Goal: Task Accomplishment & Management: Use online tool/utility

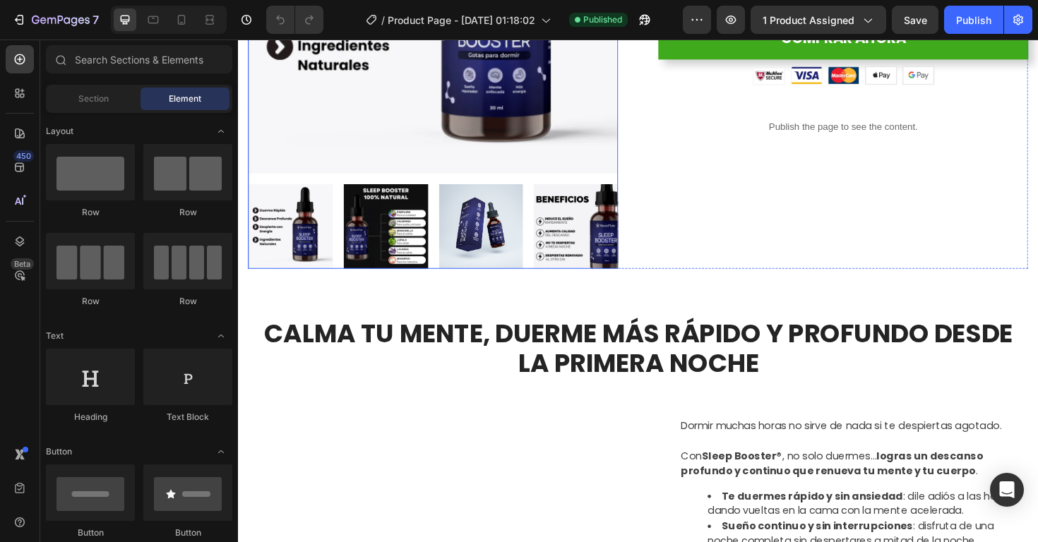
scroll to position [349, 0]
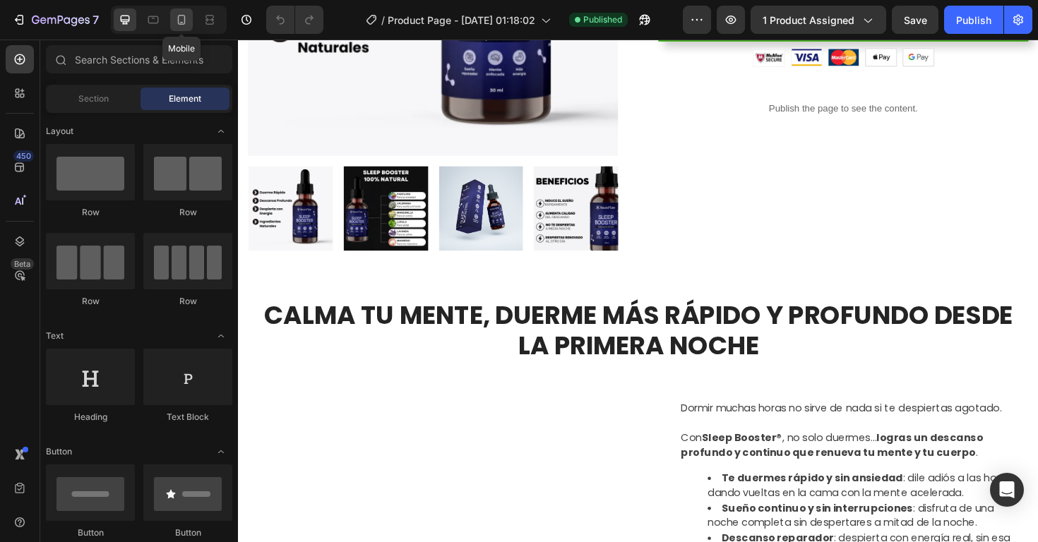
click at [180, 30] on div at bounding box center [181, 19] width 23 height 23
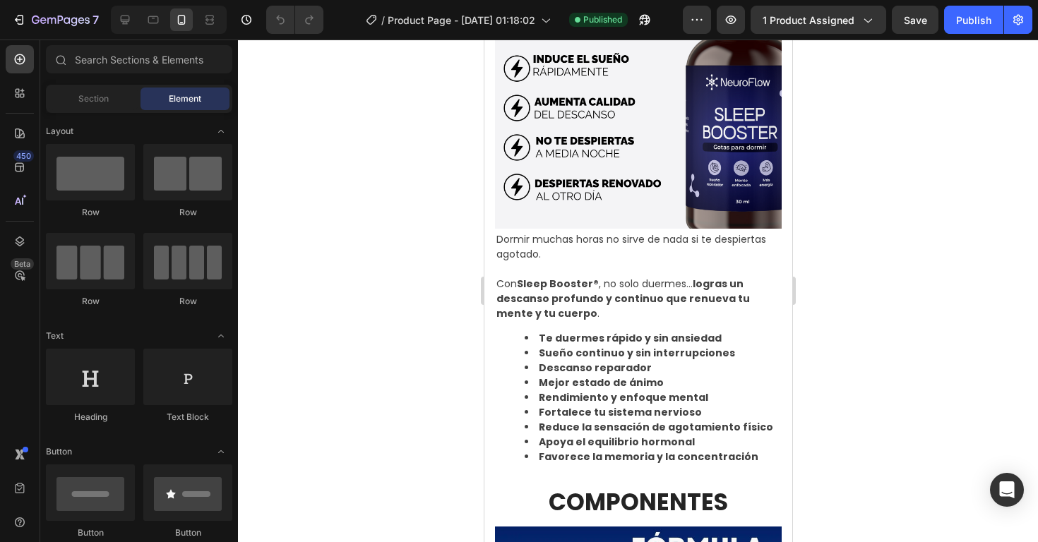
scroll to position [864, 0]
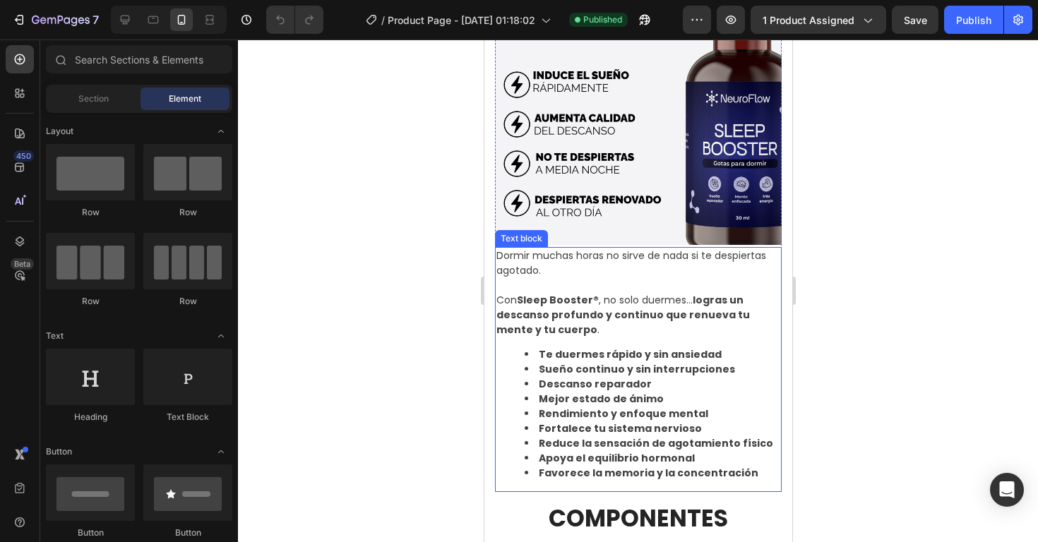
click at [563, 260] on p "Dormir muchas horas no sirve de nada si te despiertas agotado." at bounding box center [638, 263] width 284 height 30
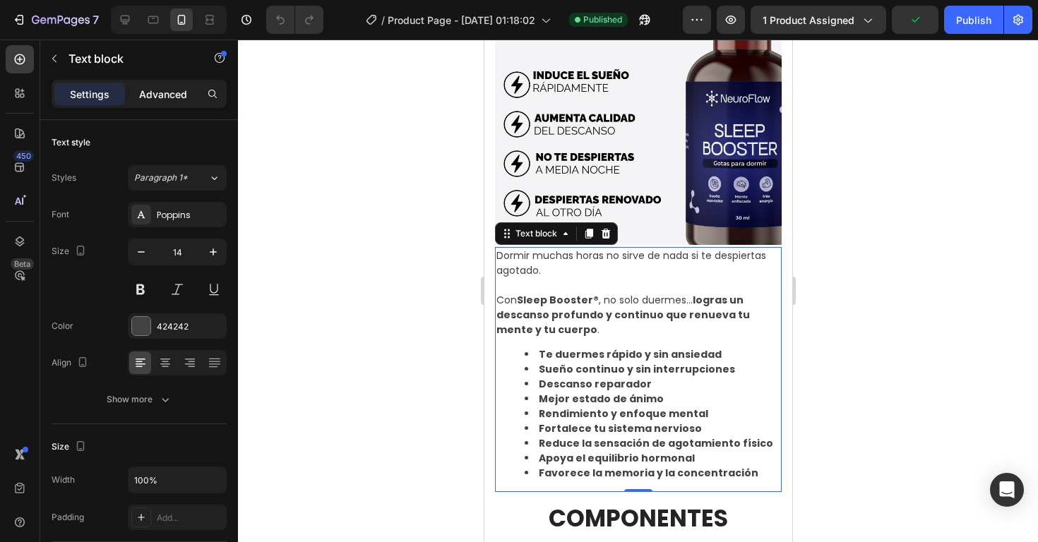
click at [178, 102] on div "Advanced" at bounding box center [163, 94] width 71 height 23
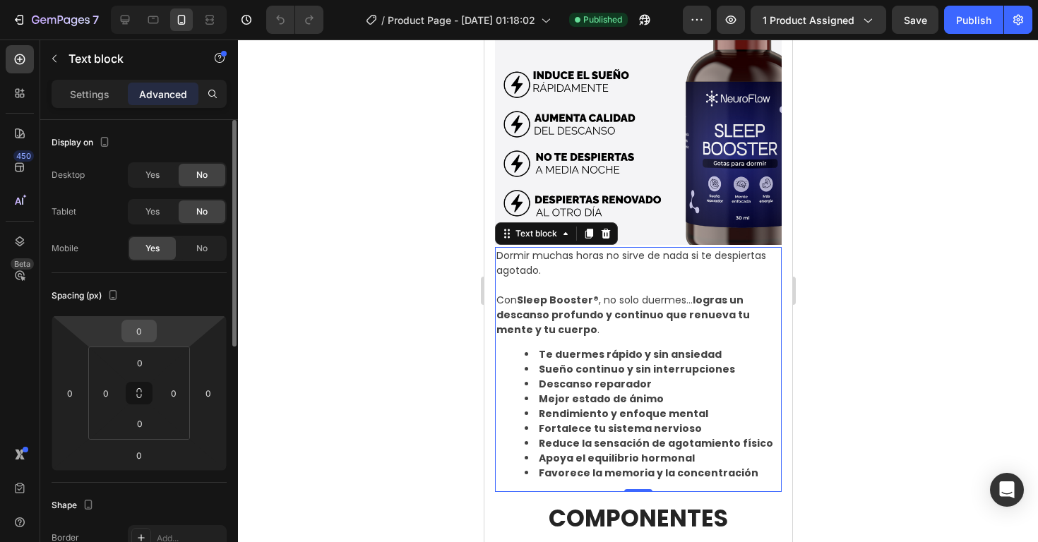
click at [145, 330] on input "0" at bounding box center [139, 330] width 28 height 21
type input "20"
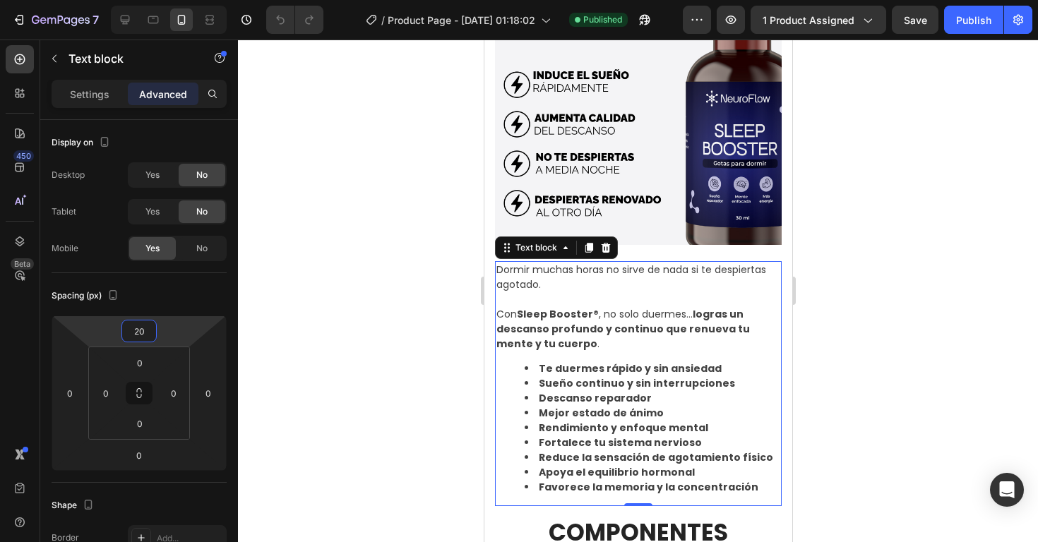
click at [976, 296] on div at bounding box center [638, 291] width 800 height 503
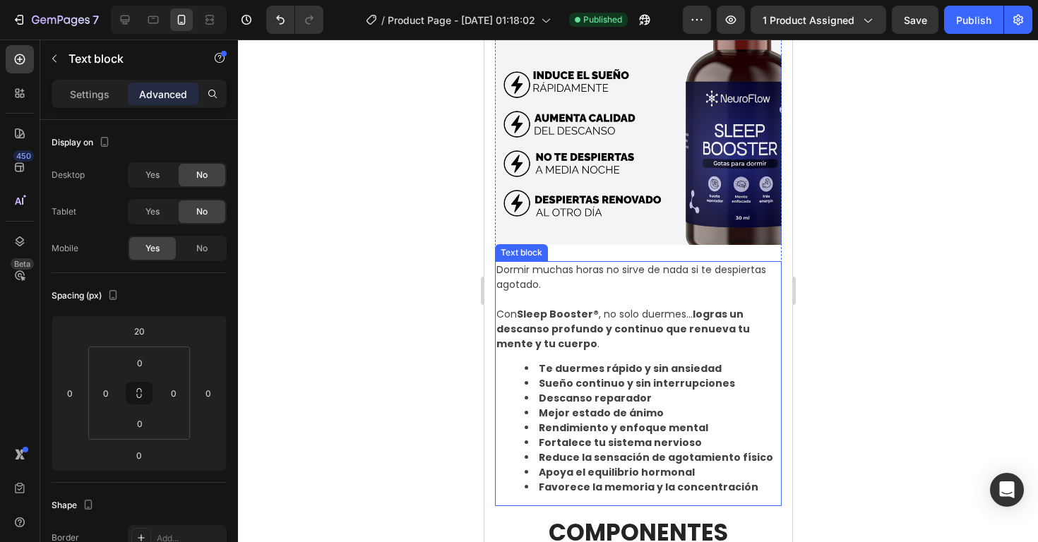
click at [616, 348] on p "Con Sleep Booster® , no solo duermes… logras un descanso profundo y continuo qu…" at bounding box center [638, 329] width 284 height 44
click at [596, 270] on p "Dormir muchas horas no sirve de nada si te despiertas agotado." at bounding box center [638, 278] width 284 height 30
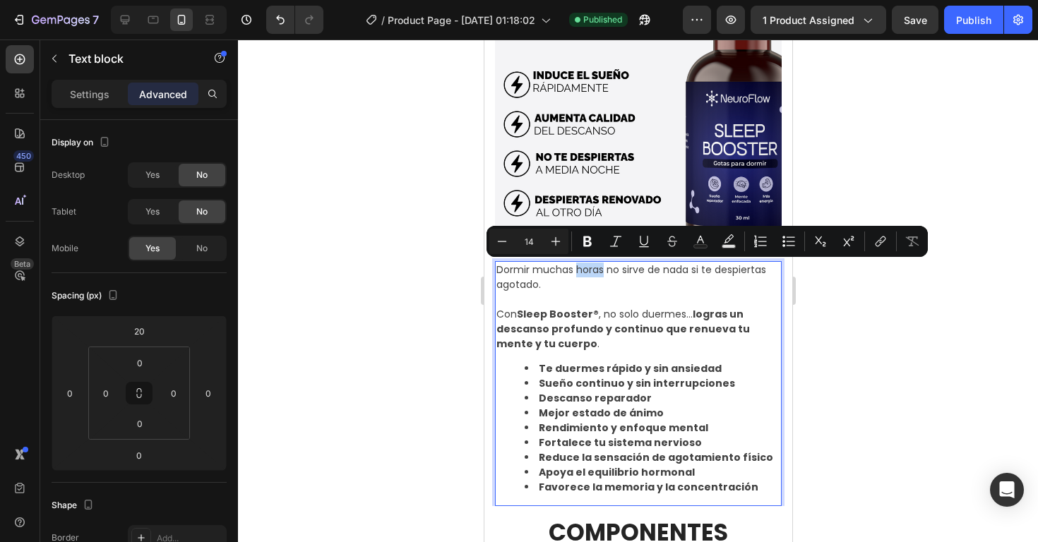
click at [599, 270] on p "Dormir muchas horas no sirve de nada si te despiertas agotado." at bounding box center [638, 278] width 284 height 30
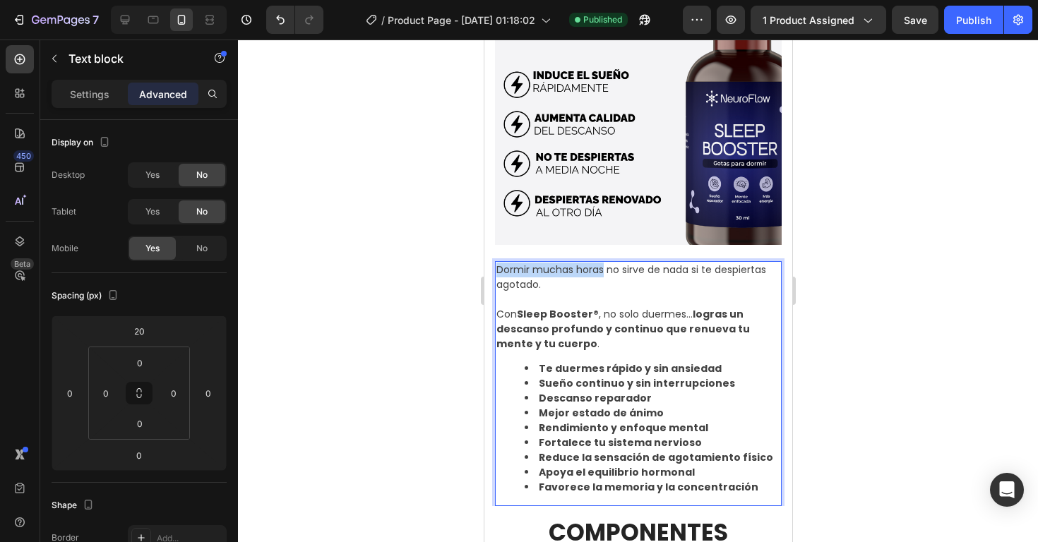
drag, startPoint x: 604, startPoint y: 270, endPoint x: 495, endPoint y: 265, distance: 108.8
click at [495, 265] on div "Dormir muchas horas no sirve de nada si te despiertas agotado. Con Sleep Booste…" at bounding box center [637, 383] width 287 height 245
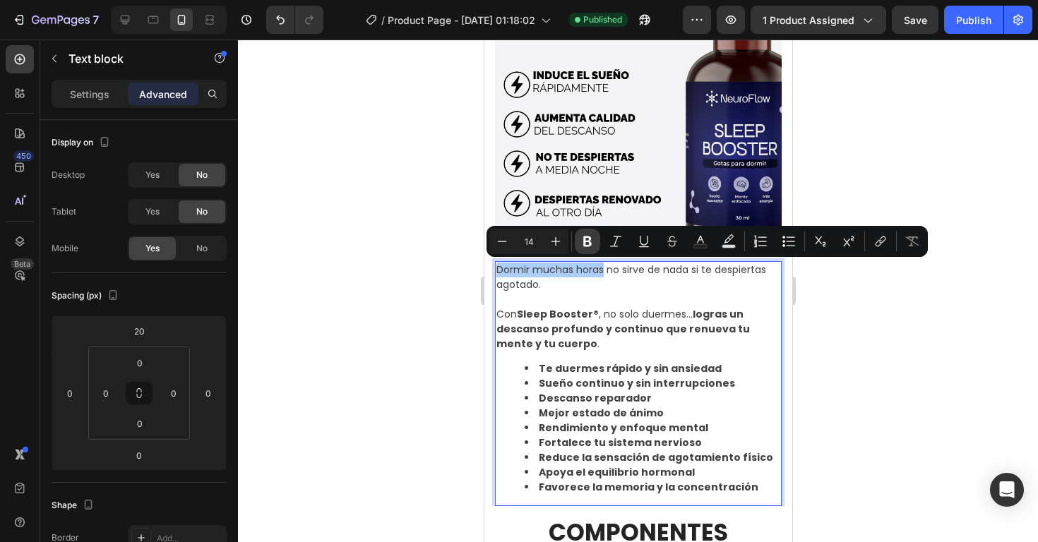
click at [589, 245] on icon "Editor contextual toolbar" at bounding box center [587, 241] width 8 height 11
click at [895, 344] on div at bounding box center [638, 291] width 800 height 503
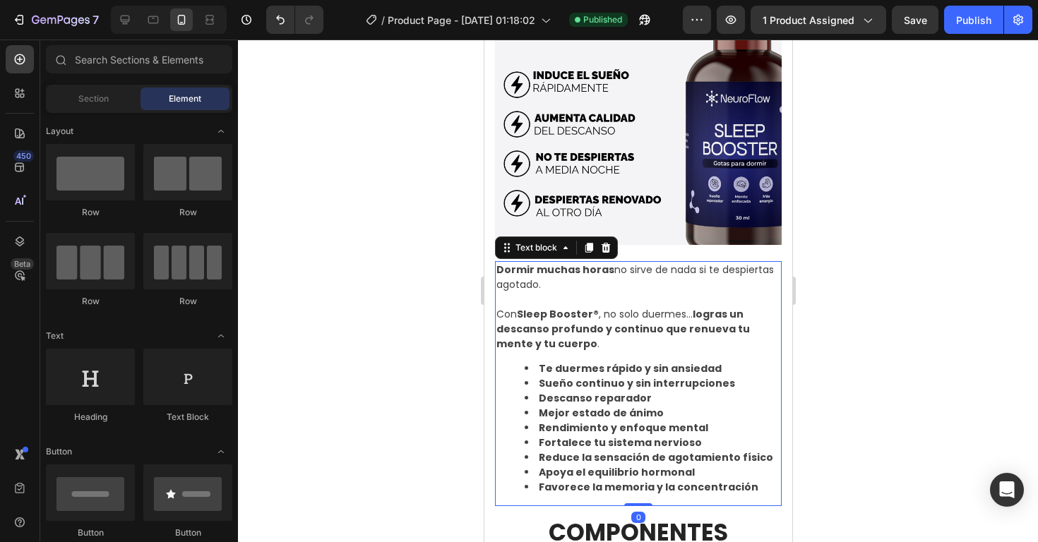
click at [680, 359] on div "Dormir muchas horas no sirve de nada si te despiertas agotado. Con Sleep Booste…" at bounding box center [637, 383] width 287 height 245
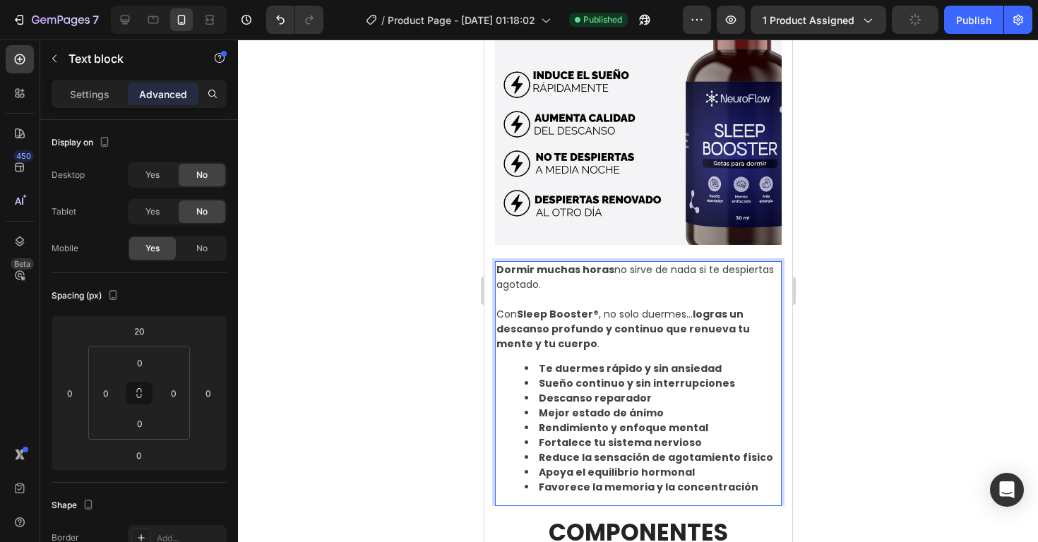
click at [679, 392] on li "Descanso reparador" at bounding box center [652, 398] width 256 height 15
click at [733, 461] on strong "Reduce la sensación de agotamiento físico" at bounding box center [655, 457] width 234 height 14
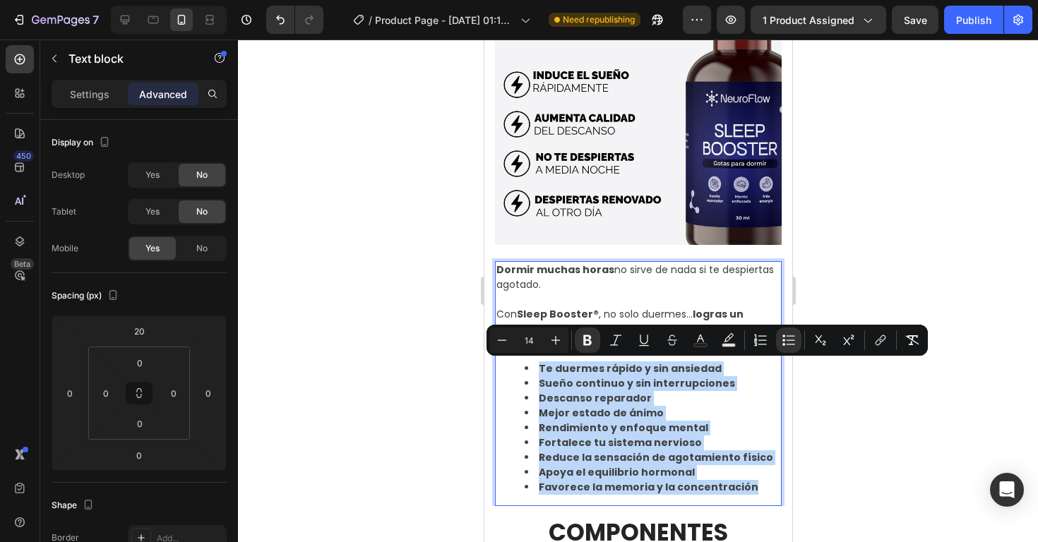
drag, startPoint x: 750, startPoint y: 488, endPoint x: 535, endPoint y: 365, distance: 248.2
click at [535, 365] on ul "Te duermes rápido y sin ansiedad Sueño continuo y sin interrupciones Descanso r…" at bounding box center [638, 427] width 284 height 133
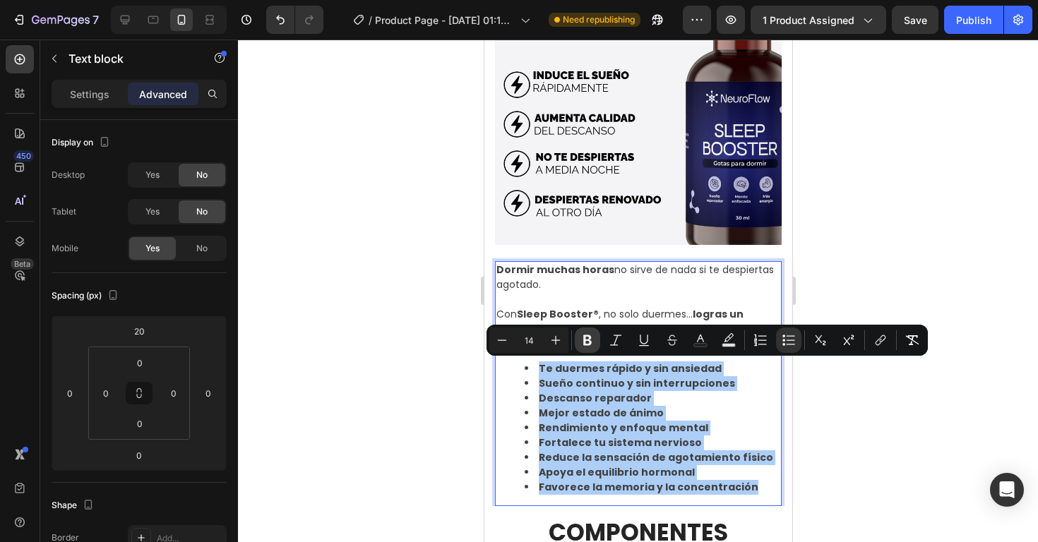
click at [590, 336] on icon "Editor contextual toolbar" at bounding box center [587, 340] width 14 height 14
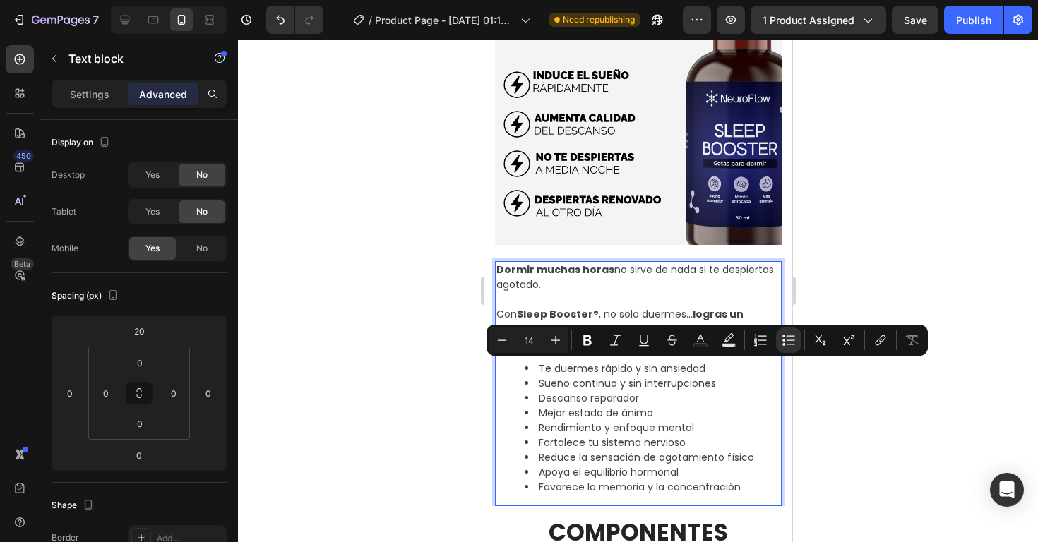
click at [860, 389] on div at bounding box center [638, 291] width 800 height 503
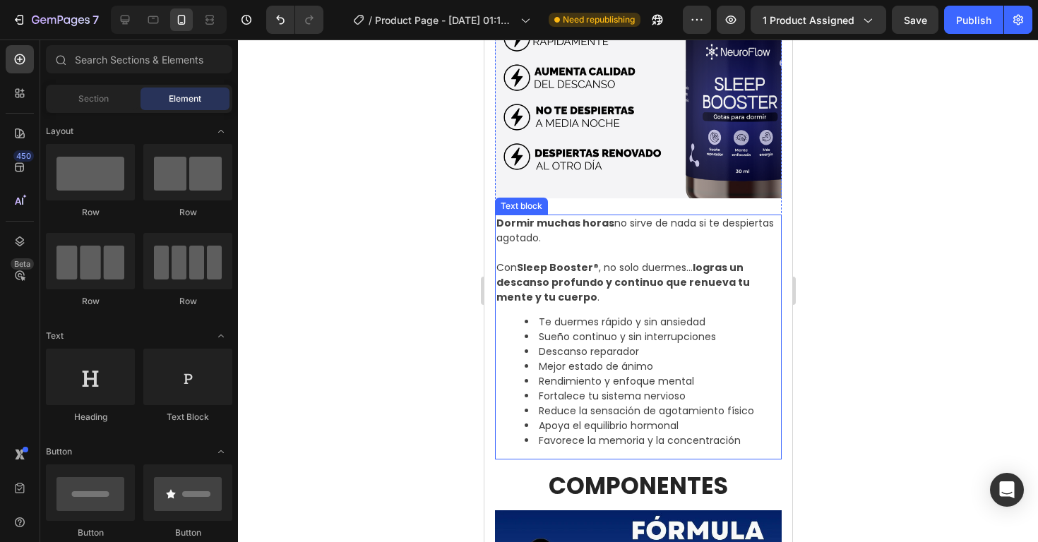
scroll to position [913, 0]
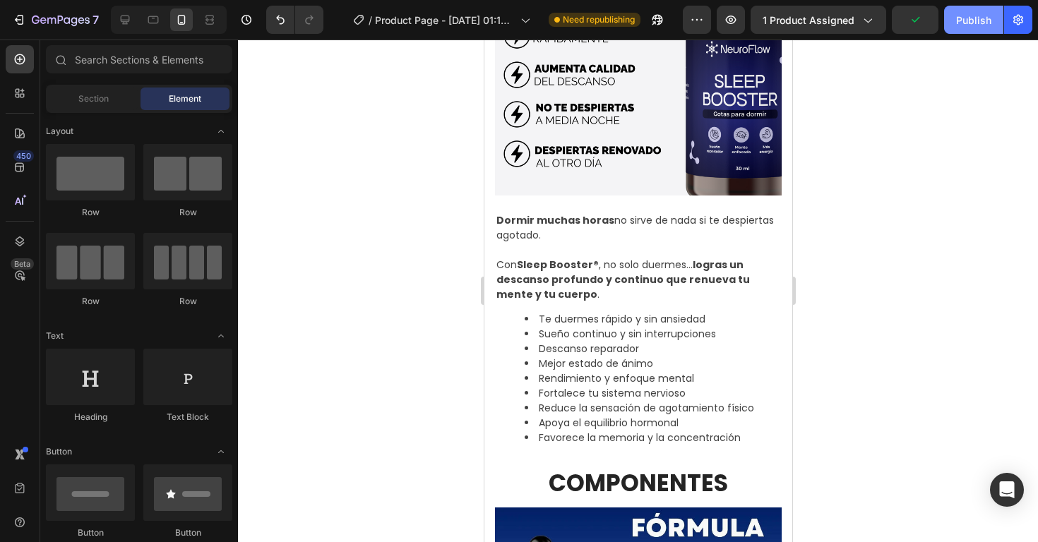
click at [961, 16] on div "Publish" at bounding box center [973, 20] width 35 height 15
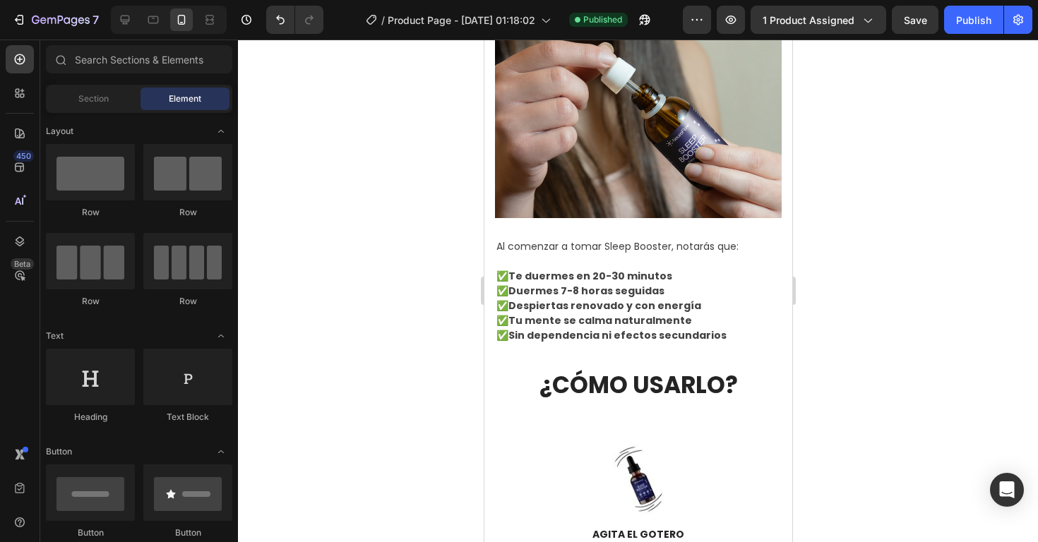
scroll to position [2325, 0]
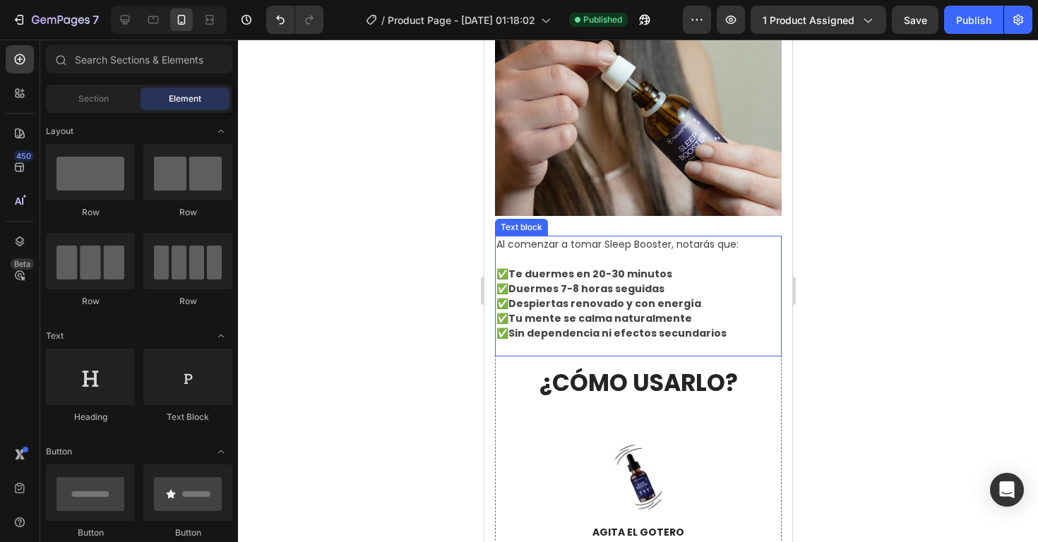
click at [628, 291] on strong "Duermes 7-8 horas seguidas" at bounding box center [586, 289] width 156 height 14
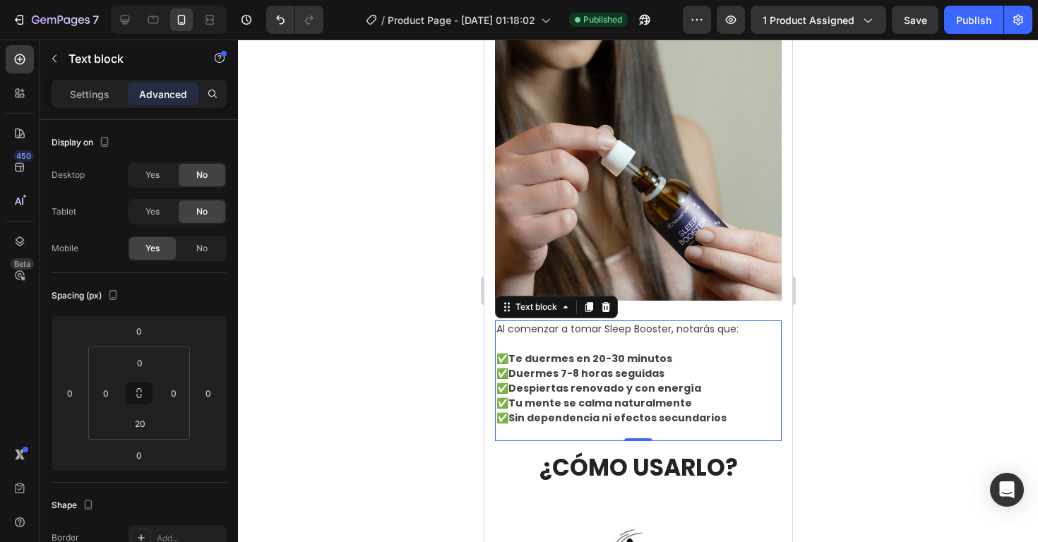
scroll to position [2252, 0]
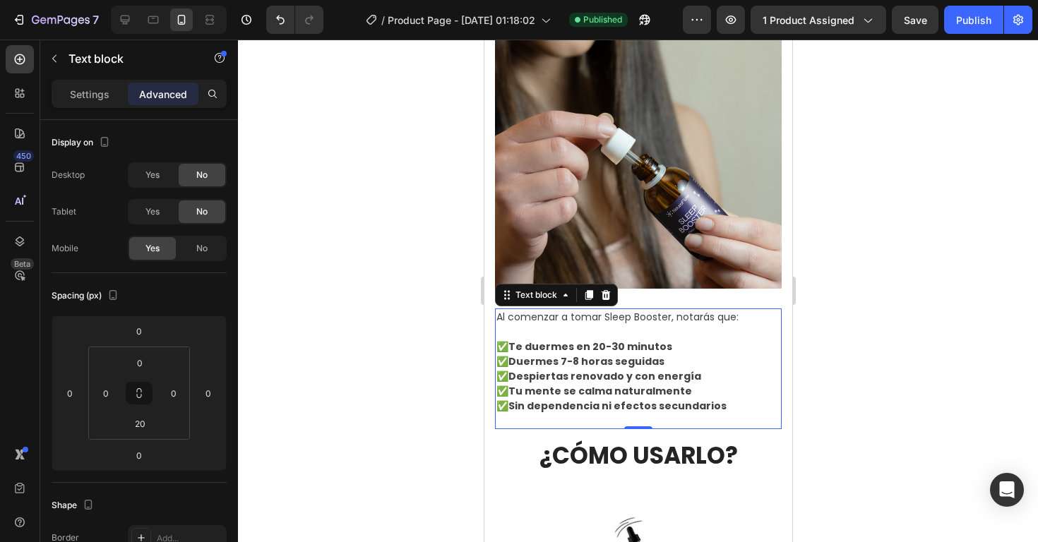
click at [637, 391] on strong "Tu mente se calma naturalmente" at bounding box center [600, 391] width 184 height 14
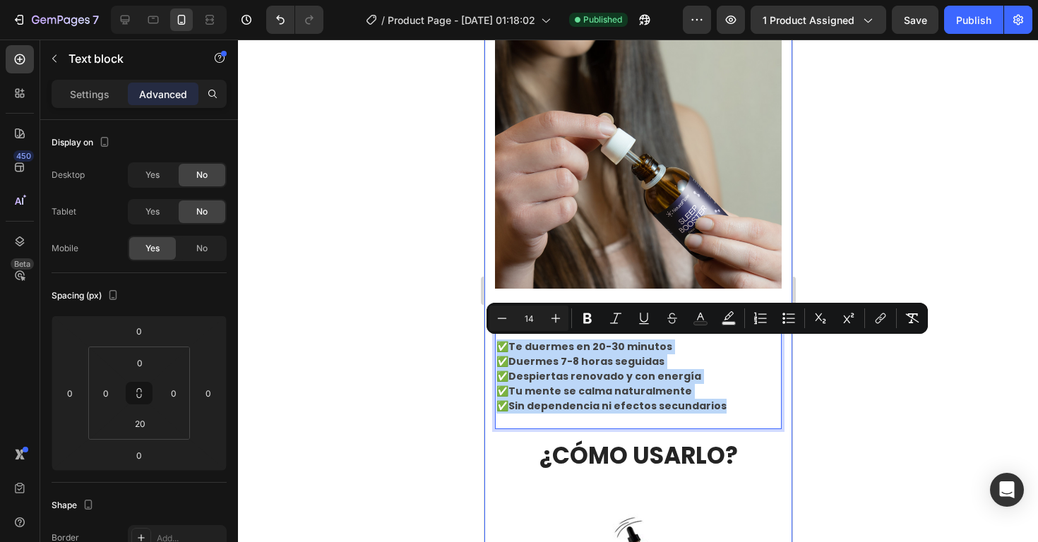
drag, startPoint x: 712, startPoint y: 404, endPoint x: 491, endPoint y: 343, distance: 230.0
click at [491, 343] on div "COMPONENTES Heading COMPONENTES Heading Image En Sleep Booster reunimos extract…" at bounding box center [638, 366] width 308 height 2497
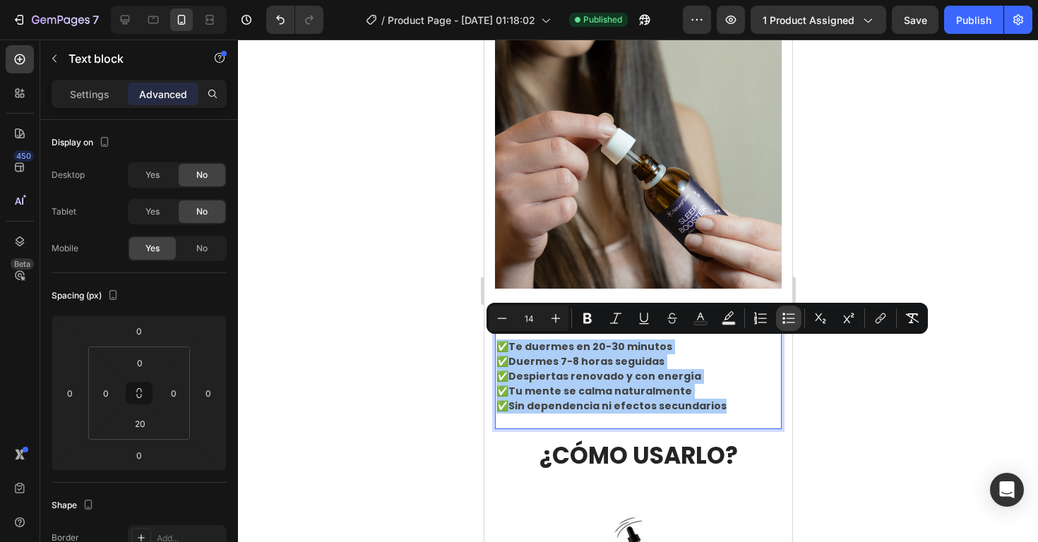
click at [786, 323] on icon "Editor contextual toolbar" at bounding box center [788, 318] width 14 height 14
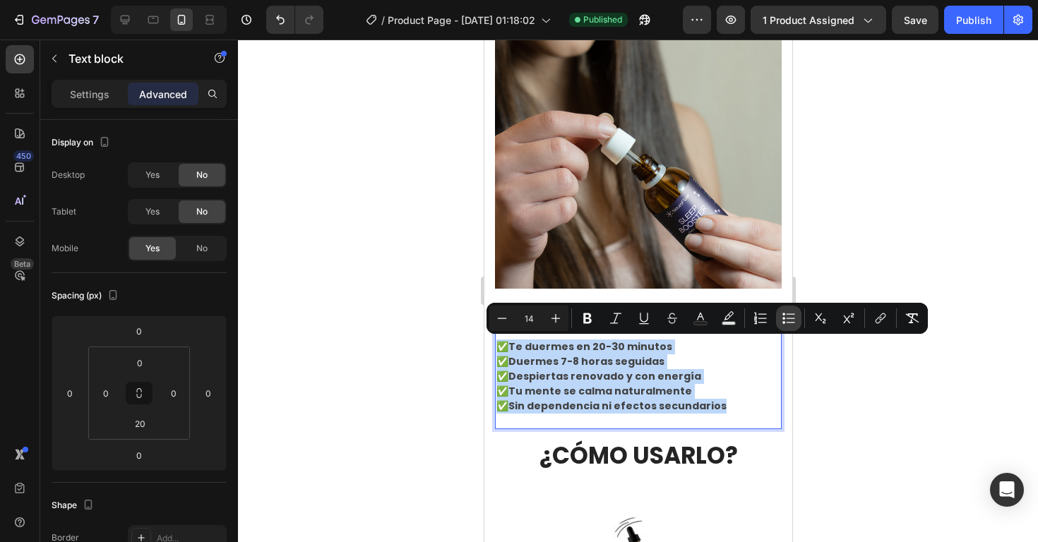
type input "14"
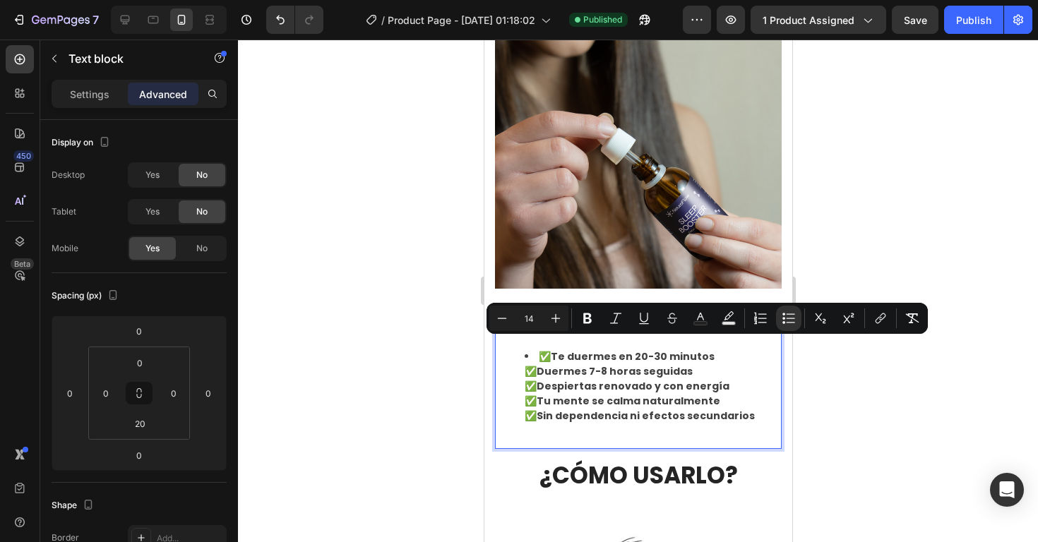
click at [664, 385] on strong "Despiertas renovado y con energía" at bounding box center [632, 386] width 193 height 14
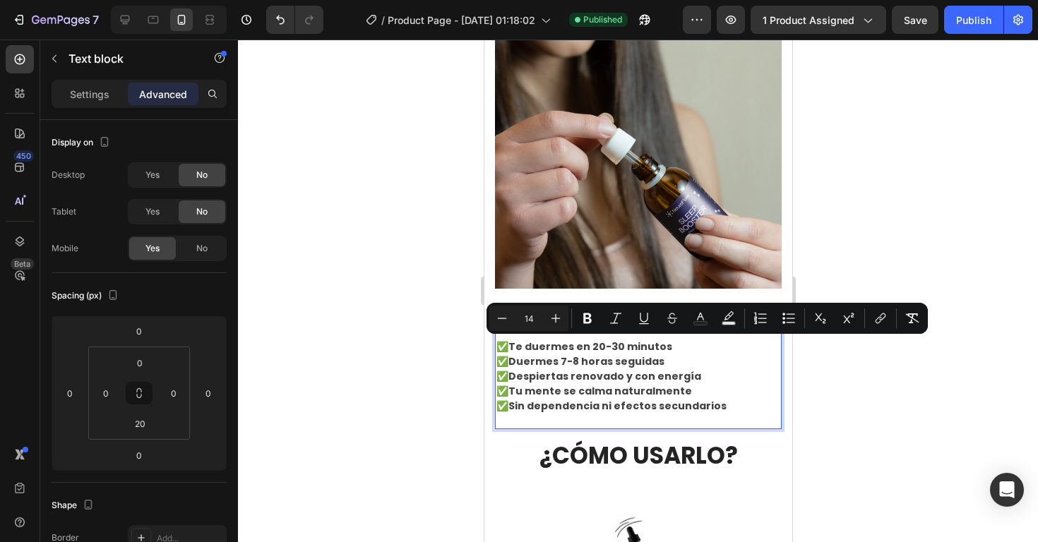
click at [845, 385] on div at bounding box center [638, 291] width 800 height 503
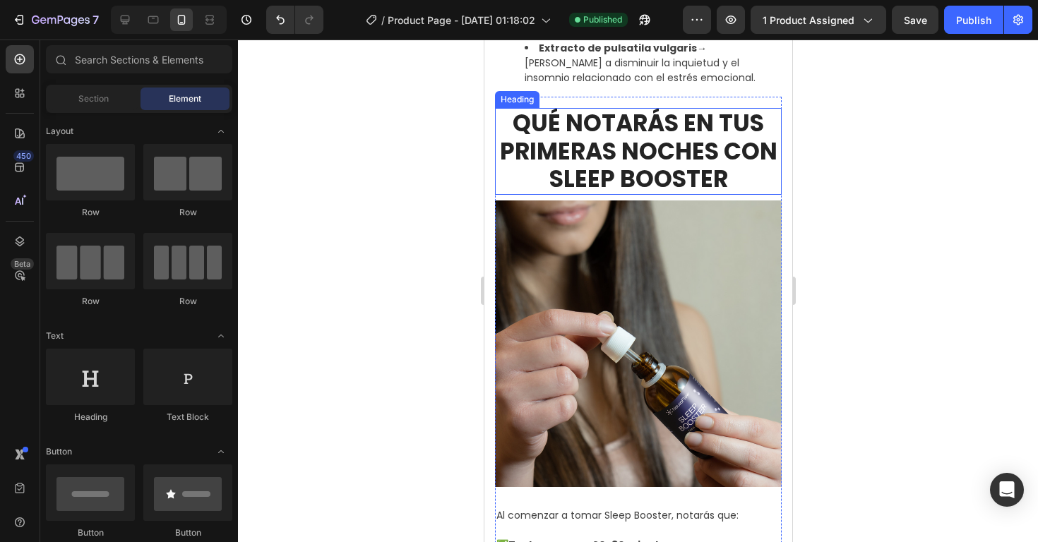
scroll to position [2009, 0]
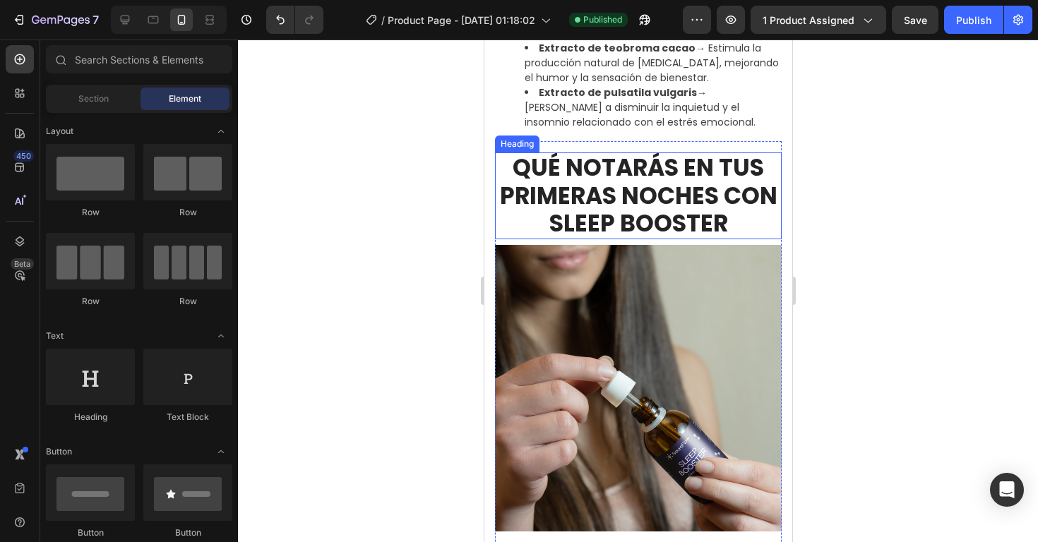
click at [520, 179] on h2 "QUÉ NOTARÁS EN TUS PRIMERAS NOCHES CON SLEEP BOOSTER" at bounding box center [637, 195] width 287 height 87
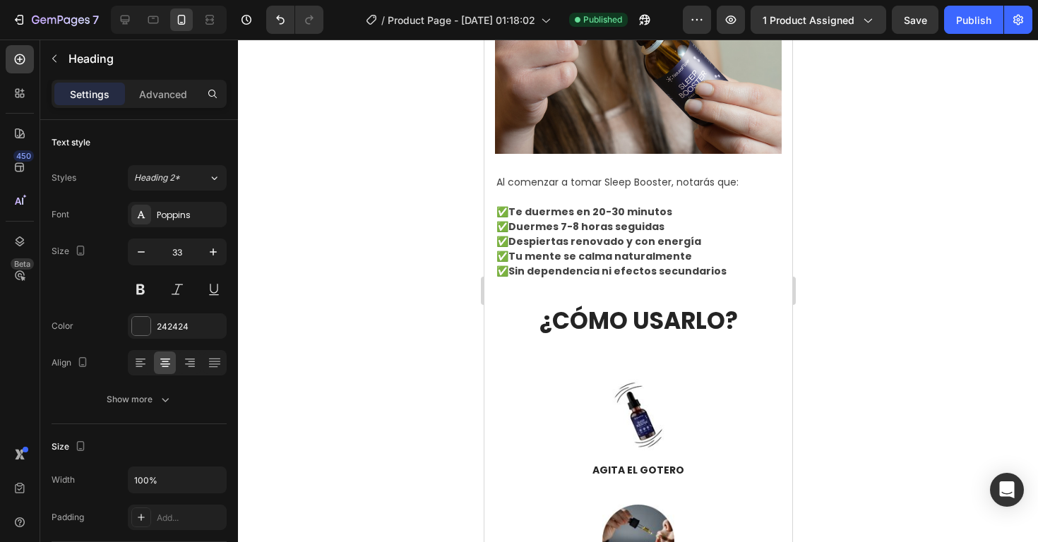
scroll to position [2390, 0]
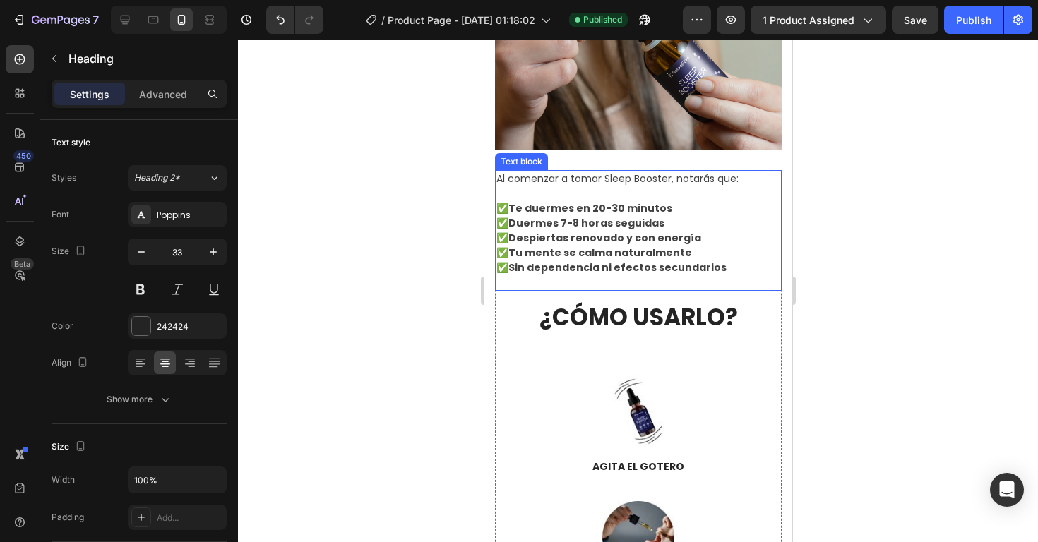
click at [599, 279] on div "Al comenzar a tomar Sleep Booster, notarás que: ✅ Te duermes en 20-30 minutos ✅…" at bounding box center [637, 230] width 287 height 121
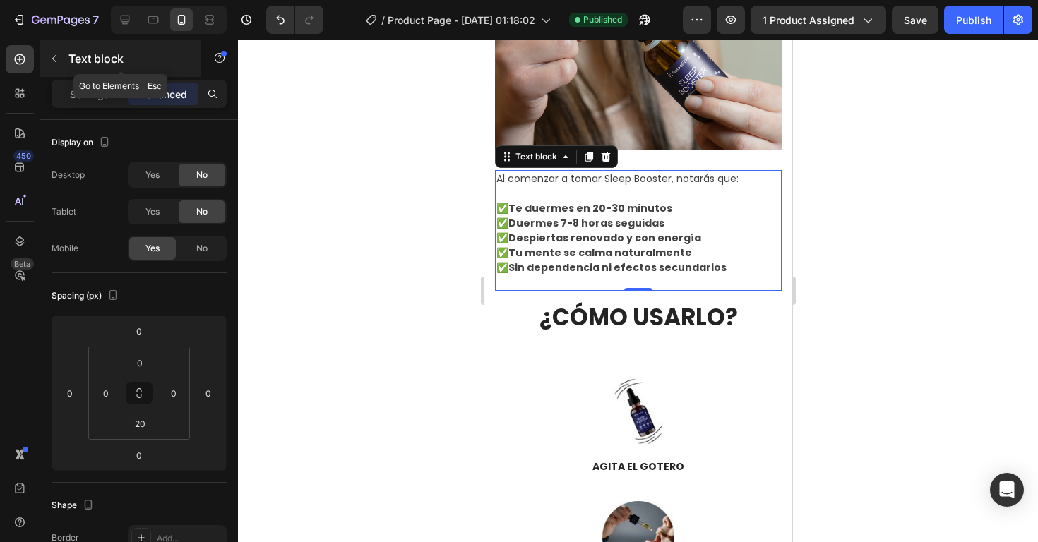
click at [59, 57] on icon "button" at bounding box center [54, 58] width 11 height 11
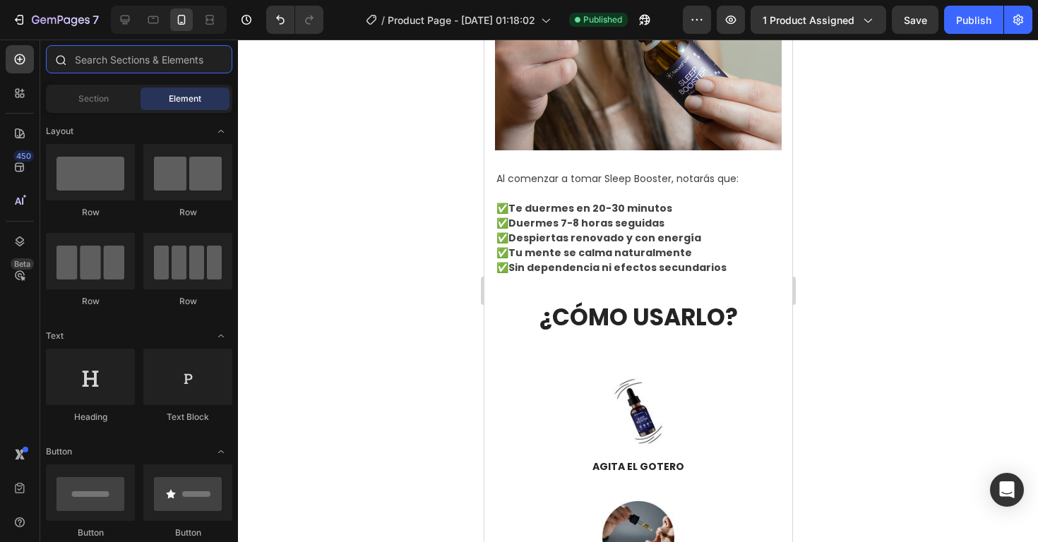
click at [116, 66] on input "text" at bounding box center [139, 59] width 186 height 28
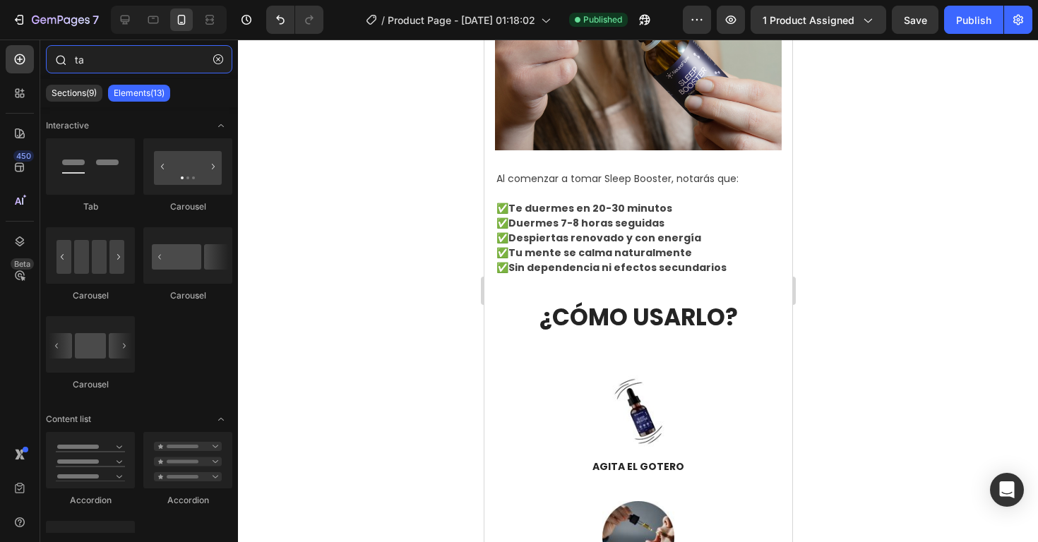
type input "t"
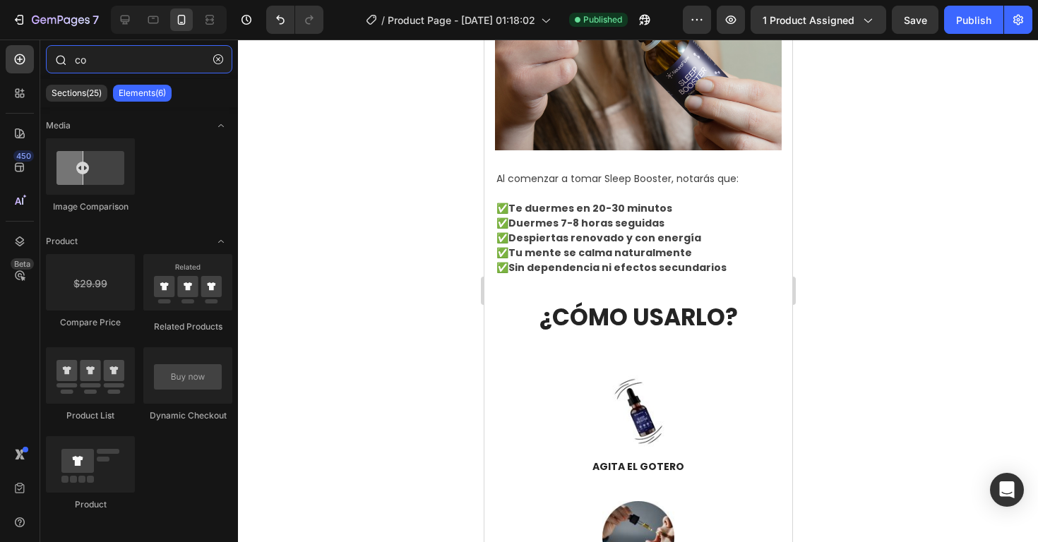
type input "c"
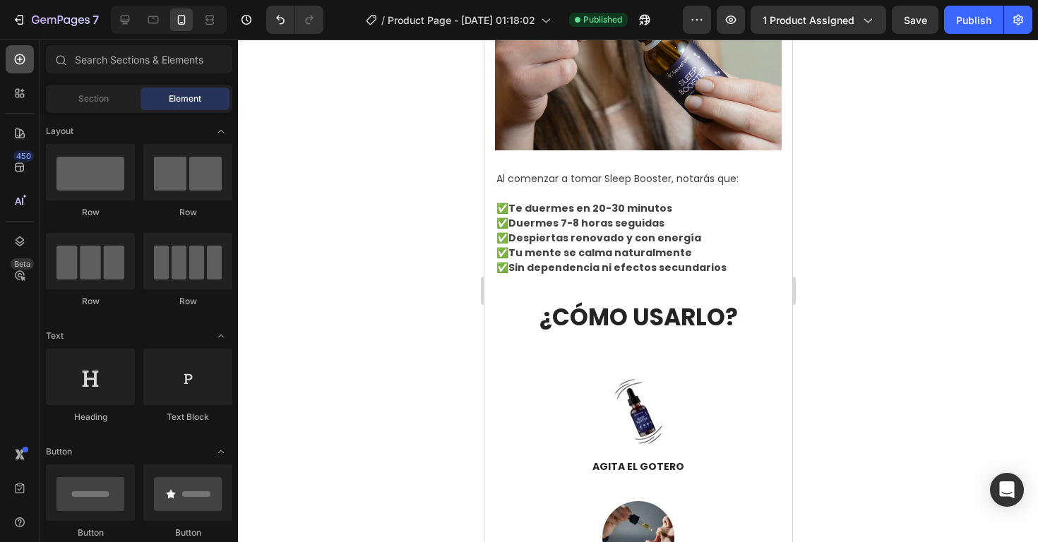
click at [20, 61] on icon at bounding box center [20, 59] width 14 height 14
click at [82, 92] on div "Section" at bounding box center [93, 99] width 89 height 23
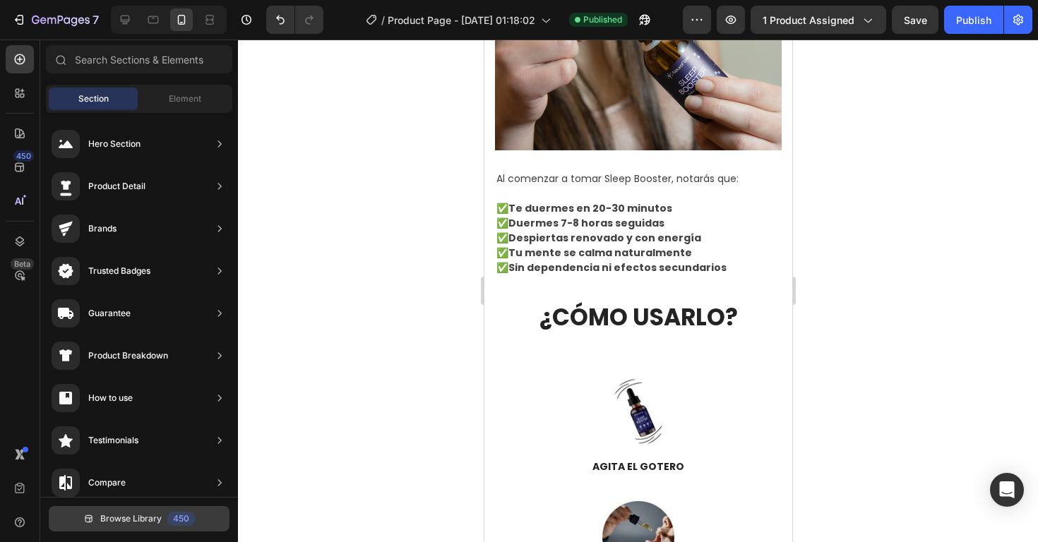
click at [131, 527] on button "Browse Library 450" at bounding box center [139, 518] width 181 height 25
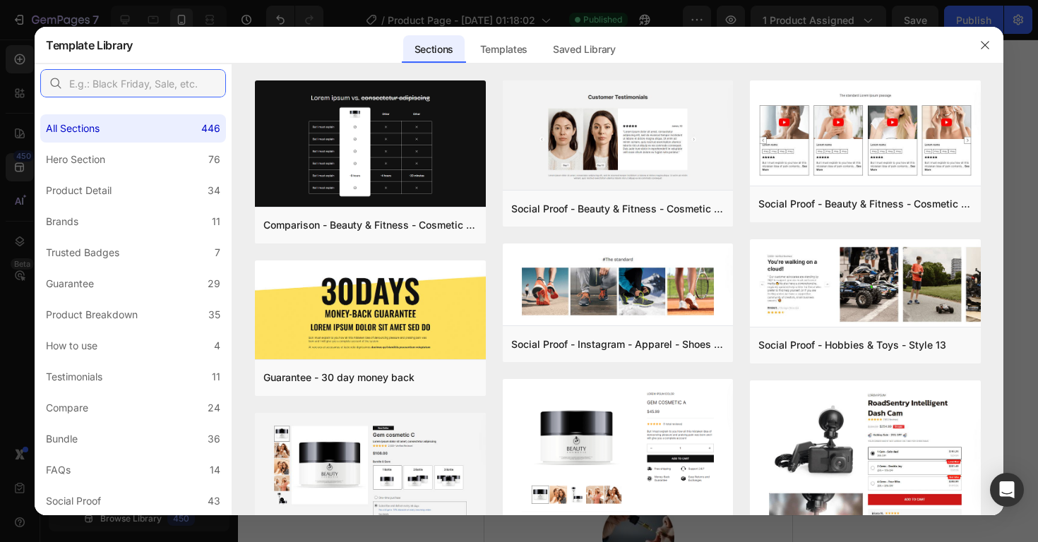
click at [143, 85] on input "text" at bounding box center [133, 83] width 186 height 28
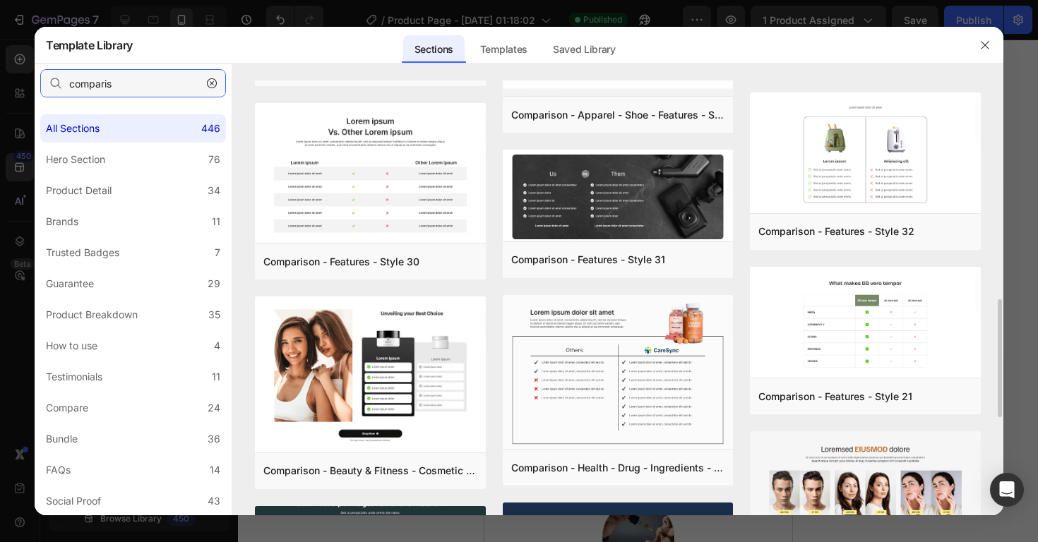
scroll to position [791, 0]
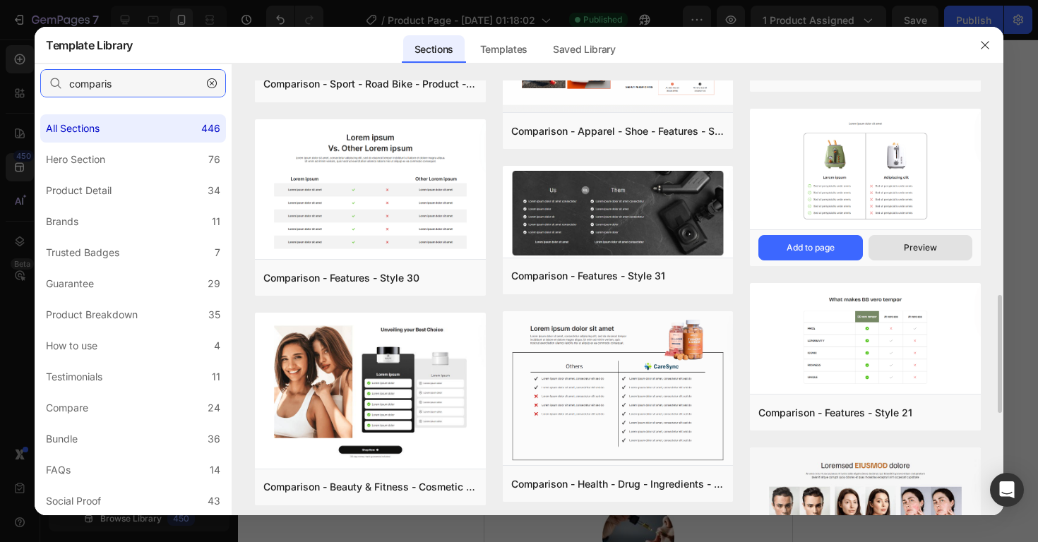
type input "comparis"
click at [923, 252] on div "Preview" at bounding box center [920, 247] width 33 height 13
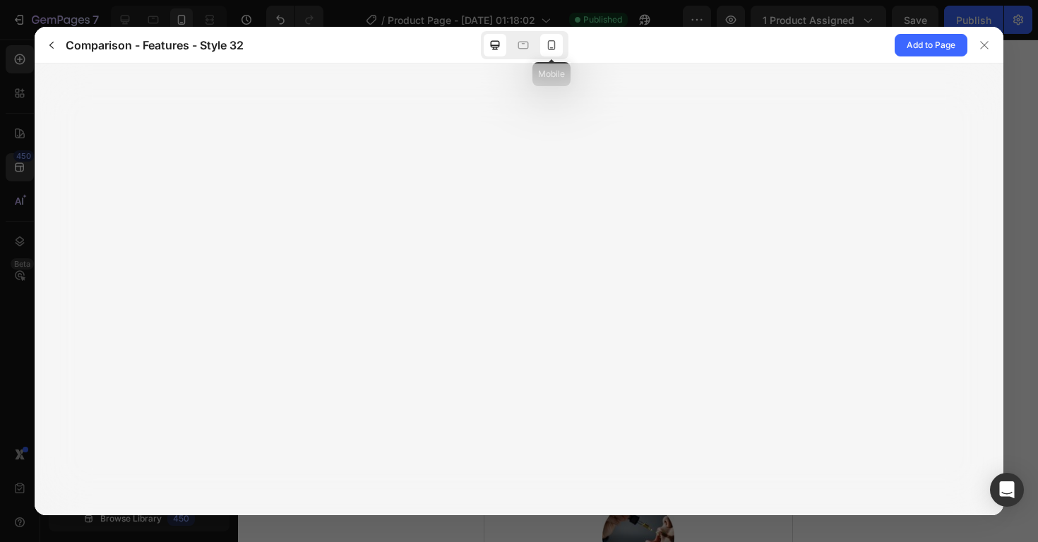
click at [558, 50] on div at bounding box center [551, 45] width 23 height 23
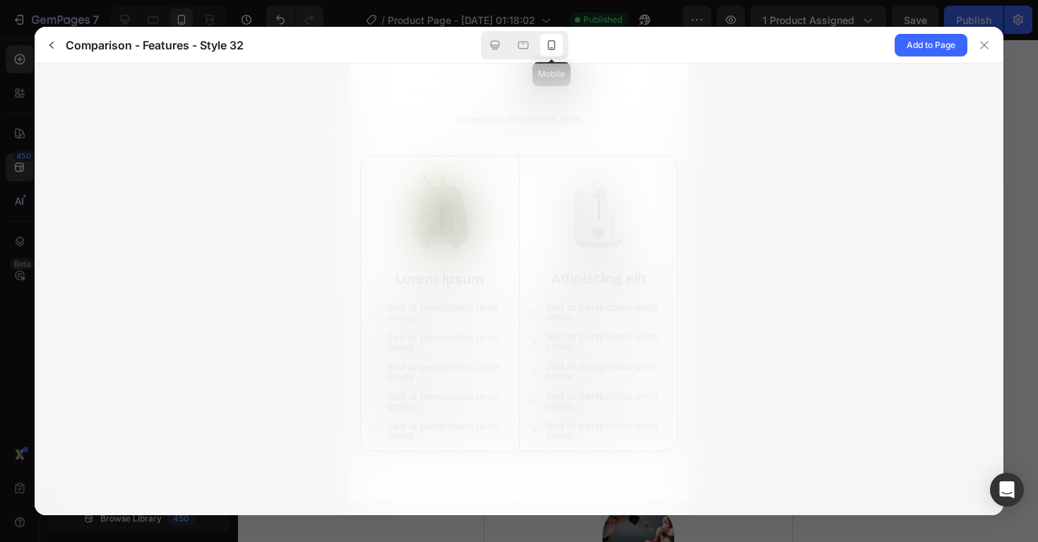
scroll to position [0, 0]
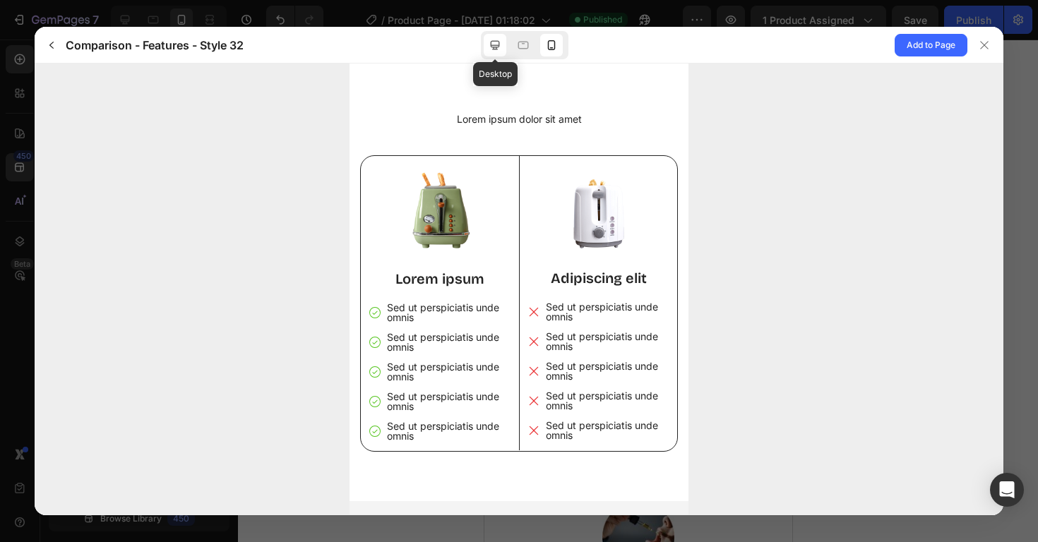
click at [493, 40] on icon at bounding box center [495, 45] width 14 height 14
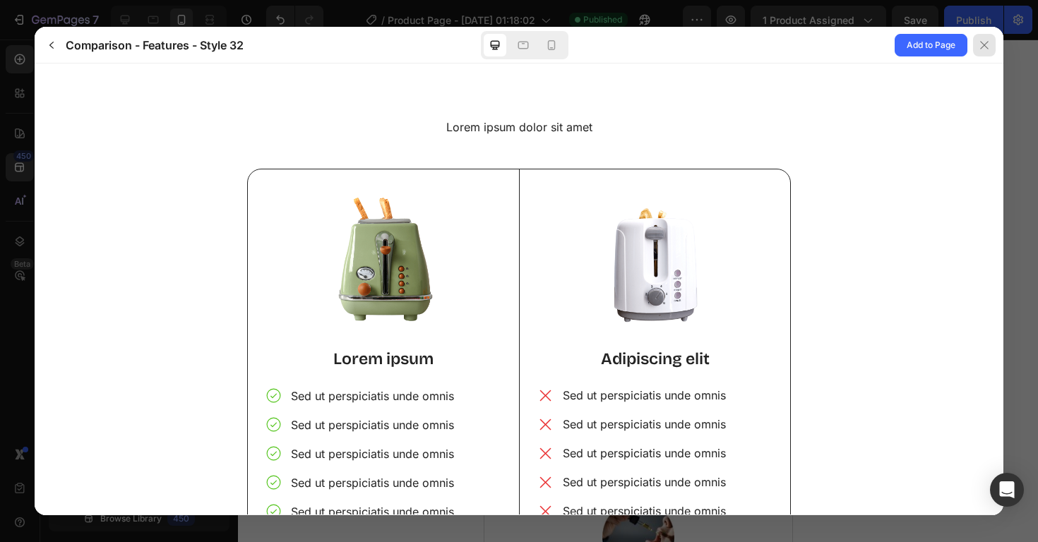
click at [984, 44] on icon at bounding box center [983, 45] width 11 height 11
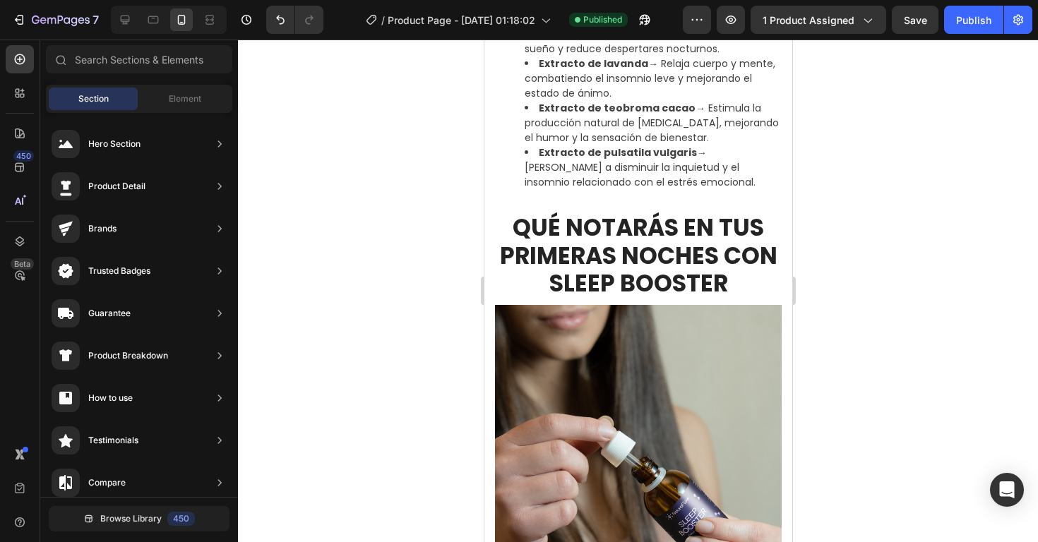
scroll to position [1950, 0]
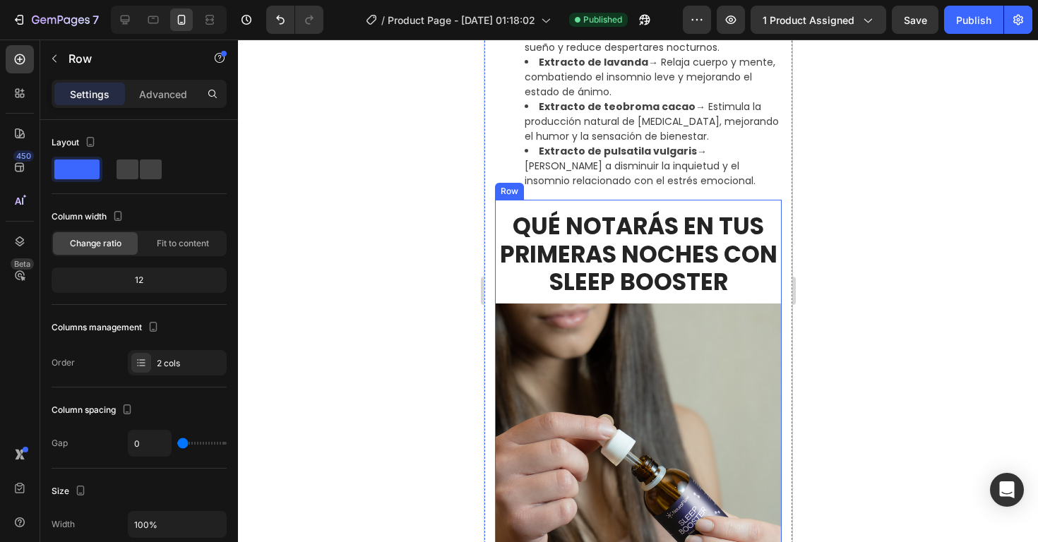
click at [598, 207] on div "QUÉ NOTARÁS EN TUS PRIMERAS NOCHES CON SLEEP BOOSTER Heading Image" at bounding box center [637, 405] width 287 height 410
click at [567, 181] on icon at bounding box center [563, 186] width 11 height 11
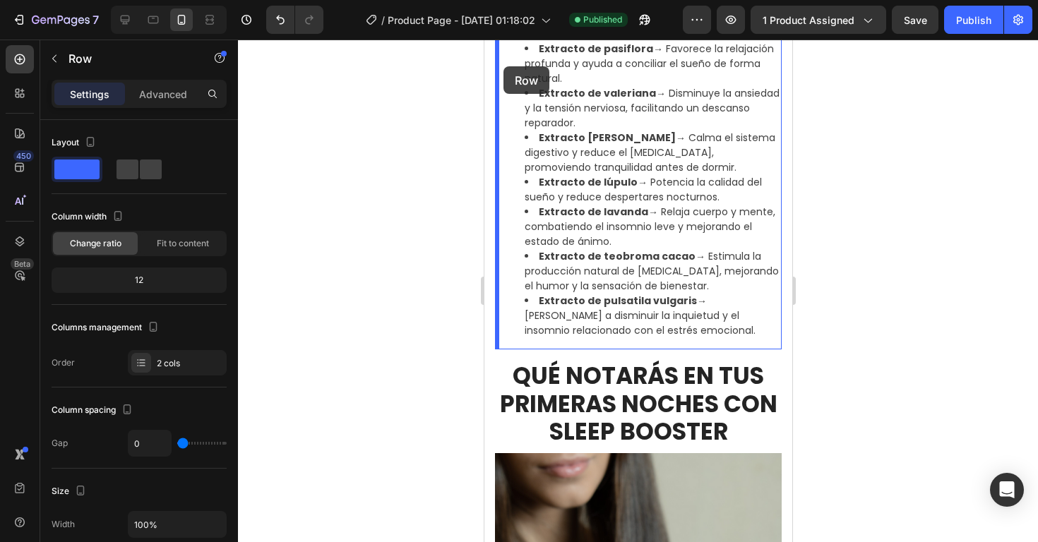
scroll to position [1786, 0]
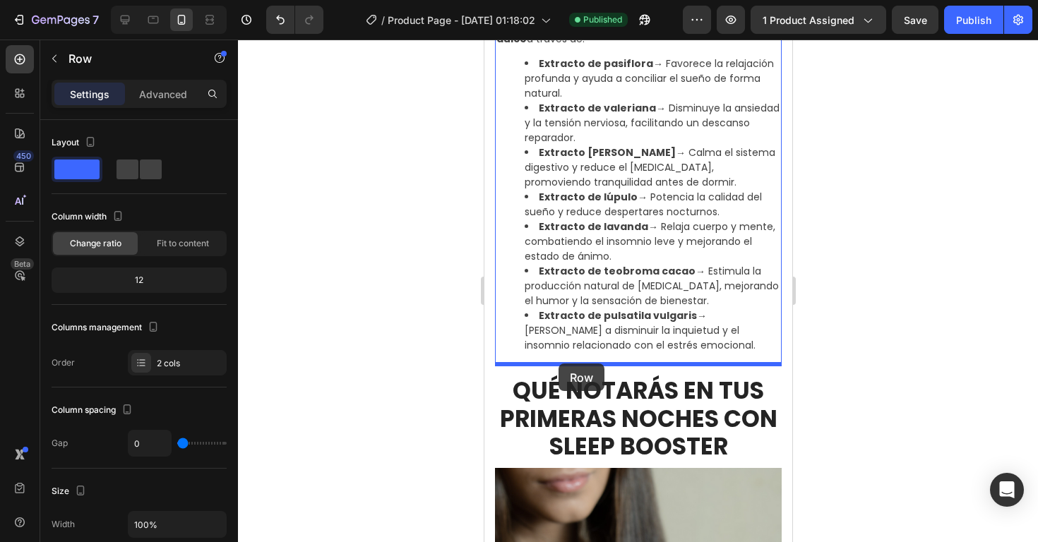
drag, startPoint x: 514, startPoint y: 78, endPoint x: 558, endPoint y: 364, distance: 288.5
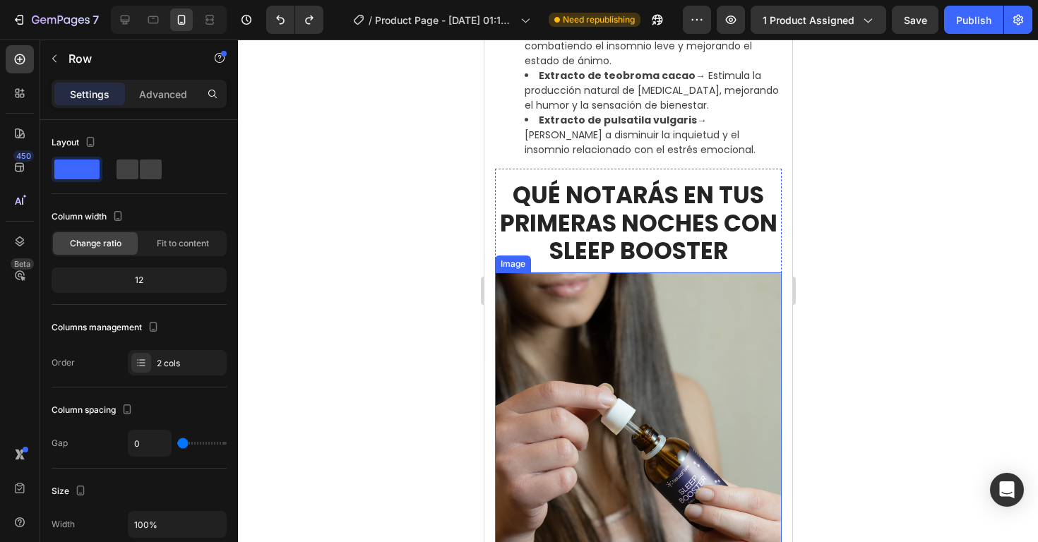
scroll to position [1970, 0]
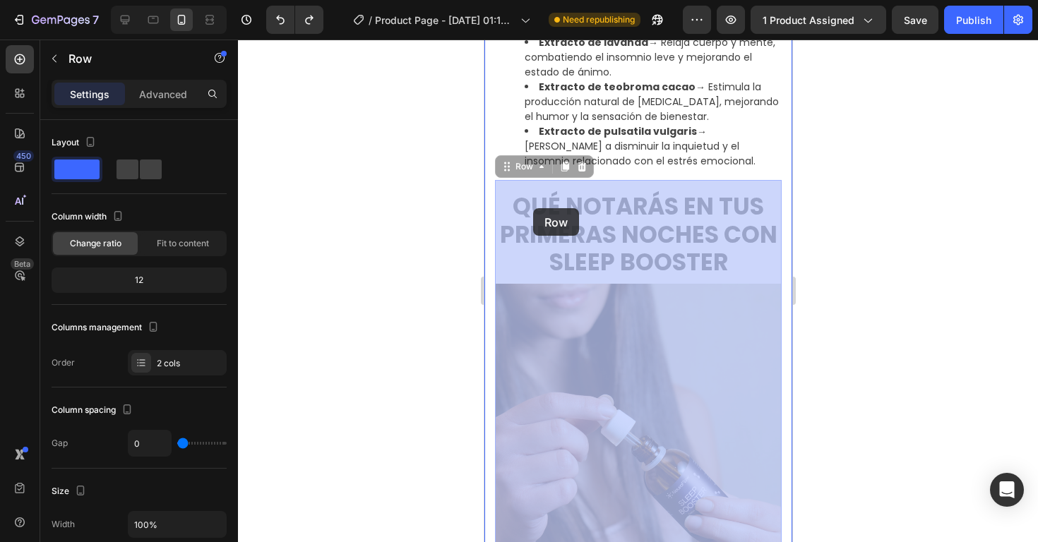
drag, startPoint x: 512, startPoint y: 177, endPoint x: 532, endPoint y: 208, distance: 37.2
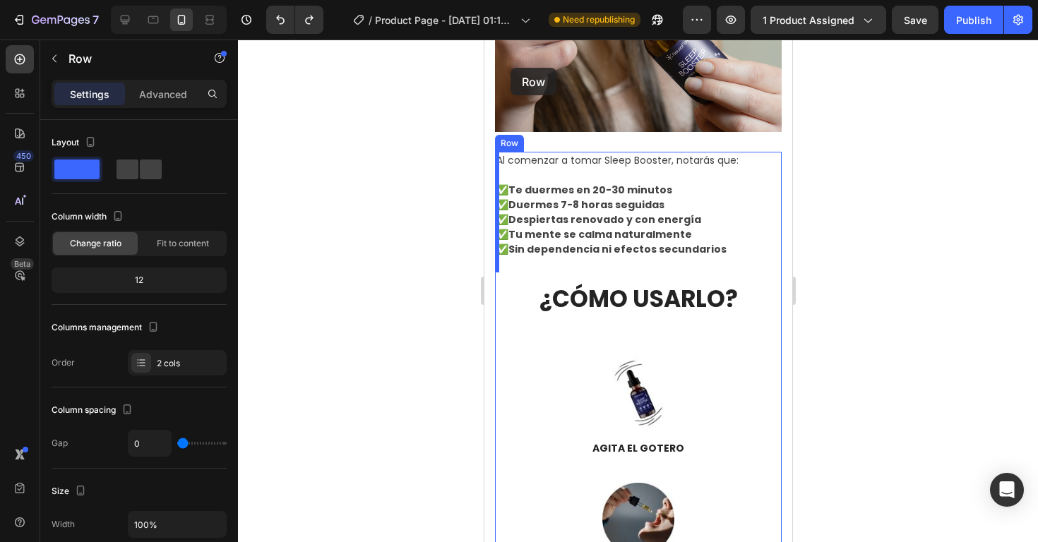
scroll to position [2389, 0]
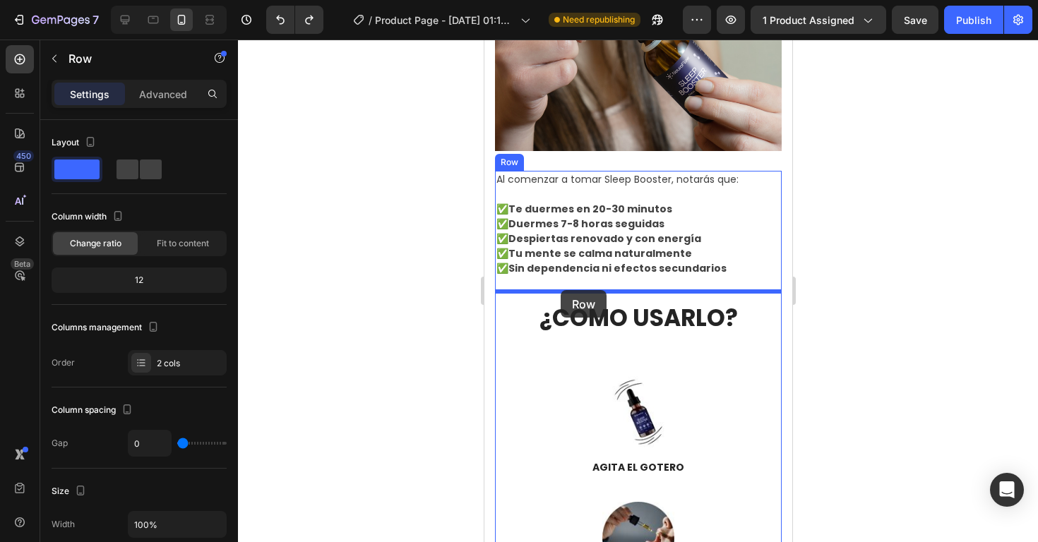
drag, startPoint x: 512, startPoint y: 279, endPoint x: 560, endPoint y: 290, distance: 49.3
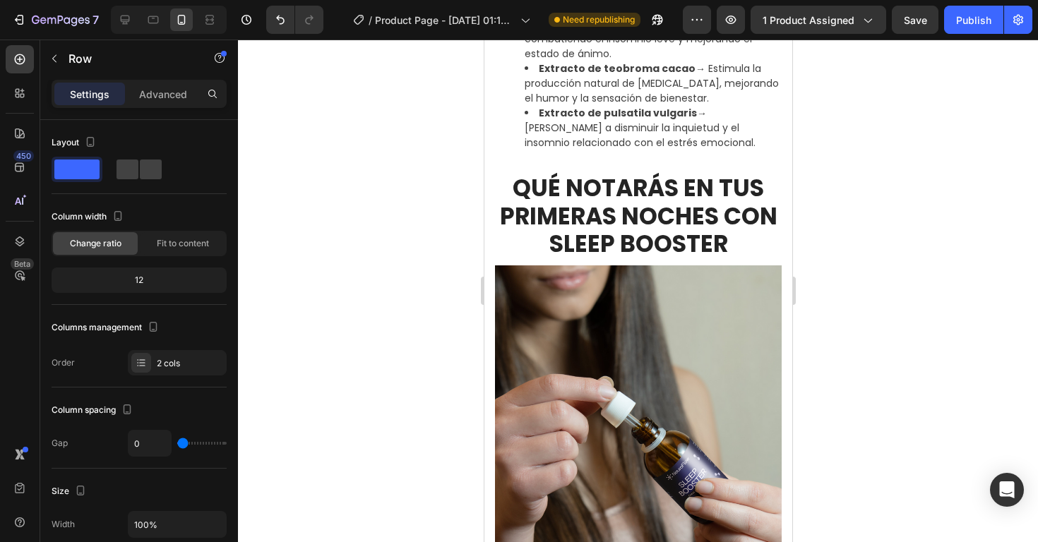
scroll to position [1984, 0]
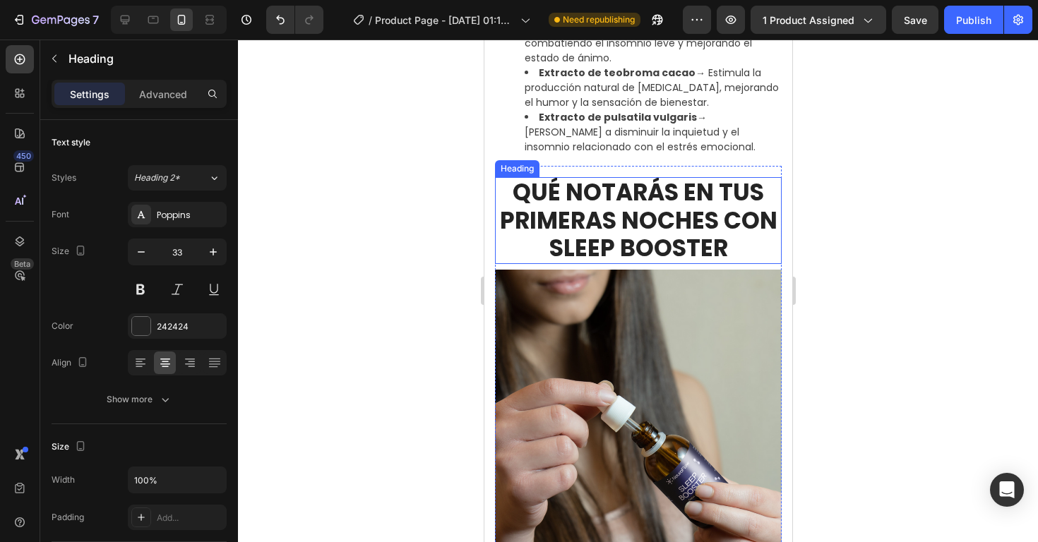
click at [598, 221] on h2 "QUÉ NOTARÁS EN TUS PRIMERAS NOCHES CON SLEEP BOOSTER" at bounding box center [637, 220] width 287 height 87
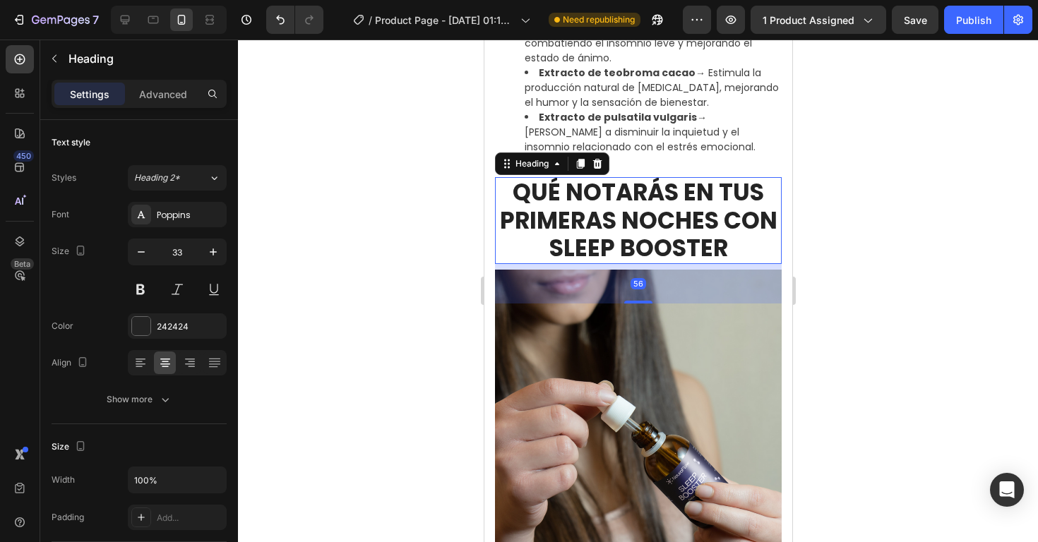
click at [598, 221] on h2 "QUÉ NOTARÁS EN TUS PRIMERAS NOCHES CON SLEEP BOOSTER" at bounding box center [637, 220] width 287 height 87
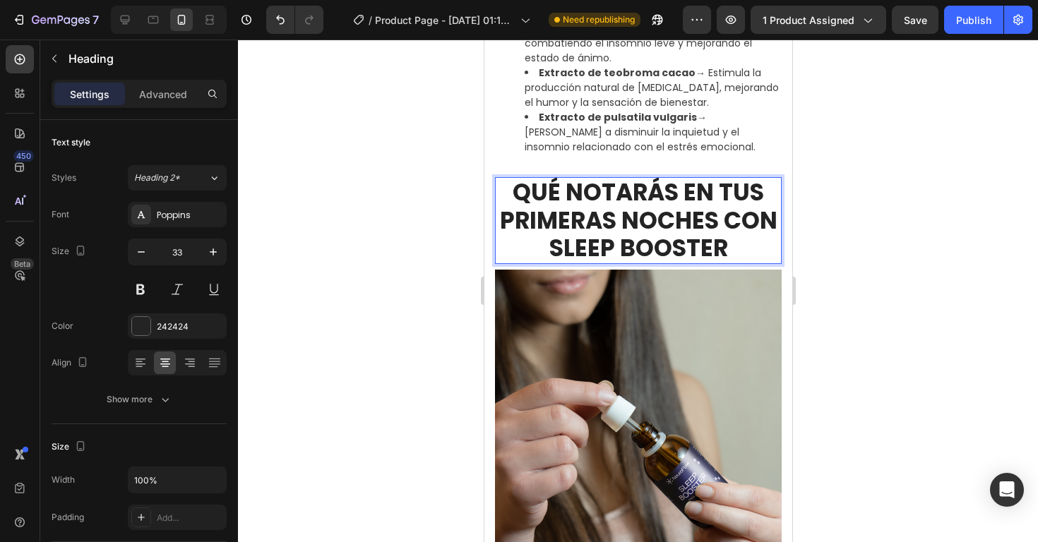
click at [598, 221] on p "QUÉ NOTARÁS EN TUS PRIMERAS NOCHES CON SLEEP BOOSTER" at bounding box center [638, 221] width 284 height 84
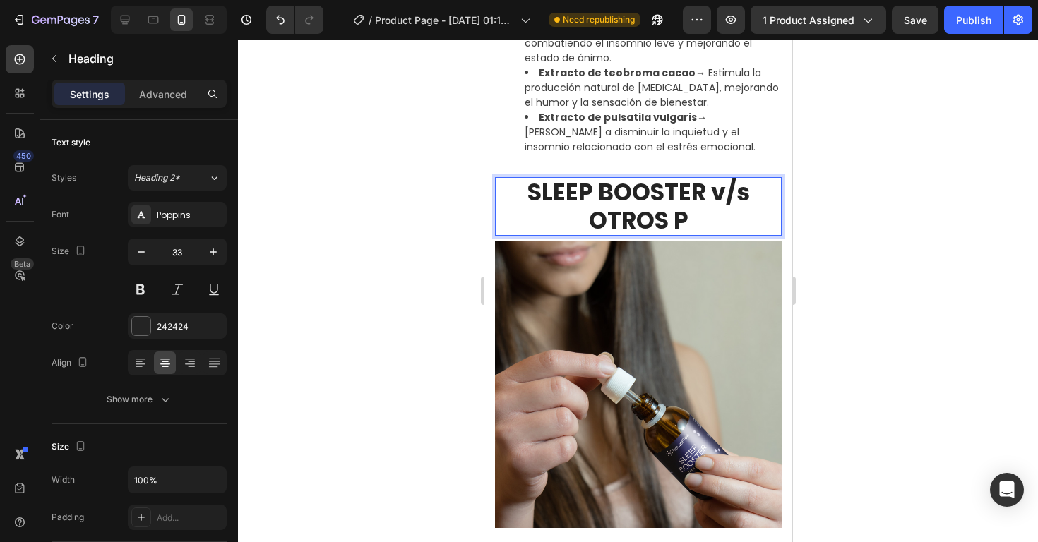
scroll to position [1, 0]
click at [885, 190] on div at bounding box center [638, 291] width 800 height 503
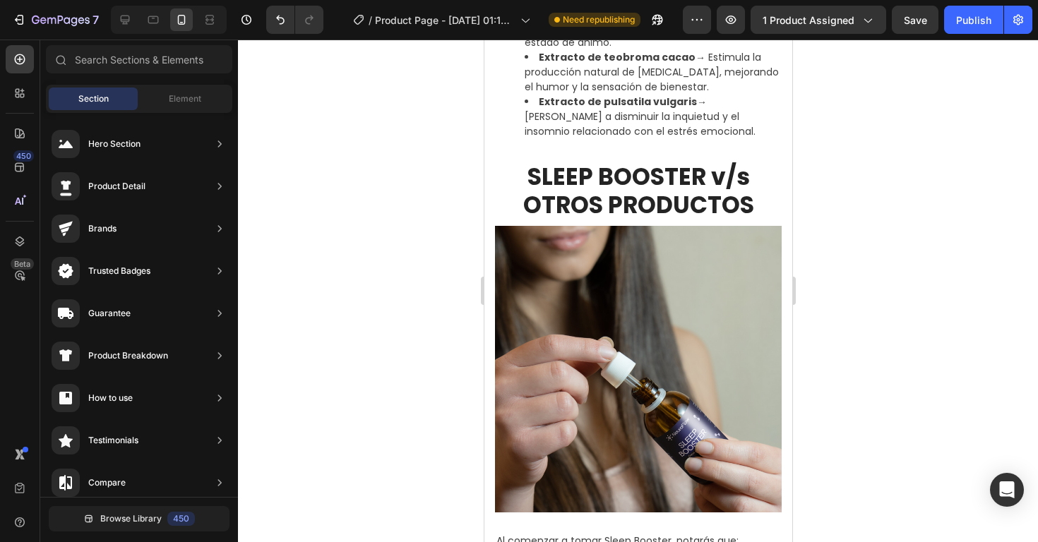
scroll to position [2001, 0]
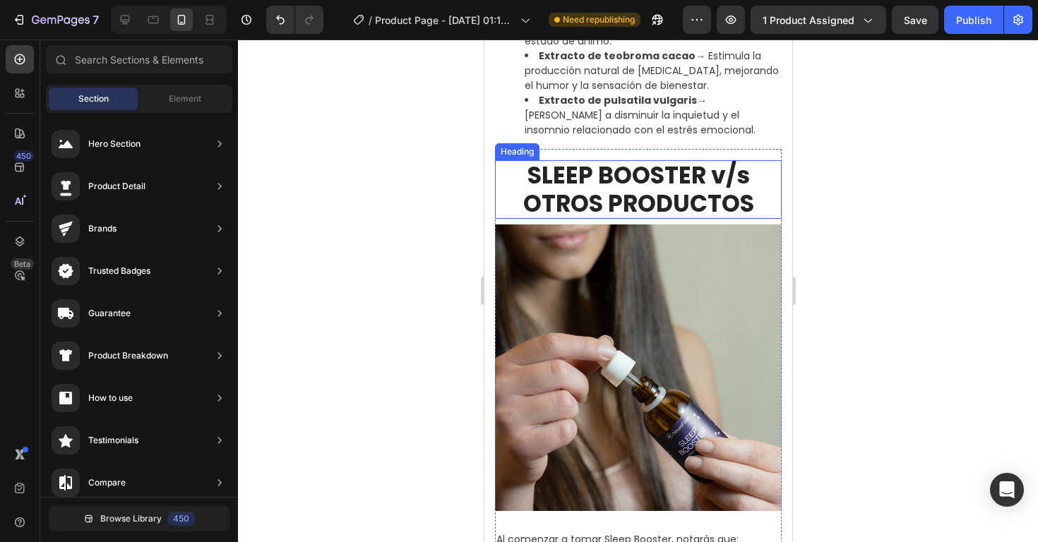
click at [681, 169] on h2 "SLEEP BOOSTER v/s OTROS PRODUCTOS" at bounding box center [637, 189] width 287 height 59
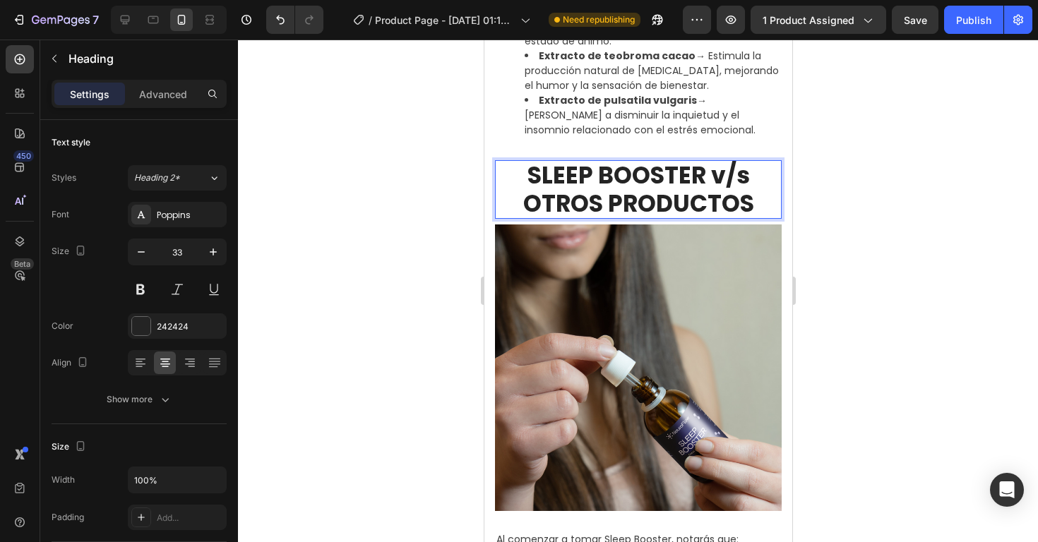
click at [681, 169] on h2 "SLEEP BOOSTER v/s OTROS PRODUCTOS" at bounding box center [637, 189] width 287 height 59
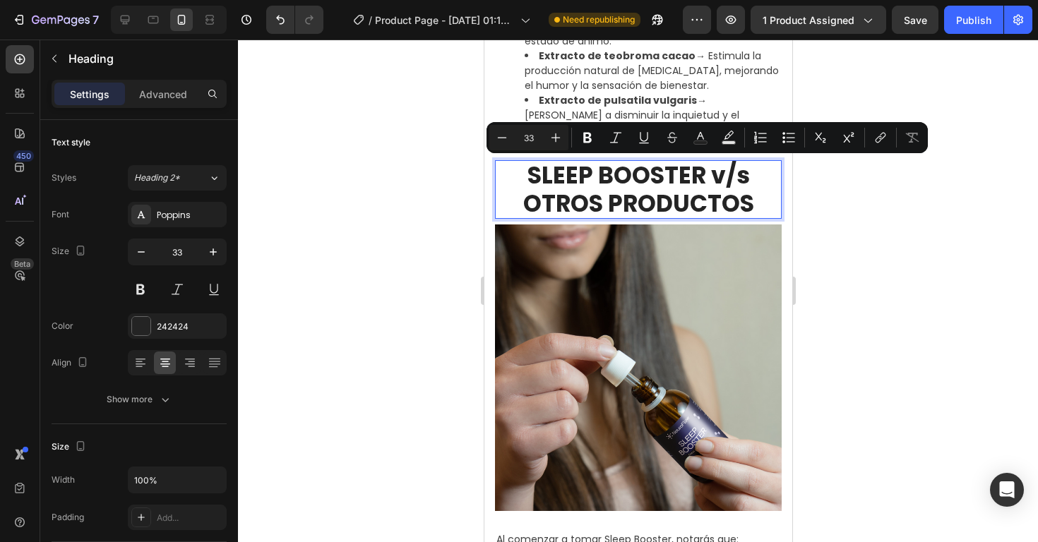
click at [703, 172] on p "SLEEP BOOSTER v/s OTROS PRODUCTOS" at bounding box center [638, 190] width 284 height 56
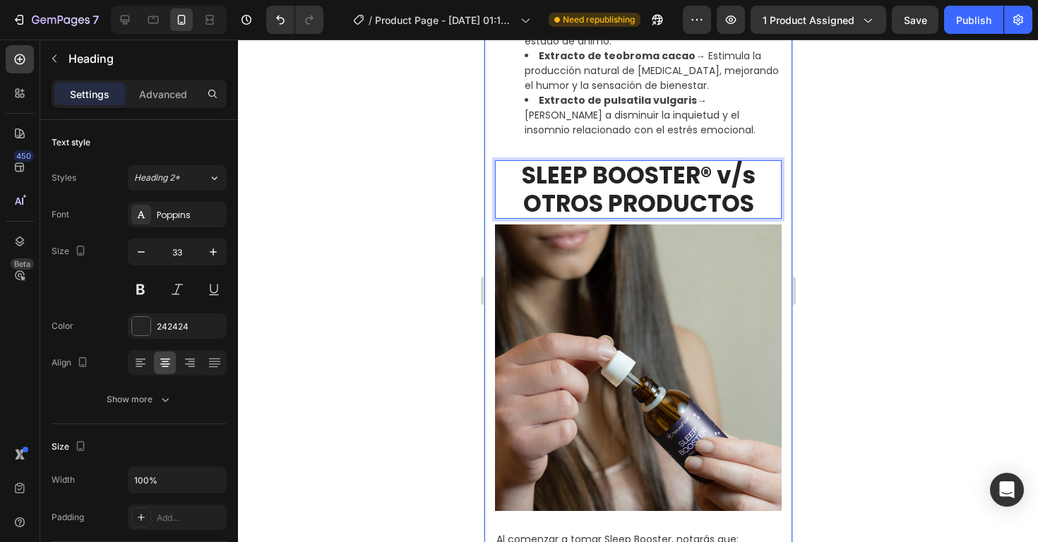
click at [888, 266] on div at bounding box center [638, 291] width 800 height 503
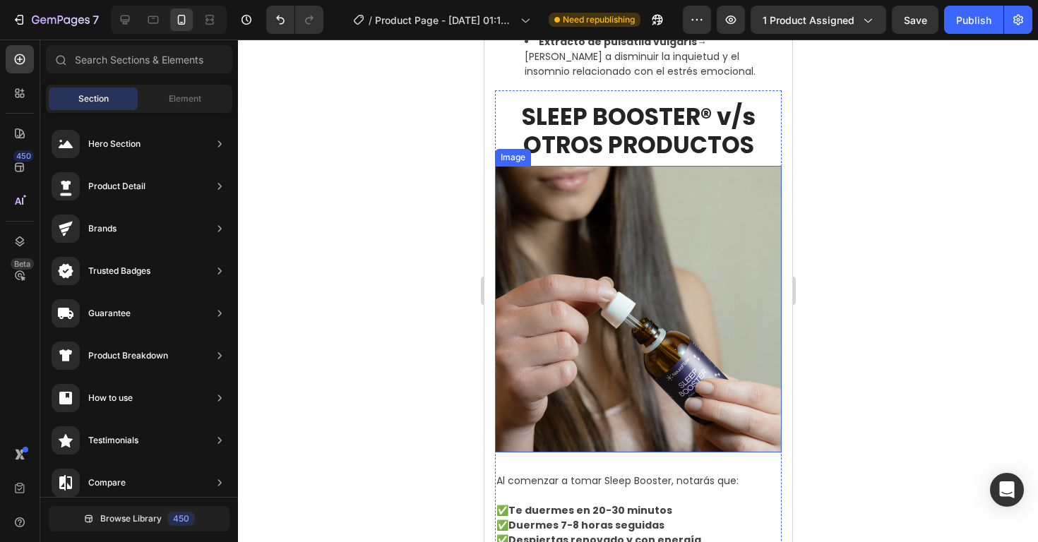
scroll to position [2053, 0]
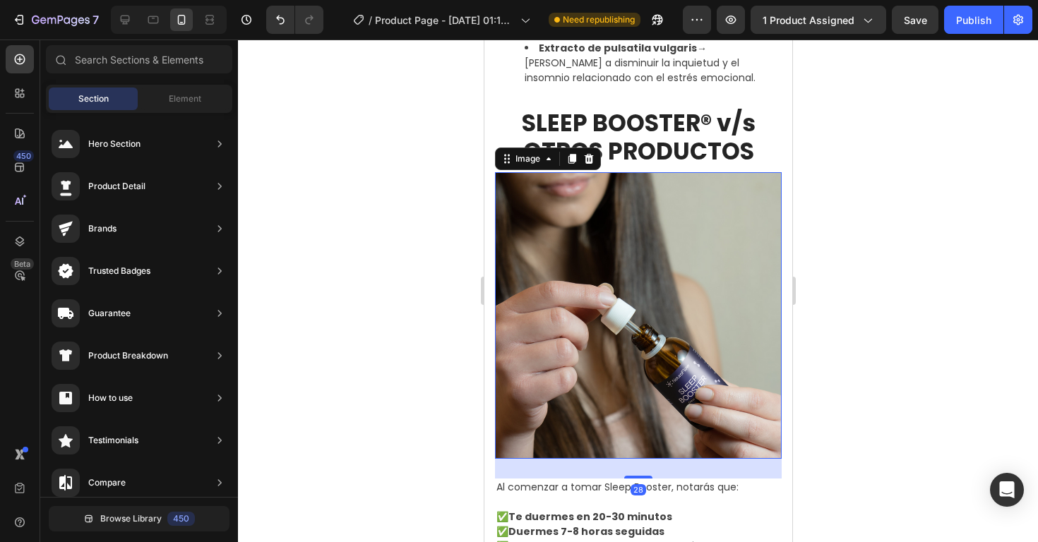
click at [669, 234] on img at bounding box center [637, 315] width 287 height 287
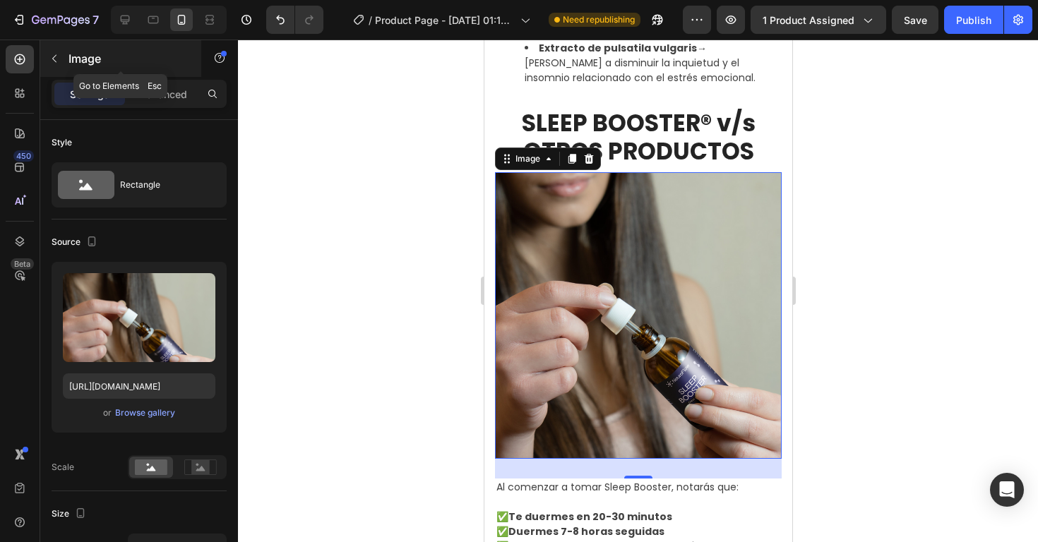
click at [45, 60] on button "button" at bounding box center [54, 58] width 23 height 23
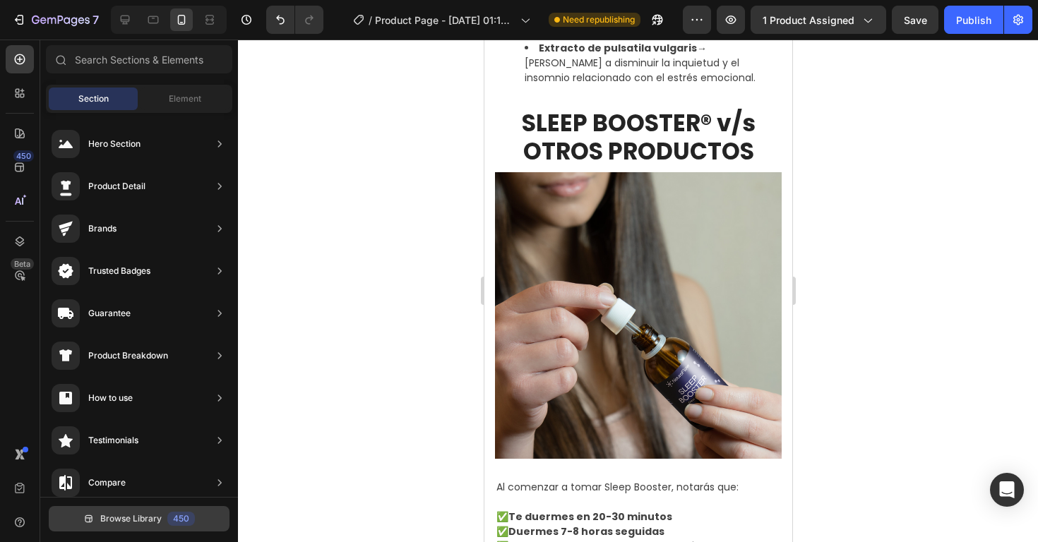
click at [117, 511] on button "Browse Library 450" at bounding box center [139, 518] width 181 height 25
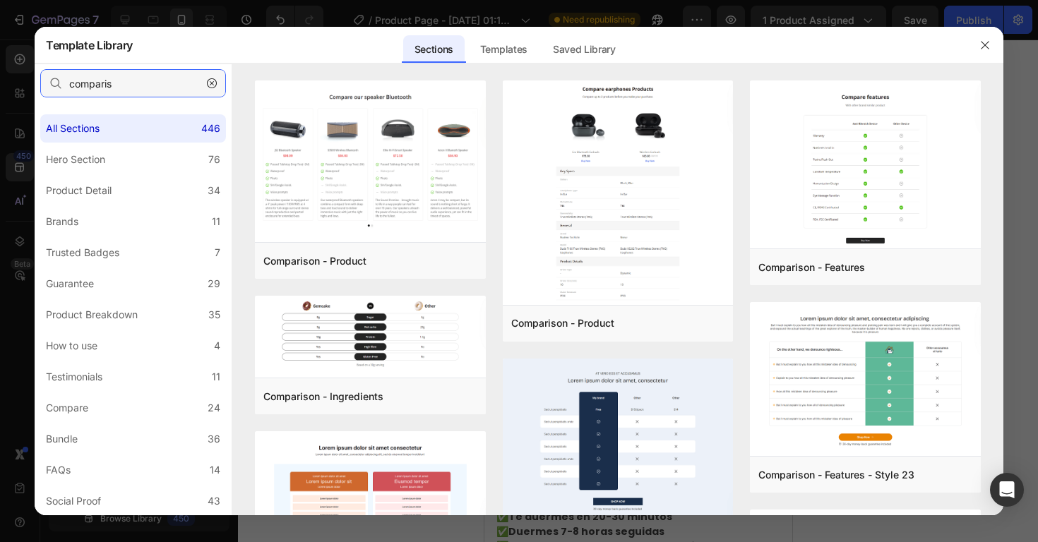
click at [151, 88] on input "comparis" at bounding box center [133, 83] width 186 height 28
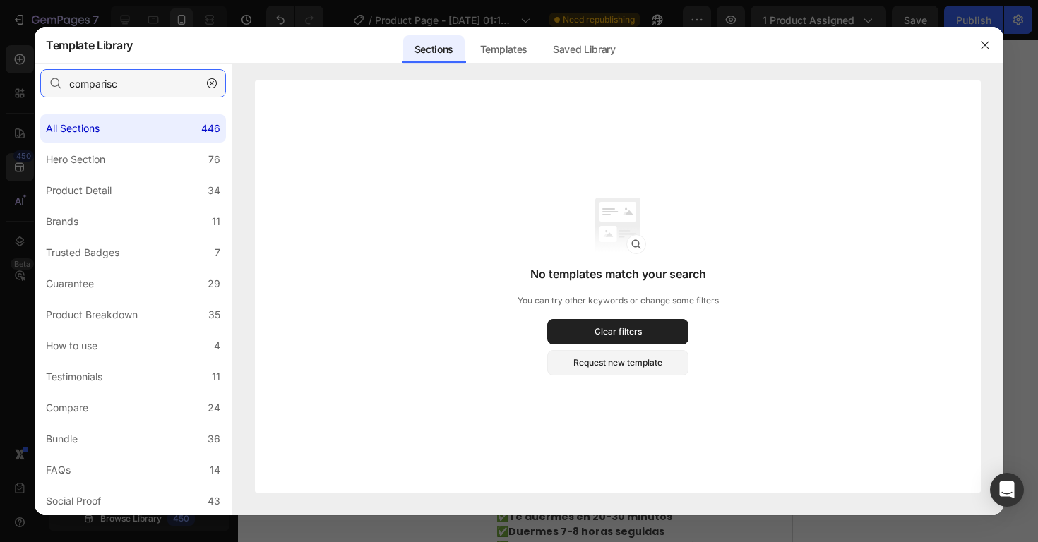
type input "comparis"
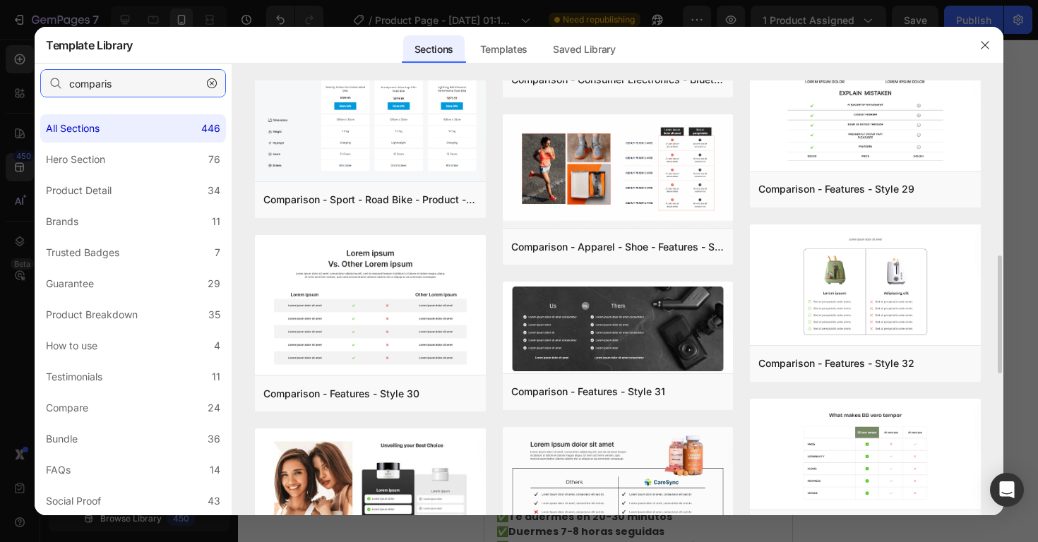
scroll to position [663, 0]
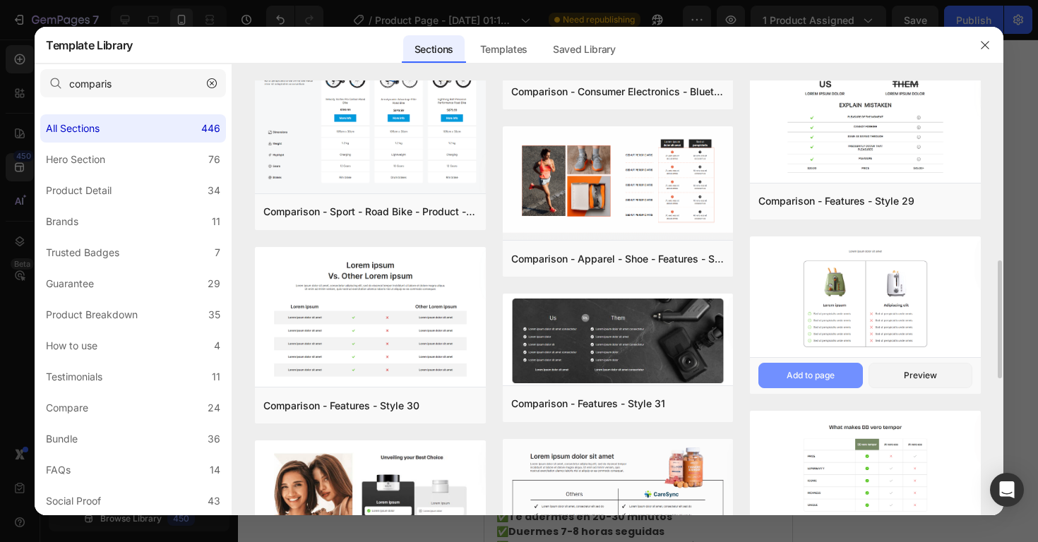
click at [837, 373] on button "Add to page" at bounding box center [810, 375] width 104 height 25
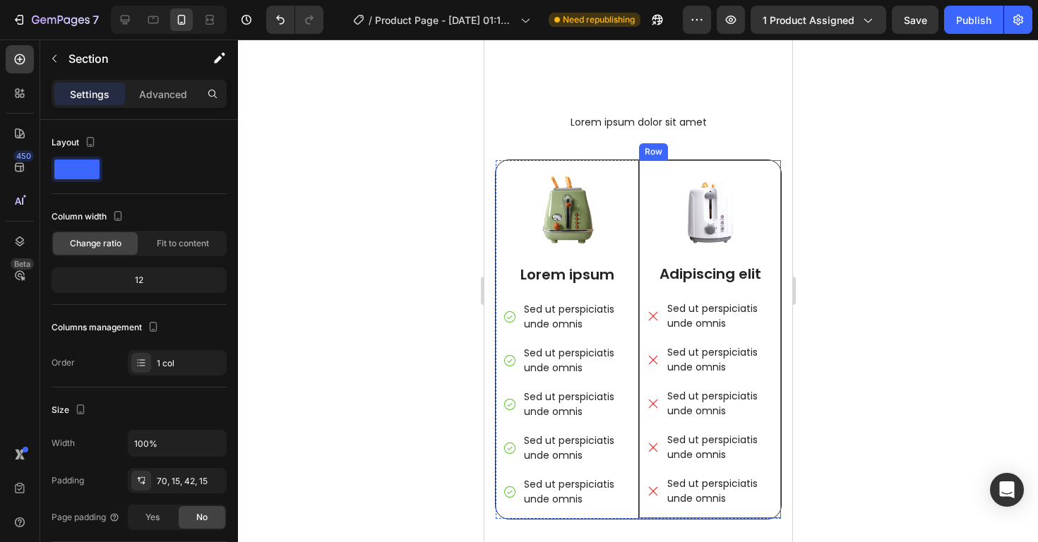
scroll to position [6696, 0]
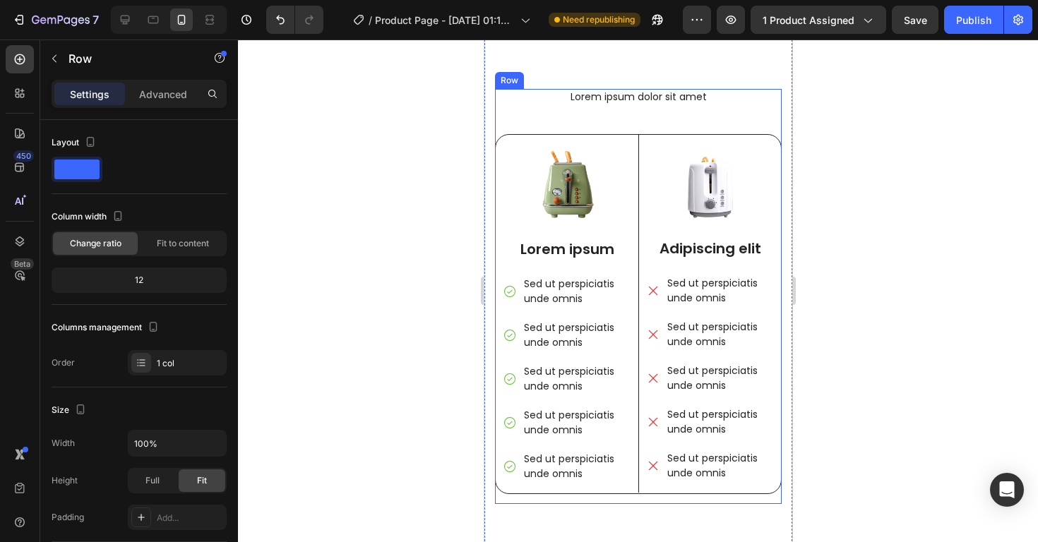
click at [510, 106] on div "Lorem ipsum dolor sit amet Heading Image Lorem ipsum Text Block Sed ut perspici…" at bounding box center [637, 296] width 287 height 415
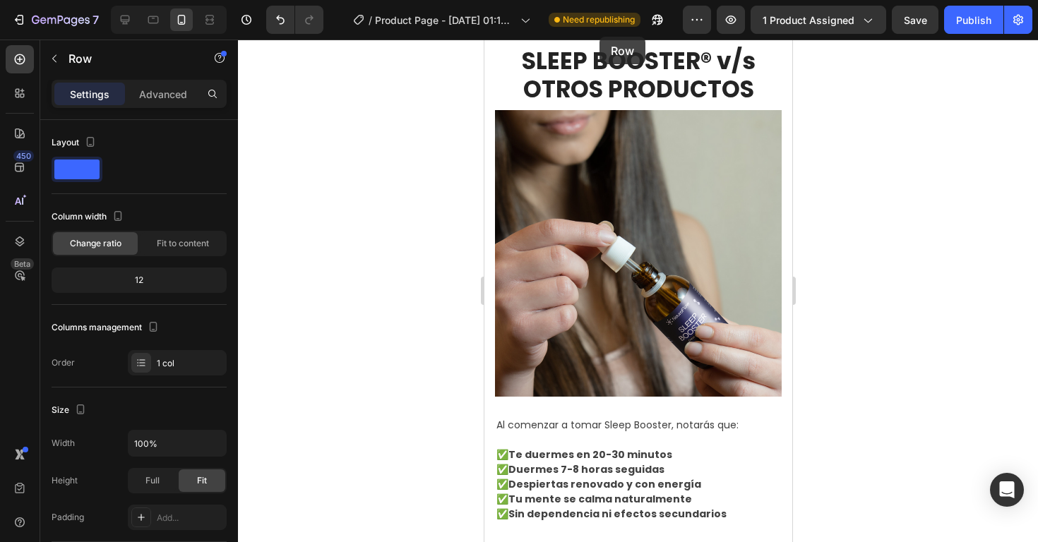
scroll to position [2053, 0]
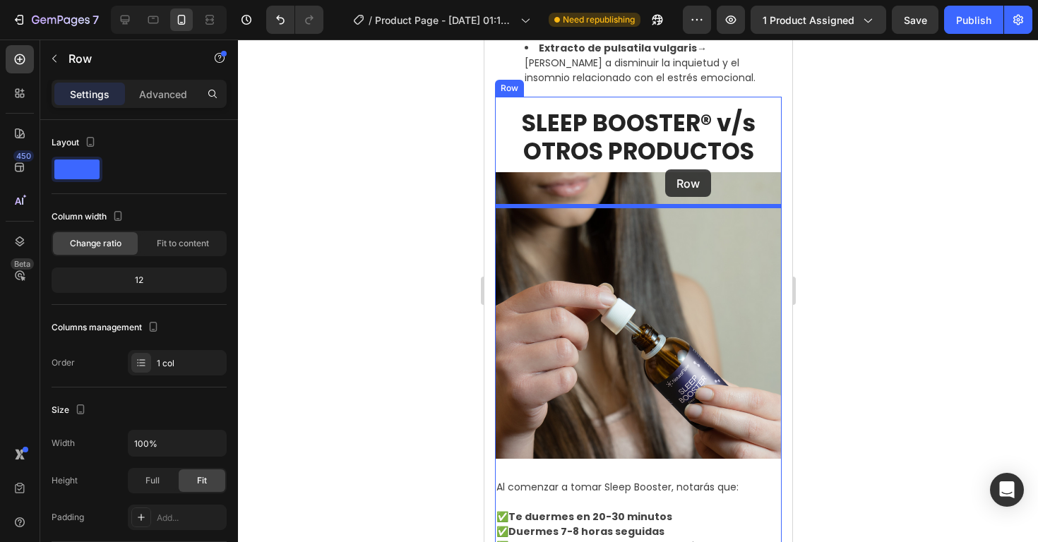
drag, startPoint x: 522, startPoint y: 80, endPoint x: 664, endPoint y: 169, distance: 168.1
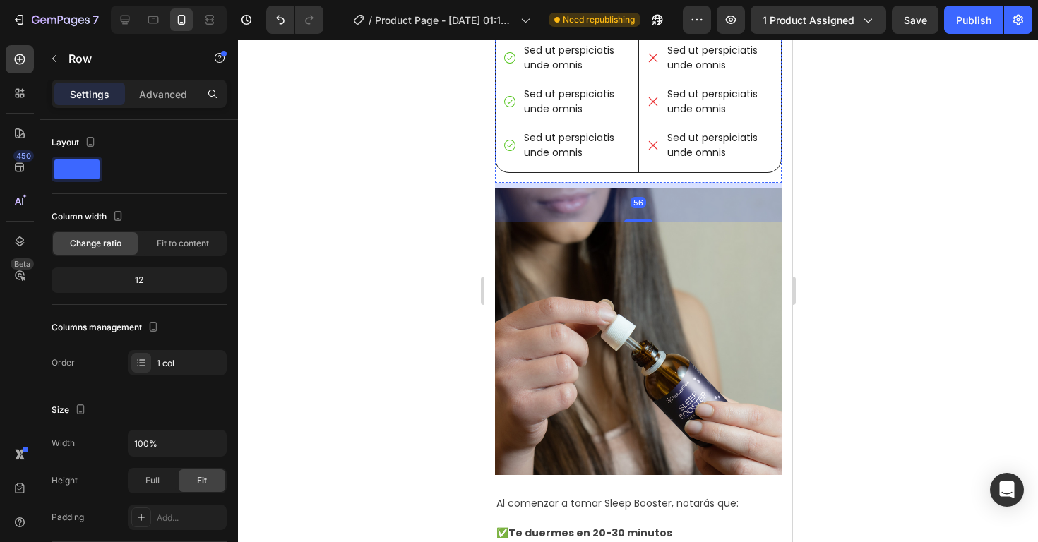
scroll to position [2493, 0]
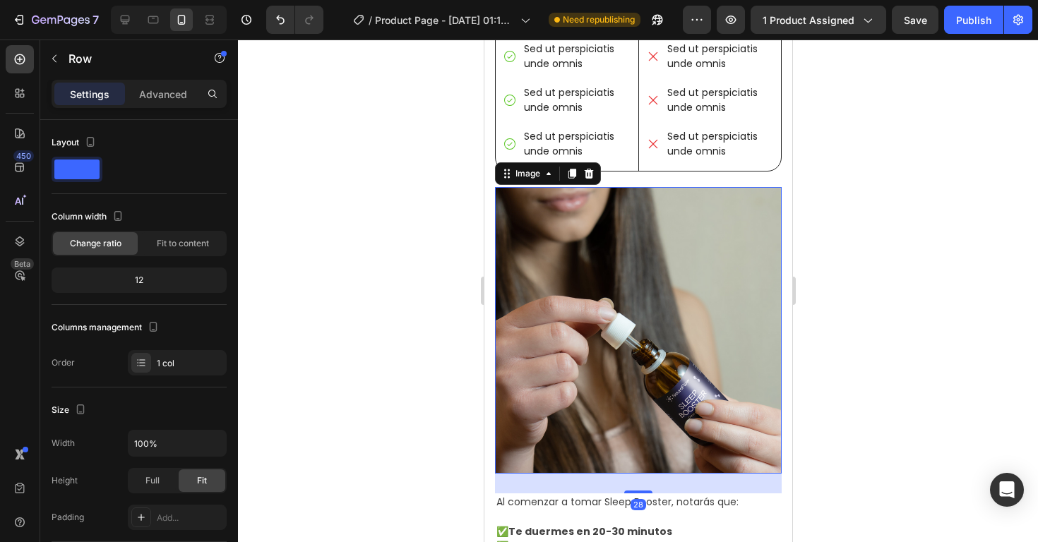
click at [661, 292] on img at bounding box center [637, 330] width 287 height 287
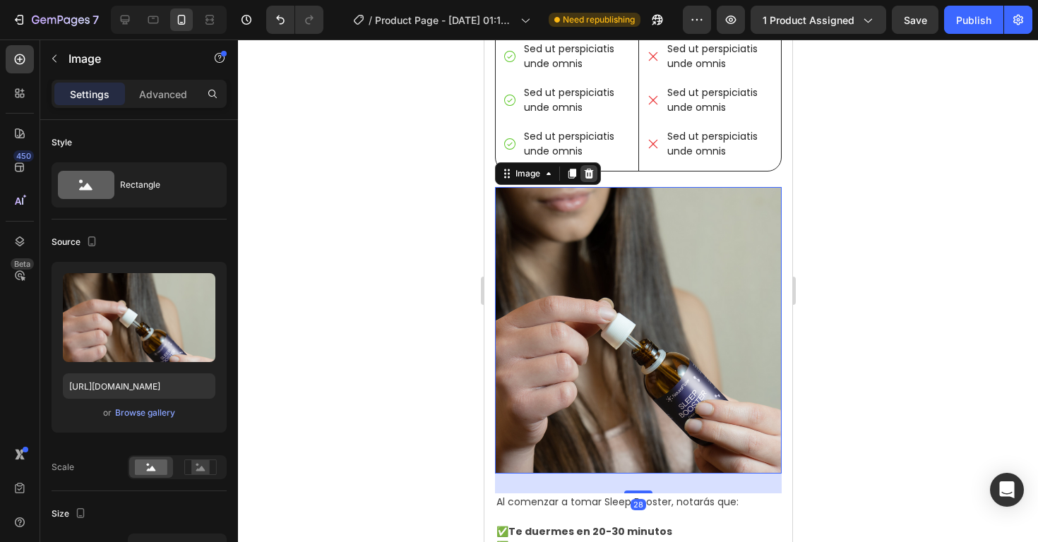
click at [590, 167] on div at bounding box center [588, 173] width 17 height 17
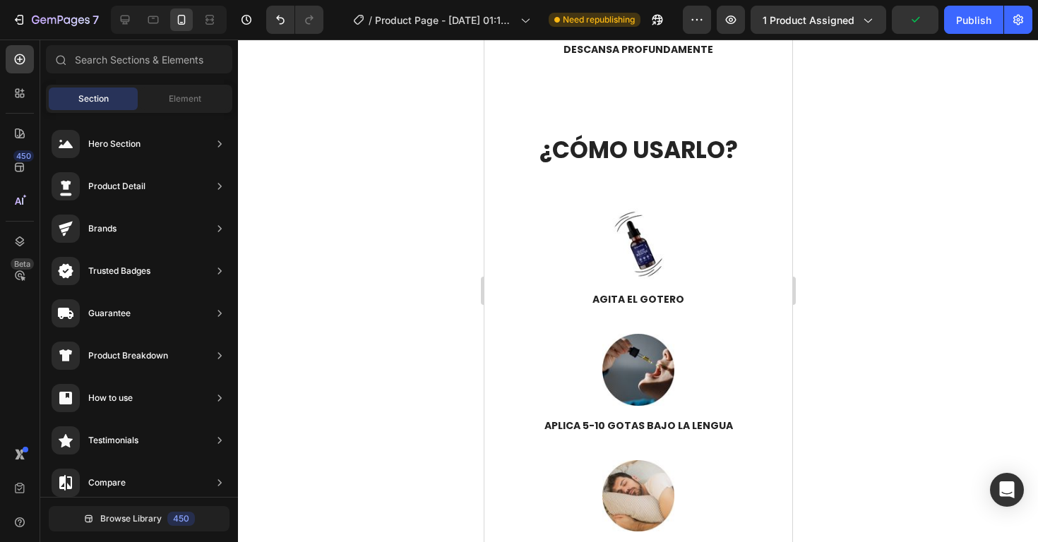
scroll to position [3735, 0]
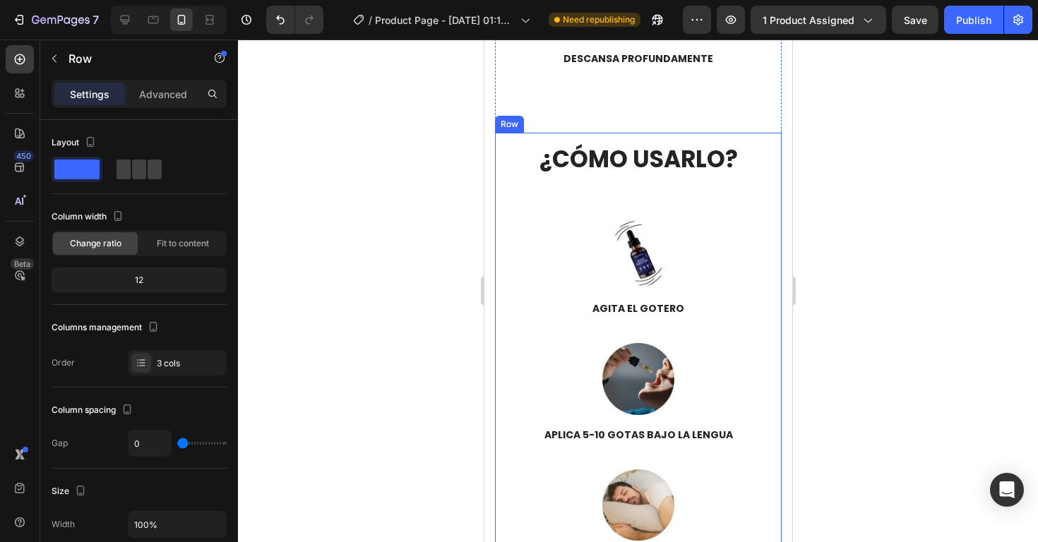
click at [557, 139] on div "¿CÓMO USARLO? Heading PASOS Heading" at bounding box center [637, 174] width 287 height 82
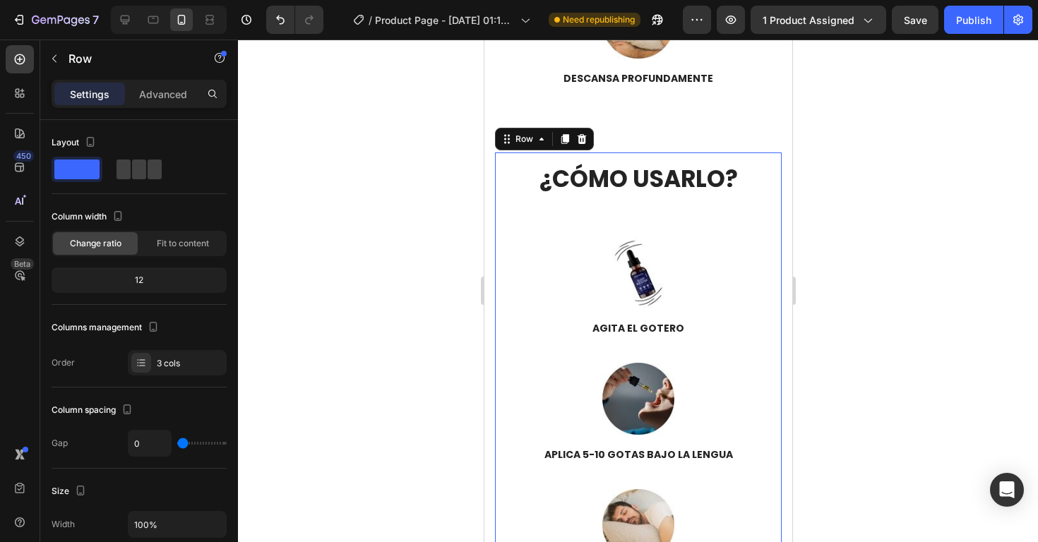
scroll to position [3707, 0]
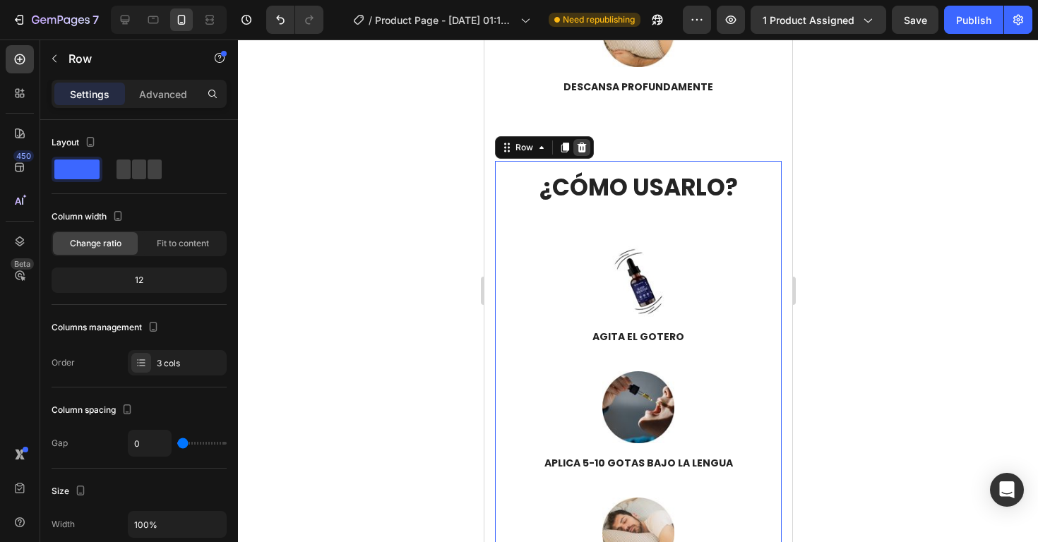
click at [583, 145] on icon at bounding box center [581, 148] width 9 height 10
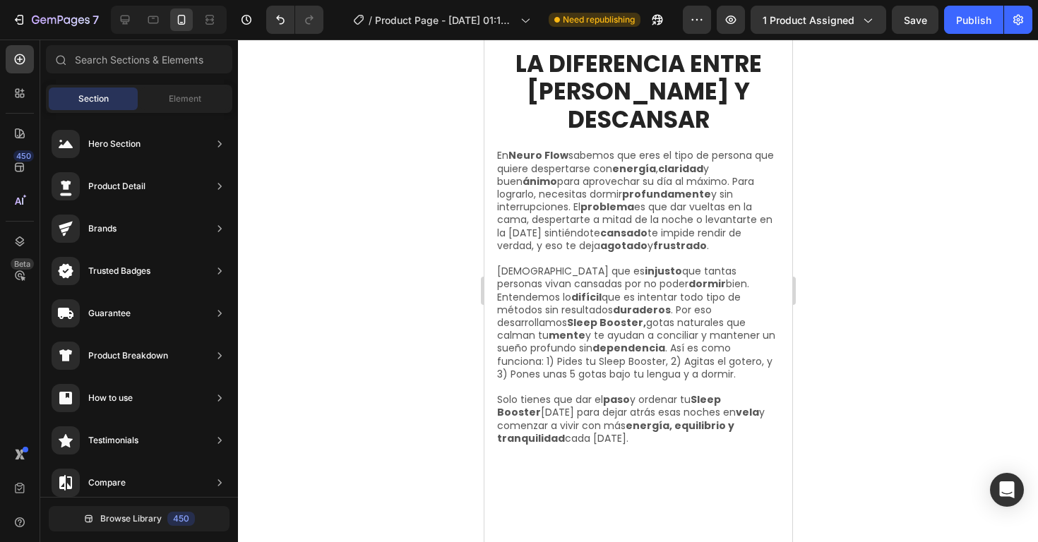
scroll to position [5438, 0]
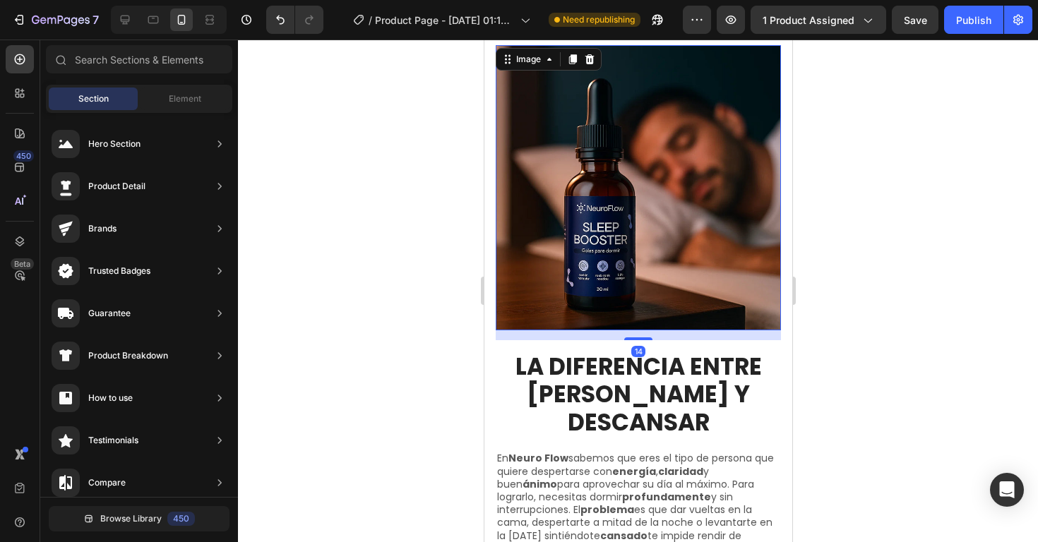
click at [632, 215] on img at bounding box center [637, 187] width 285 height 285
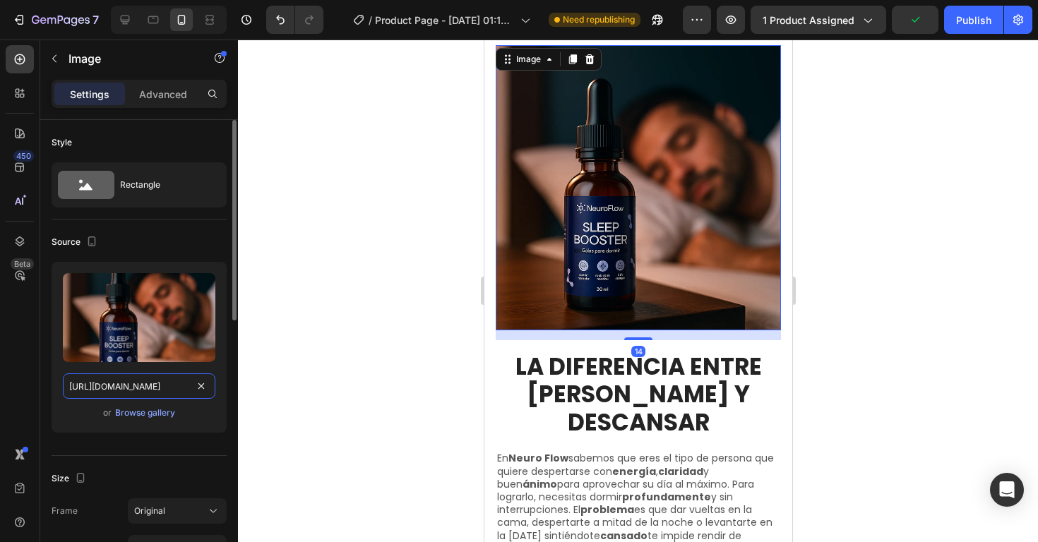
click at [155, 380] on input "https://cdn.shopify.com/s/files/1/0675/8475/3855/files/gempages_557136869737890…" at bounding box center [139, 385] width 152 height 25
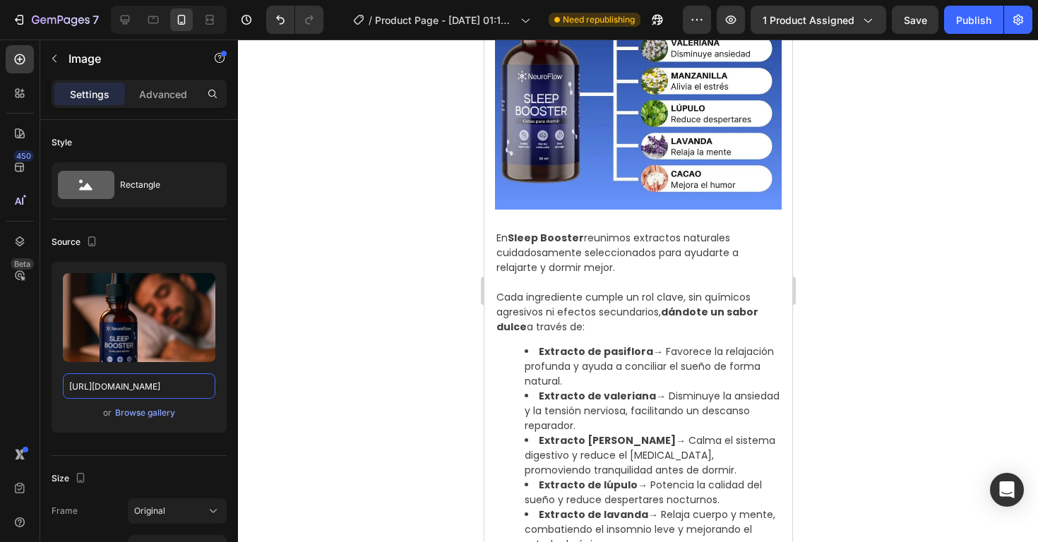
scroll to position [1503, 0]
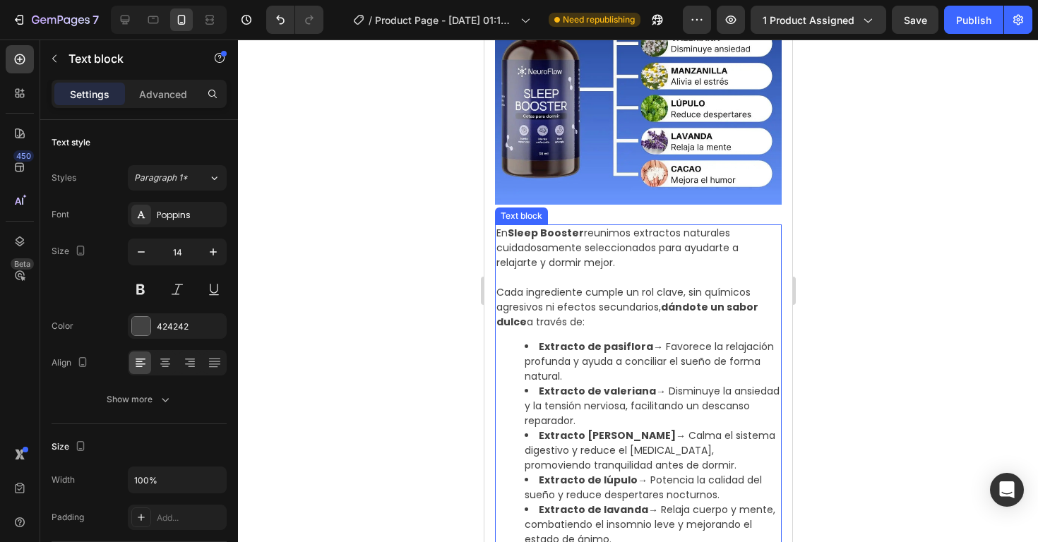
click at [584, 244] on p "En Sleep Booster reunimos extractos naturales cuidadosamente seleccionados para…" at bounding box center [638, 248] width 284 height 44
click at [588, 212] on icon at bounding box center [588, 211] width 8 height 10
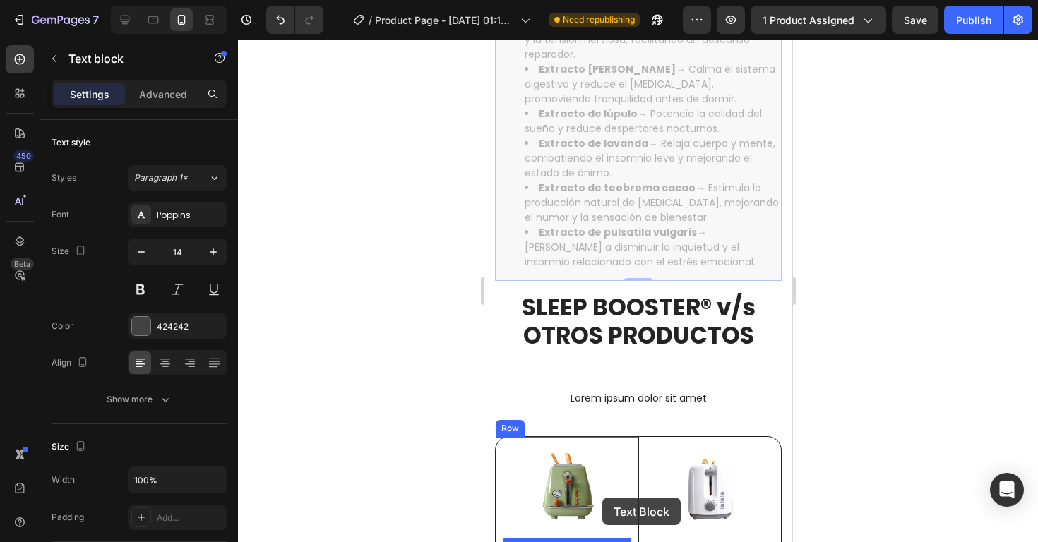
scroll to position [2311, 0]
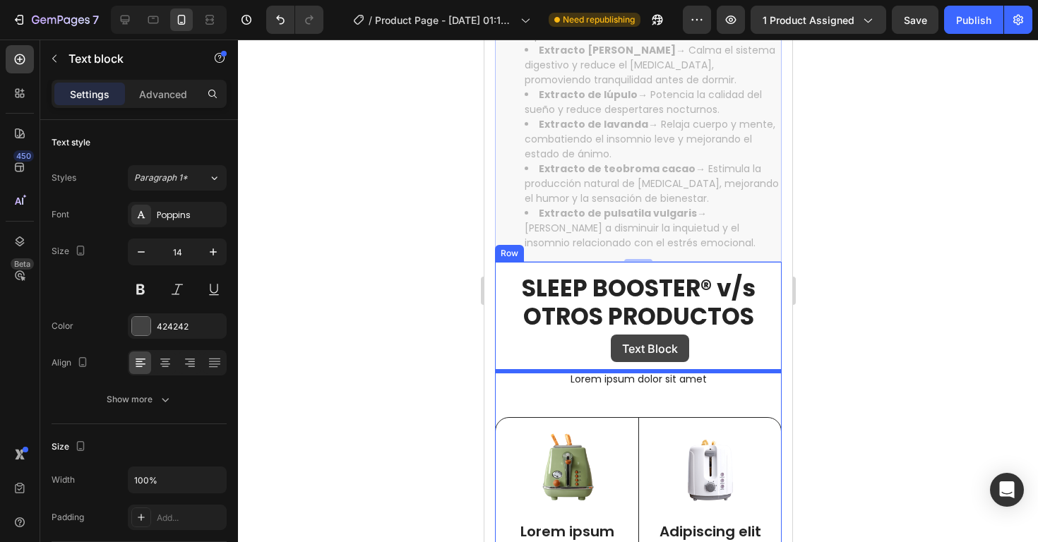
drag, startPoint x: 529, startPoint y: 80, endPoint x: 610, endPoint y: 335, distance: 267.4
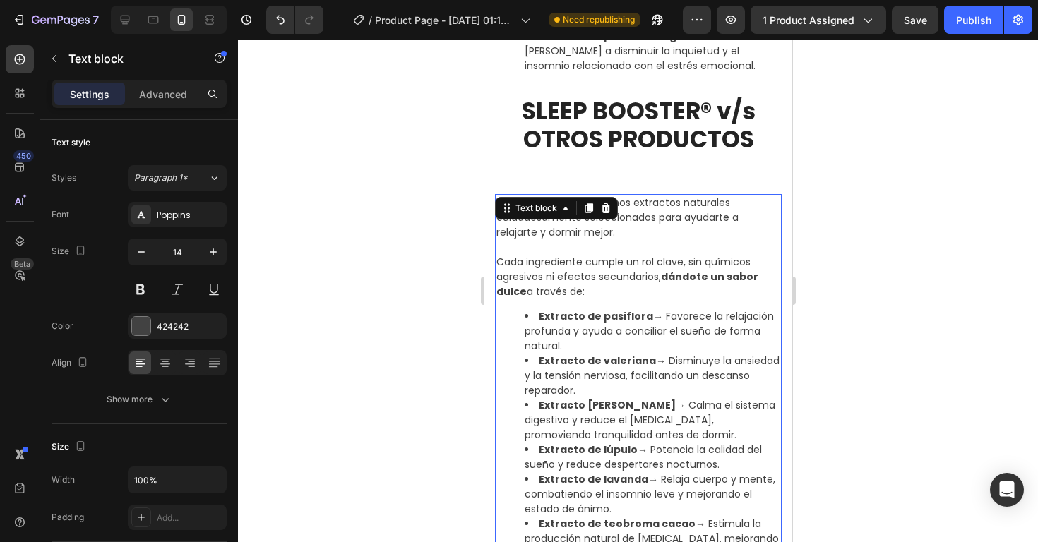
scroll to position [2062, 0]
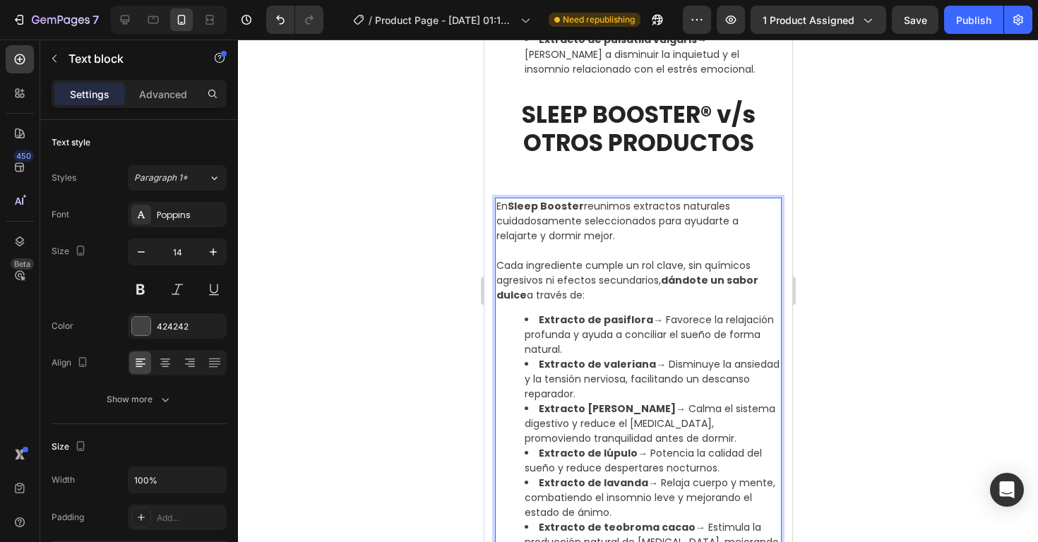
click at [618, 233] on p "En Sleep Booster reunimos extractos naturales cuidadosamente seleccionados para…" at bounding box center [638, 221] width 284 height 44
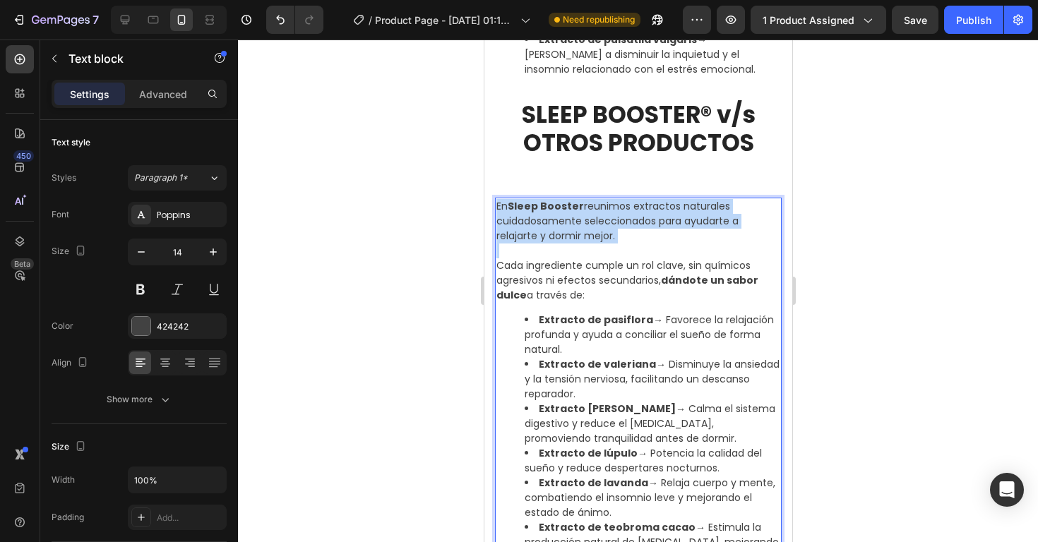
click at [618, 233] on p "En Sleep Booster reunimos extractos naturales cuidadosamente seleccionados para…" at bounding box center [638, 221] width 284 height 44
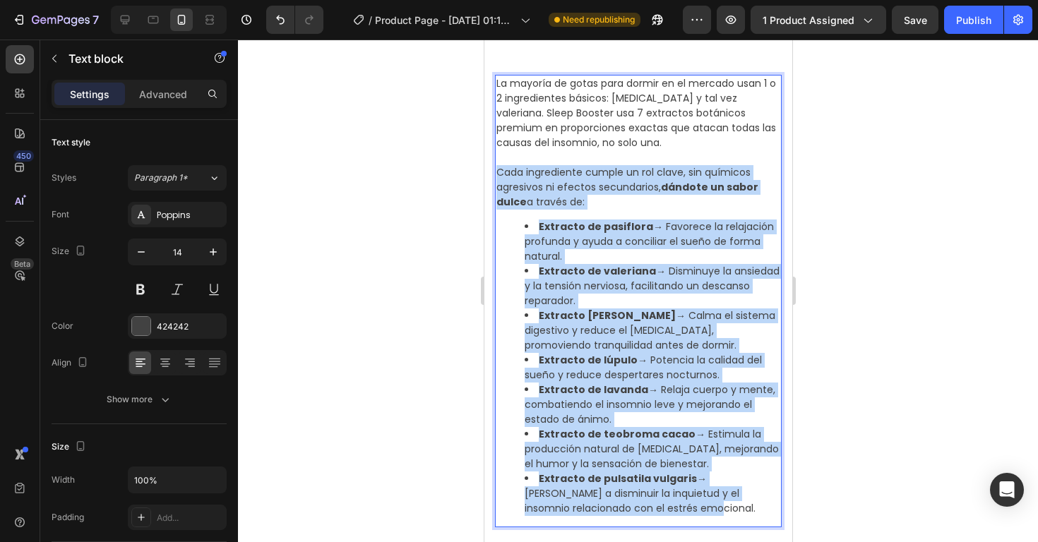
scroll to position [2356, 0]
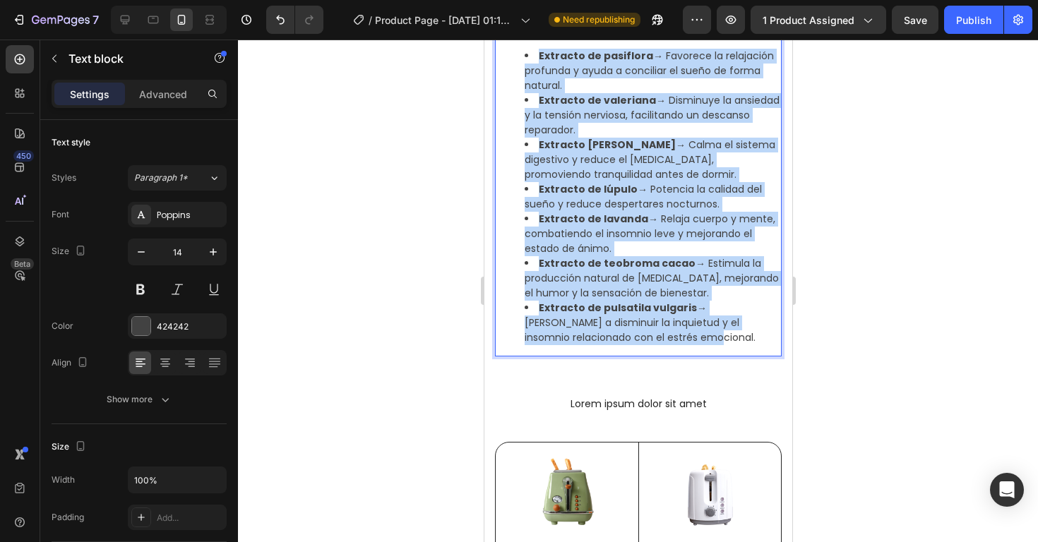
drag, startPoint x: 498, startPoint y: 294, endPoint x: 685, endPoint y: 337, distance: 192.6
click at [685, 337] on div "La mayoría de gotas para dormir en el mercado usan 1 o 2 ingredientes básicos: …" at bounding box center [637, 130] width 287 height 452
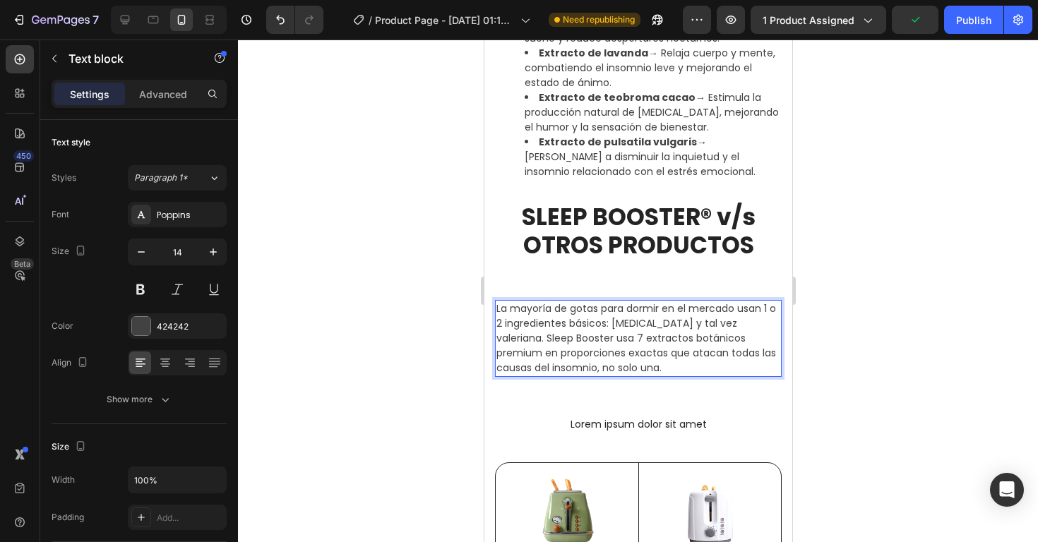
scroll to position [1959, 0]
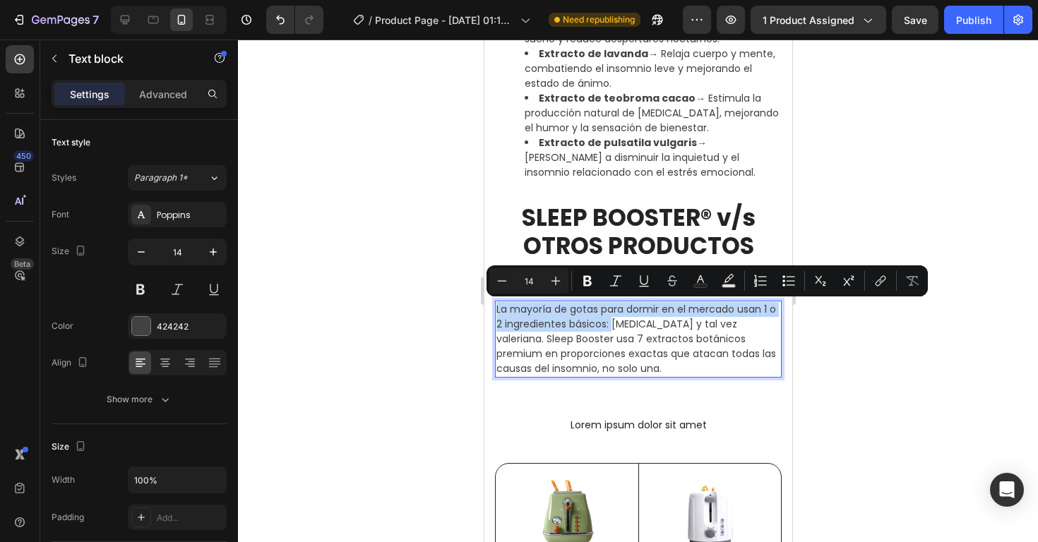
drag, startPoint x: 611, startPoint y: 323, endPoint x: 493, endPoint y: 311, distance: 117.8
click at [494, 311] on div "La mayoría de gotas para dormir en el mercado usan 1 o 2 ingredientes básicos: …" at bounding box center [637, 339] width 287 height 77
click at [590, 277] on icon "Editor contextual toolbar" at bounding box center [587, 281] width 8 height 11
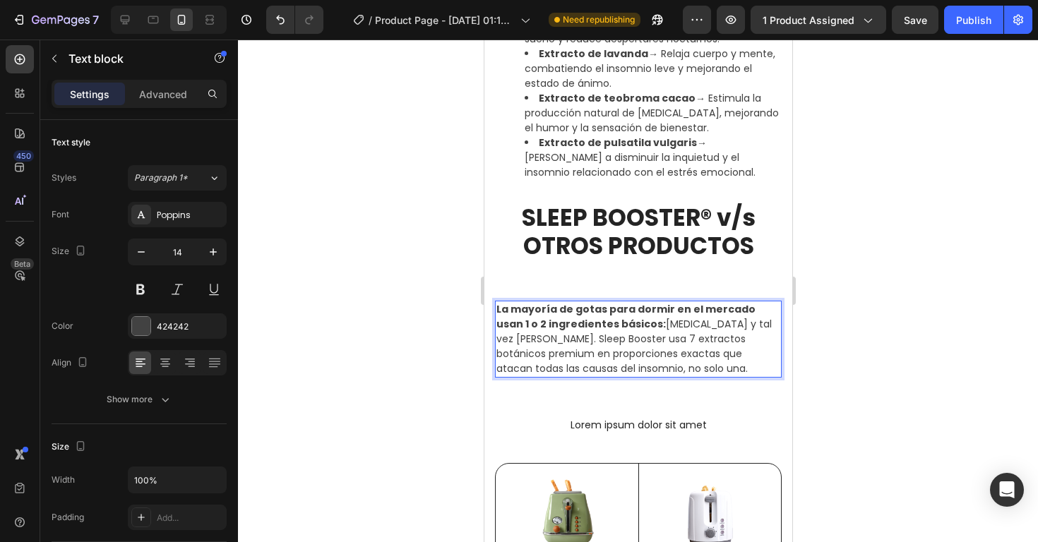
click at [909, 361] on div at bounding box center [638, 291] width 800 height 503
click at [623, 348] on p "La mayoría de gotas para dormir en el mercado usan 1 o 2 ingredientes básicos: …" at bounding box center [638, 339] width 284 height 74
click at [532, 340] on p "La mayoría de gotas para dormir en el mercado usan 1 o 2 ingredientes básicos: …" at bounding box center [638, 339] width 284 height 74
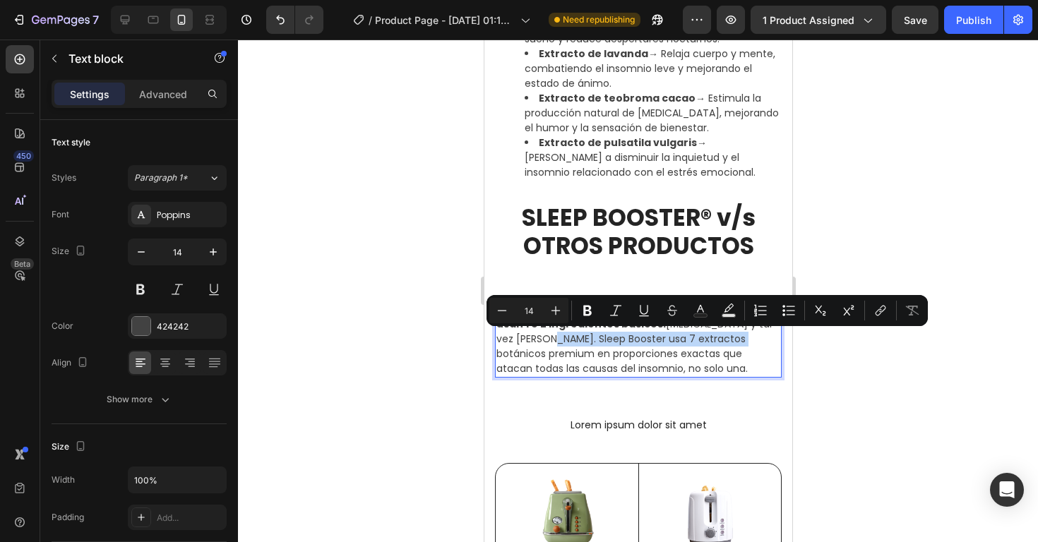
drag, startPoint x: 496, startPoint y: 338, endPoint x: 688, endPoint y: 337, distance: 192.7
click at [688, 337] on p "La mayoría de gotas para dormir en el mercado usan 1 o 2 ingredientes básicos: …" at bounding box center [638, 339] width 284 height 74
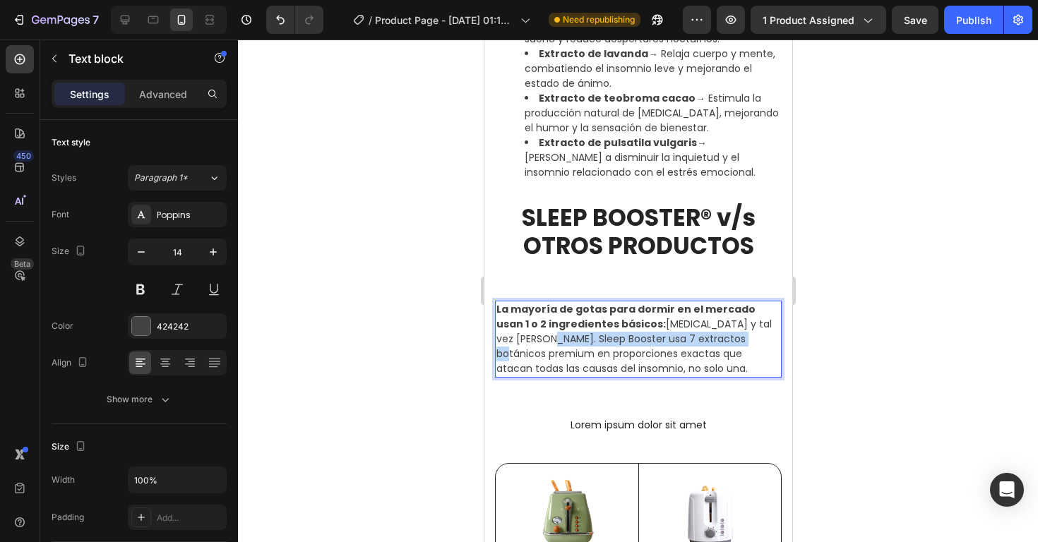
drag, startPoint x: 694, startPoint y: 341, endPoint x: 461, endPoint y: 340, distance: 233.0
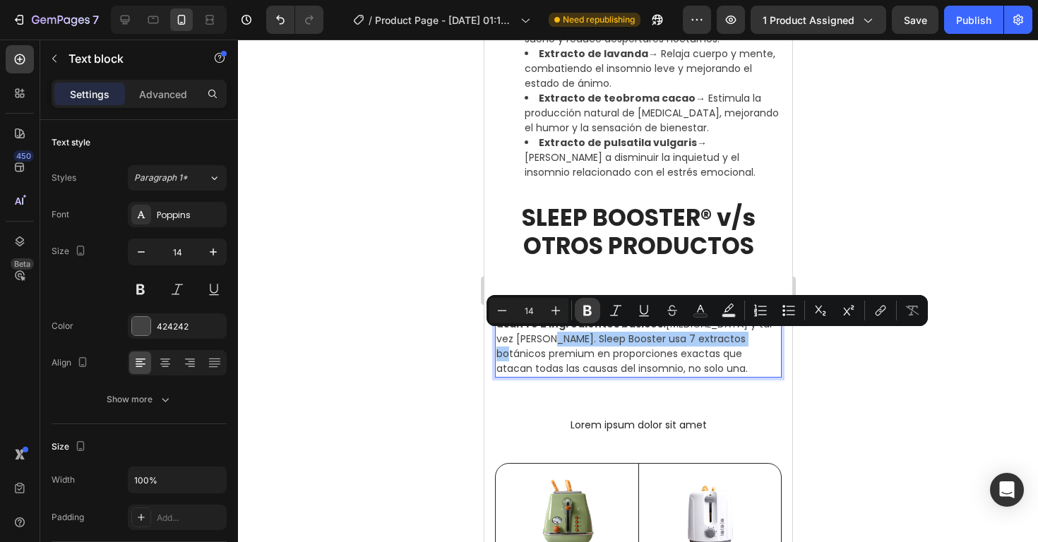
click at [594, 311] on icon "Editor contextual toolbar" at bounding box center [587, 311] width 14 height 14
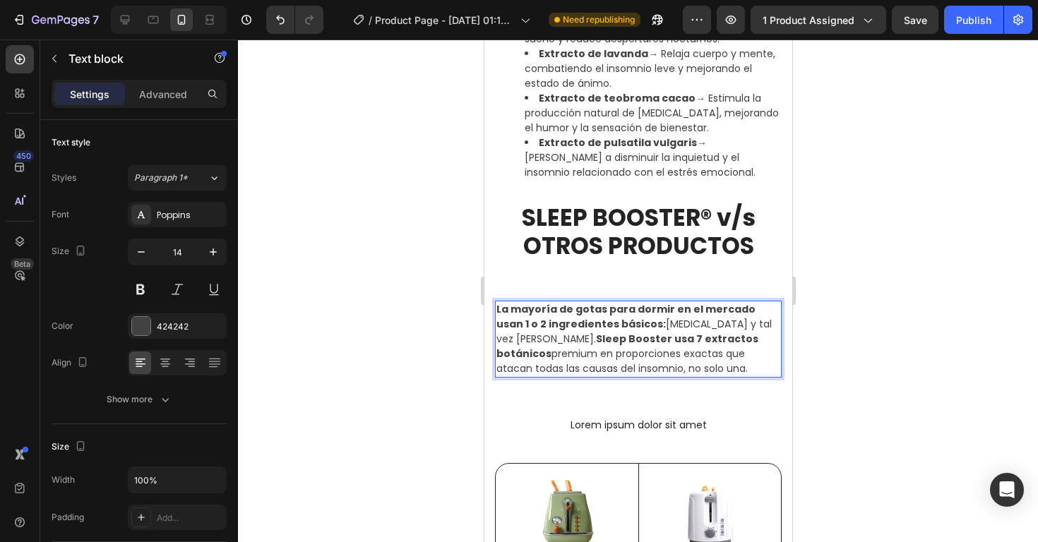
click at [925, 373] on div at bounding box center [638, 291] width 800 height 503
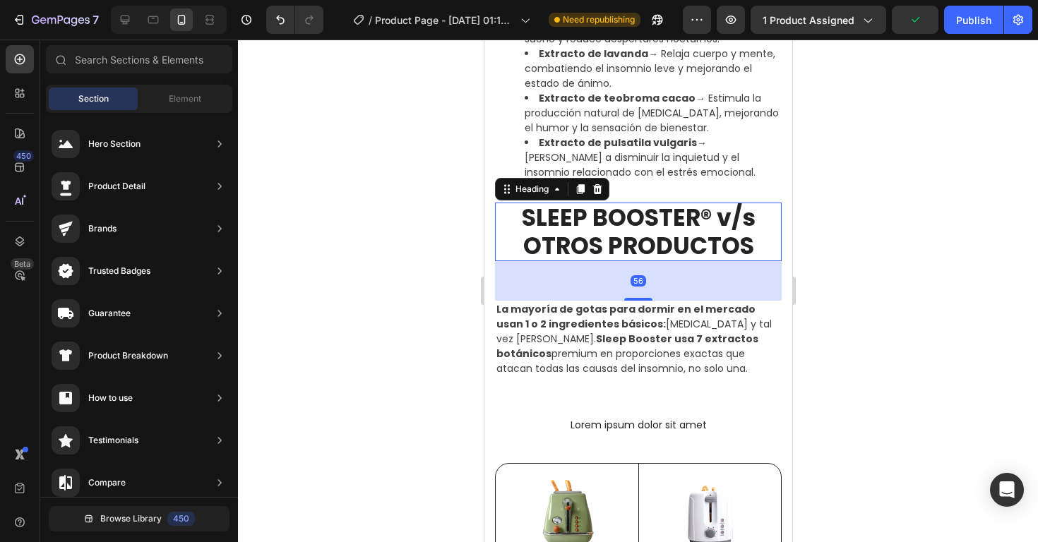
click at [622, 251] on h2 "SLEEP BOOSTER® v/s OTROS PRODUCTOS" at bounding box center [637, 232] width 287 height 59
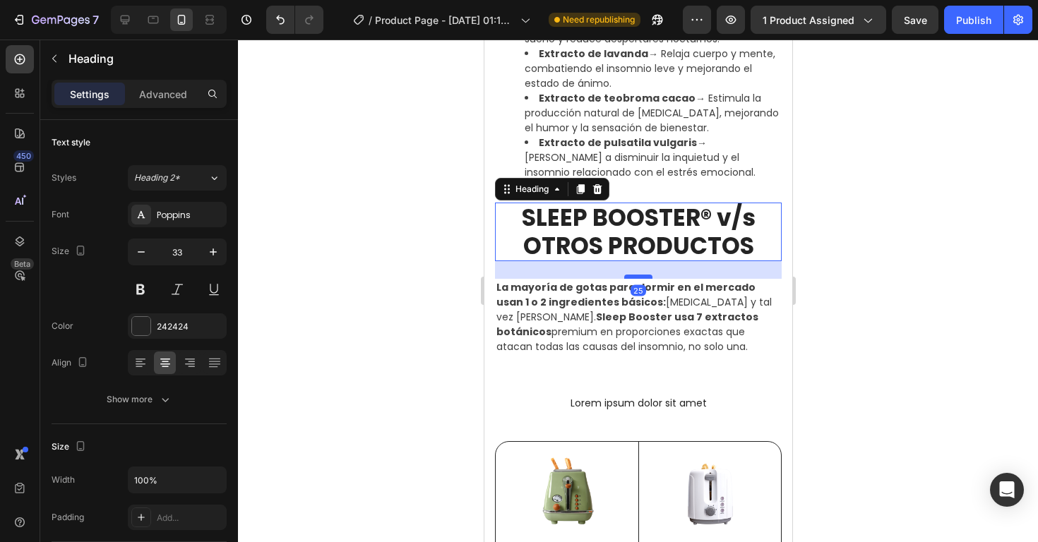
drag, startPoint x: 635, startPoint y: 299, endPoint x: 635, endPoint y: 277, distance: 21.9
click at [635, 277] on div at bounding box center [637, 277] width 28 height 4
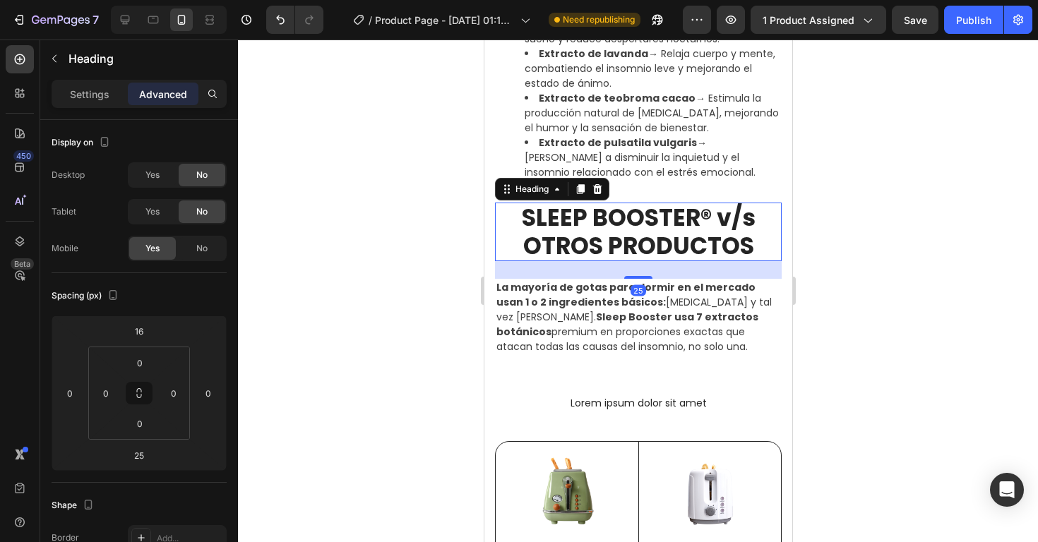
click at [899, 327] on div at bounding box center [638, 291] width 800 height 503
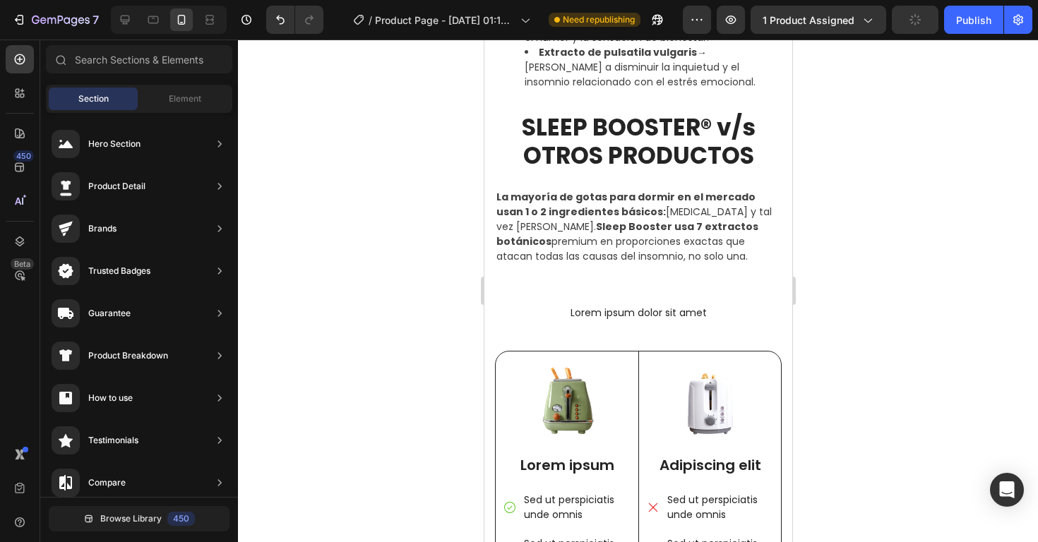
scroll to position [2059, 0]
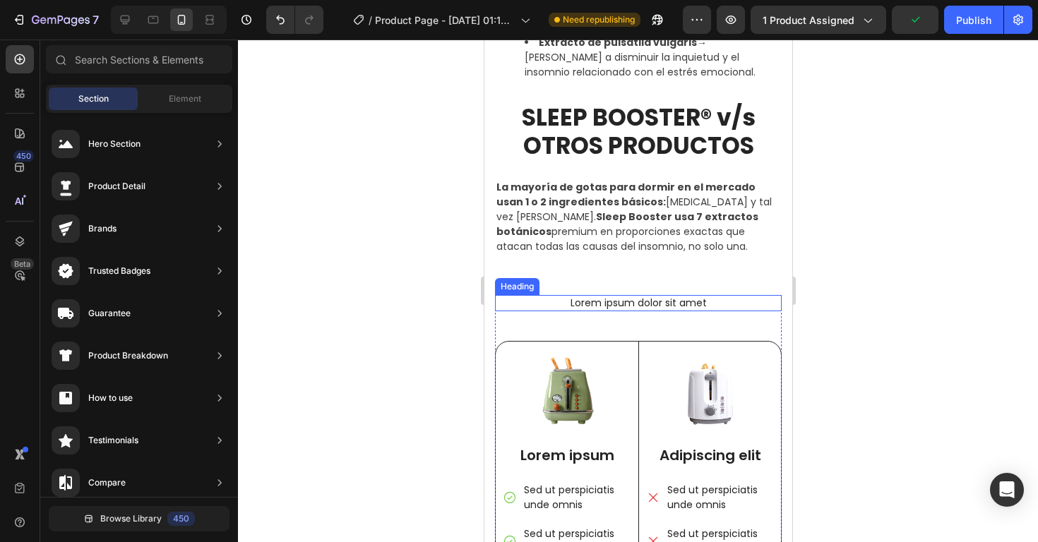
click at [673, 304] on h2 "Lorem ipsum dolor sit amet" at bounding box center [637, 303] width 287 height 16
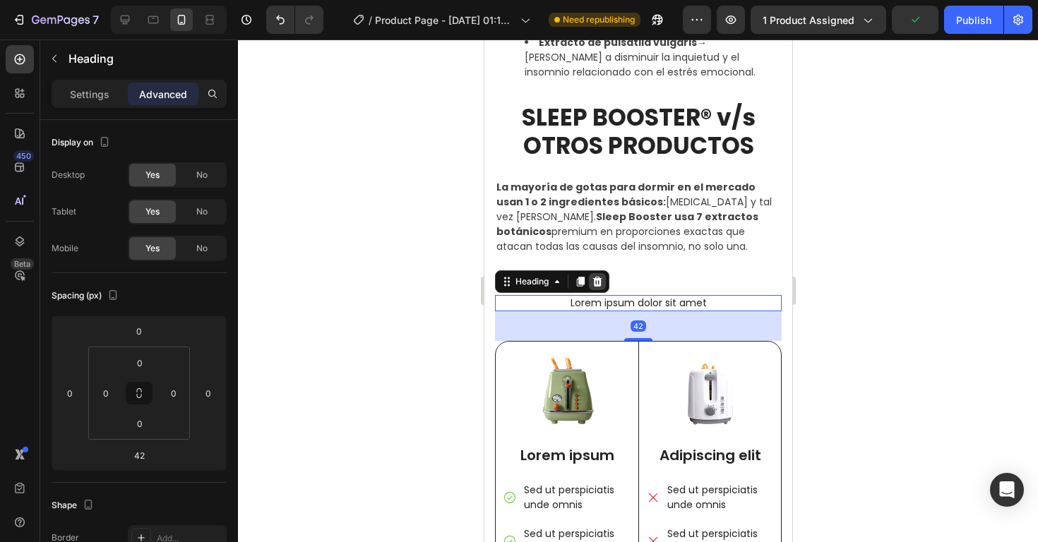
click at [603, 283] on div at bounding box center [596, 281] width 17 height 17
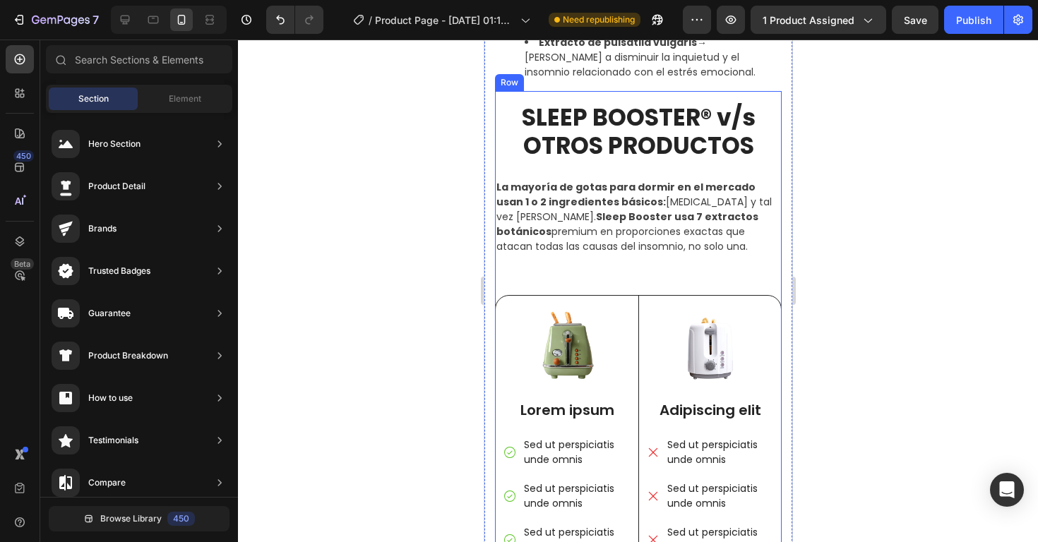
click at [598, 274] on div "SLEEP BOOSTER® v/s OTROS PRODUCTOS Heading La mayoría de gotas para dormir en e…" at bounding box center [637, 397] width 287 height 613
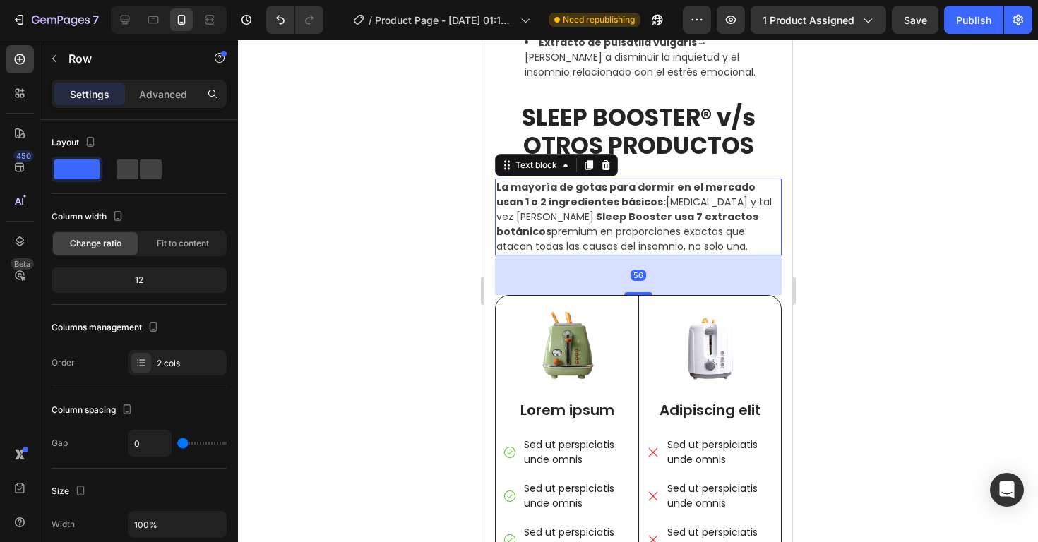
click at [606, 239] on p "La mayoría de gotas para dormir en el mercado usan 1 o 2 ingredientes básicos: …" at bounding box center [638, 217] width 284 height 74
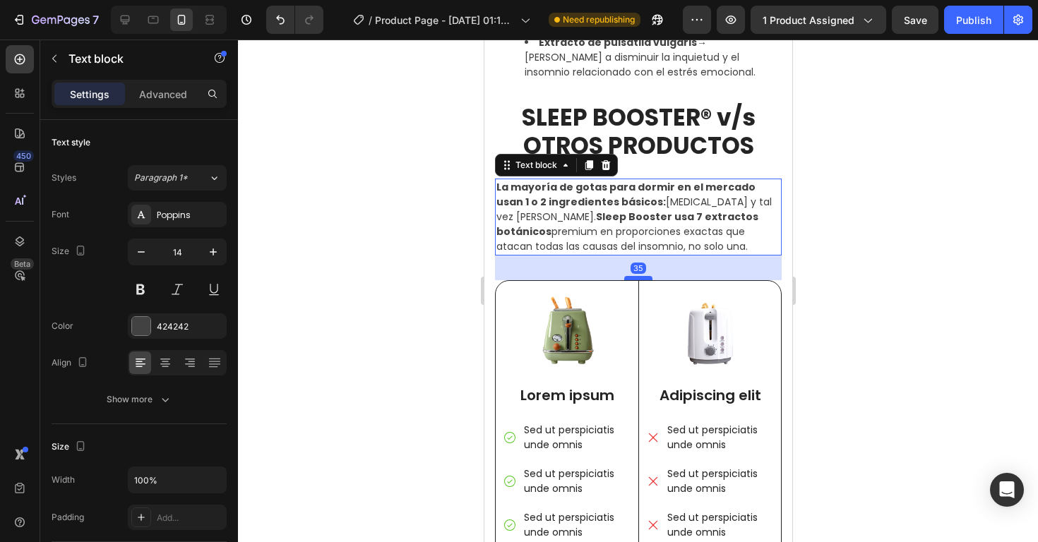
drag, startPoint x: 635, startPoint y: 292, endPoint x: 635, endPoint y: 277, distance: 14.8
click at [635, 277] on div at bounding box center [637, 278] width 28 height 4
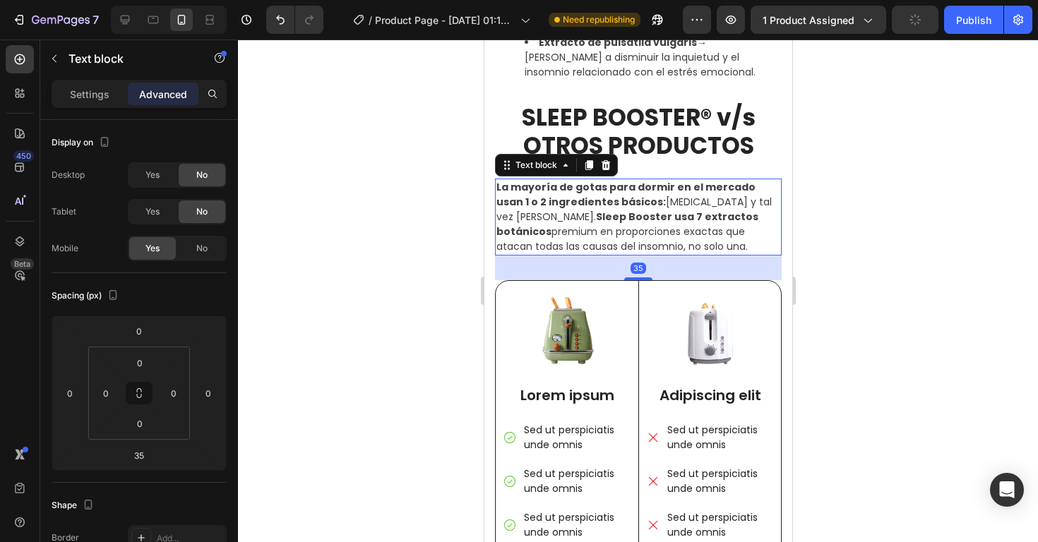
click at [892, 291] on div at bounding box center [638, 291] width 800 height 503
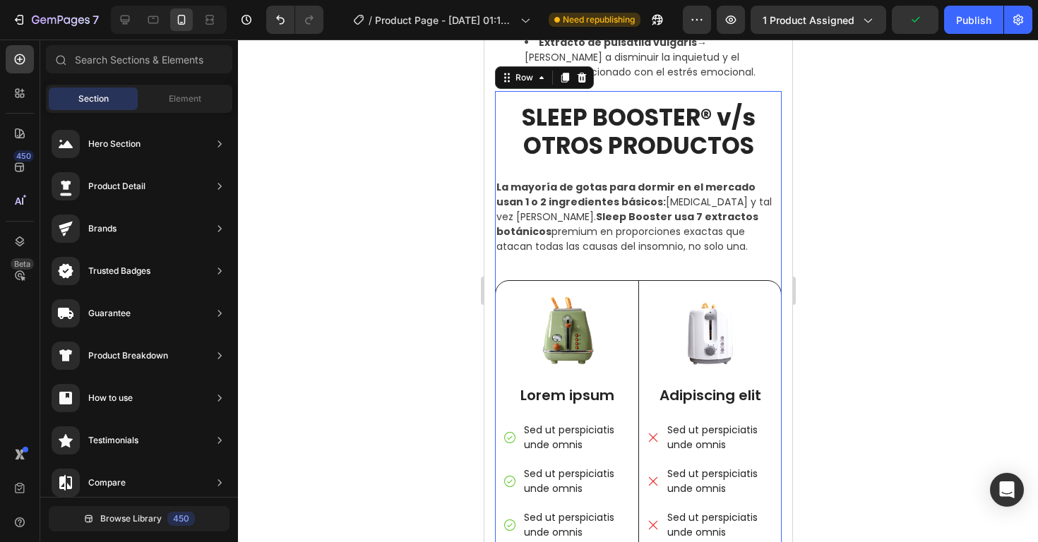
click at [625, 258] on div "SLEEP BOOSTER® v/s OTROS PRODUCTOS Heading La mayoría de gotas para dormir en e…" at bounding box center [637, 390] width 287 height 599
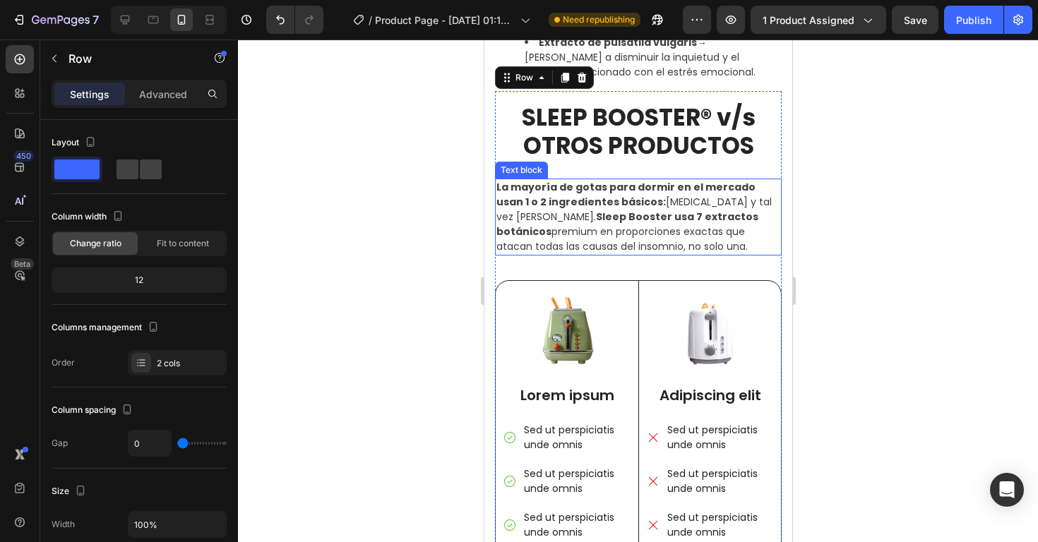
click at [620, 238] on p "La mayoría de gotas para dormir en el mercado usan 1 o 2 ingredientes básicos: …" at bounding box center [638, 217] width 284 height 74
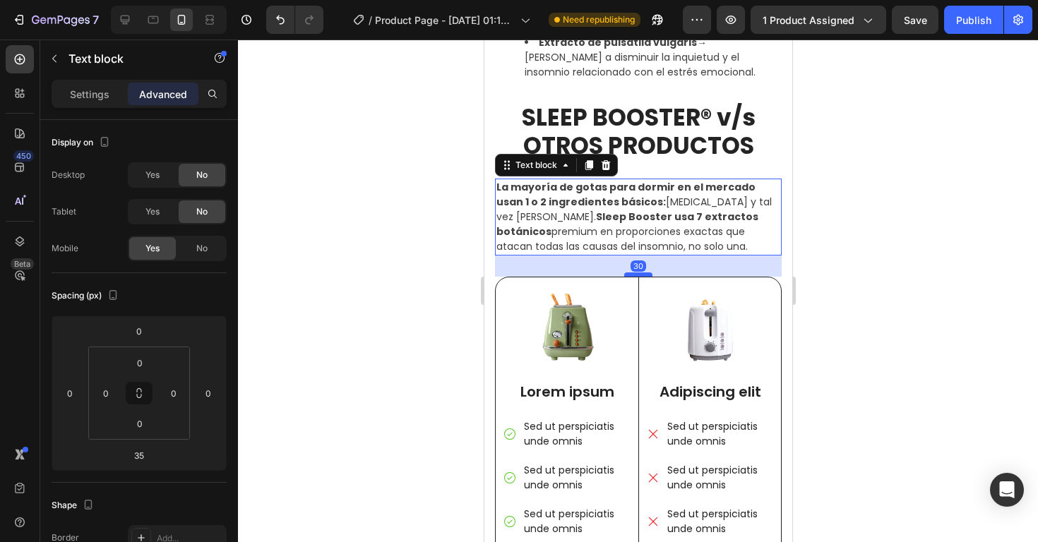
click at [630, 276] on div at bounding box center [637, 274] width 28 height 4
type input "30"
click at [826, 272] on div at bounding box center [638, 291] width 800 height 503
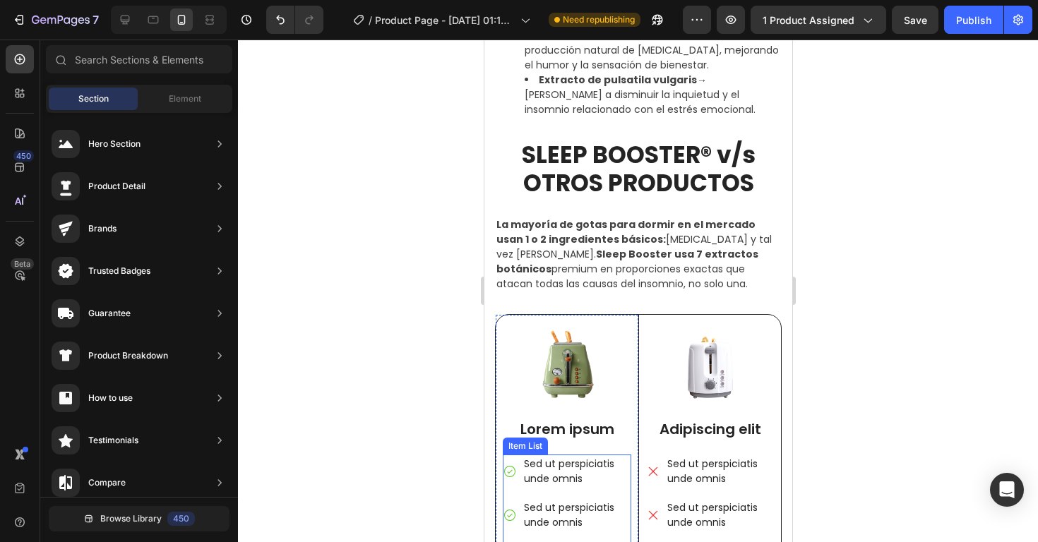
scroll to position [2015, 0]
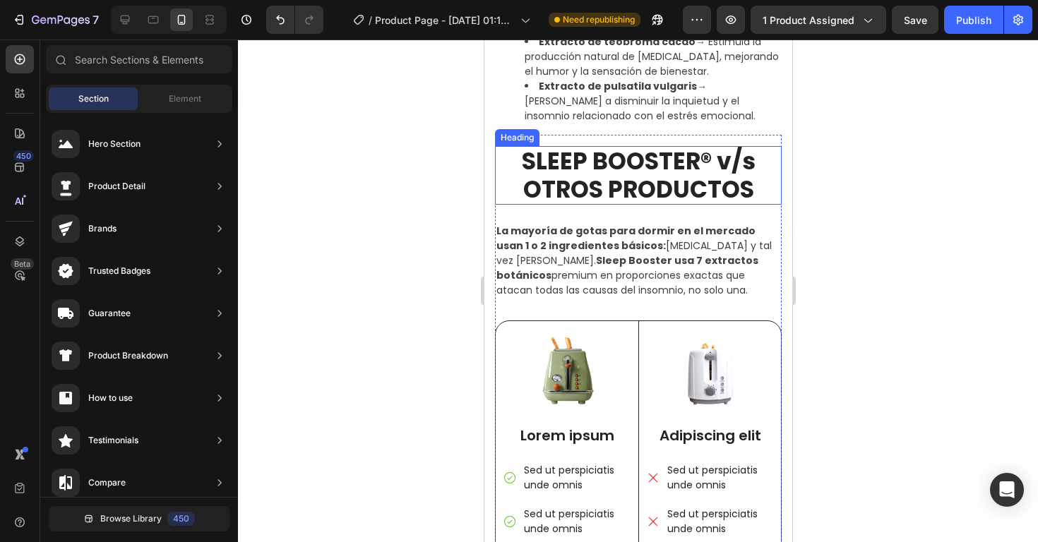
click at [640, 166] on h2 "SLEEP BOOSTER® v/s OTROS PRODUCTOS" at bounding box center [637, 175] width 287 height 59
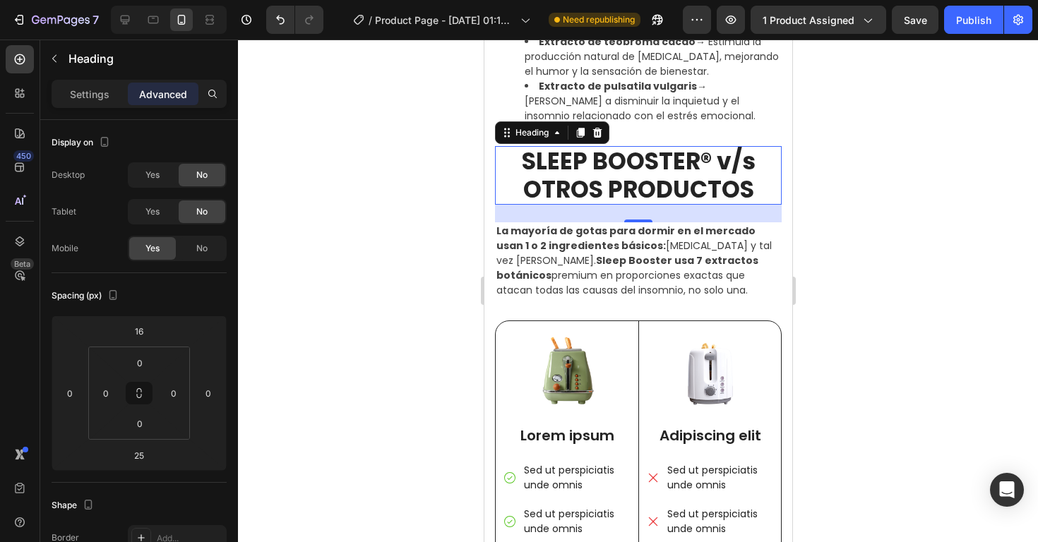
click at [688, 160] on h2 "SLEEP BOOSTER® v/s OTROS PRODUCTOS" at bounding box center [637, 175] width 287 height 59
click at [688, 160] on p "SLEEP BOOSTER® v/s OTROS PRODUCTOS" at bounding box center [638, 176] width 284 height 56
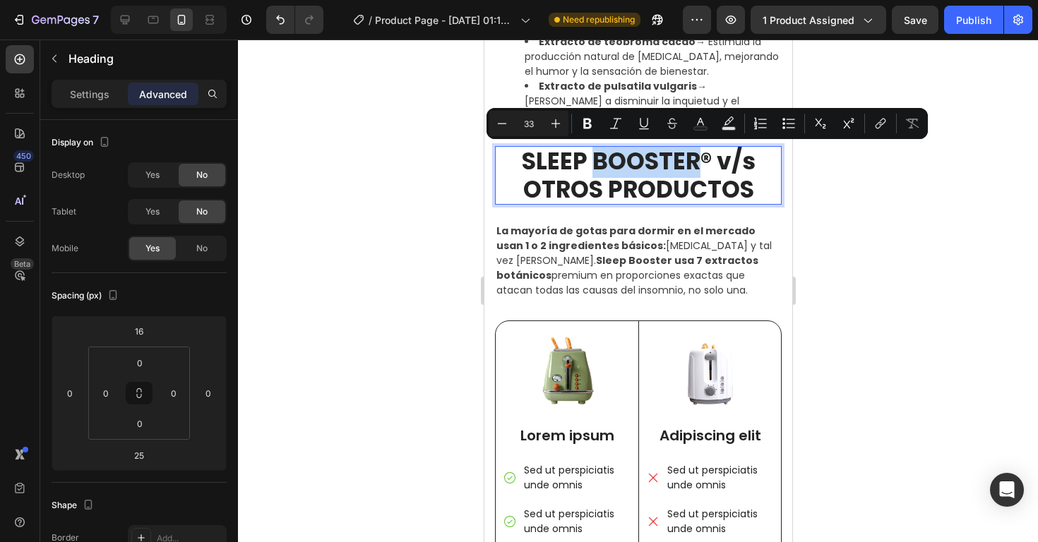
click at [704, 160] on p "SLEEP BOOSTER® v/s OTROS PRODUCTOS" at bounding box center [638, 176] width 284 height 56
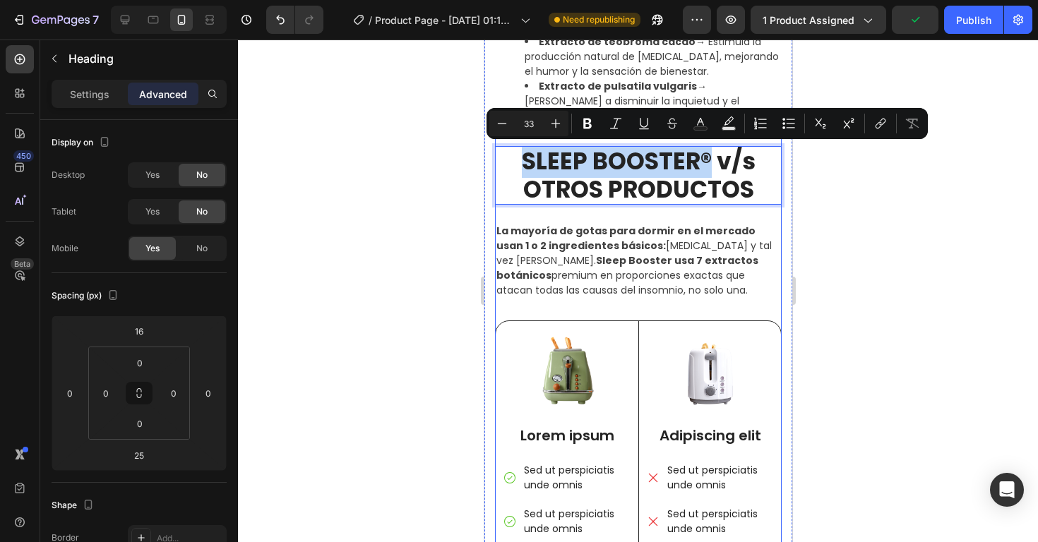
drag, startPoint x: 707, startPoint y: 160, endPoint x: 565, endPoint y: 140, distance: 143.3
click at [565, 140] on div "SLEEP BOOSTER® v/s OTROS PRODUCTOS Heading 25 La mayoría de gotas para dormir e…" at bounding box center [637, 432] width 287 height 595
copy p "SLEEP BOOSTER®"
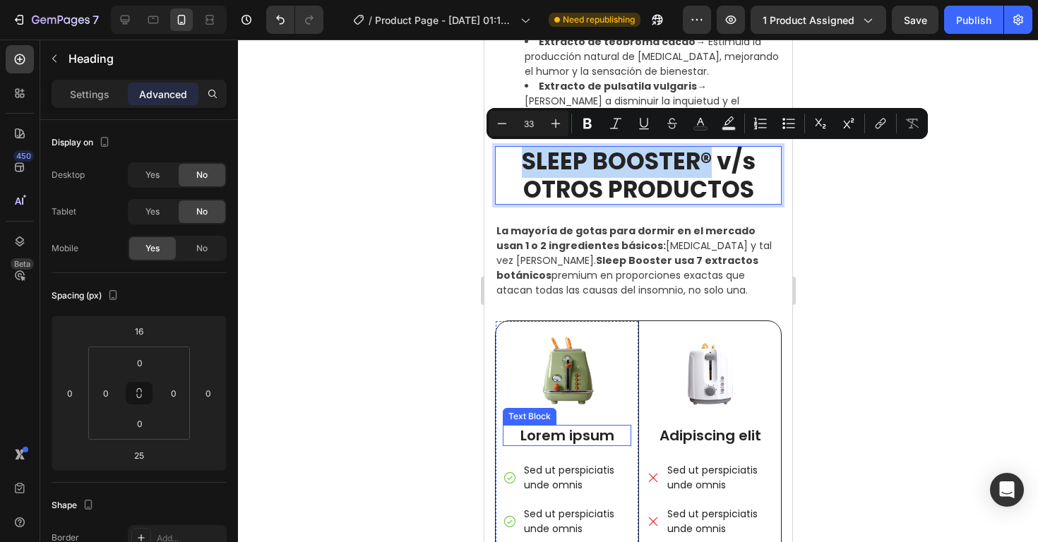
click at [551, 433] on p "Lorem ipsum" at bounding box center [566, 435] width 126 height 18
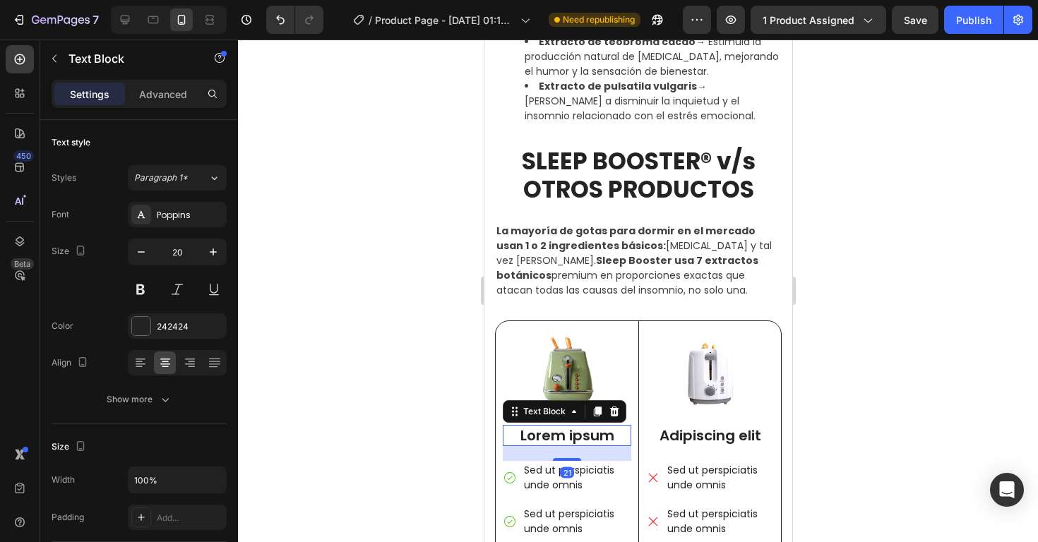
click at [551, 433] on p "Lorem ipsum" at bounding box center [566, 435] width 126 height 18
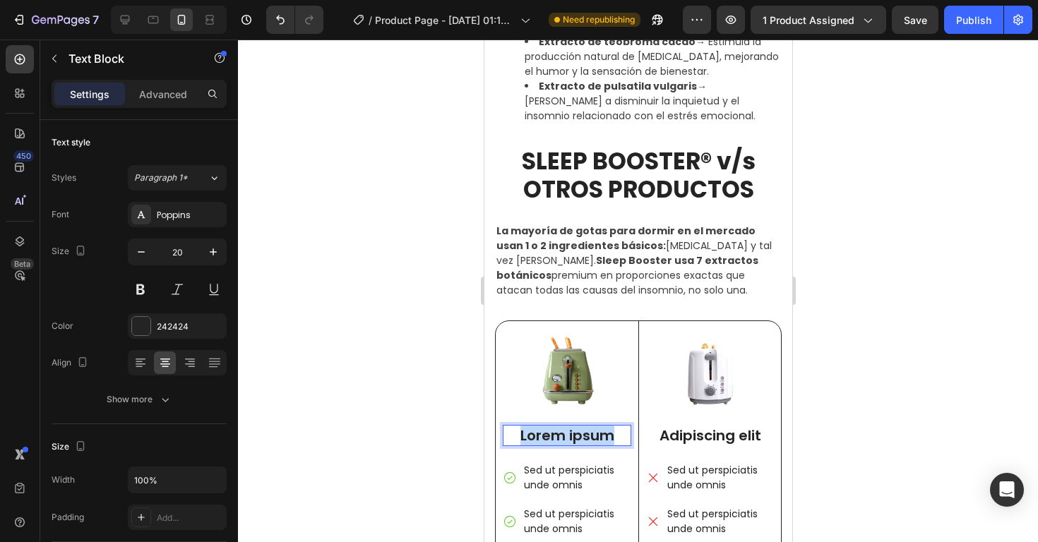
click at [551, 433] on p "Lorem ipsum" at bounding box center [566, 435] width 126 height 18
click at [721, 436] on p "Adipiscing elit" at bounding box center [709, 435] width 125 height 18
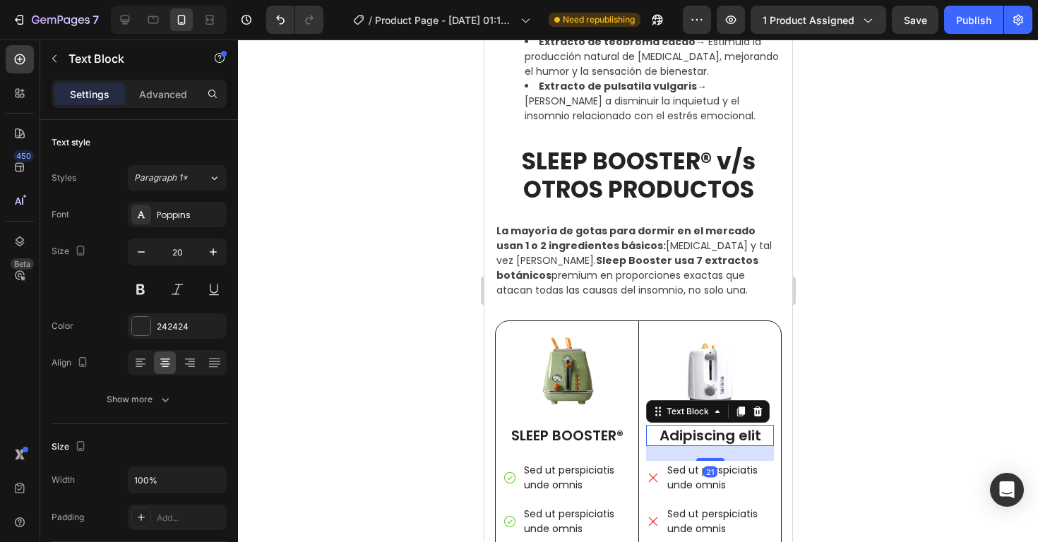
click at [721, 436] on p "Adipiscing elit" at bounding box center [709, 435] width 125 height 18
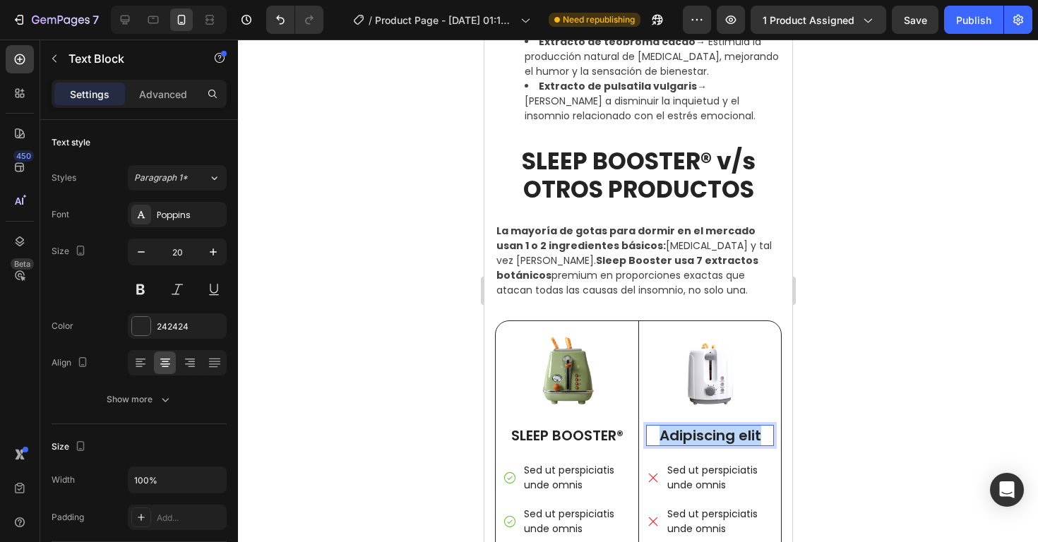
click at [721, 436] on p "Adipiscing elit" at bounding box center [709, 435] width 125 height 18
click at [916, 421] on div at bounding box center [638, 291] width 800 height 503
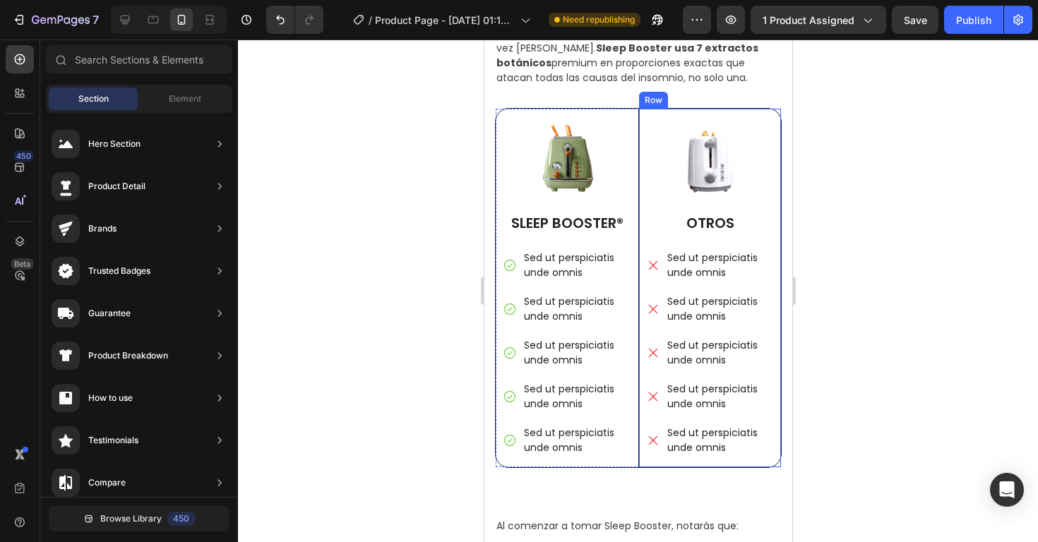
scroll to position [2232, 0]
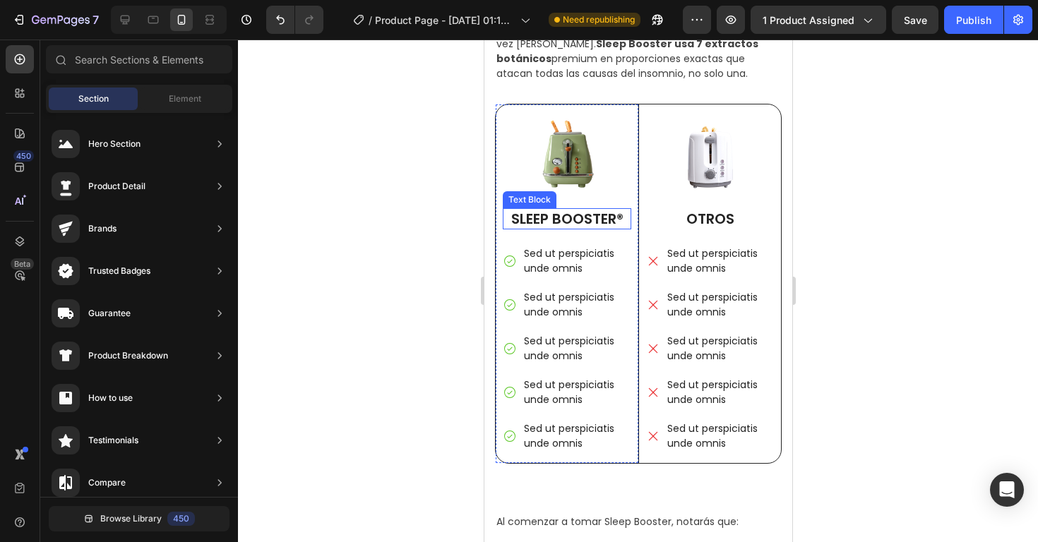
click at [553, 220] on p "SLEEP BOOSTER®" at bounding box center [566, 219] width 126 height 18
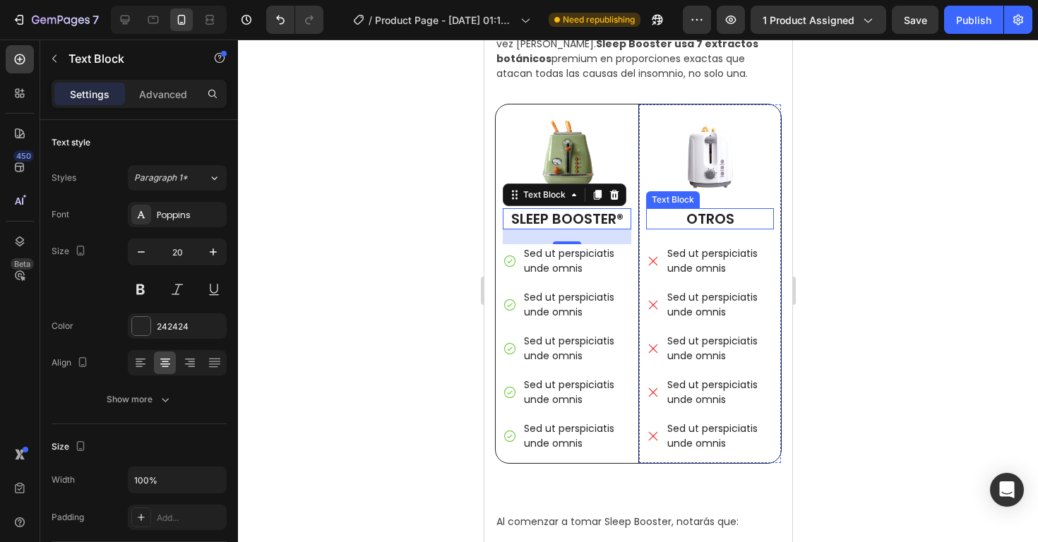
click at [690, 222] on p "OTROS" at bounding box center [709, 219] width 125 height 18
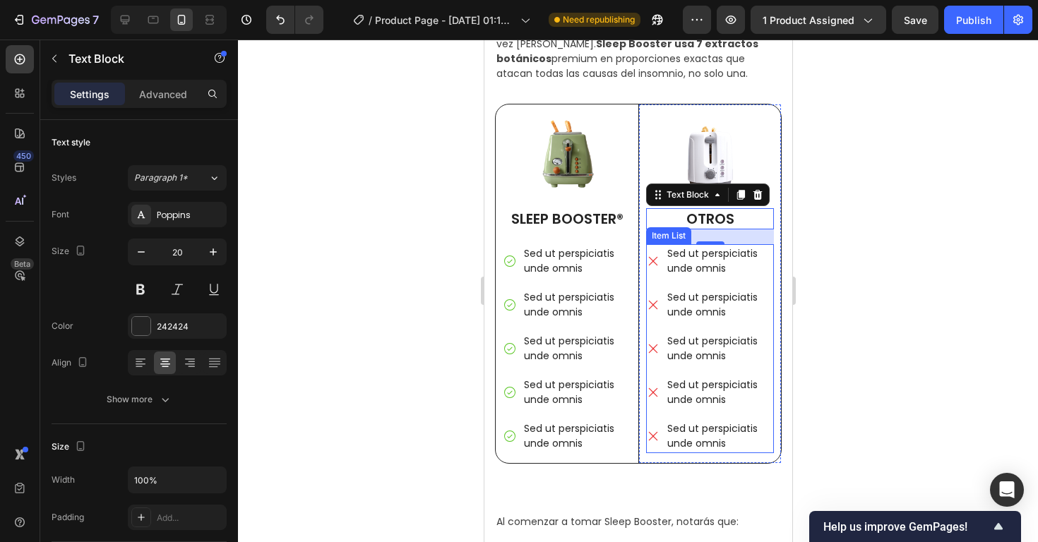
click at [690, 256] on p "Sed ut perspiciatis unde omnis" at bounding box center [718, 261] width 104 height 30
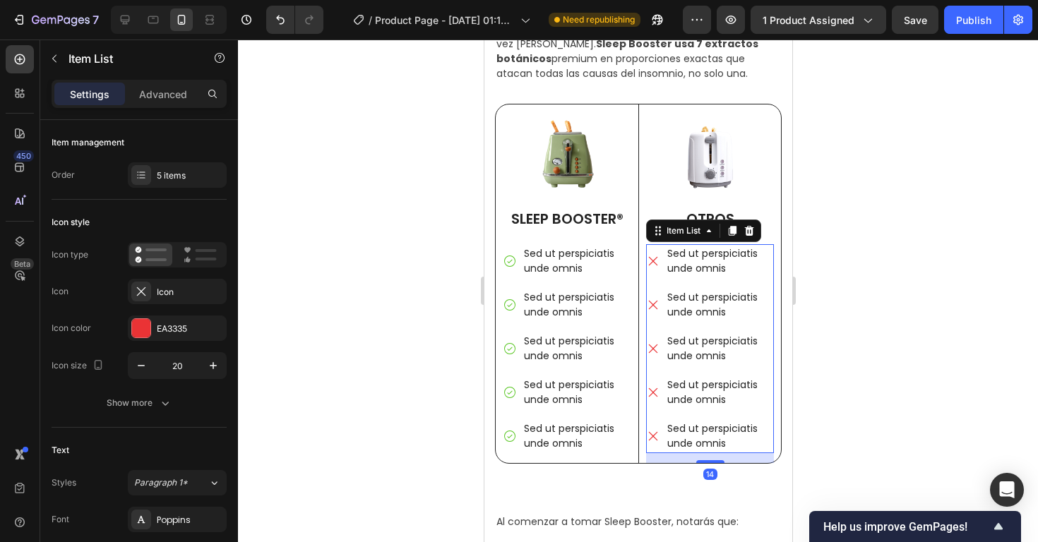
click at [690, 256] on p "Sed ut perspiciatis unde omnis" at bounding box center [718, 261] width 104 height 30
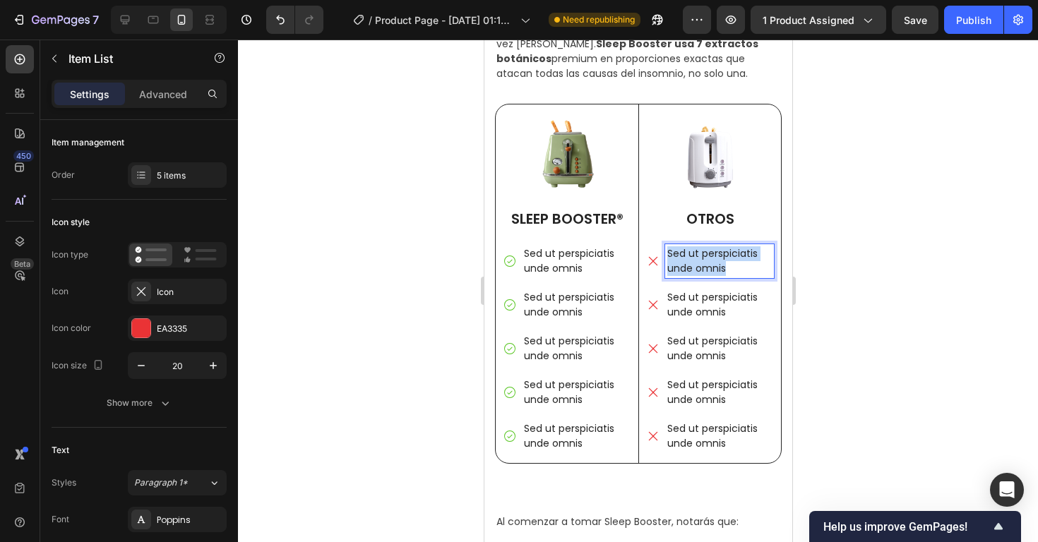
click at [690, 256] on p "Sed ut perspiciatis unde omnis" at bounding box center [718, 261] width 104 height 30
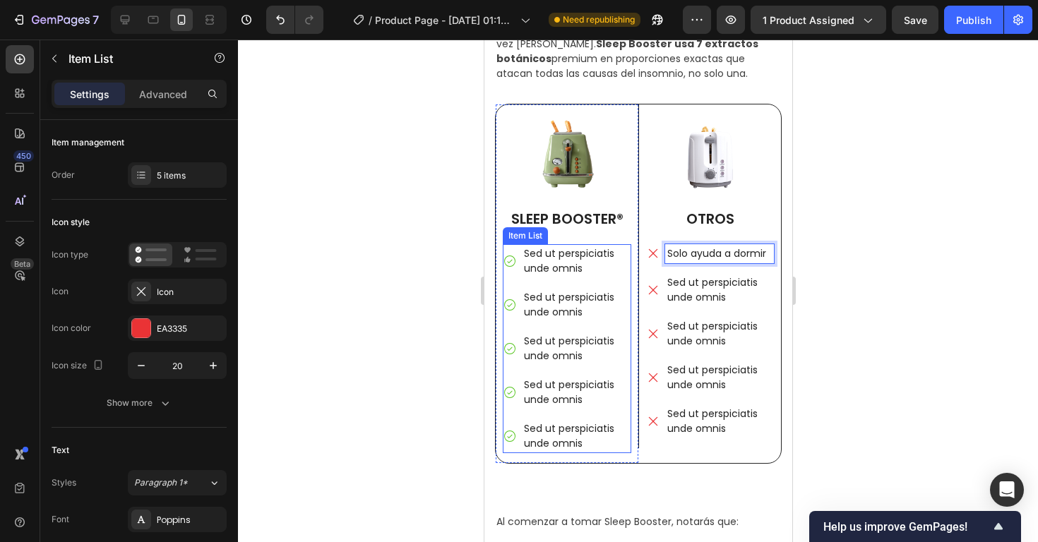
click at [576, 256] on p "Sed ut perspiciatis unde omnis" at bounding box center [575, 261] width 105 height 30
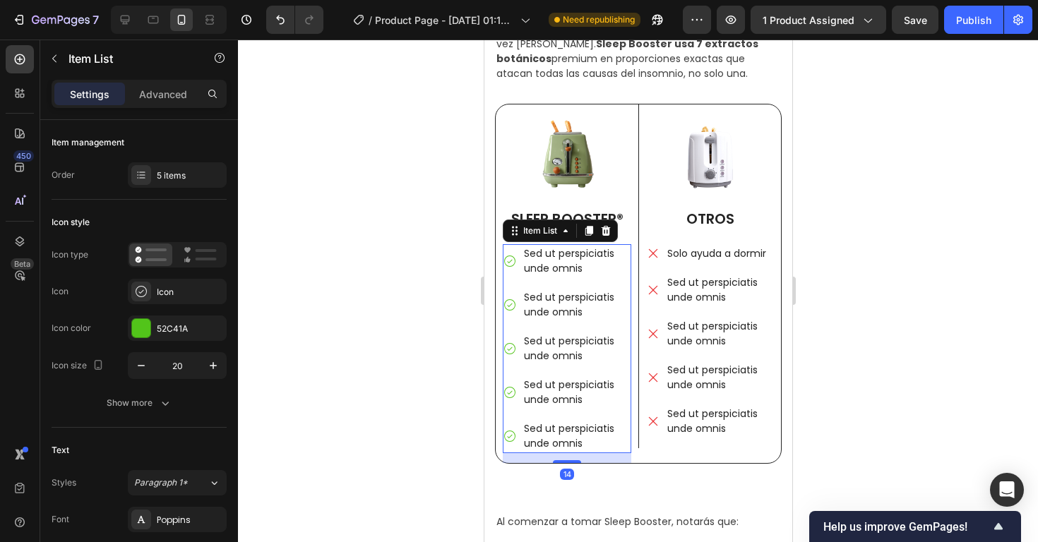
click at [576, 256] on p "Sed ut perspiciatis unde omnis" at bounding box center [575, 261] width 105 height 30
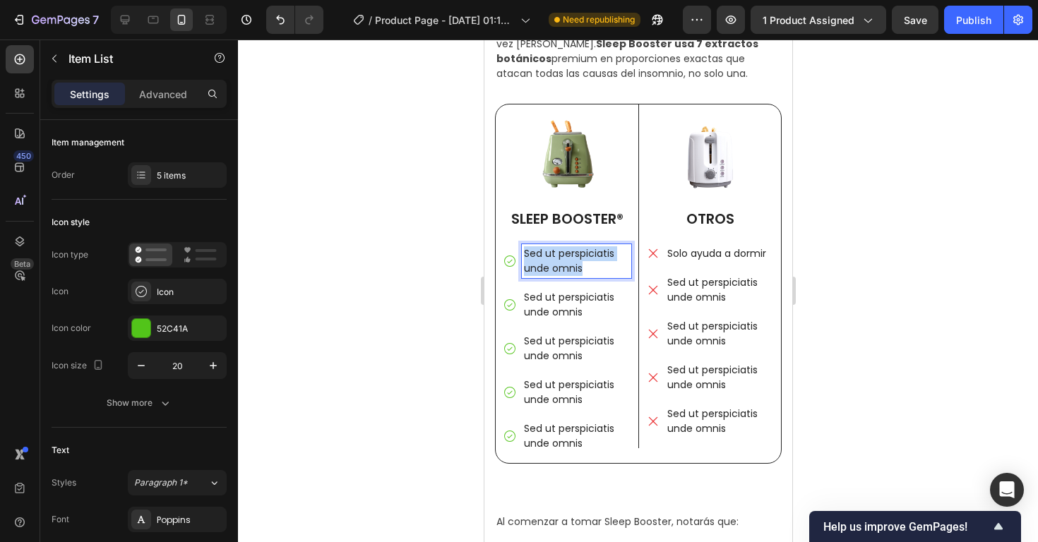
click at [576, 256] on p "Sed ut perspiciatis unde omnis" at bounding box center [575, 261] width 105 height 30
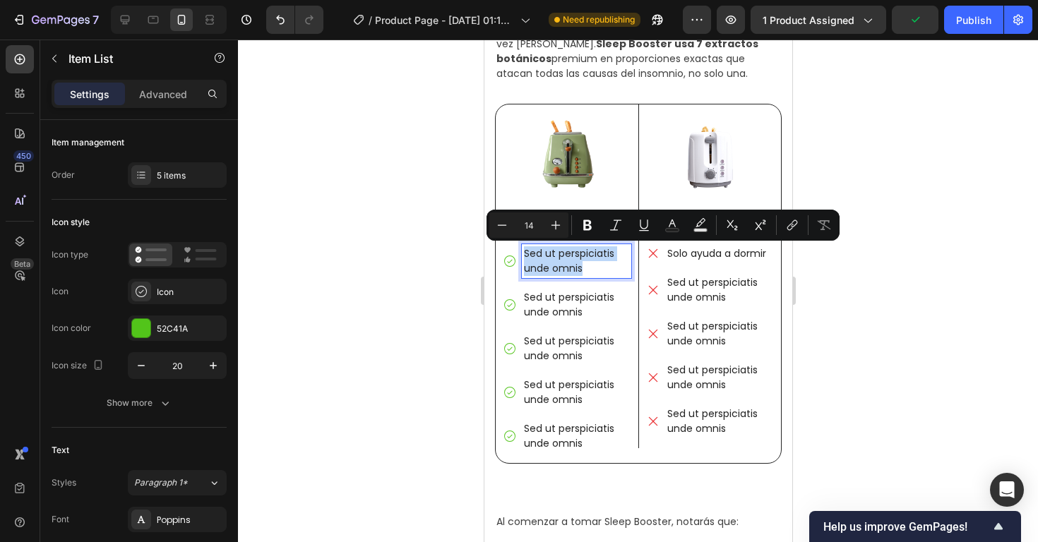
click at [583, 269] on p "Sed ut perspiciatis unde omnis" at bounding box center [575, 261] width 105 height 30
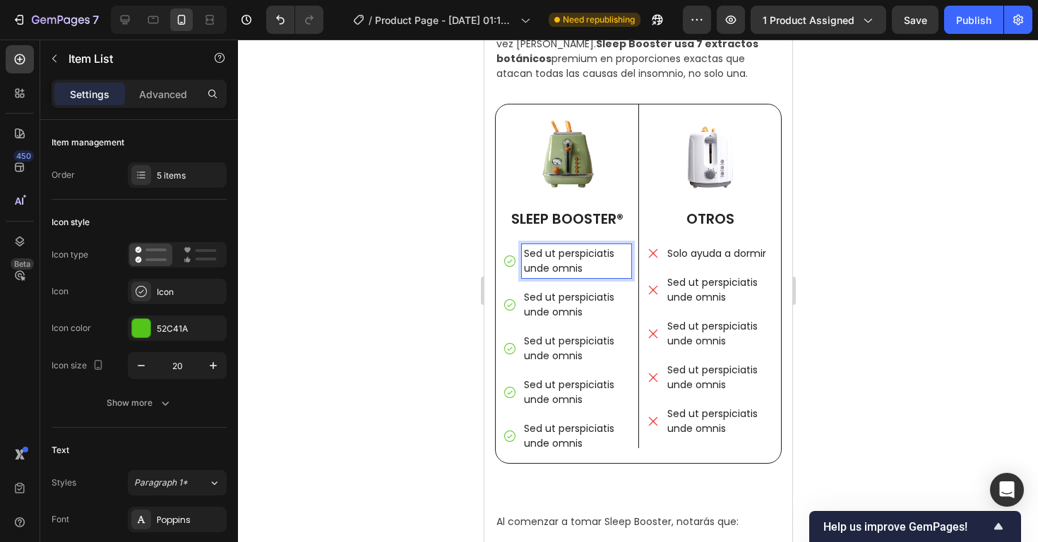
click at [583, 269] on p "Sed ut perspiciatis unde omnis" at bounding box center [575, 261] width 105 height 30
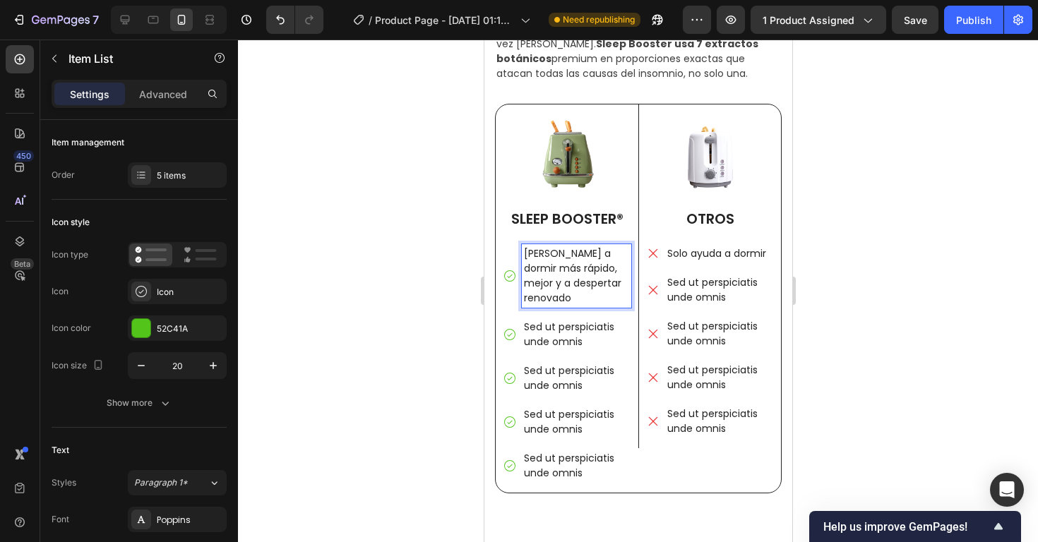
drag, startPoint x: 583, startPoint y: 269, endPoint x: 583, endPoint y: 246, distance: 22.6
click at [583, 264] on p "Ayuda a dormir más rápido, mejor y a despertar renovado" at bounding box center [575, 275] width 105 height 59
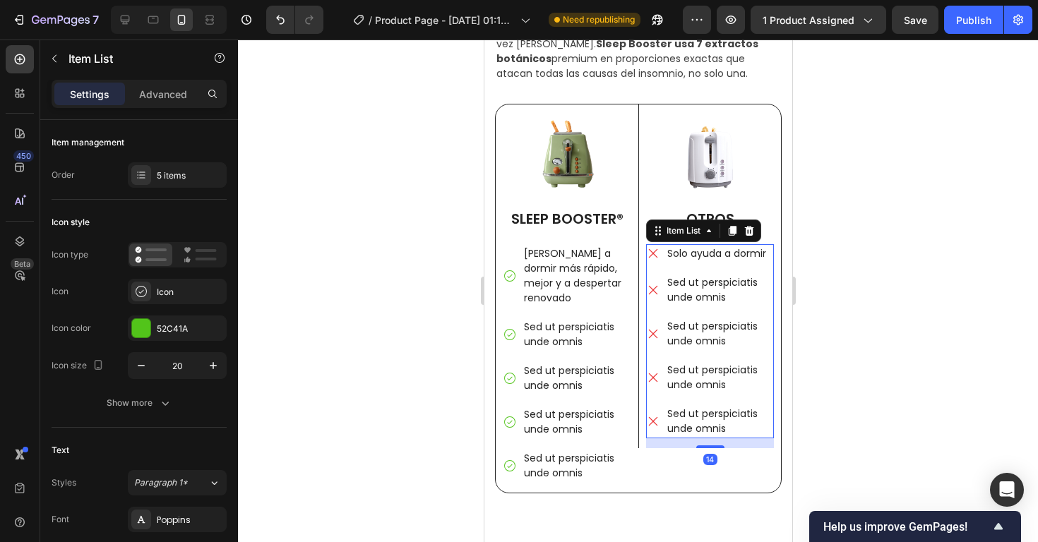
click at [691, 292] on p "Sed ut perspiciatis unde omnis" at bounding box center [718, 290] width 104 height 30
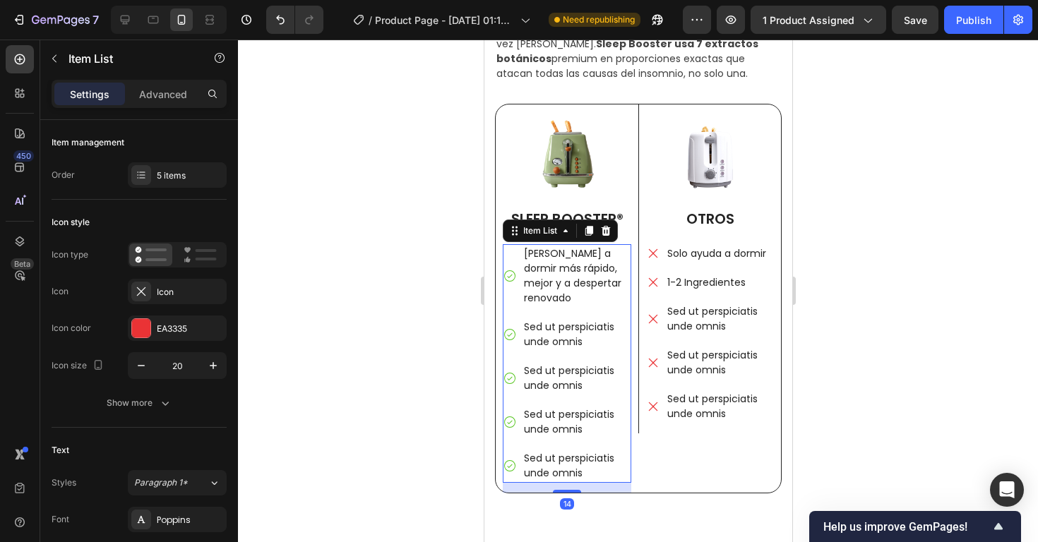
click at [580, 320] on p "Sed ut perspiciatis unde omnis" at bounding box center [575, 335] width 105 height 30
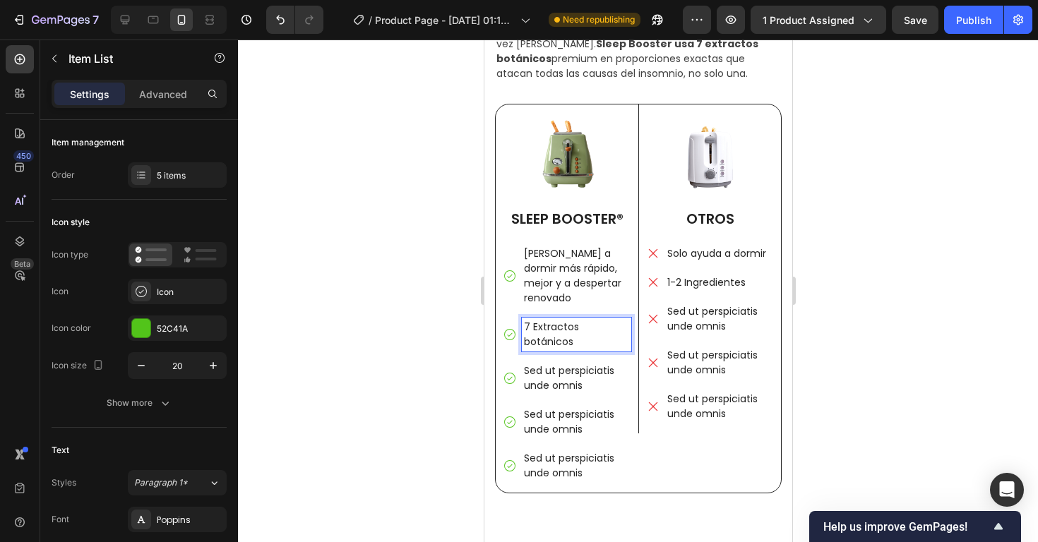
click at [846, 300] on div at bounding box center [638, 291] width 800 height 503
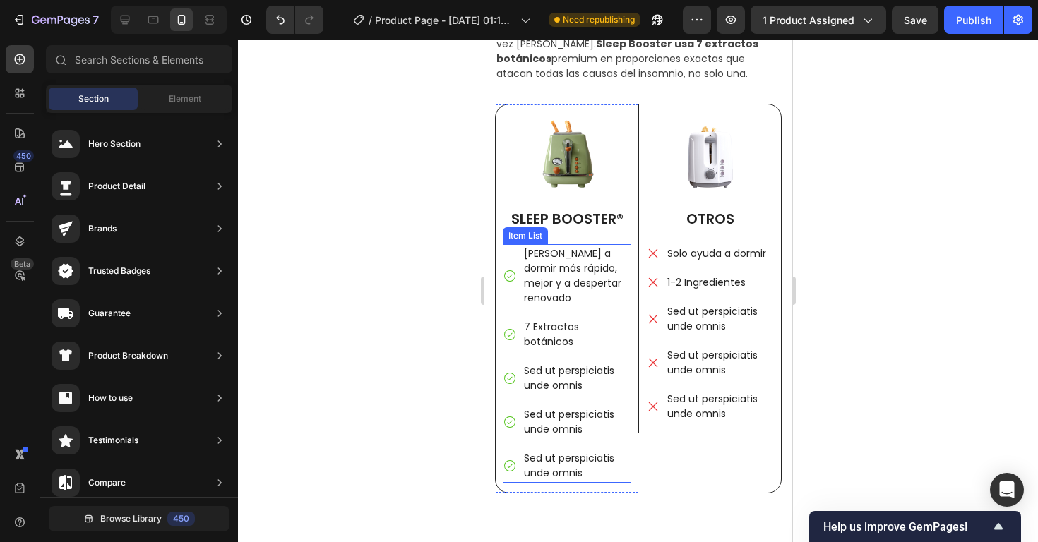
click at [548, 279] on p "Ayuda a dormir más rápido, mejor y a despertar renovado" at bounding box center [575, 275] width 105 height 59
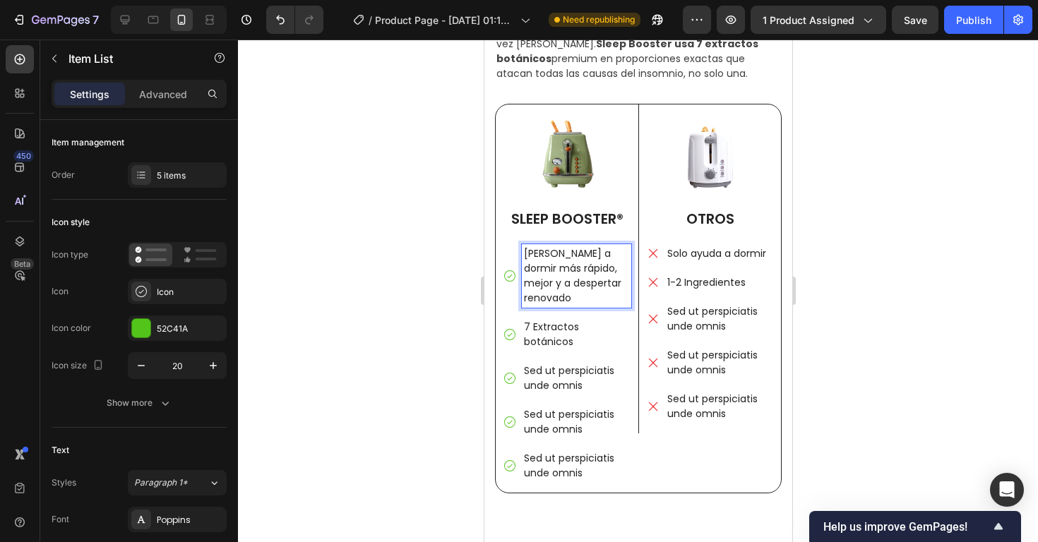
click at [555, 255] on p "Ayuda a dormir más rápido, mejor y a despertar renovado" at bounding box center [575, 275] width 105 height 59
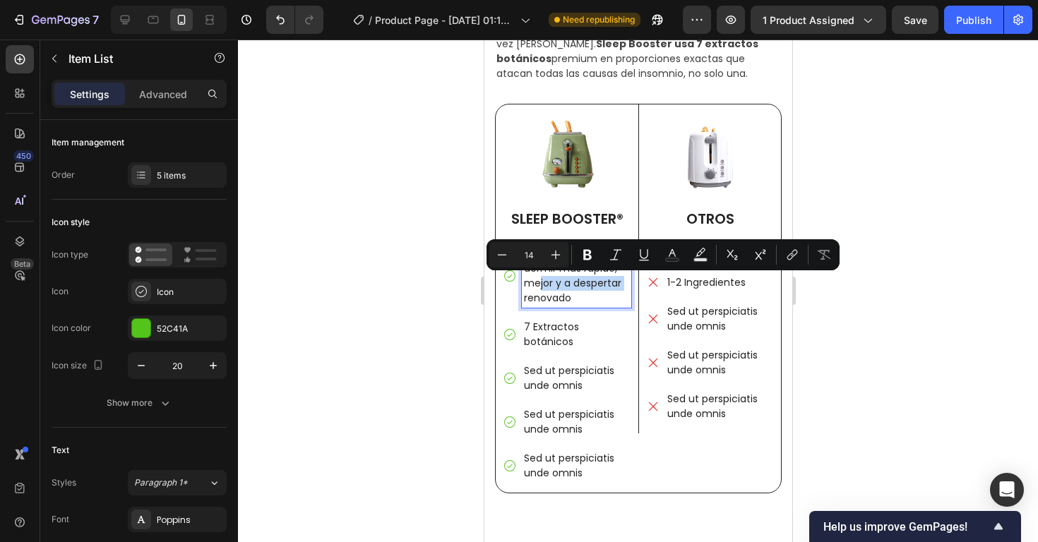
drag, startPoint x: 622, startPoint y: 282, endPoint x: 518, endPoint y: 280, distance: 103.8
click at [518, 280] on div "Ayuda a dormir más rápido, mejor y a despertar renovado" at bounding box center [566, 276] width 128 height 64
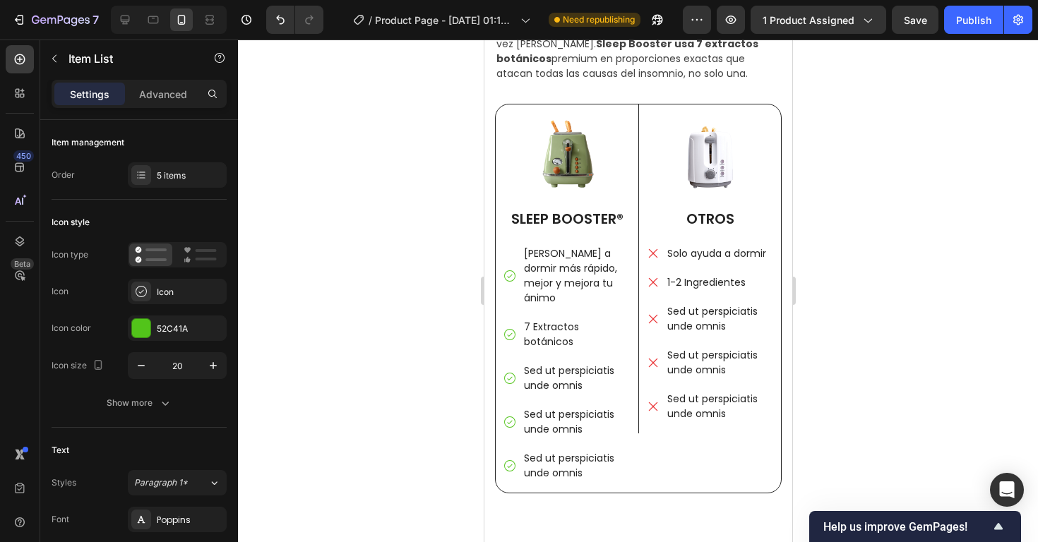
click at [993, 307] on div at bounding box center [638, 291] width 800 height 503
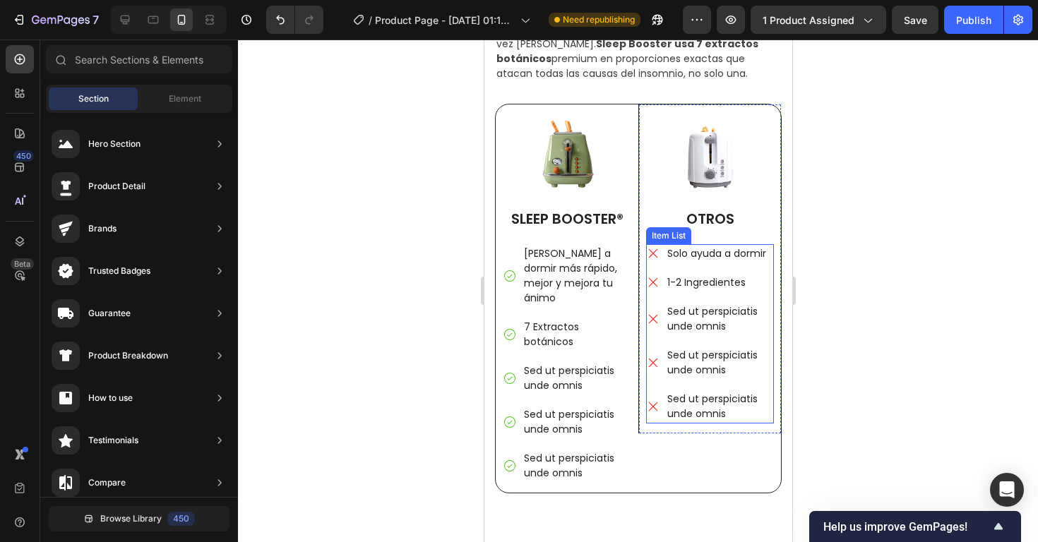
click at [714, 285] on p "1-2 Ingredientes" at bounding box center [718, 282] width 104 height 15
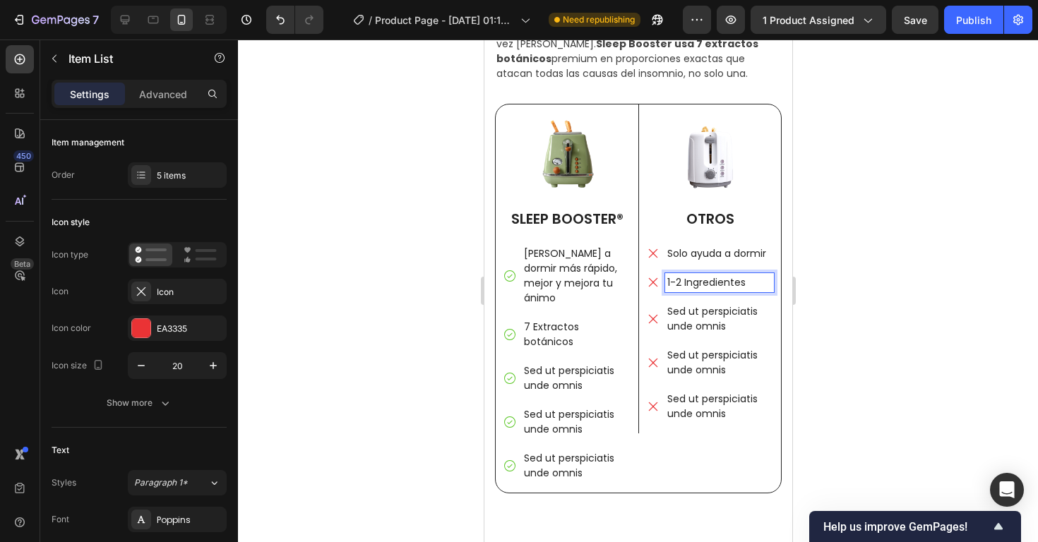
click at [748, 284] on p "1-2 Ingredientes" at bounding box center [718, 282] width 104 height 15
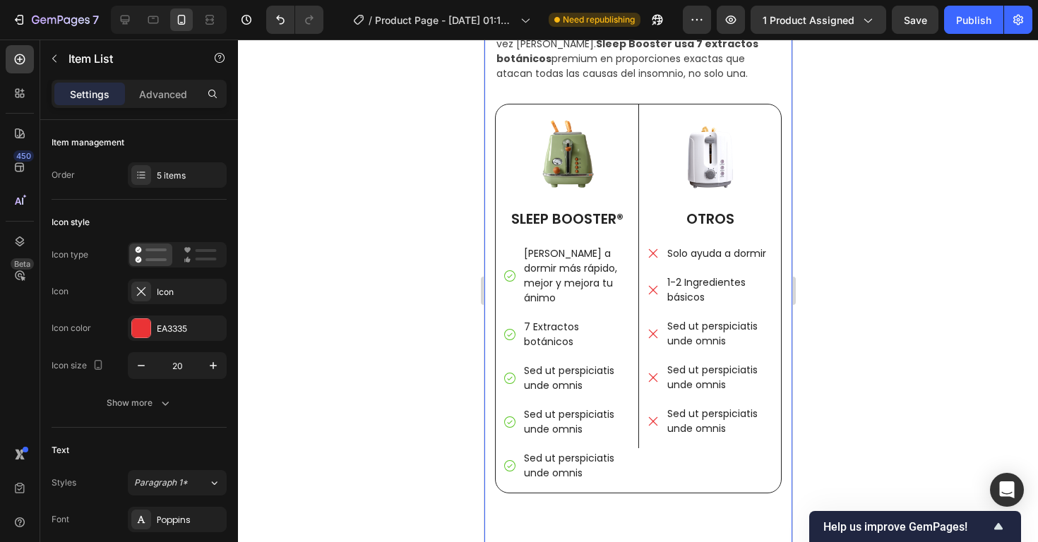
click at [867, 312] on div at bounding box center [638, 291] width 800 height 503
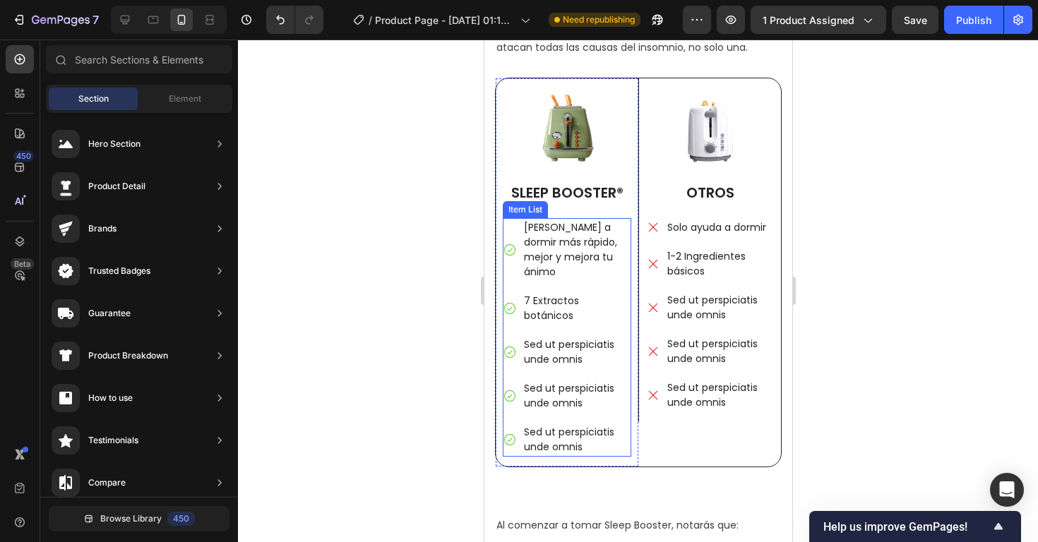
scroll to position [2266, 0]
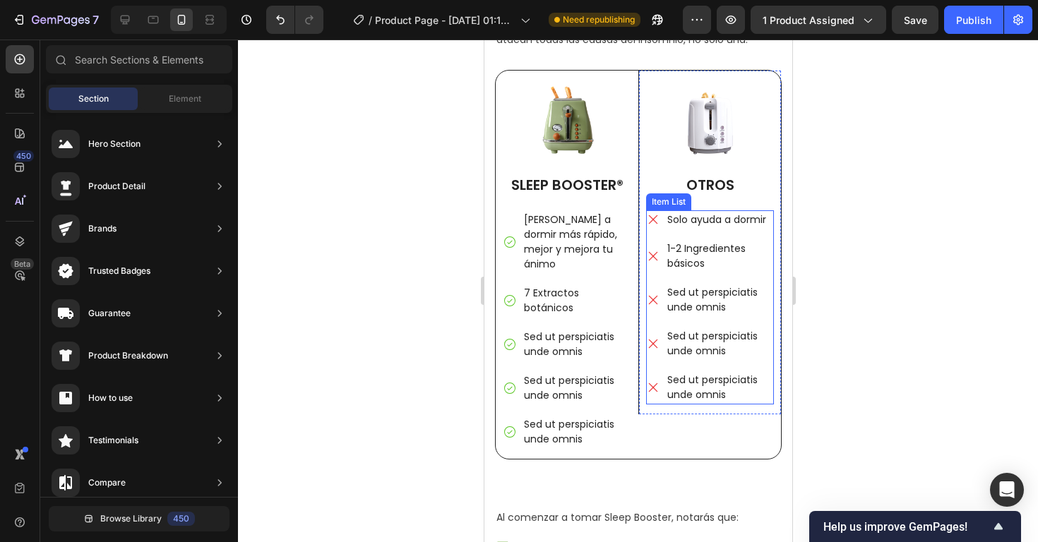
click at [688, 308] on p "Sed ut perspiciatis unde omnis" at bounding box center [718, 300] width 104 height 30
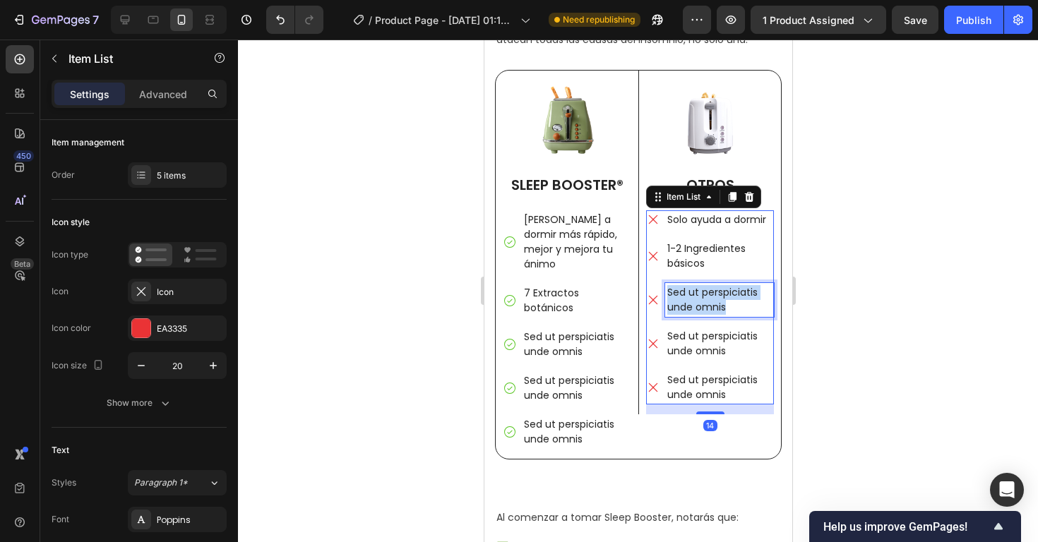
click at [688, 308] on p "Sed ut perspiciatis unde omnis" at bounding box center [718, 300] width 104 height 30
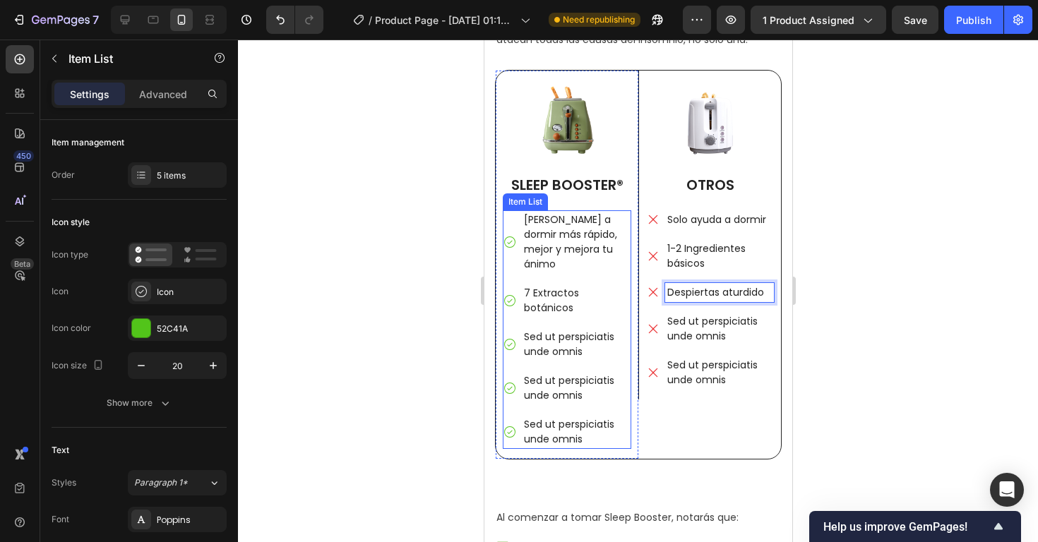
click at [573, 330] on p "Sed ut perspiciatis unde omnis" at bounding box center [575, 345] width 105 height 30
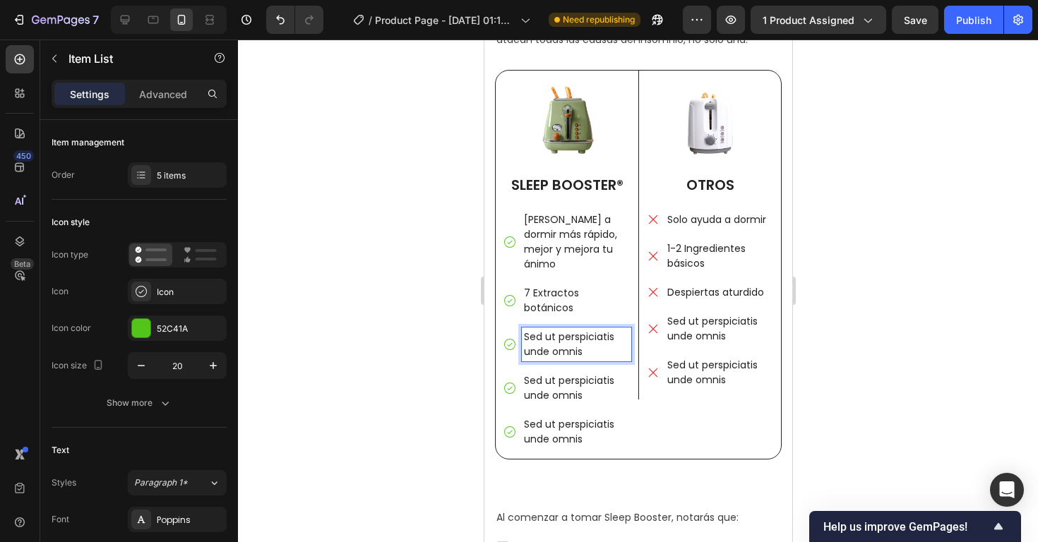
click at [573, 330] on p "Sed ut perspiciatis unde omnis" at bounding box center [575, 345] width 105 height 30
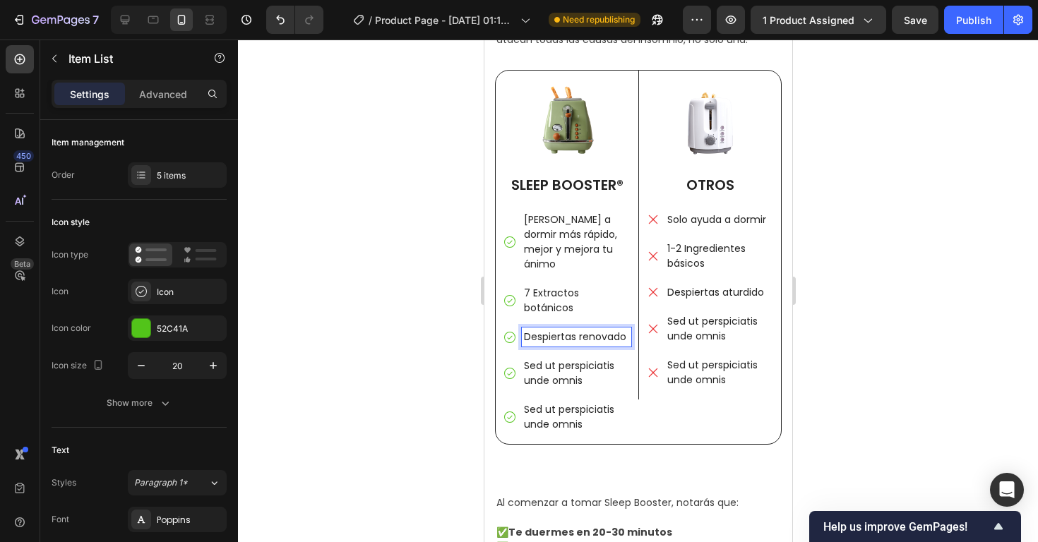
click at [879, 301] on div at bounding box center [638, 291] width 800 height 503
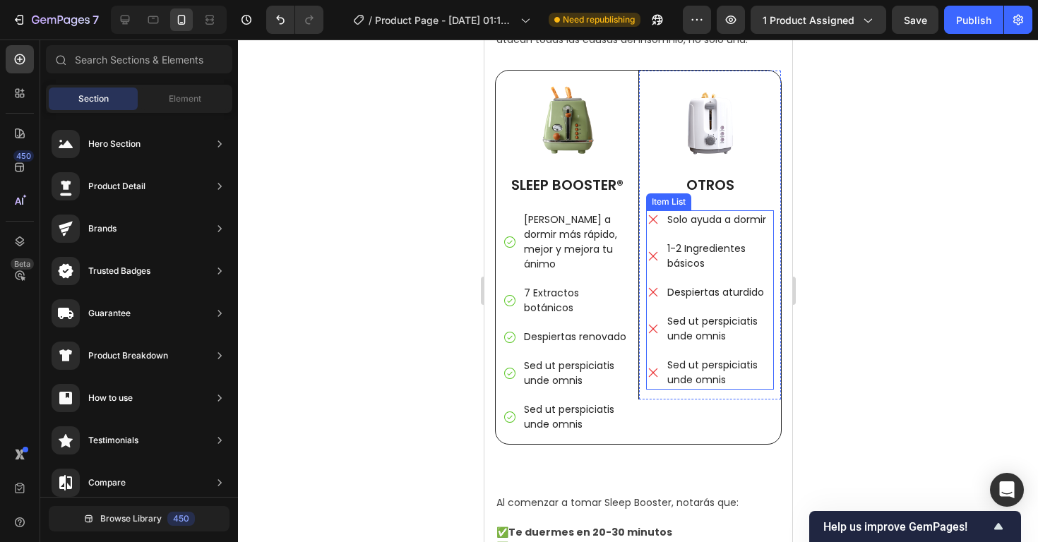
click at [676, 328] on p "Sed ut perspiciatis unde omnis" at bounding box center [718, 329] width 104 height 30
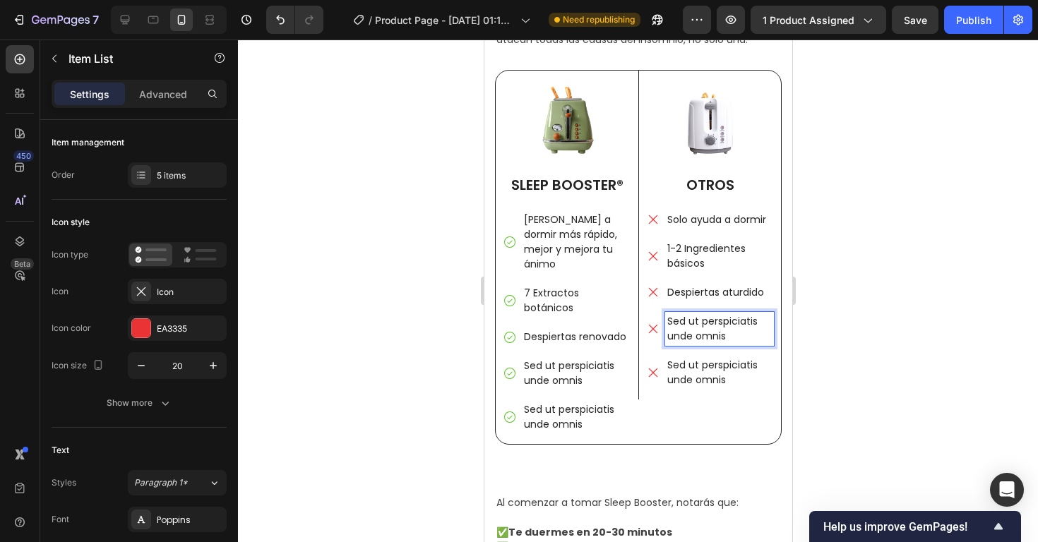
click at [676, 328] on p "Sed ut perspiciatis unde omnis" at bounding box center [718, 329] width 104 height 30
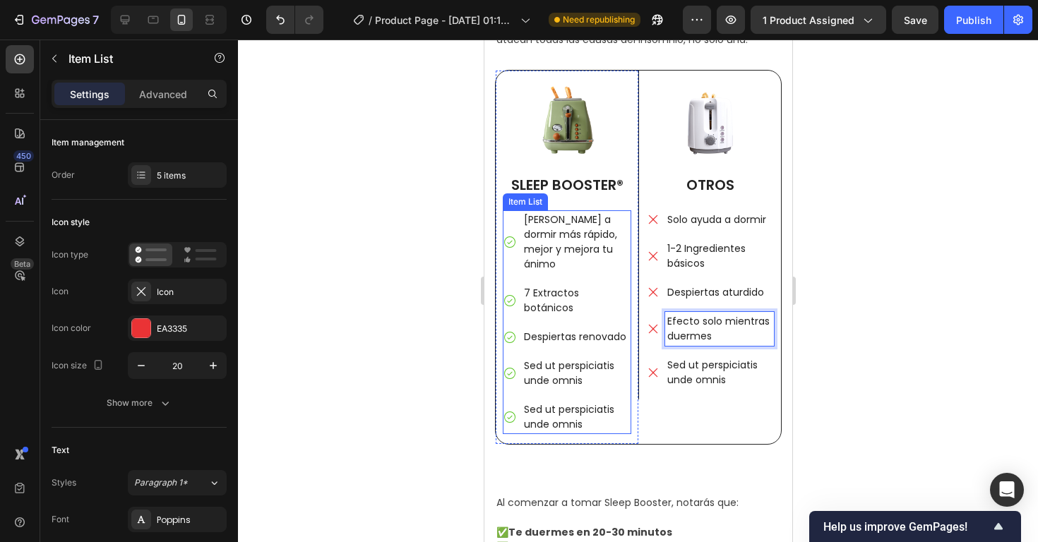
click at [549, 359] on p "Sed ut perspiciatis unde omnis" at bounding box center [575, 374] width 105 height 30
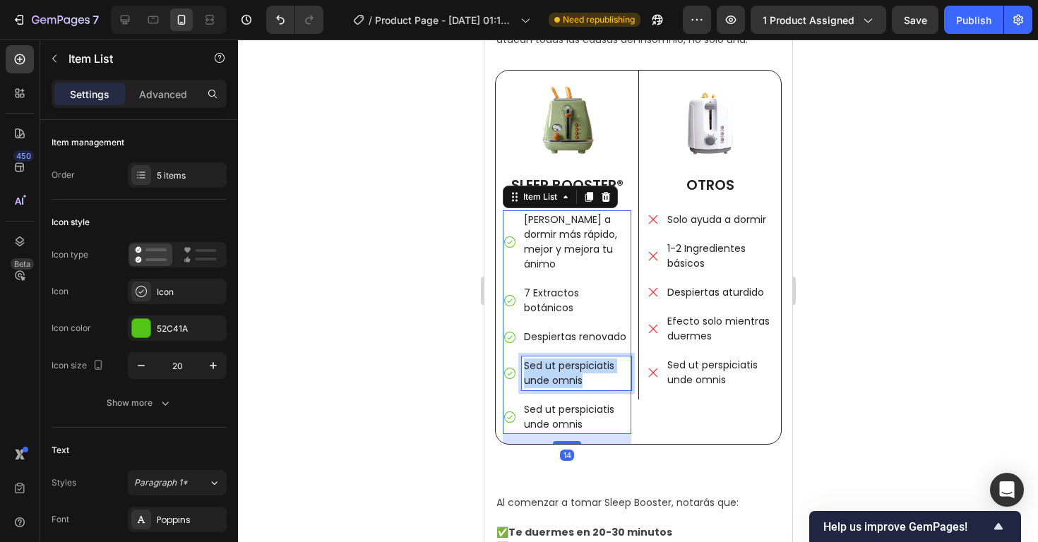
click at [549, 359] on p "Sed ut perspiciatis unde omnis" at bounding box center [575, 374] width 105 height 30
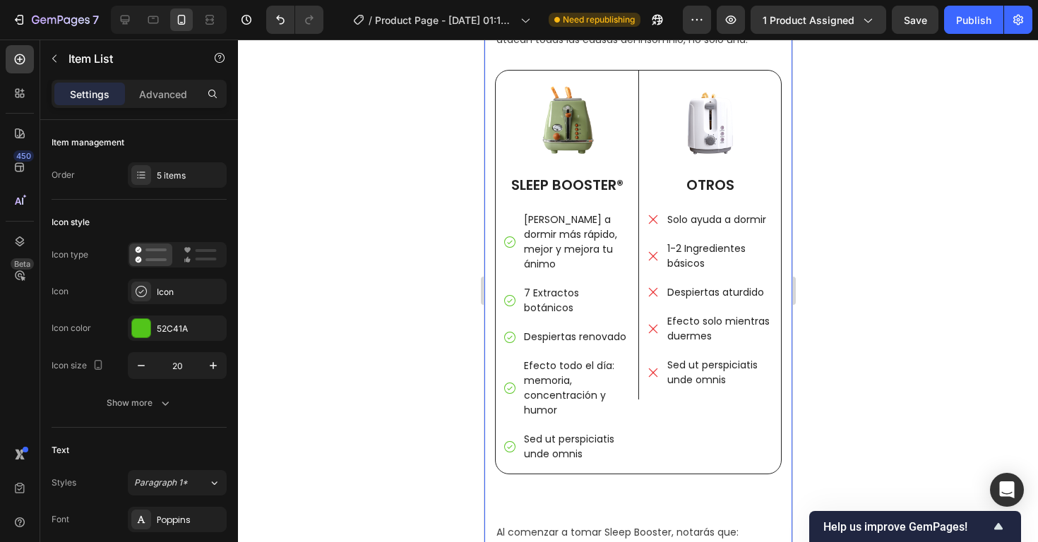
click at [935, 269] on div at bounding box center [638, 291] width 800 height 503
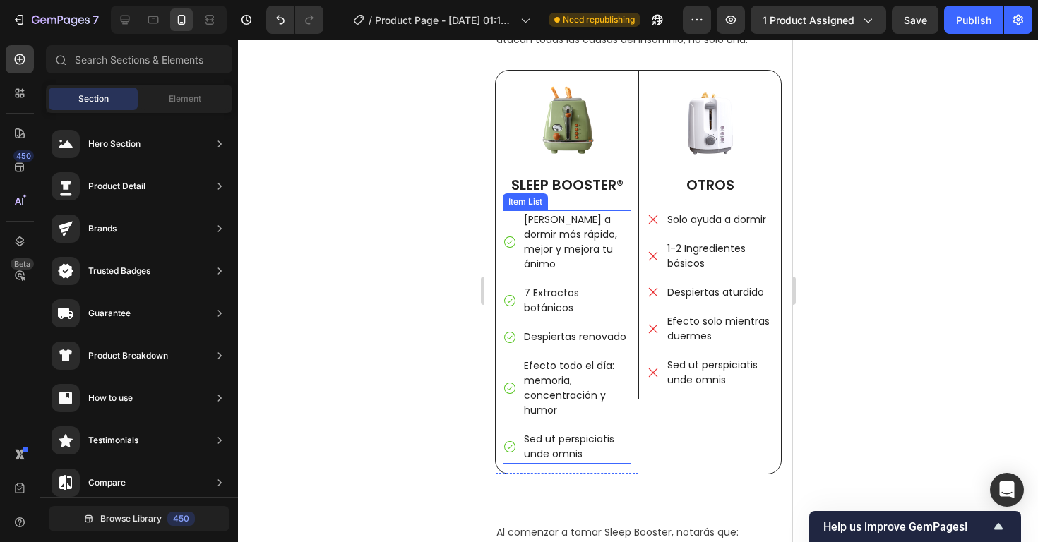
click at [570, 432] on p "Sed ut perspiciatis unde omnis" at bounding box center [575, 447] width 105 height 30
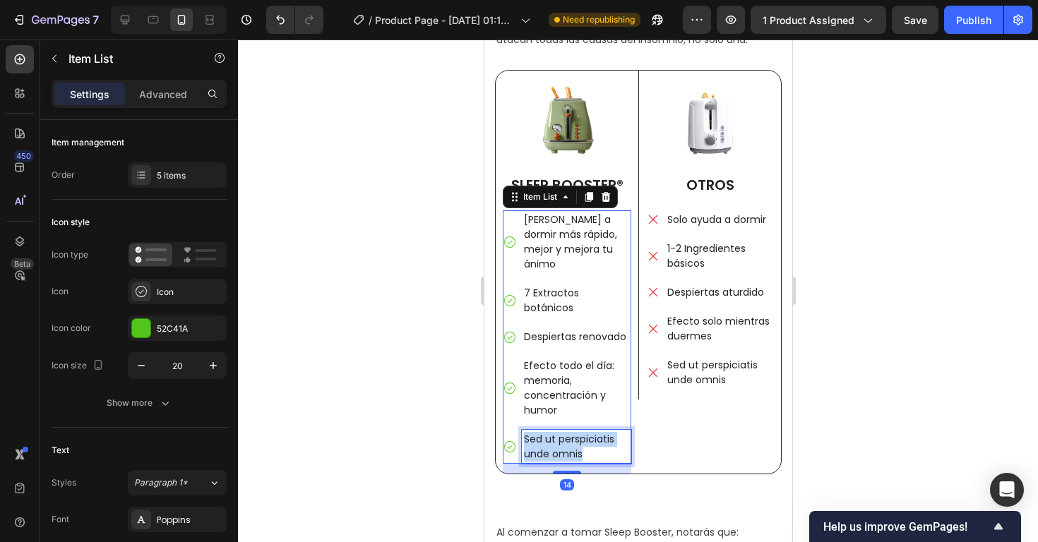
click at [570, 432] on p "Sed ut perspiciatis unde omnis" at bounding box center [575, 447] width 105 height 30
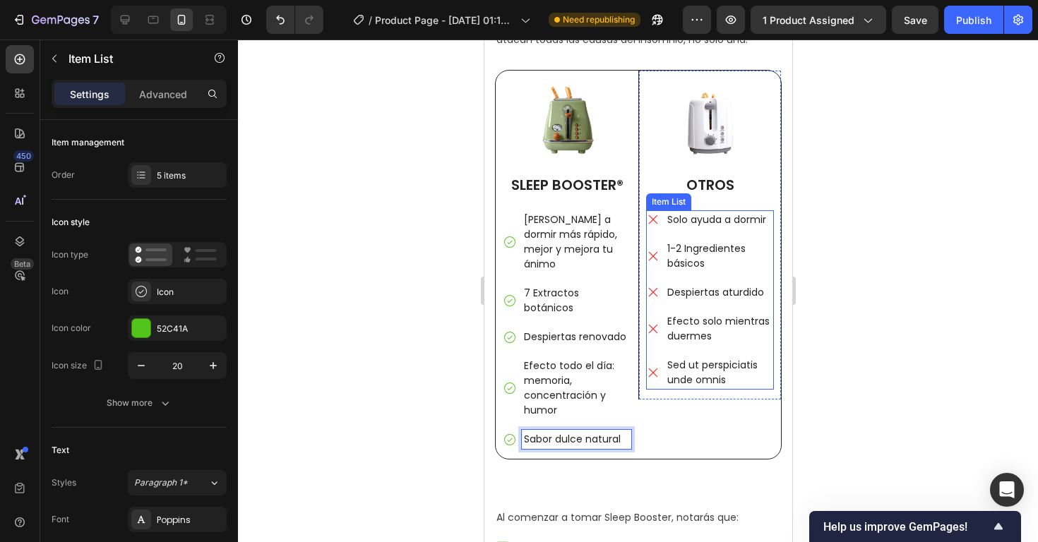
click at [692, 366] on p "Sed ut perspiciatis unde omnis" at bounding box center [718, 373] width 104 height 30
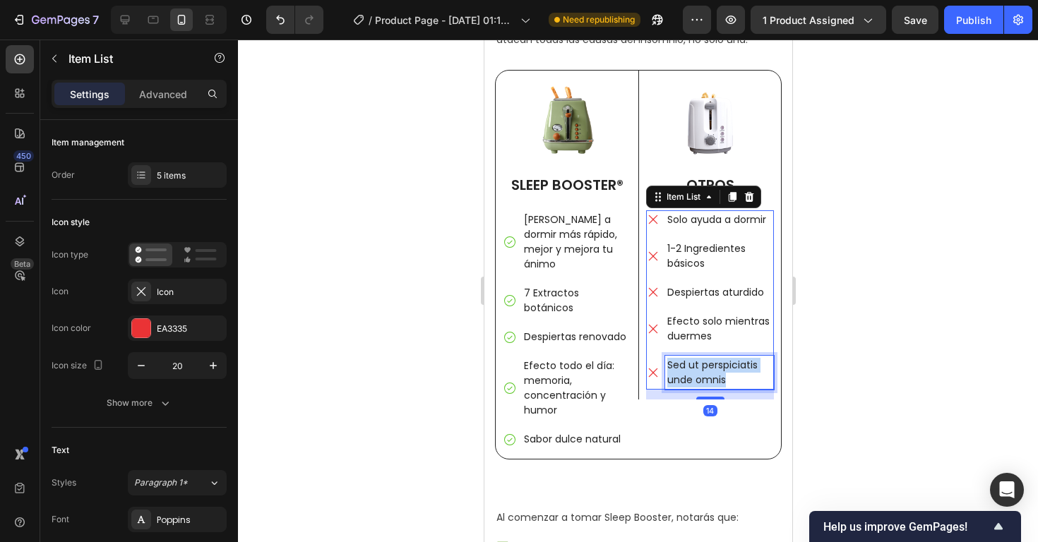
click at [692, 366] on p "Sed ut perspiciatis unde omnis" at bounding box center [718, 373] width 104 height 30
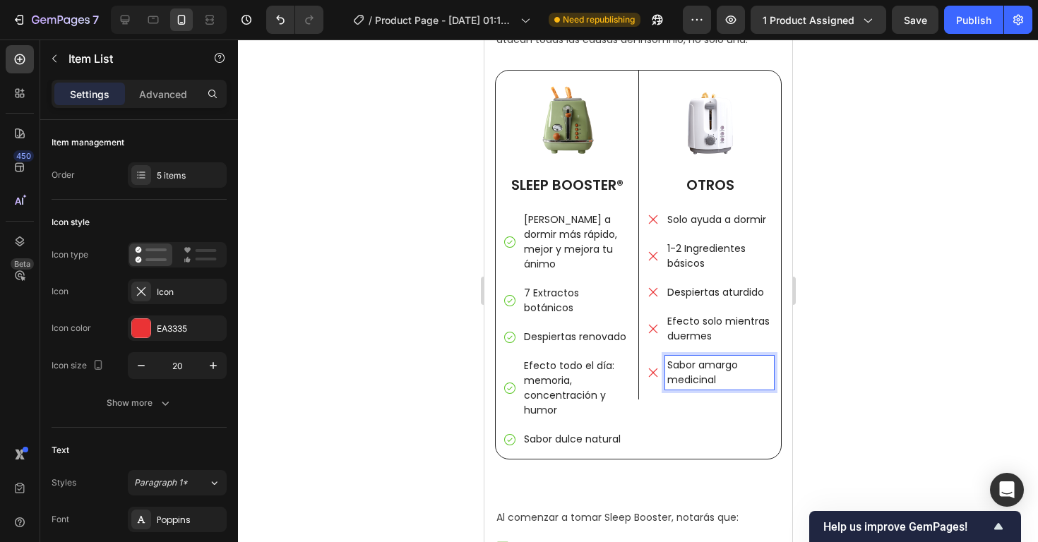
click at [845, 383] on div at bounding box center [638, 291] width 800 height 503
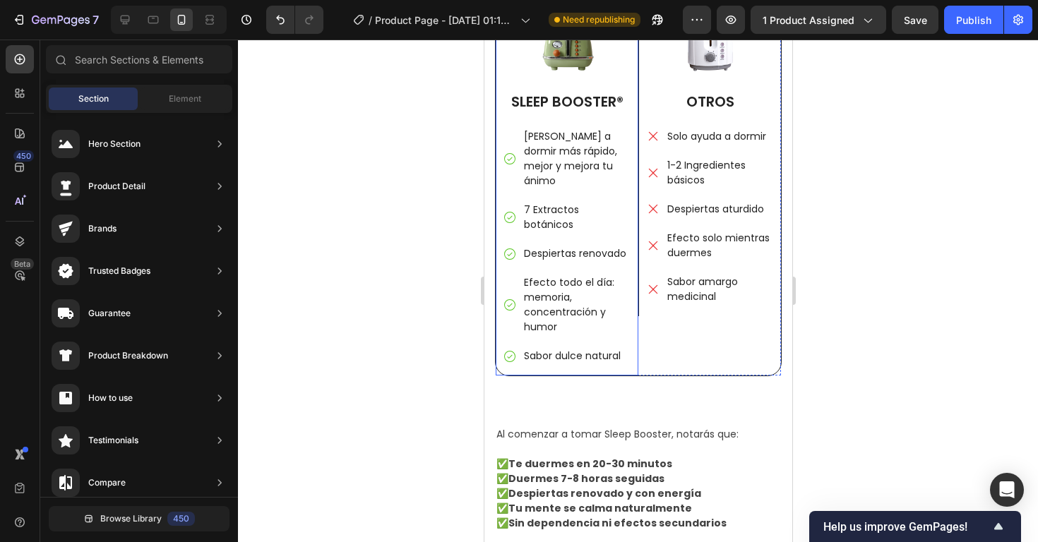
scroll to position [2359, 0]
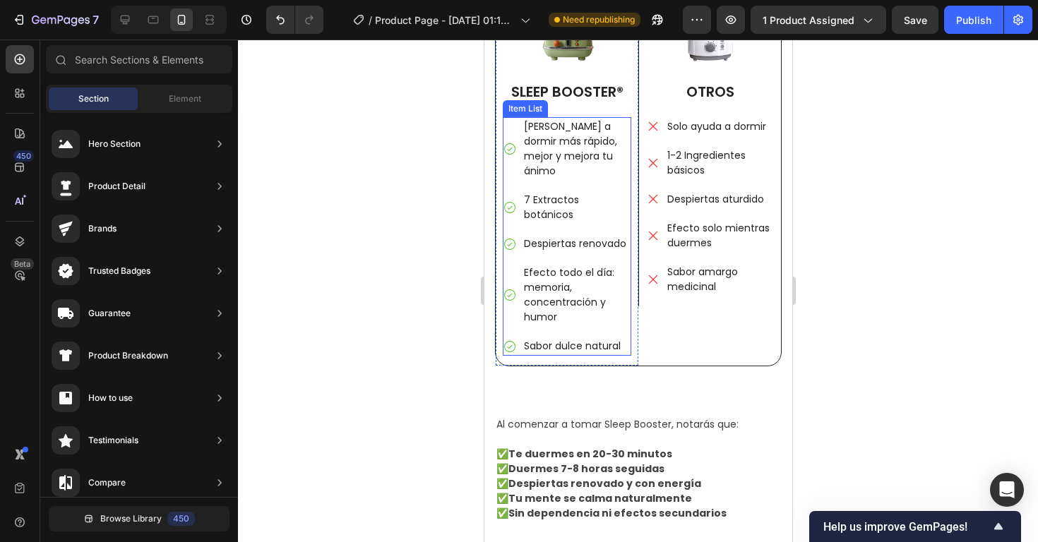
click at [572, 339] on p "Sabor dulce natural" at bounding box center [575, 346] width 105 height 15
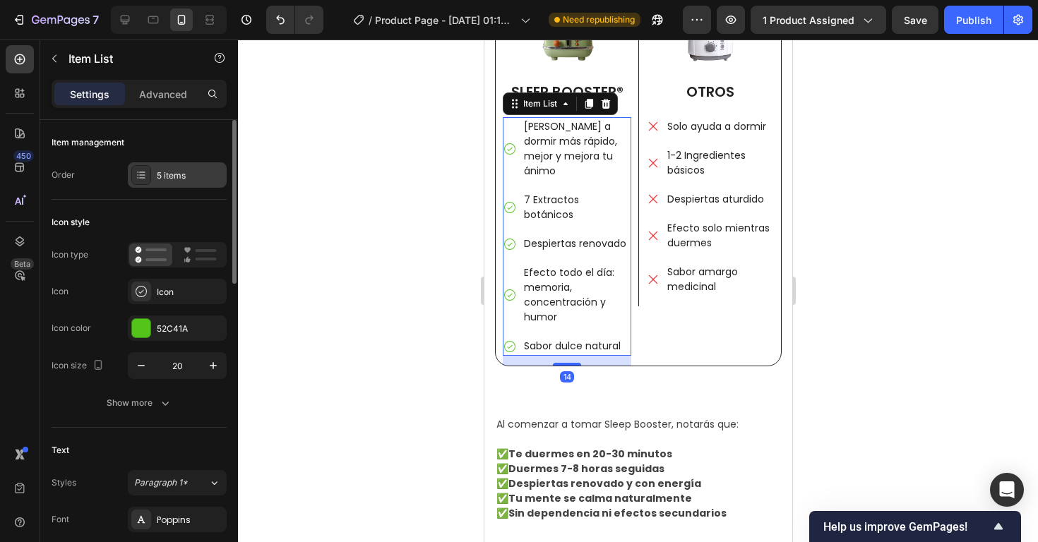
click at [173, 179] on div "5 items" at bounding box center [190, 175] width 66 height 13
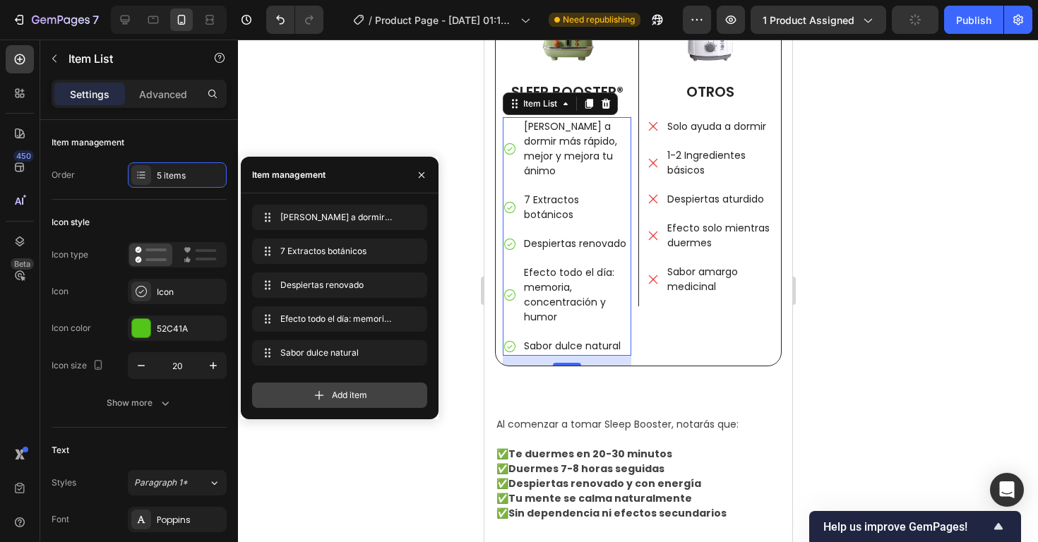
click at [357, 403] on div "Add item" at bounding box center [339, 395] width 175 height 25
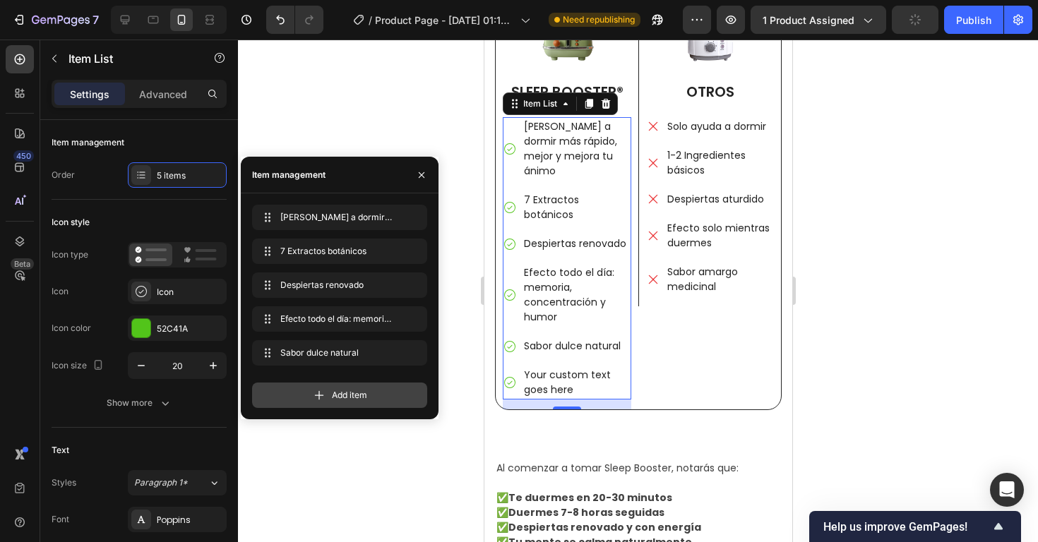
scroll to position [2403, 0]
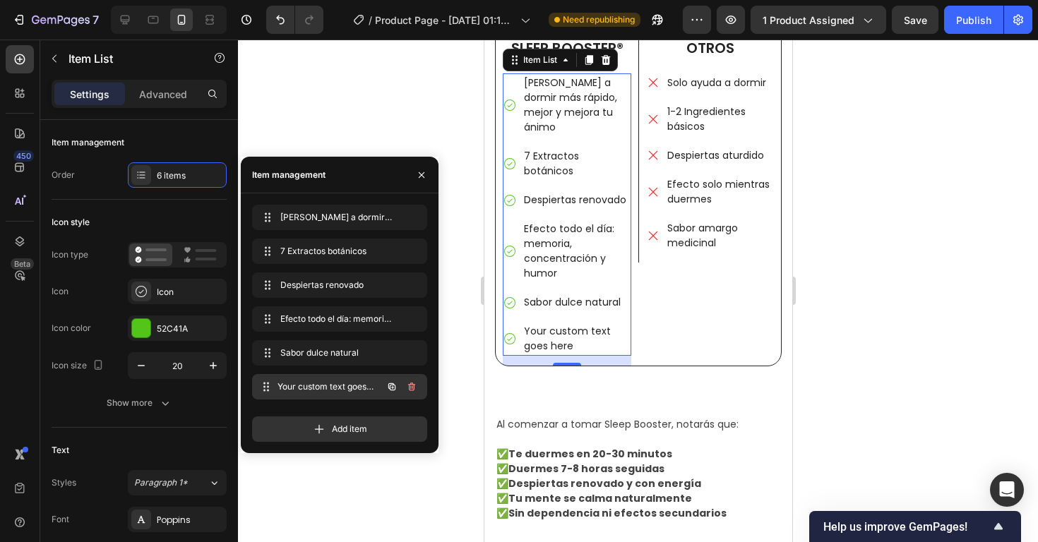
click at [356, 390] on span "Your custom text goes here" at bounding box center [329, 386] width 104 height 13
click at [356, 390] on span "Your custom text goes here" at bounding box center [320, 386] width 80 height 13
click at [356, 390] on span "Your custom text goes here" at bounding box center [329, 386] width 104 height 13
click at [339, 383] on span "Your custom text goes here" at bounding box center [320, 386] width 80 height 13
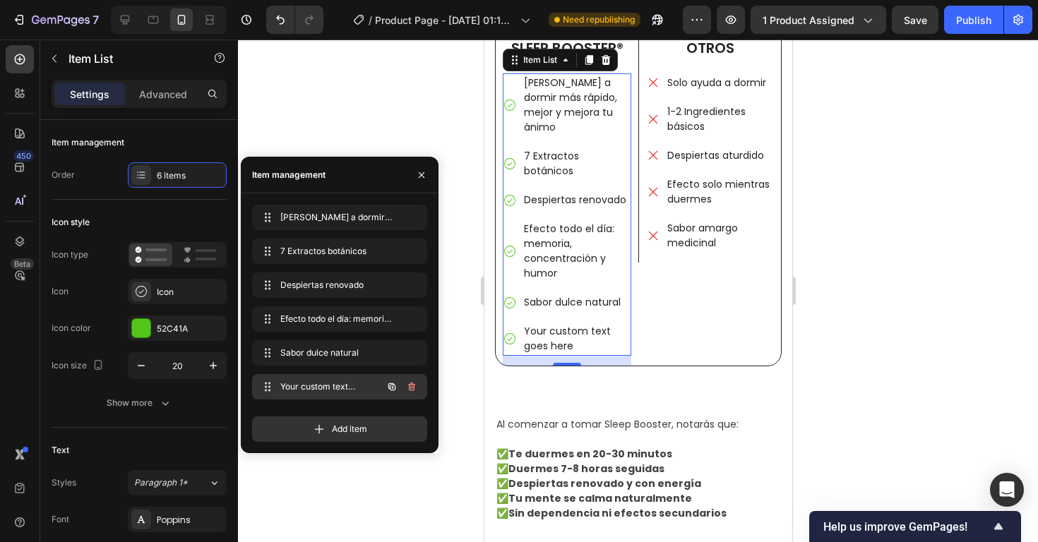
click at [301, 379] on div "Your custom text goes here Your custom text goes here" at bounding box center [320, 387] width 124 height 20
click at [296, 383] on span "Your custom text goes here" at bounding box center [320, 386] width 80 height 13
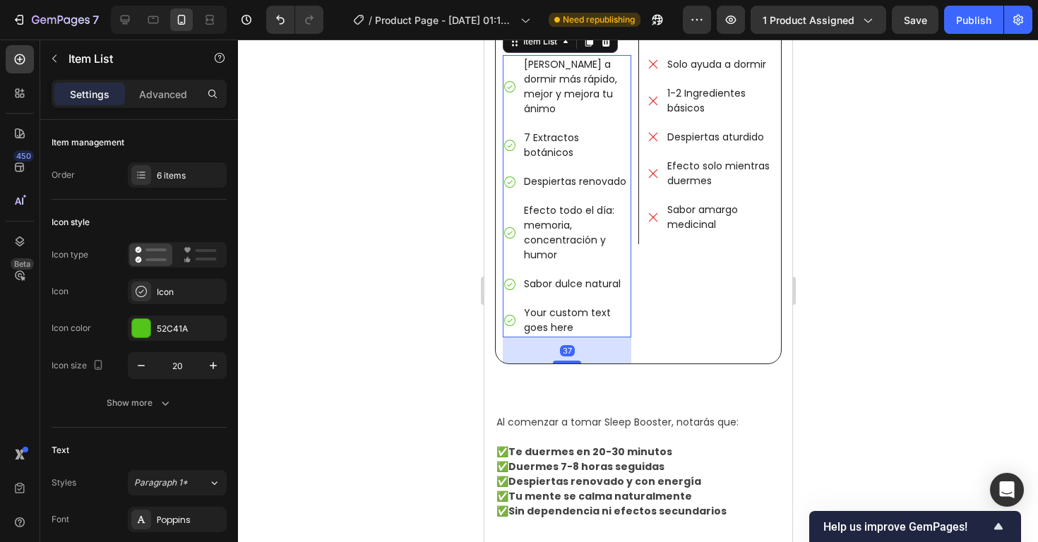
scroll to position [2414, 0]
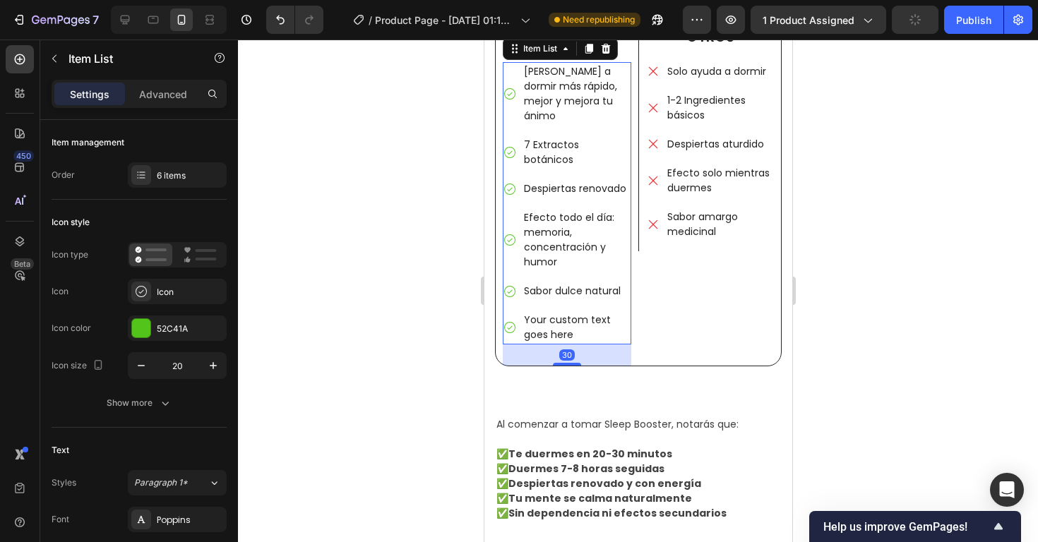
drag, startPoint x: 564, startPoint y: 335, endPoint x: 565, endPoint y: 347, distance: 11.3
click at [565, 347] on div "Image SLEEP BOOSTER® Text Block Ayuda a dormir más rápido, mejor y mejora tu án…" at bounding box center [637, 149] width 287 height 455
type input "100%"
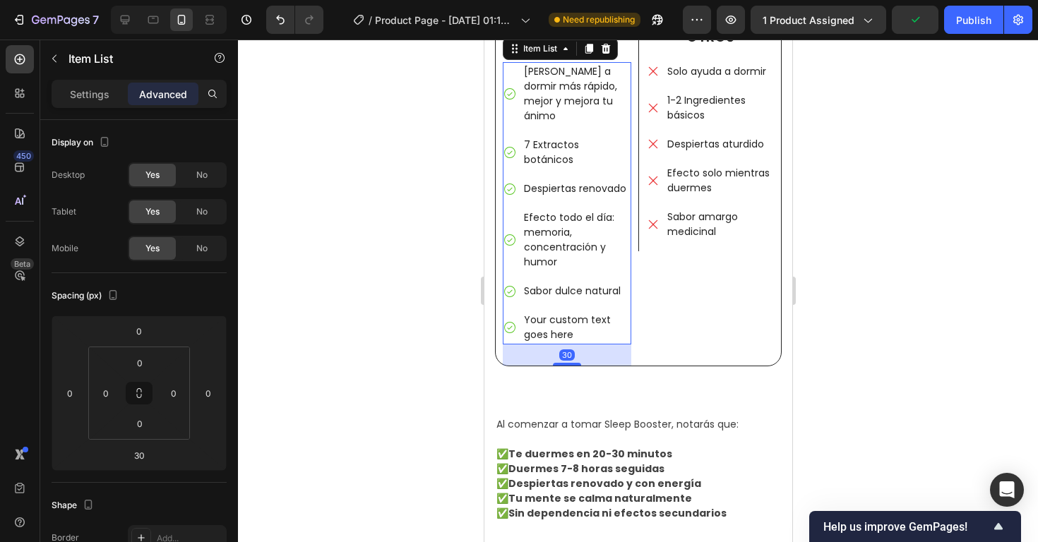
type input "14"
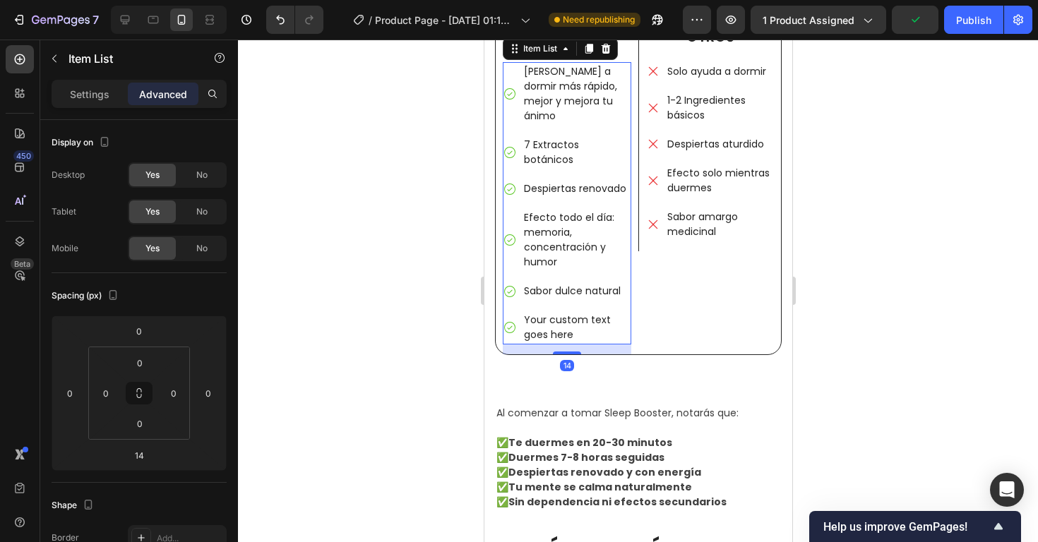
scroll to position [2403, 0]
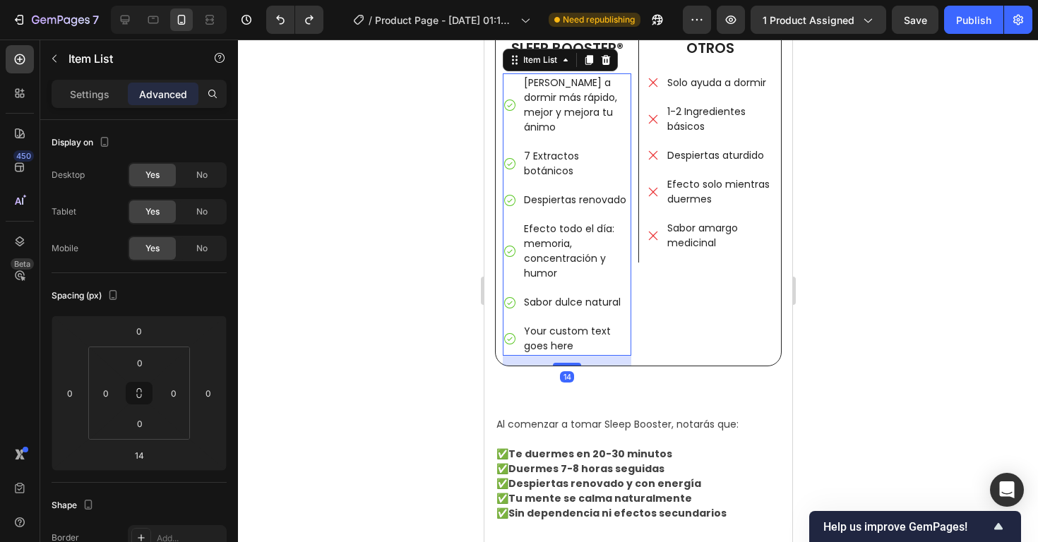
click at [570, 322] on div "Your custom text goes here" at bounding box center [575, 339] width 109 height 34
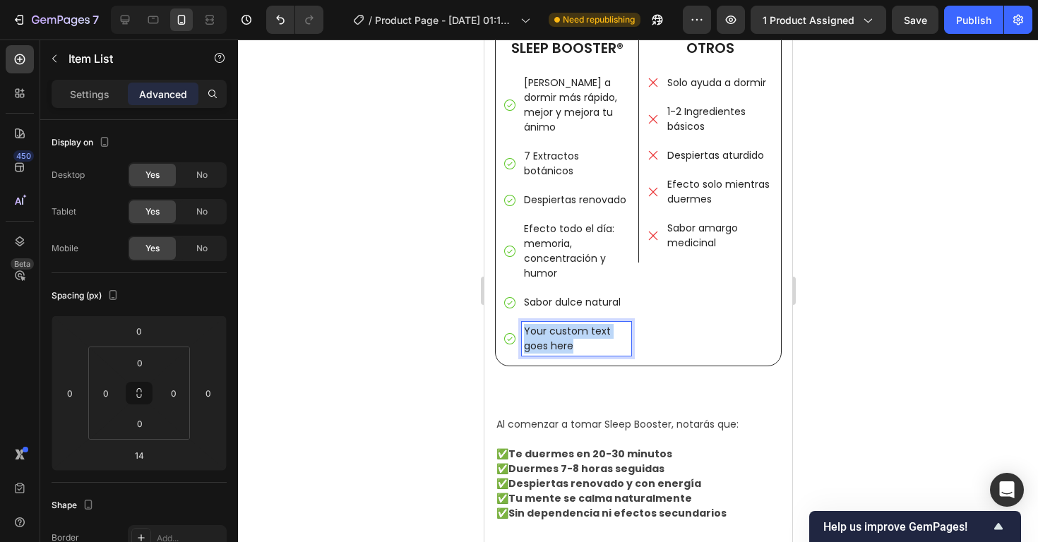
click at [570, 324] on p "Your custom text goes here" at bounding box center [575, 339] width 105 height 30
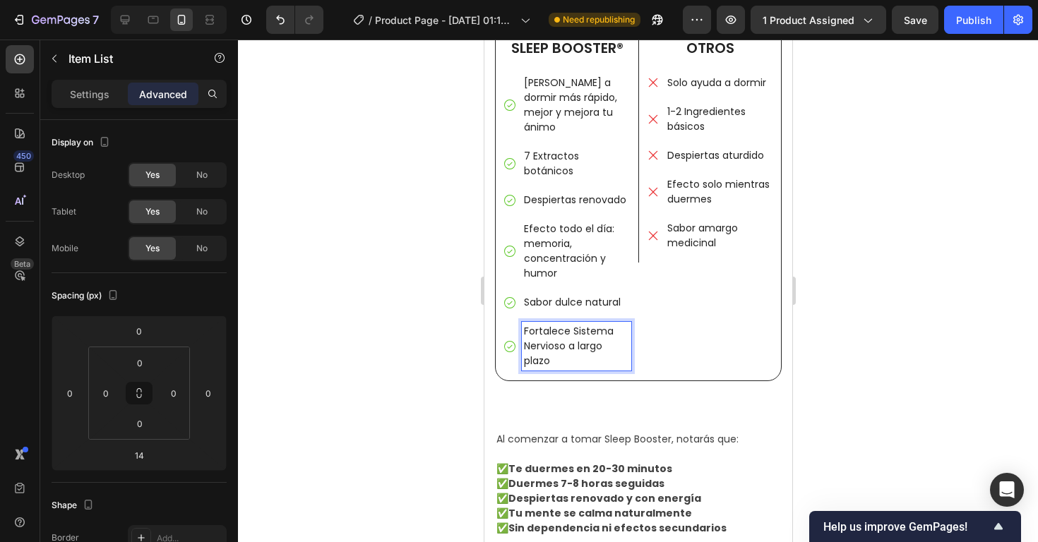
click at [887, 287] on div at bounding box center [638, 291] width 800 height 503
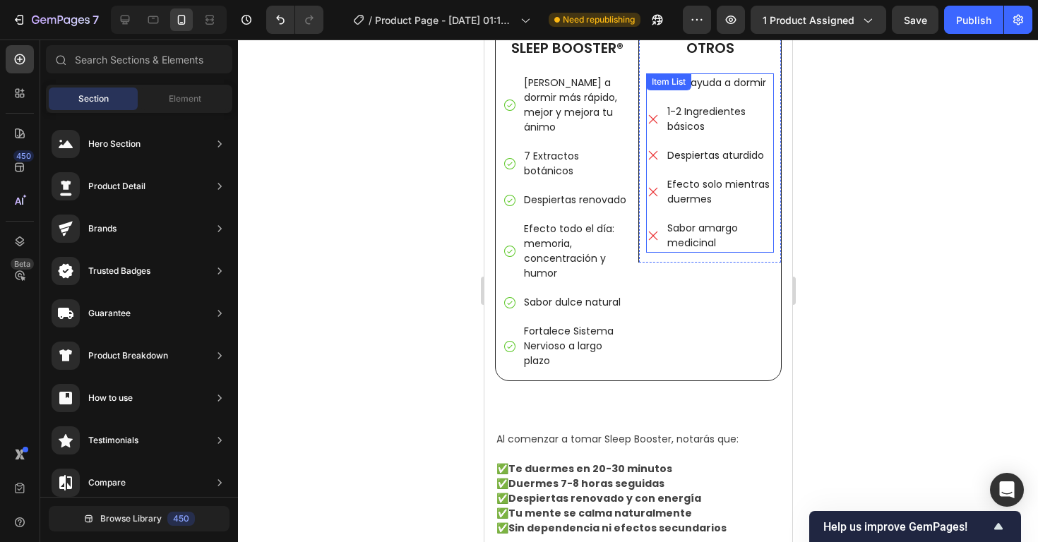
click at [711, 235] on p "Sabor amargo medicinal" at bounding box center [718, 236] width 104 height 30
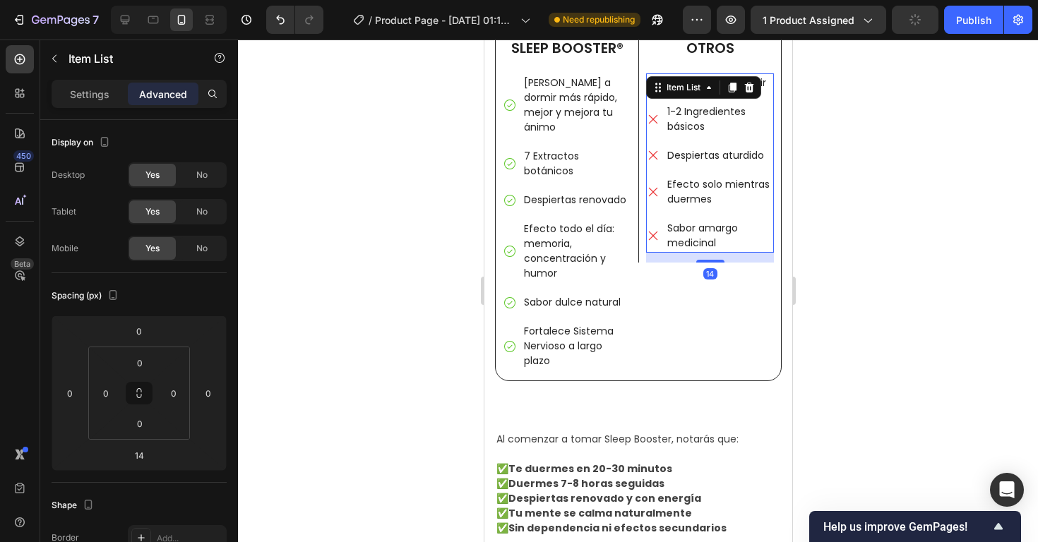
click at [702, 255] on div "14" at bounding box center [709, 258] width 128 height 10
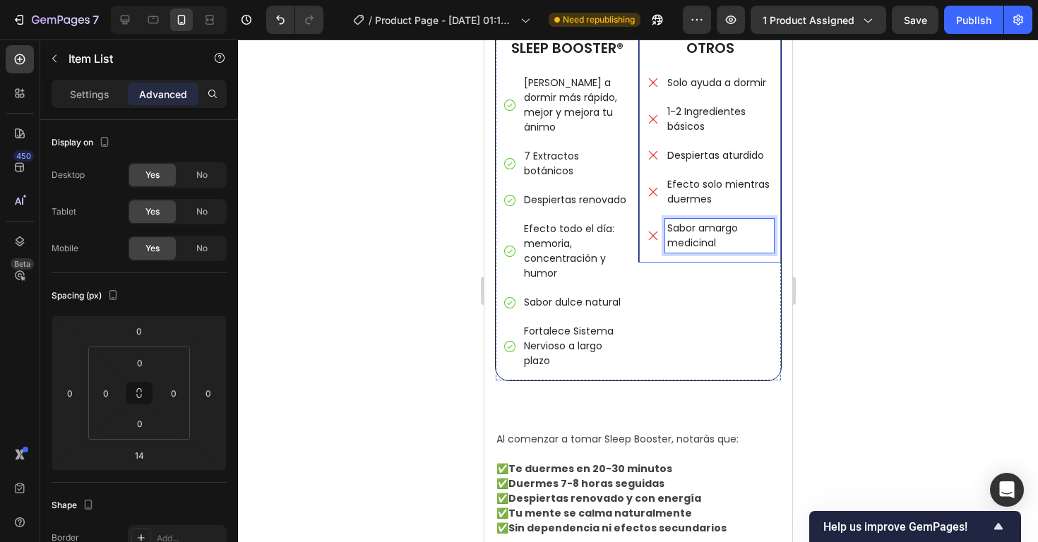
click at [774, 208] on div "Image OTROS Text Block Solo ayuda a dormir 1-2 Ingredientes básicos Despiertas …" at bounding box center [708, 98] width 143 height 328
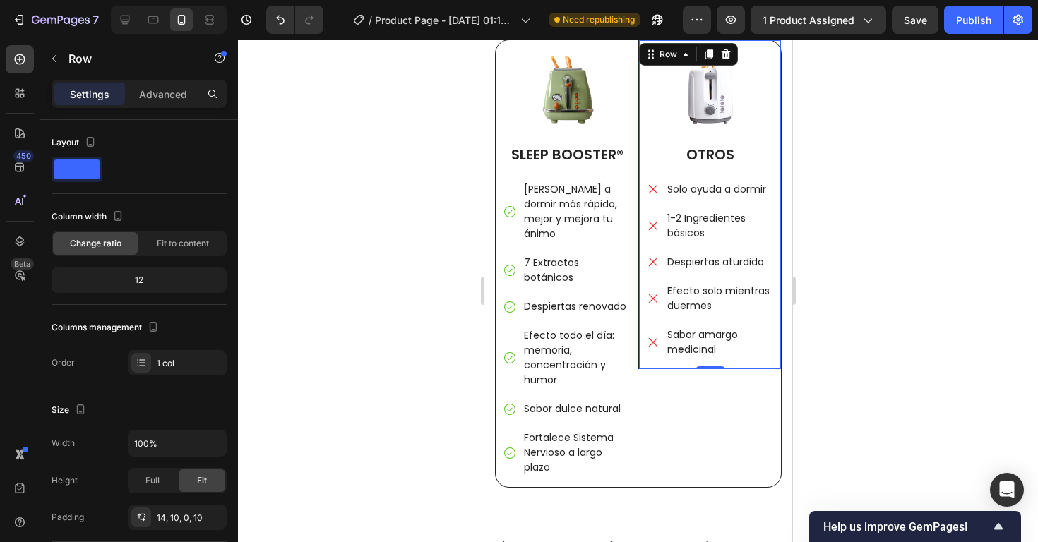
scroll to position [2288, 0]
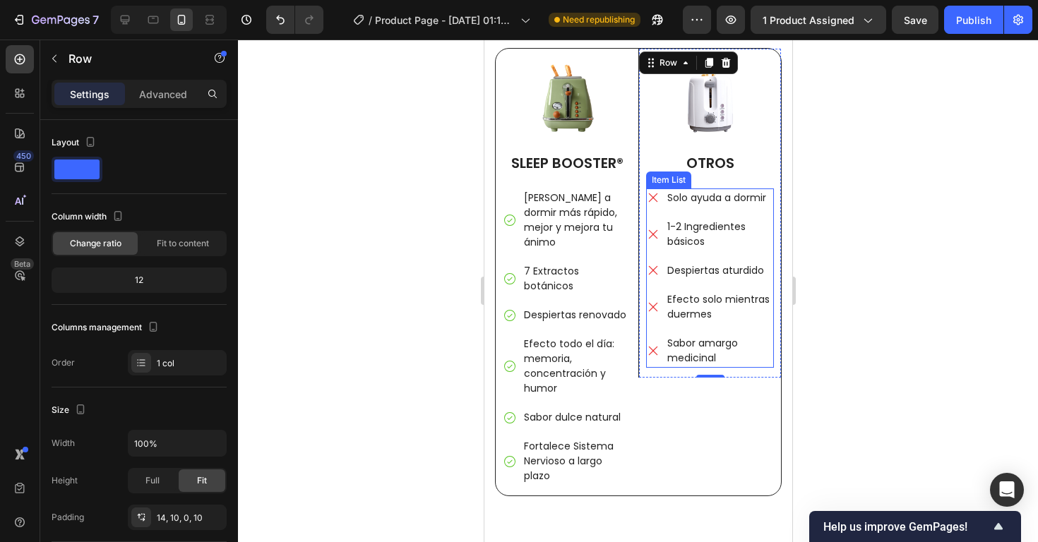
click at [674, 183] on div "Item List" at bounding box center [667, 180] width 45 height 17
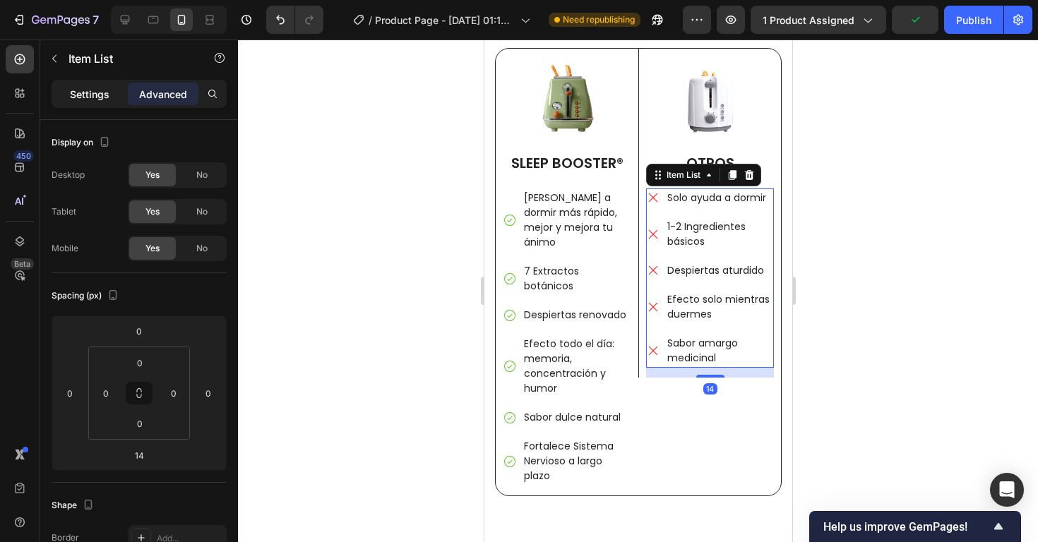
click at [71, 95] on p "Settings" at bounding box center [90, 94] width 40 height 15
type input "7"
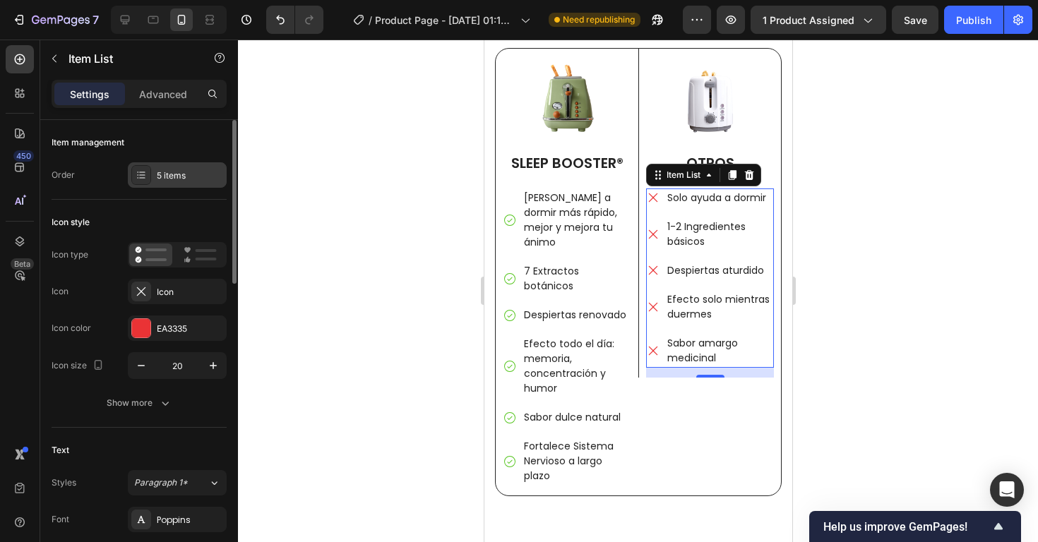
click at [179, 174] on div "5 items" at bounding box center [190, 175] width 66 height 13
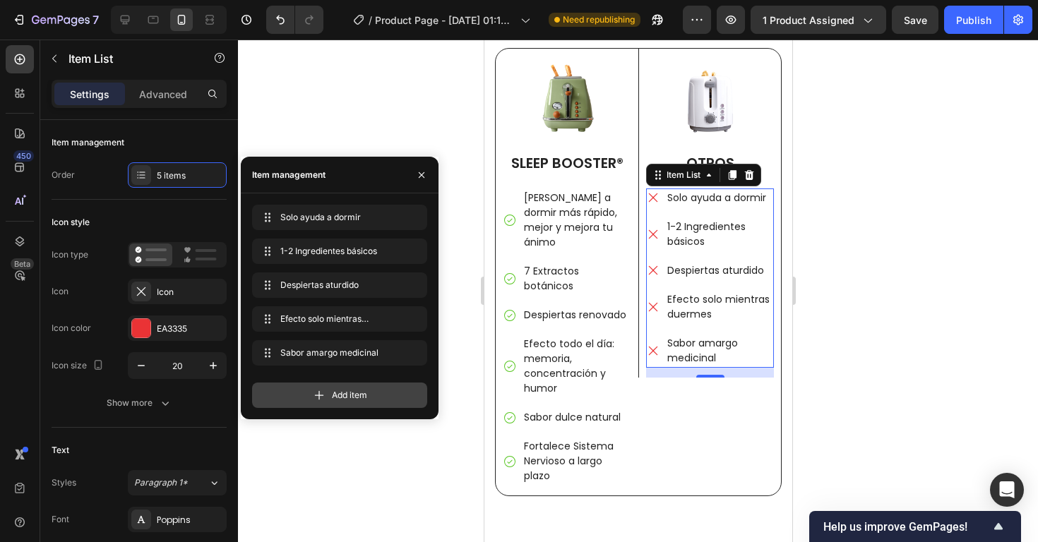
click at [308, 395] on div "Add item" at bounding box center [339, 395] width 175 height 25
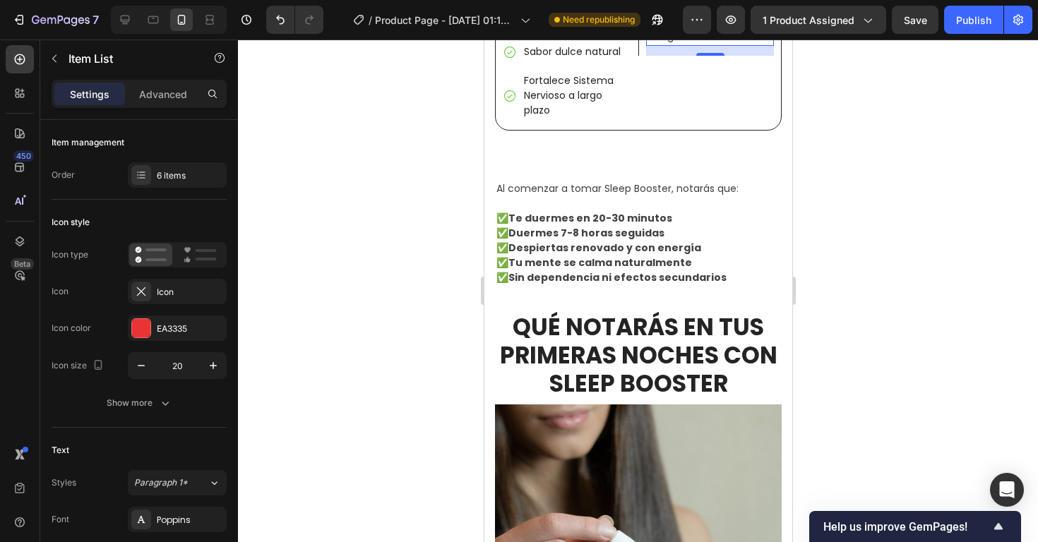
click at [700, 46] on div "Your custom text goes here" at bounding box center [718, 29] width 109 height 34
click at [700, 44] on p "Your custom text goes here" at bounding box center [718, 29] width 104 height 30
click at [1021, 376] on div at bounding box center [638, 291] width 800 height 503
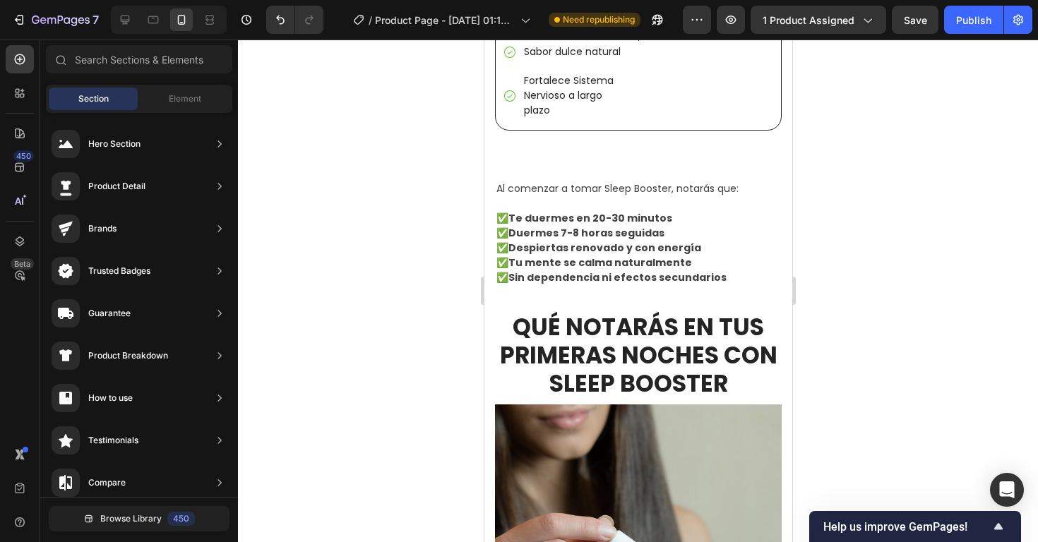
click at [930, 354] on div at bounding box center [638, 291] width 800 height 503
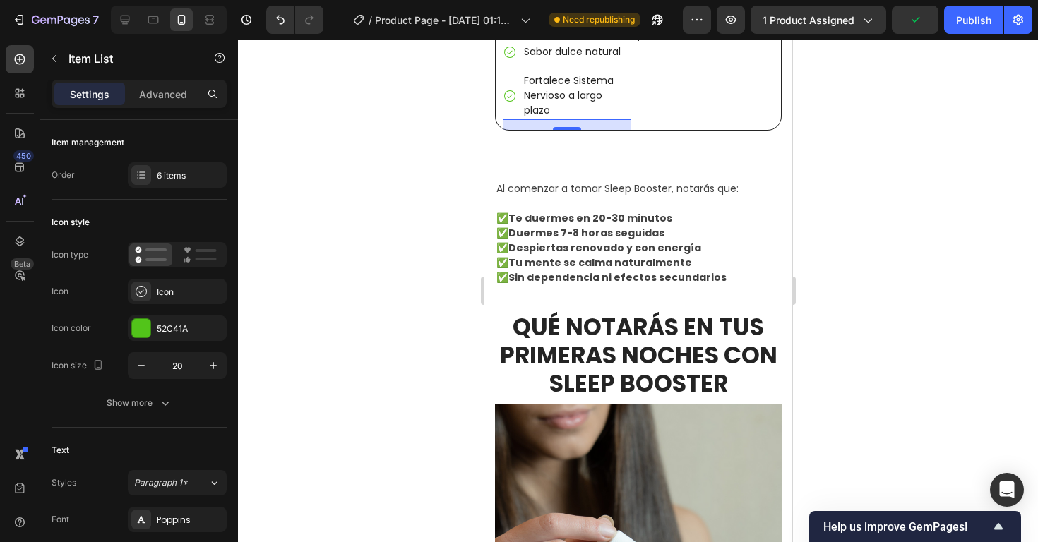
click at [877, 268] on div at bounding box center [638, 291] width 800 height 503
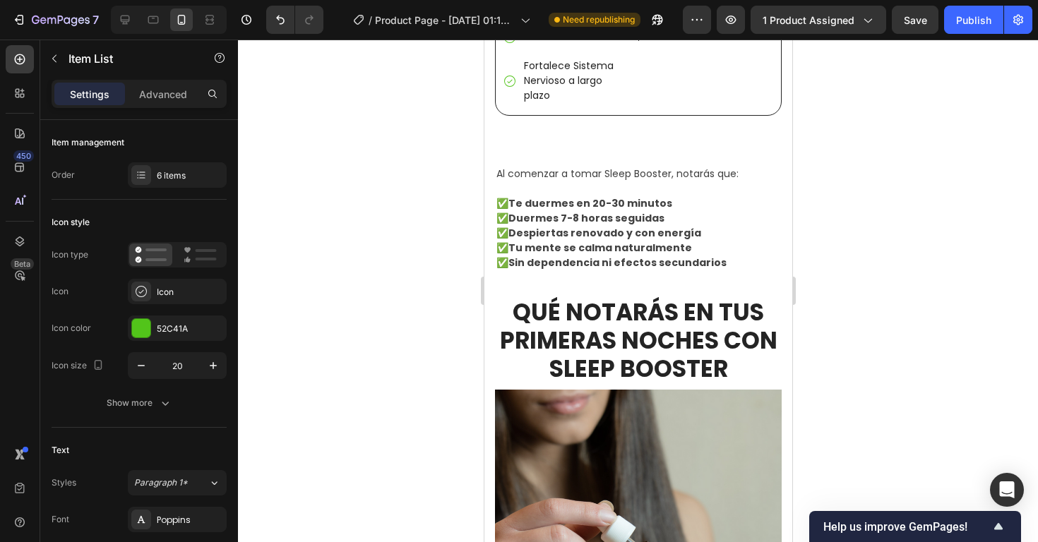
click at [917, 240] on div at bounding box center [638, 291] width 800 height 503
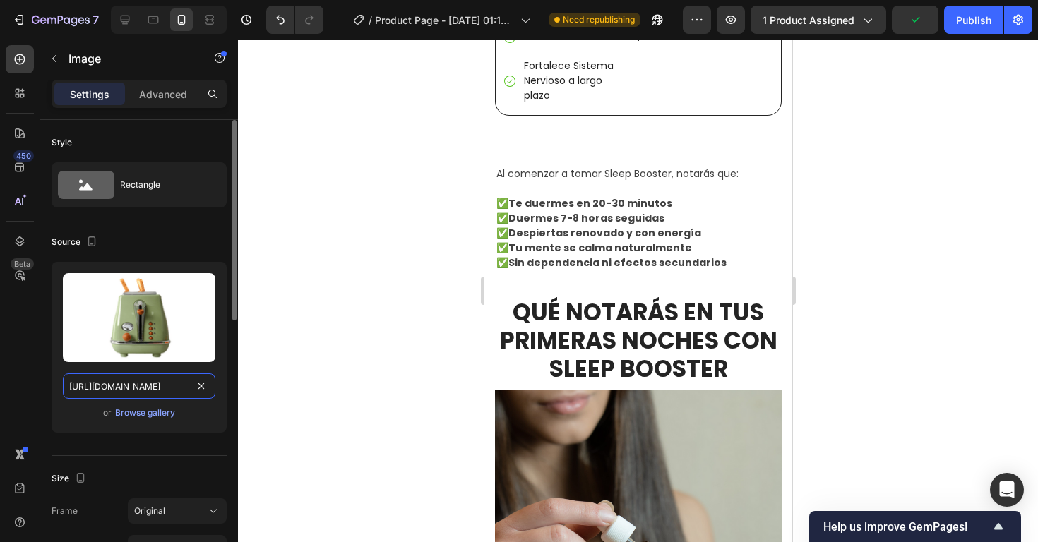
click at [160, 382] on input "https://cdn.shopify.com/s/files/1/2005/9307/files/gempages_432750572815254551-2…" at bounding box center [139, 385] width 152 height 25
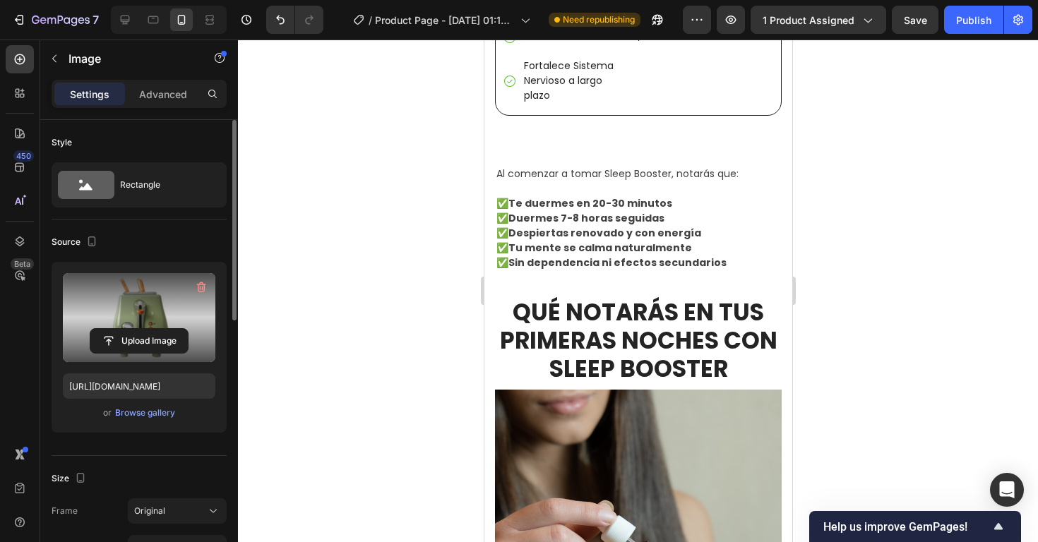
click at [140, 324] on label at bounding box center [139, 317] width 152 height 89
click at [140, 329] on input "file" at bounding box center [138, 341] width 97 height 24
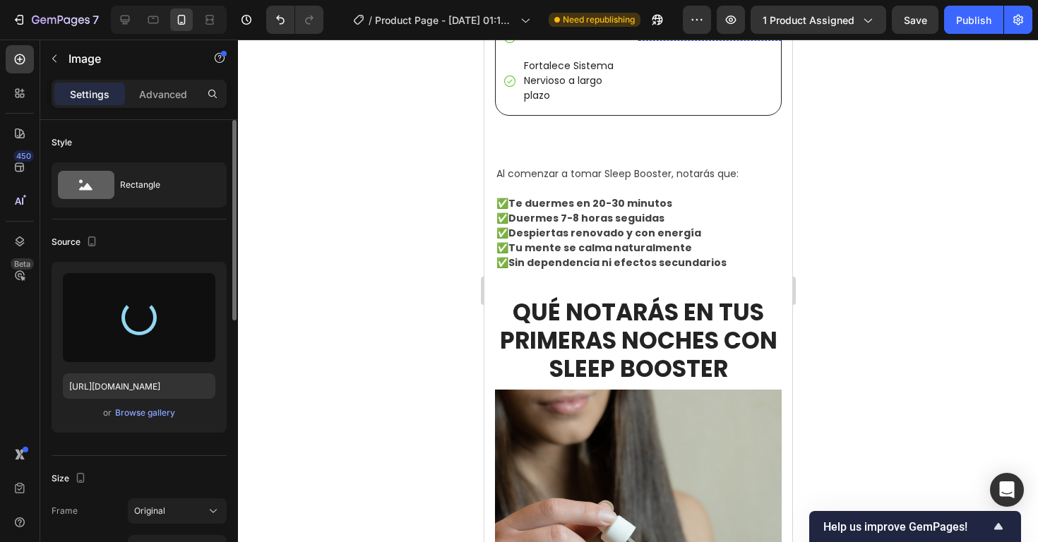
type input "https://cdn.shopify.com/s/files/1/0675/8475/3855/files/gempages_557136869737890…"
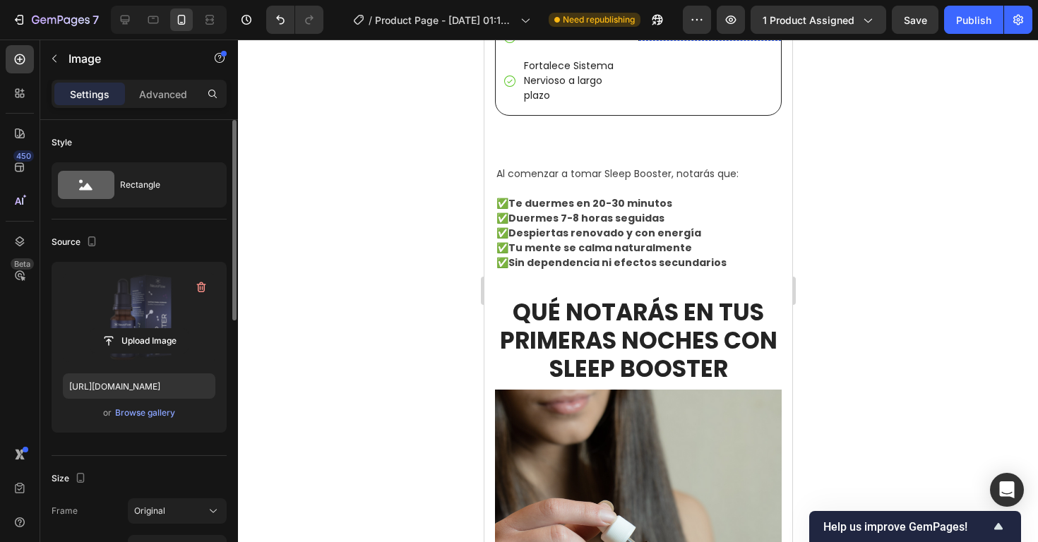
scroll to position [2287, 0]
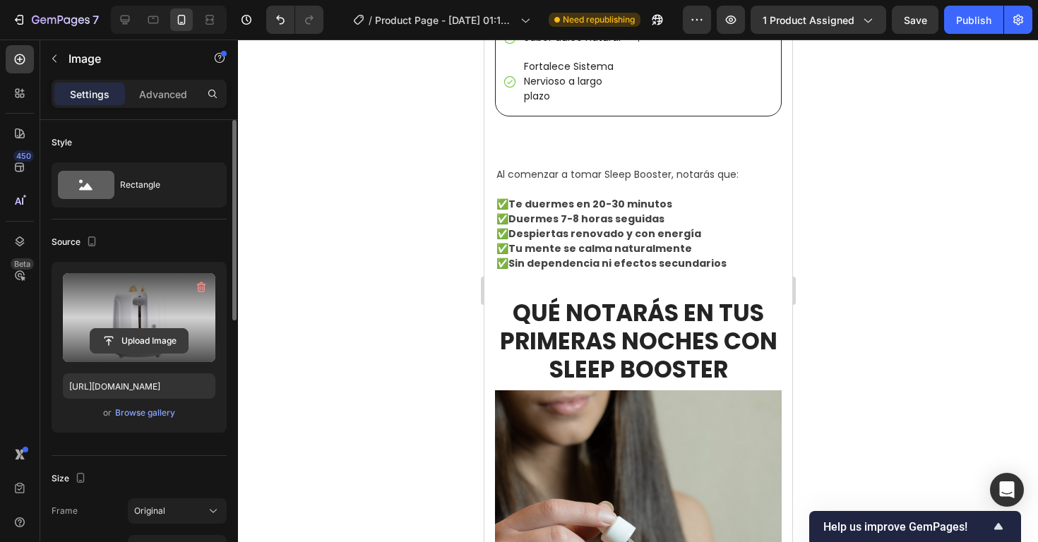
click at [148, 340] on input "file" at bounding box center [138, 341] width 97 height 24
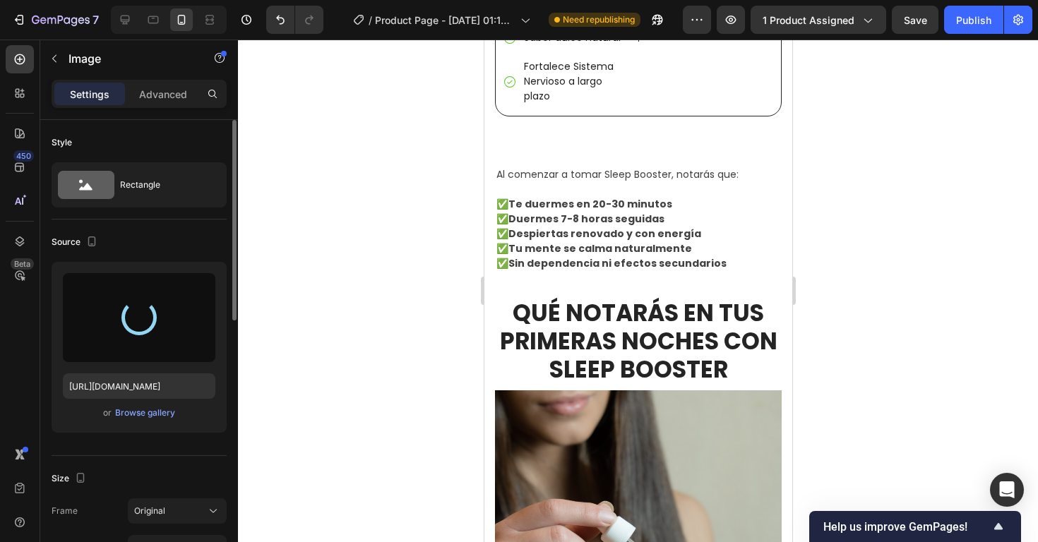
type input "[URL][DOMAIN_NAME]"
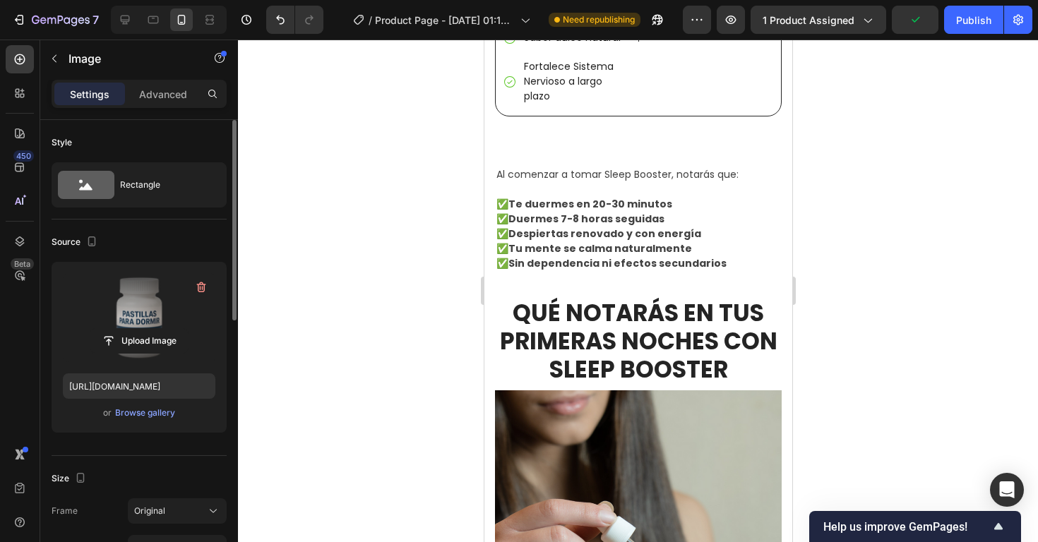
click at [904, 276] on div at bounding box center [638, 291] width 800 height 503
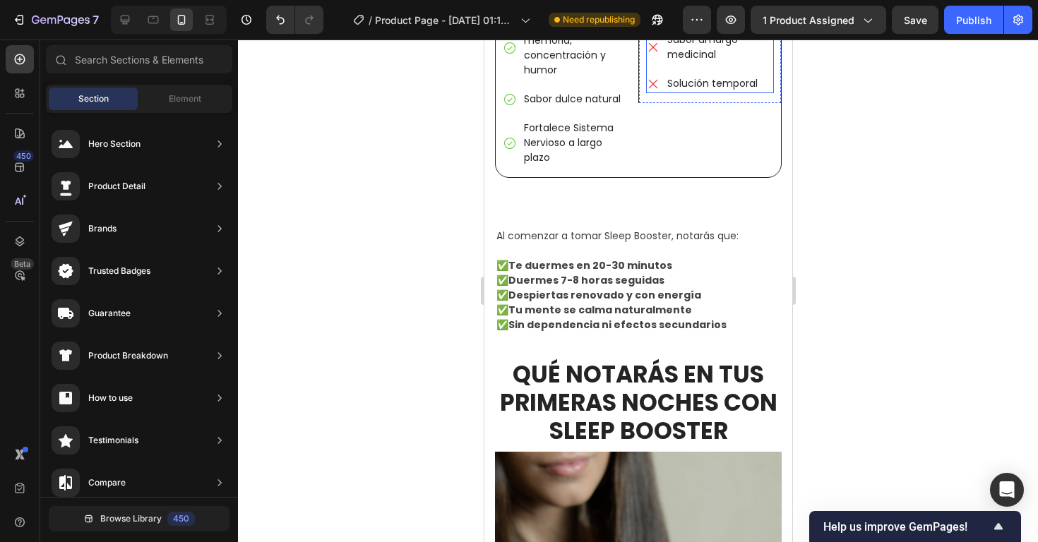
scroll to position [2221, 0]
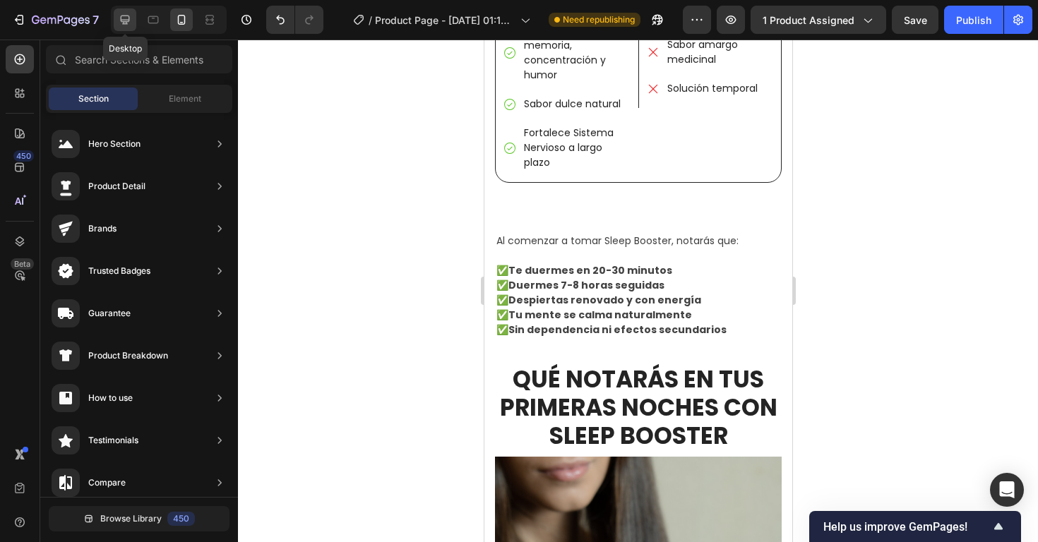
click at [132, 22] on div at bounding box center [125, 19] width 23 height 23
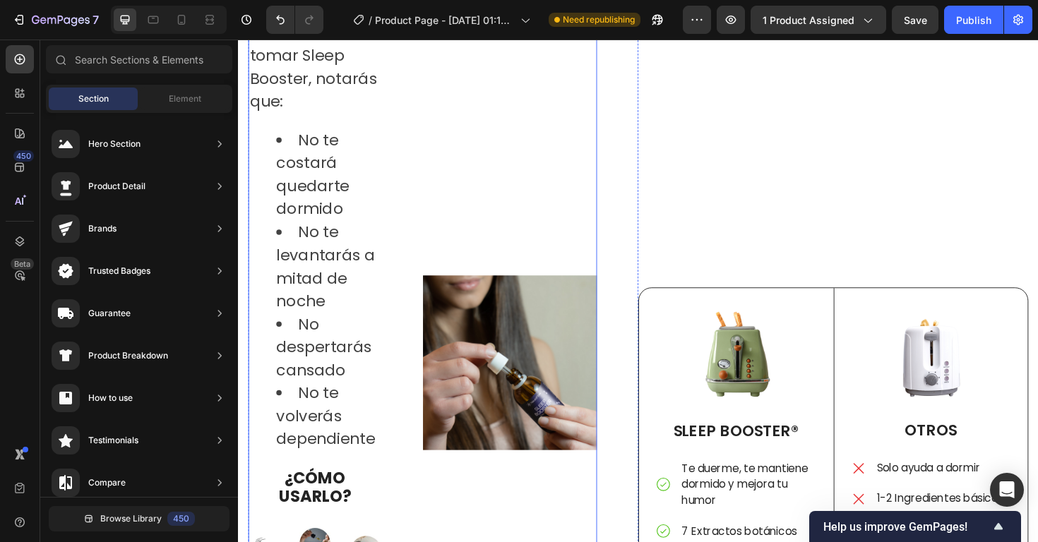
scroll to position [1843, 0]
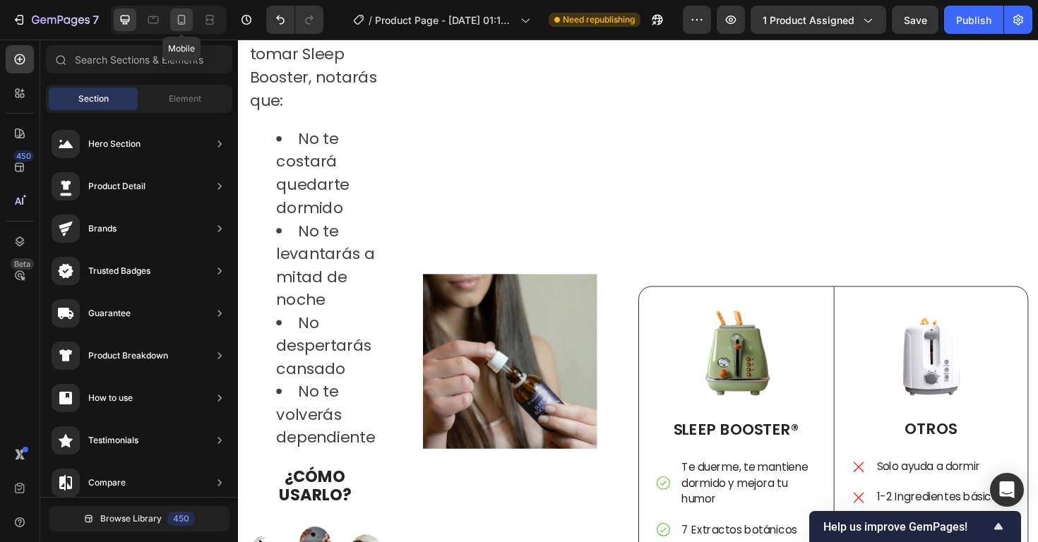
click at [183, 30] on div at bounding box center [181, 19] width 23 height 23
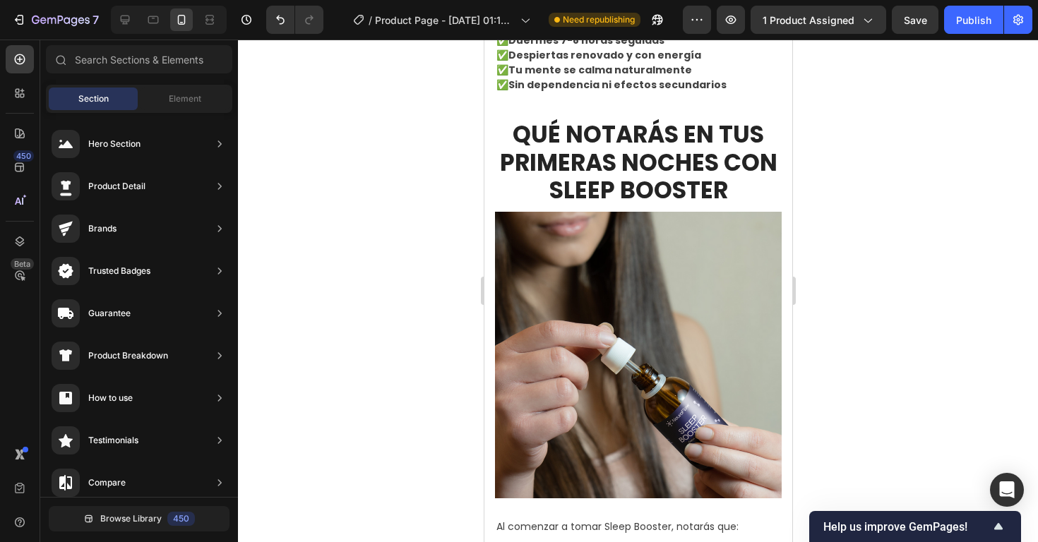
scroll to position [2596, 0]
click at [712, 93] on p "✅ Te duermes en 20-30 minutos ✅ Duermes 7-8 horas seguidas ✅ Despiertas renovad…" at bounding box center [638, 56] width 284 height 74
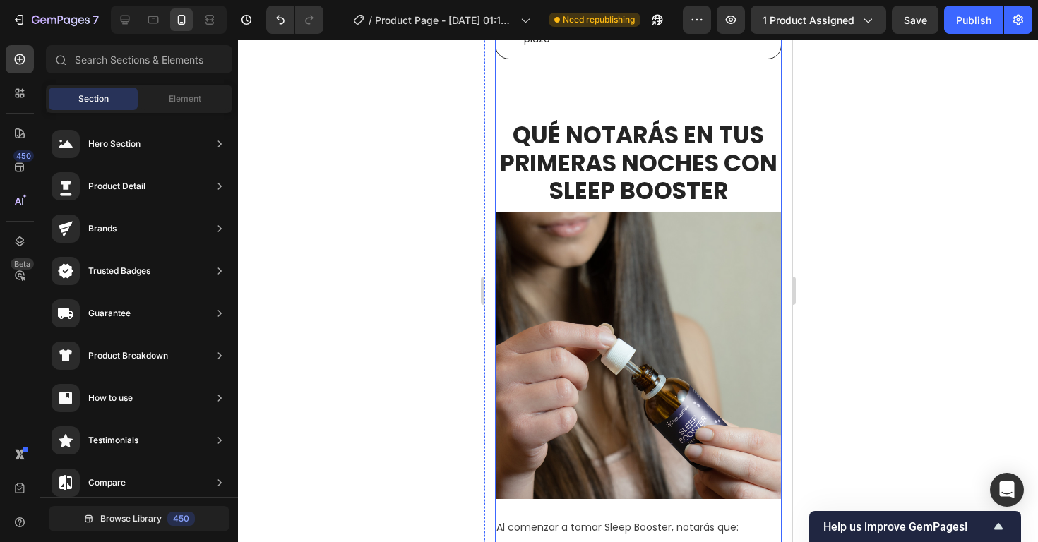
scroll to position [2461, 0]
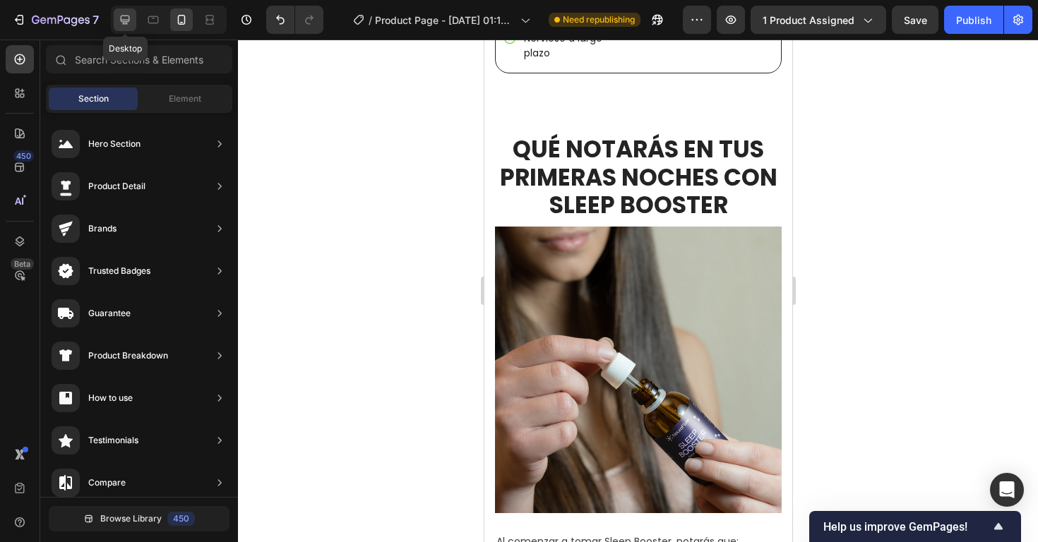
click at [129, 23] on icon at bounding box center [125, 20] width 14 height 14
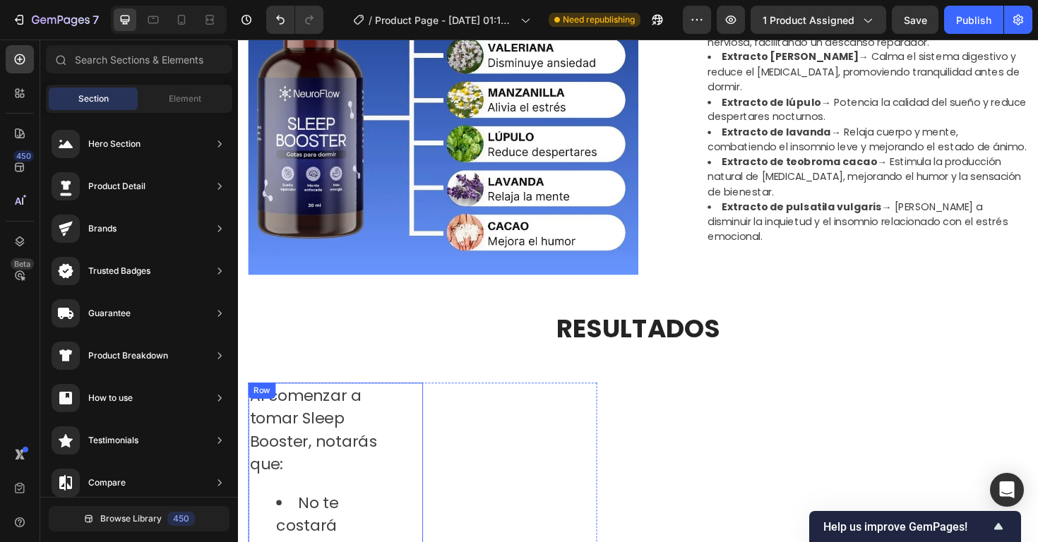
scroll to position [1663, 0]
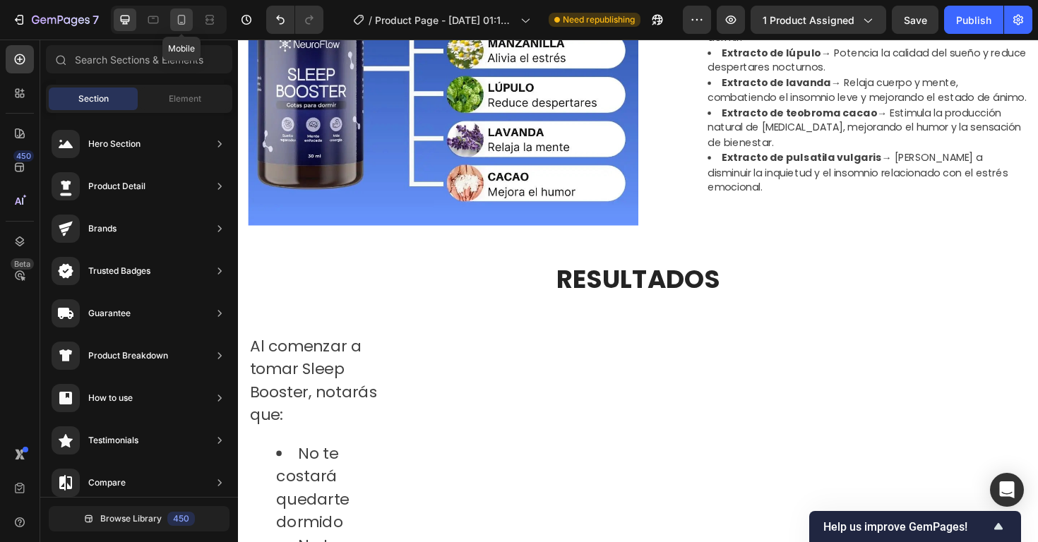
click at [174, 25] on icon at bounding box center [181, 20] width 14 height 14
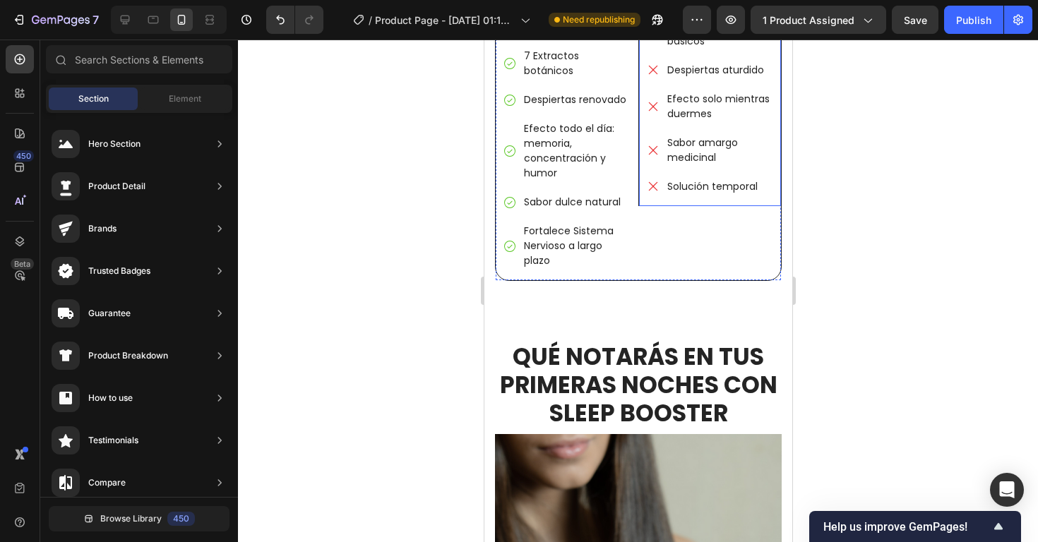
scroll to position [2557, 0]
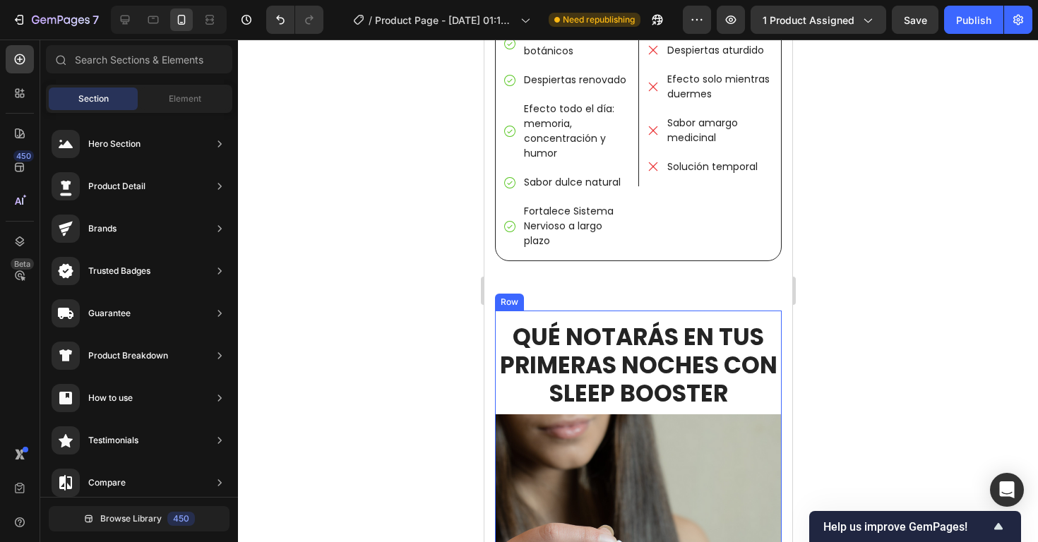
click at [641, 311] on div "QUÉ NOTARÁS EN TUS PRIMERAS NOCHES CON SLEEP BOOSTER Heading Image" at bounding box center [637, 516] width 287 height 410
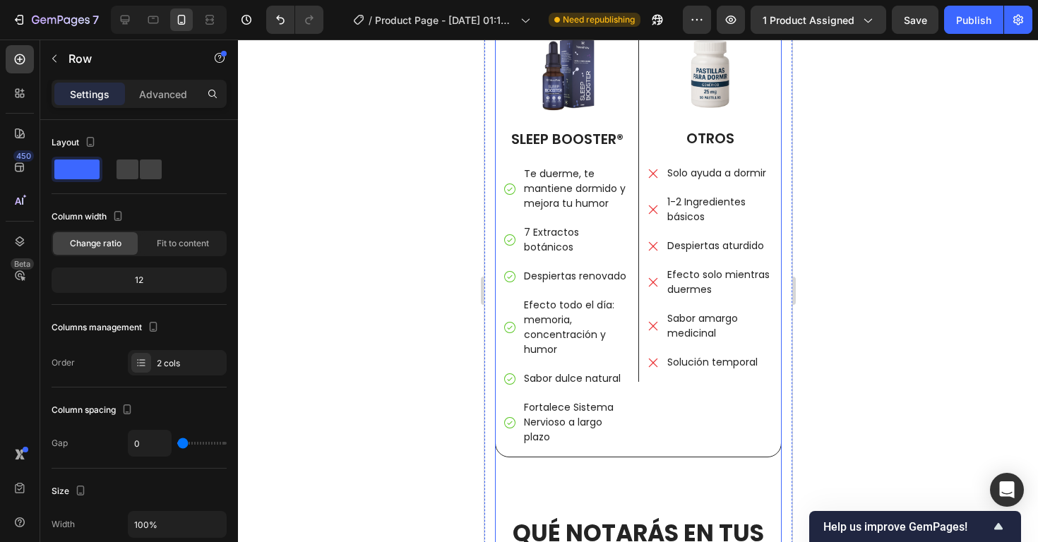
scroll to position [2384, 0]
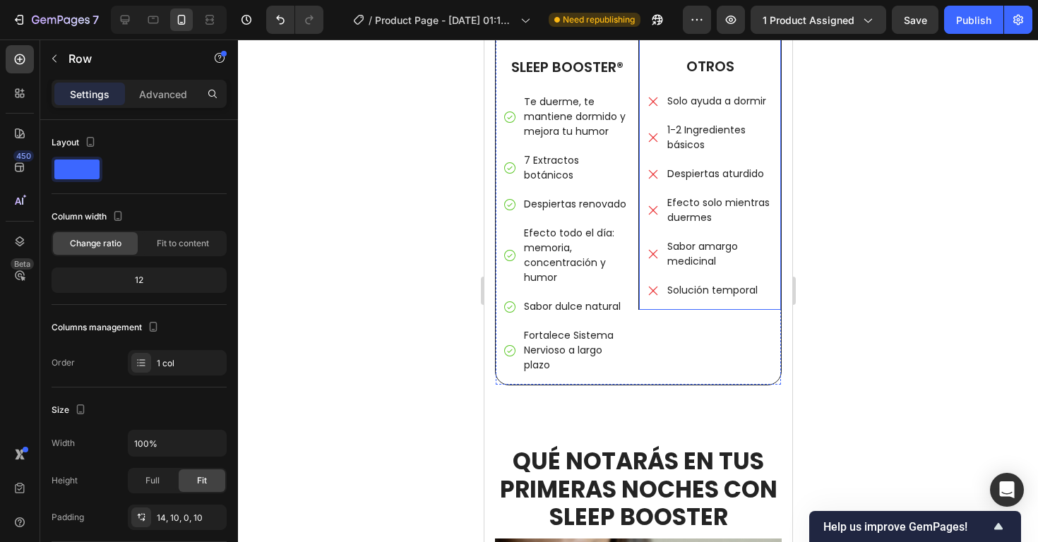
click at [673, 304] on div "Image OTROS Text Block Solo ayuda a dormir 1-2 Ingredientes básicos Despiertas …" at bounding box center [709, 136] width 128 height 347
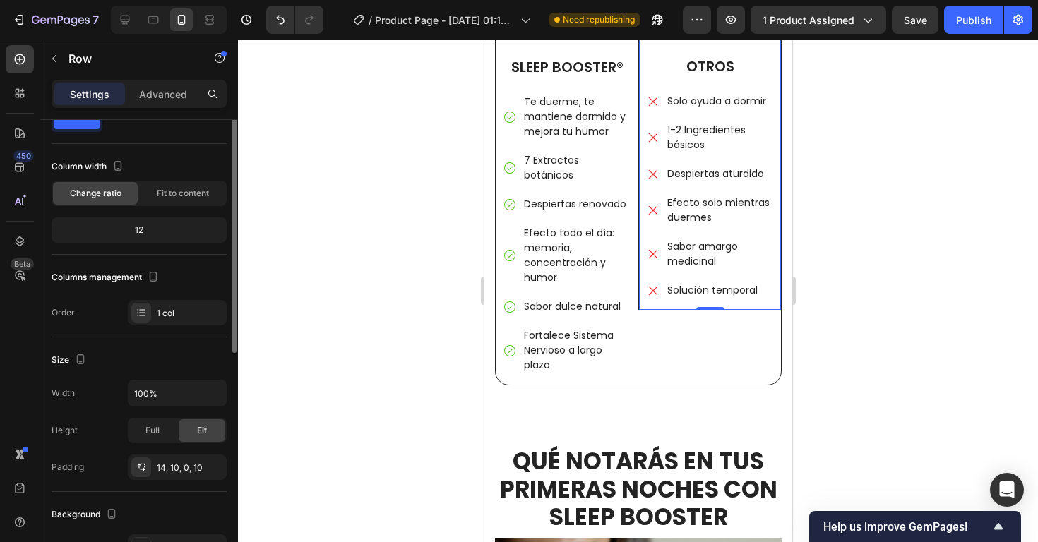
scroll to position [0, 0]
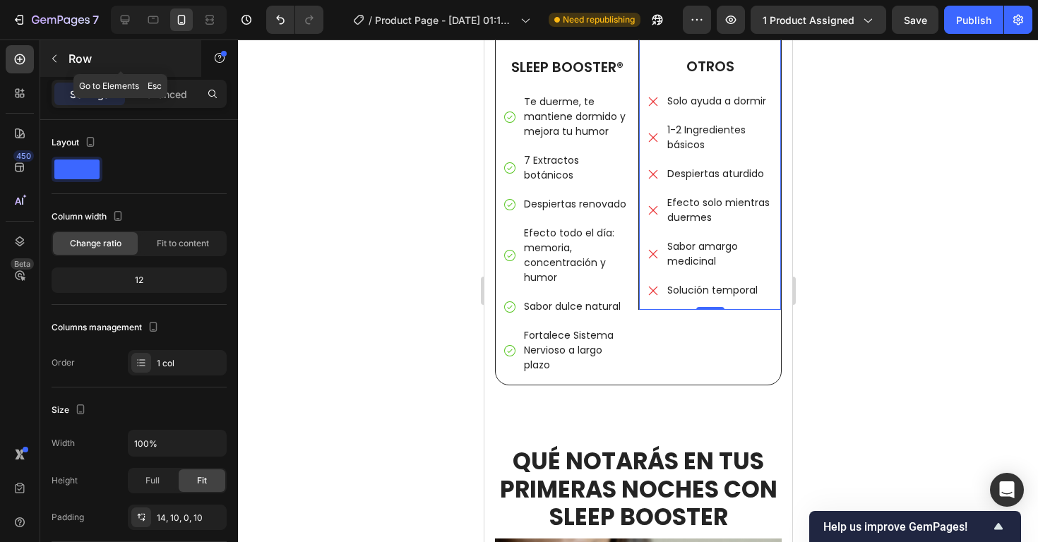
click at [56, 58] on icon "button" at bounding box center [54, 58] width 11 height 11
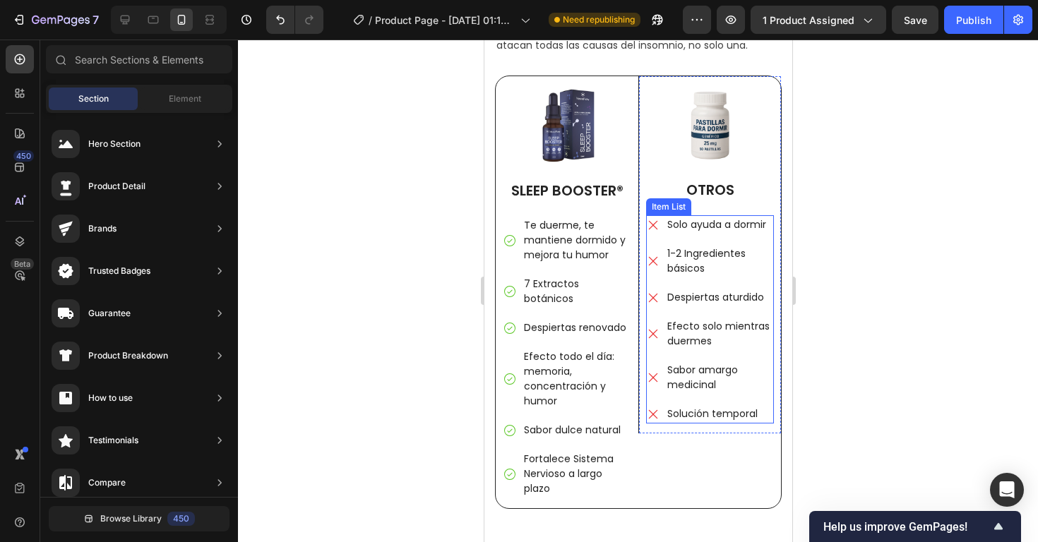
scroll to position [2219, 0]
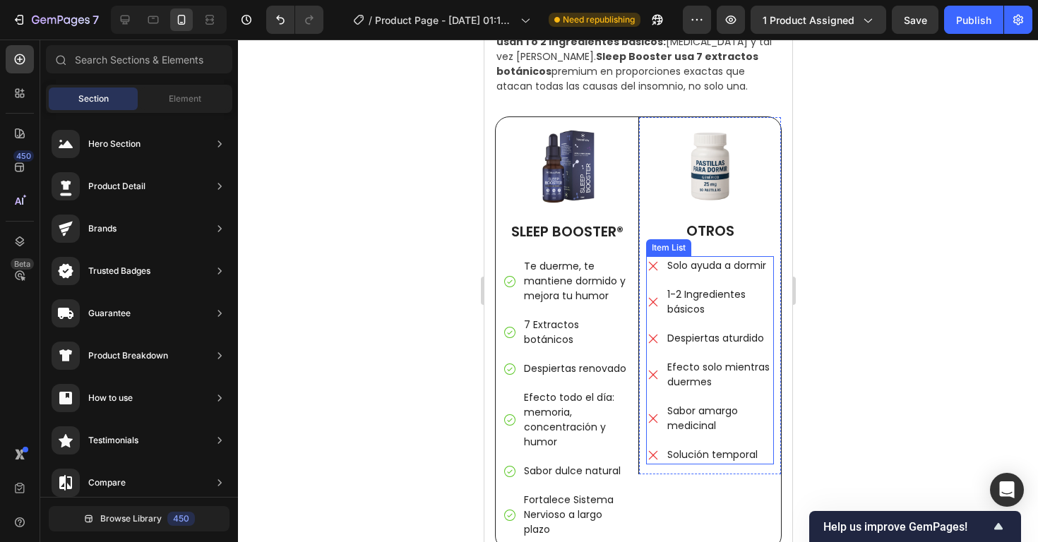
click at [664, 251] on div "Item List" at bounding box center [668, 247] width 40 height 13
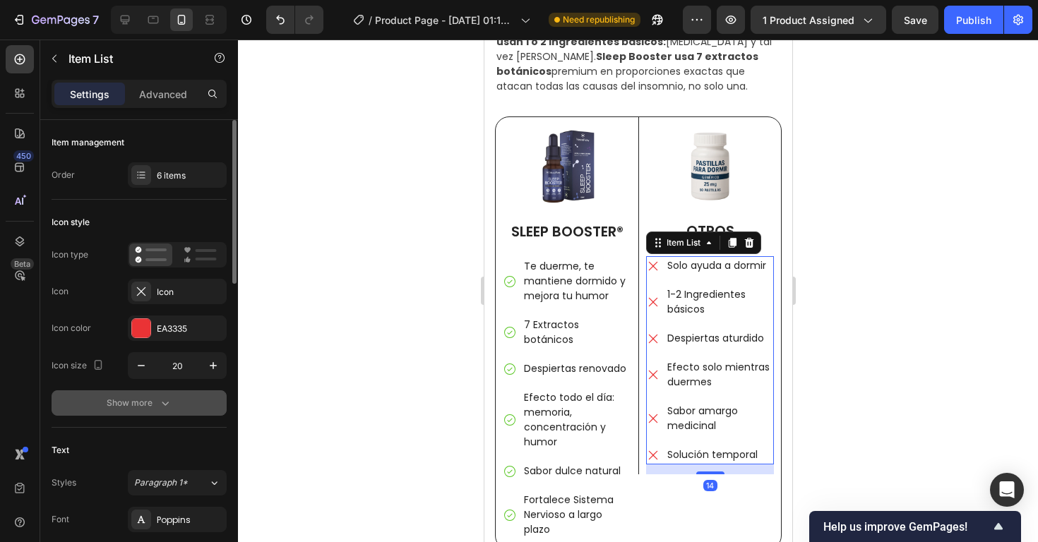
click at [162, 406] on icon "button" at bounding box center [165, 403] width 14 height 14
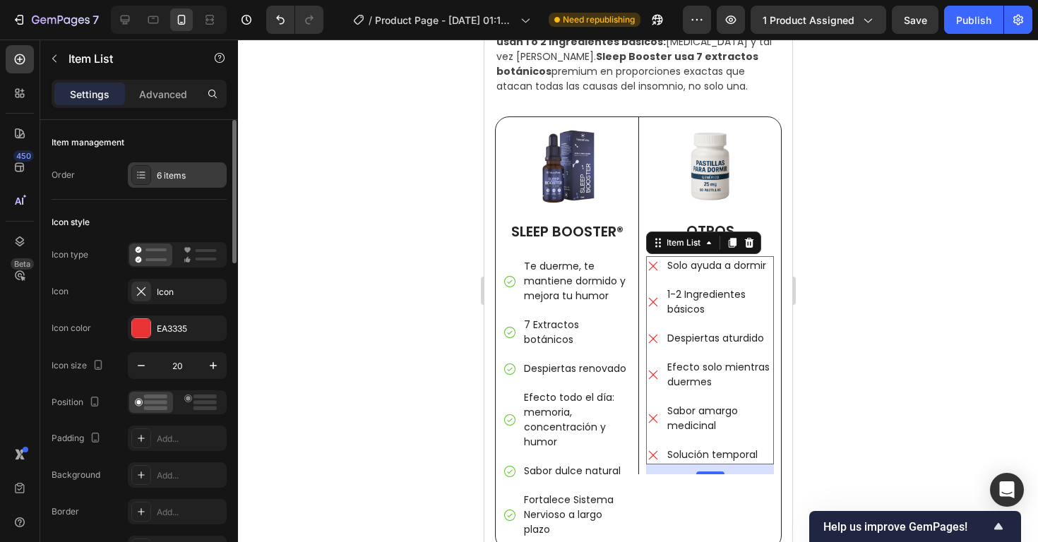
click at [175, 174] on div "6 items" at bounding box center [190, 175] width 66 height 13
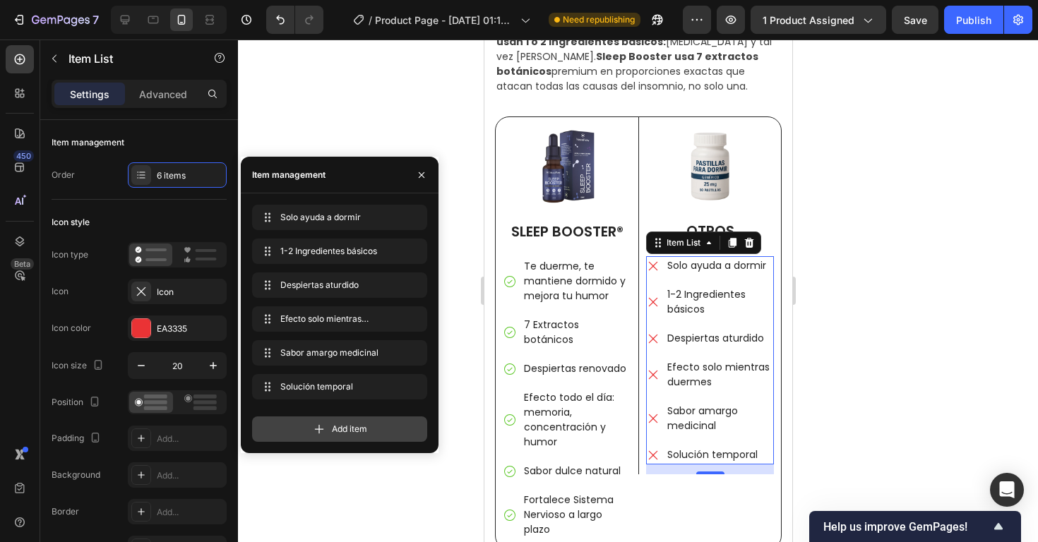
click at [334, 432] on span "Add item" at bounding box center [349, 429] width 35 height 13
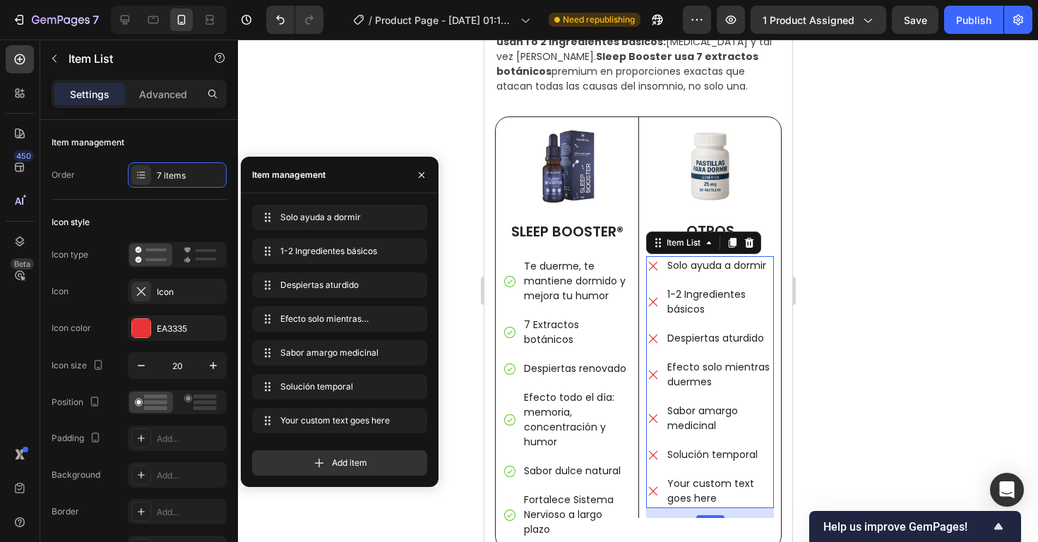
click at [707, 491] on div "Your custom text goes here" at bounding box center [718, 491] width 109 height 34
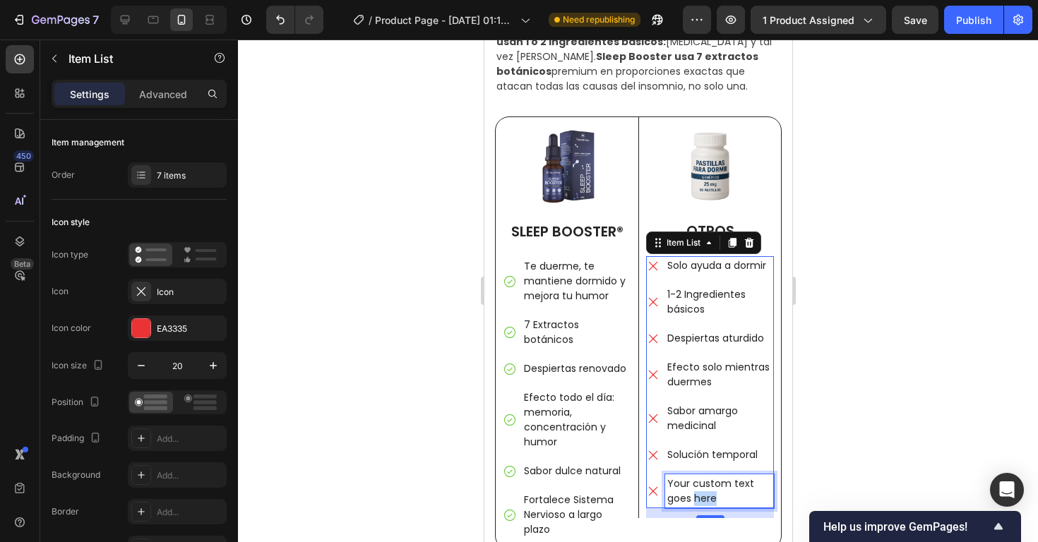
click at [707, 491] on p "Your custom text goes here" at bounding box center [718, 491] width 104 height 30
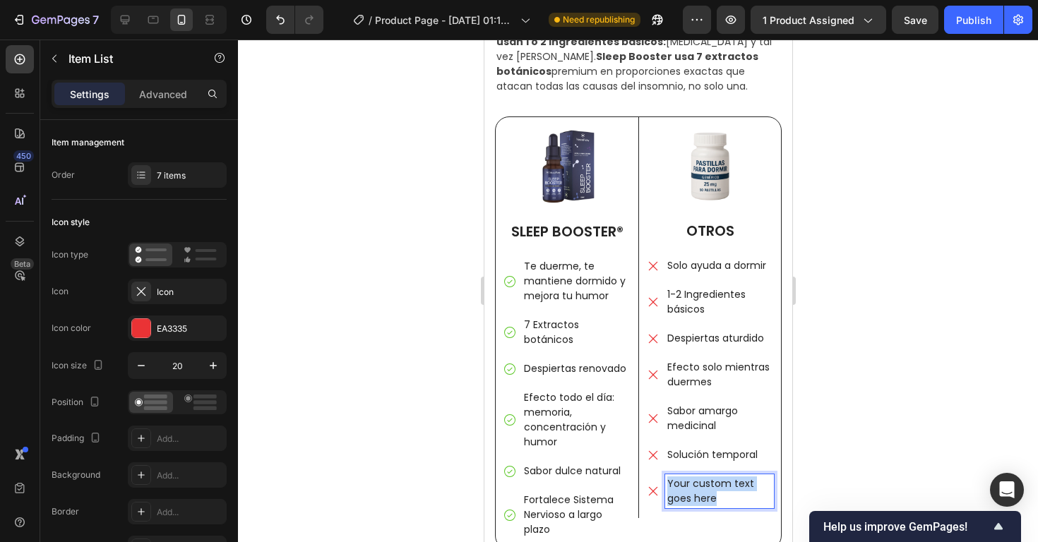
click at [707, 491] on p "Your custom text goes here" at bounding box center [718, 491] width 104 height 30
click at [882, 440] on div at bounding box center [638, 291] width 800 height 503
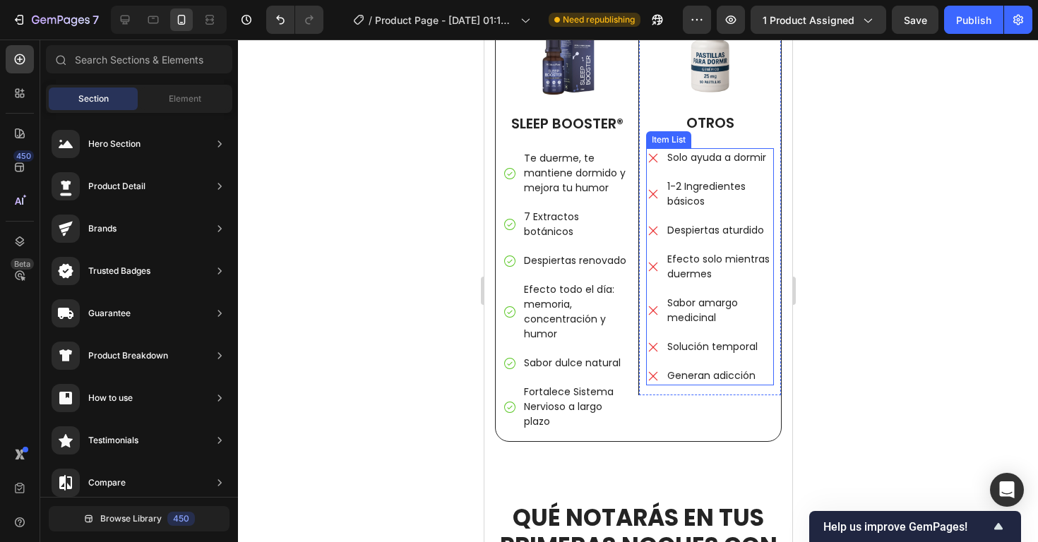
scroll to position [2328, 0]
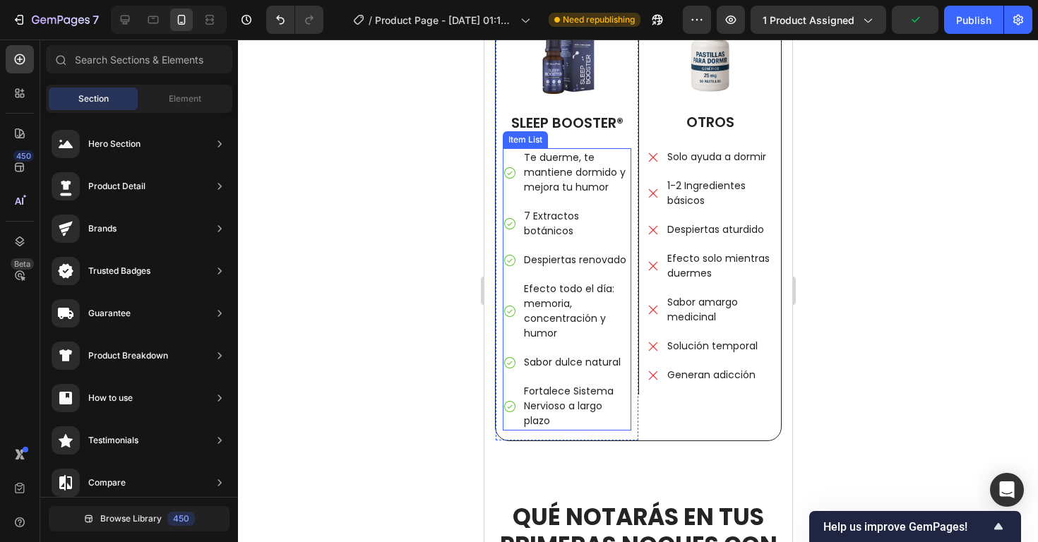
click at [522, 145] on div "Item List" at bounding box center [524, 139] width 45 height 17
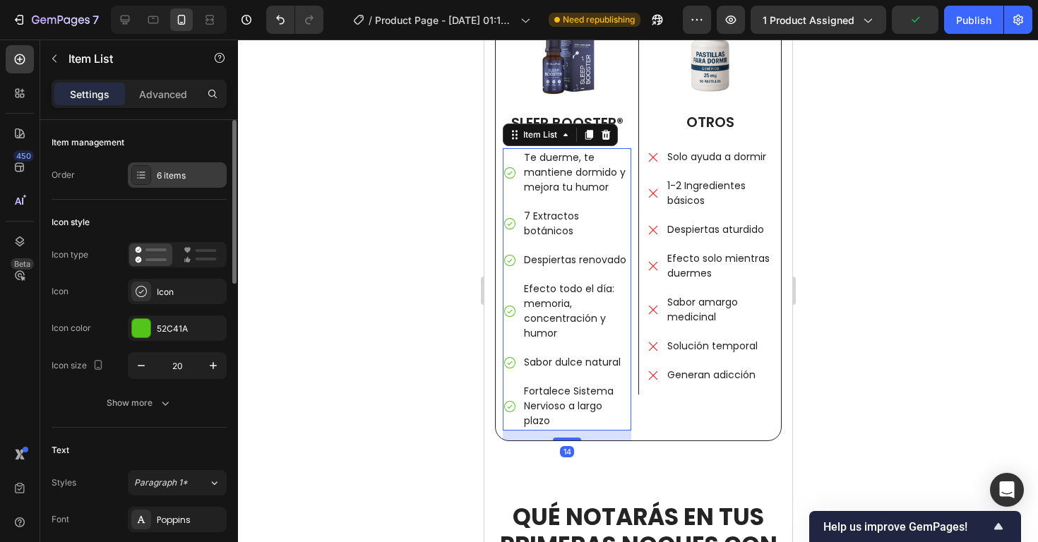
click at [158, 175] on div "6 items" at bounding box center [190, 175] width 66 height 13
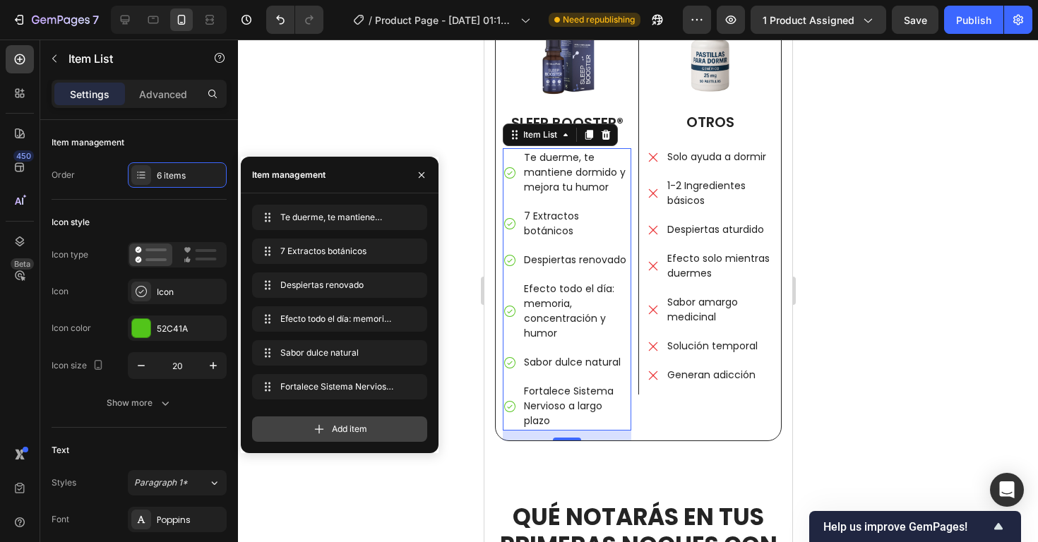
click at [330, 437] on div "Add item" at bounding box center [339, 428] width 175 height 25
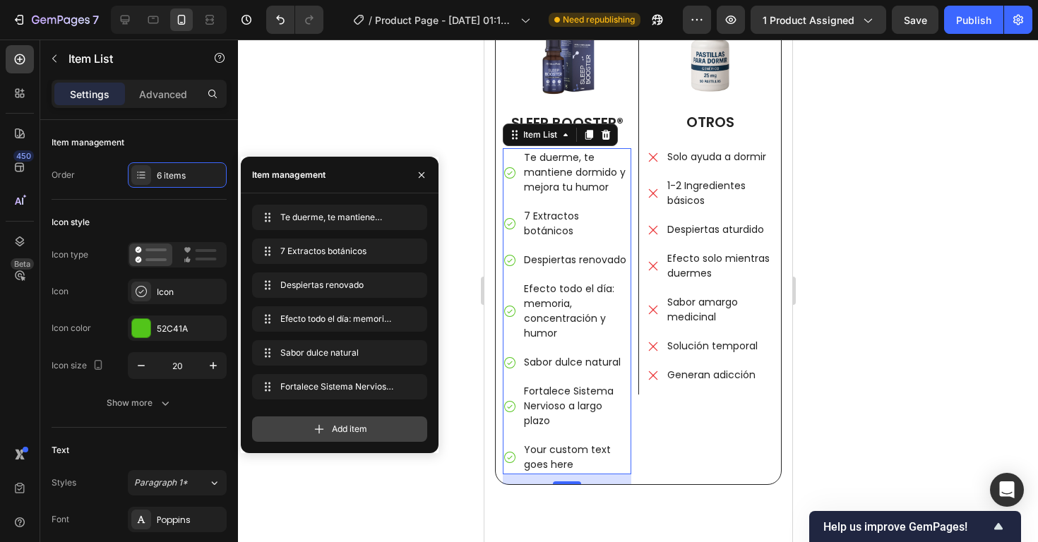
scroll to position [2372, 0]
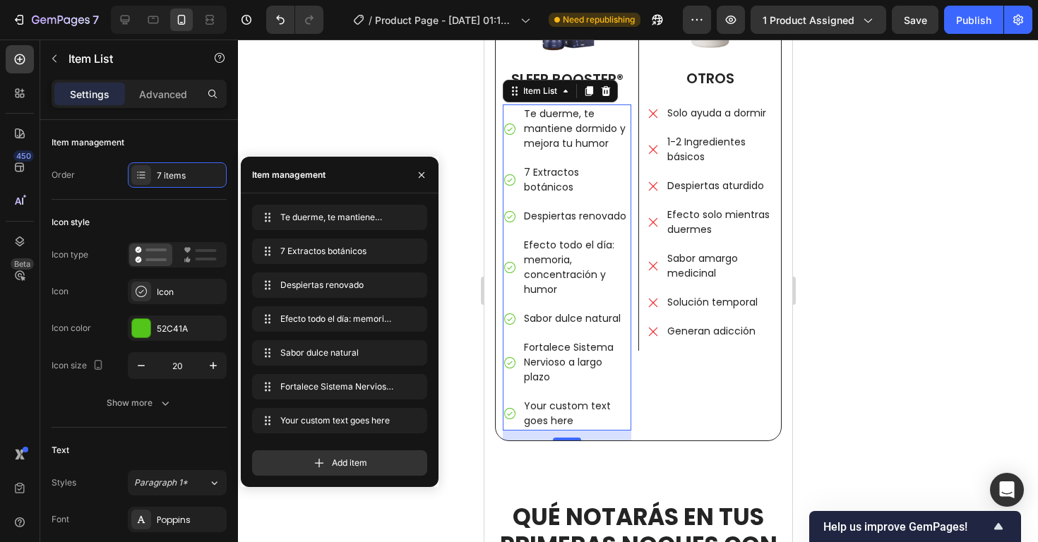
click at [583, 402] on div "Your custom text goes here" at bounding box center [575, 414] width 109 height 34
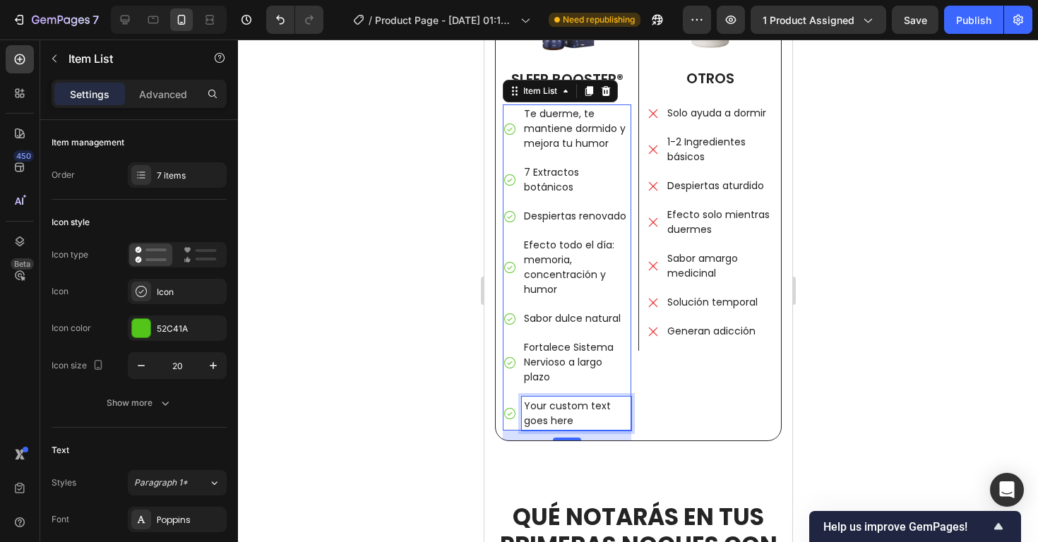
click at [583, 402] on p "Your custom text goes here" at bounding box center [575, 414] width 105 height 30
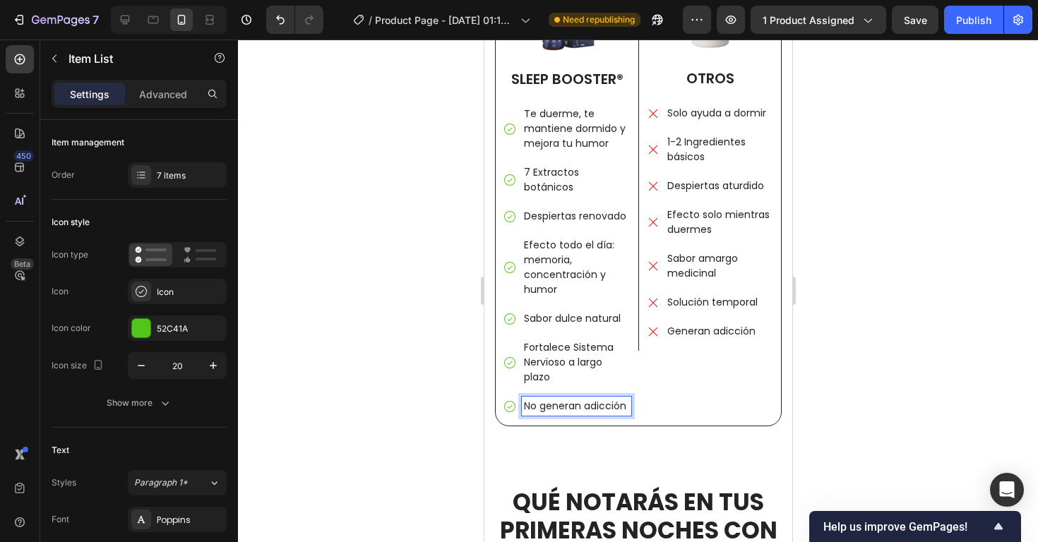
click at [892, 282] on div at bounding box center [638, 291] width 800 height 503
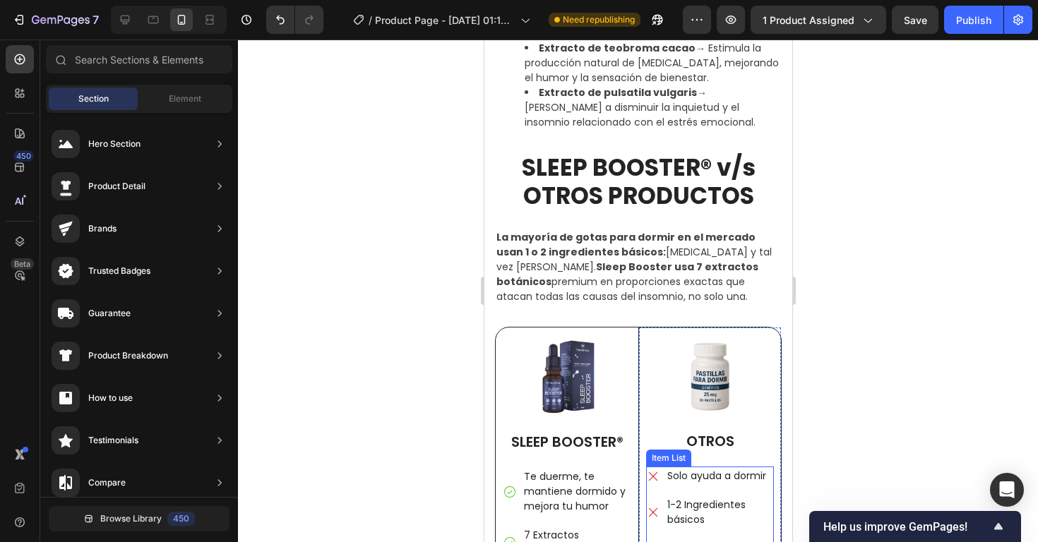
scroll to position [2003, 0]
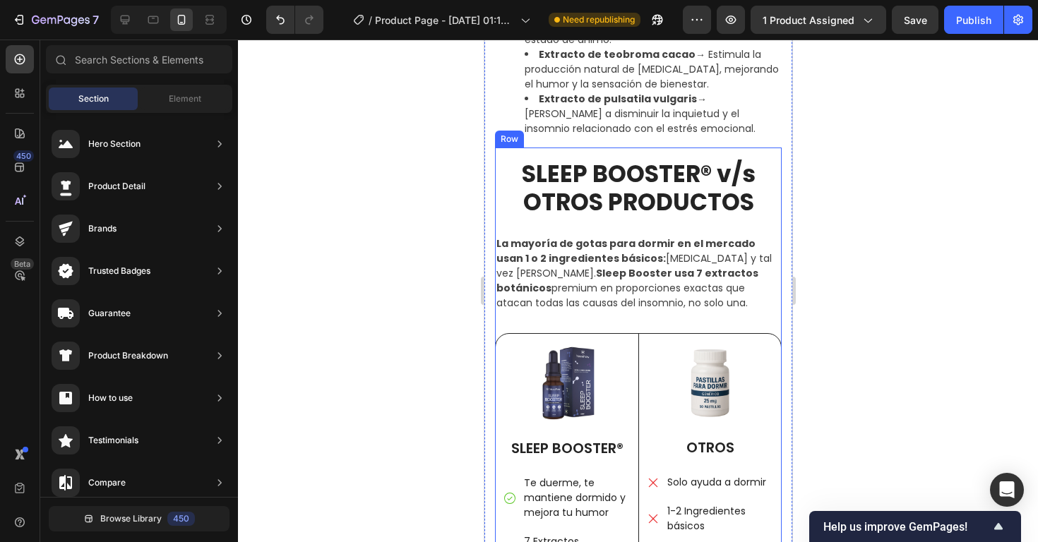
click at [513, 144] on div "Row" at bounding box center [508, 139] width 29 height 17
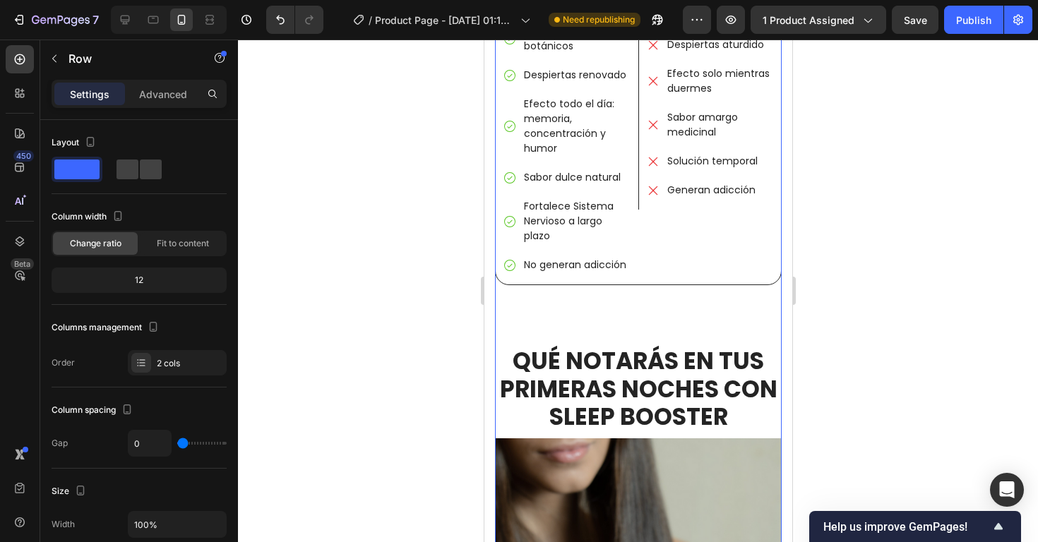
scroll to position [2536, 0]
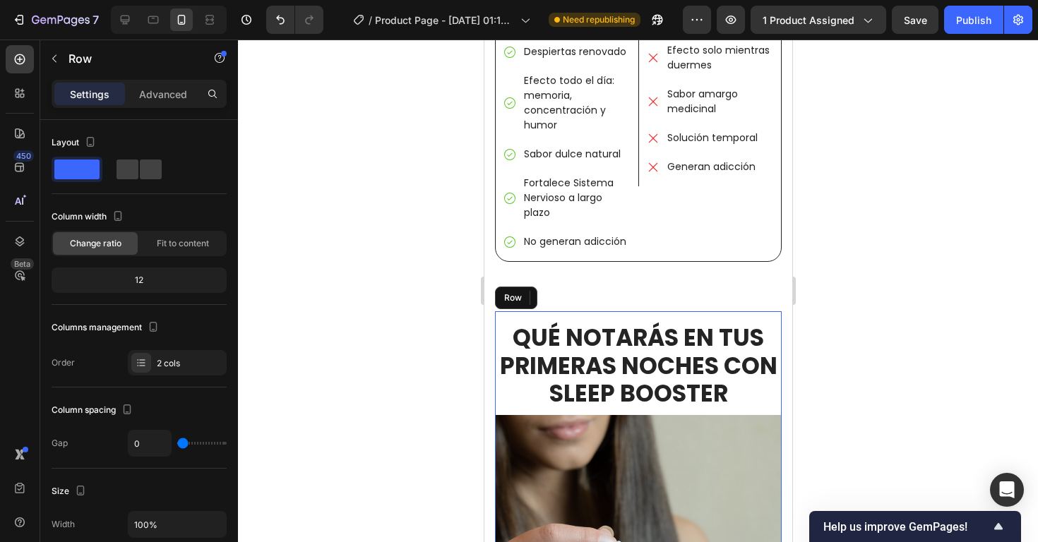
click at [591, 311] on div "QUÉ NOTARÁS EN TUS PRIMERAS NOCHES CON SLEEP BOOSTER Heading Image" at bounding box center [637, 516] width 287 height 410
click at [678, 228] on div "Image OTROS Text Block Solo ayuda a dormir 1-2 Ingredientes básicos Despiertas …" at bounding box center [708, 30] width 143 height 461
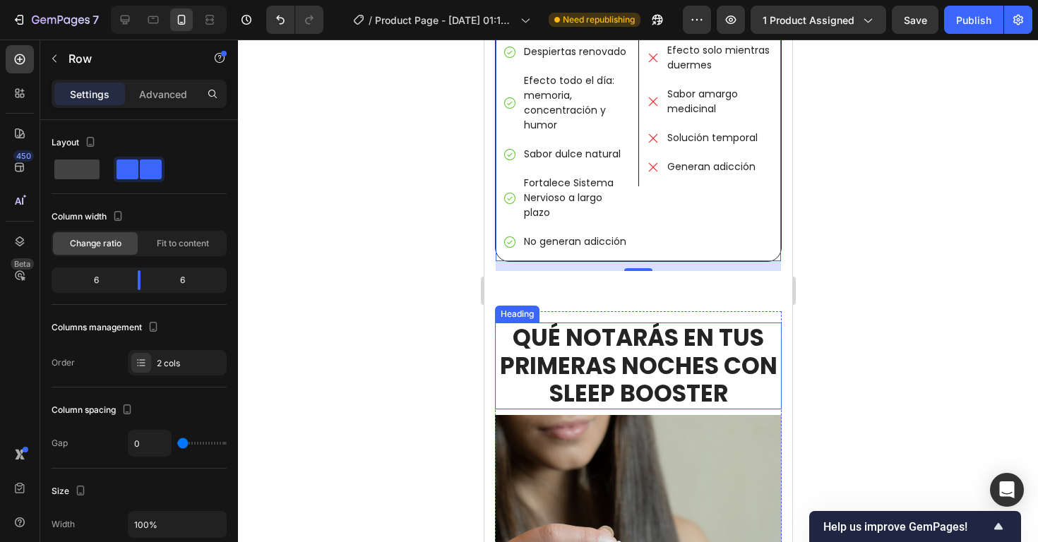
click at [636, 323] on h2 "QUÉ NOTARÁS EN TUS PRIMERAS NOCHES CON SLEEP BOOSTER" at bounding box center [637, 366] width 287 height 87
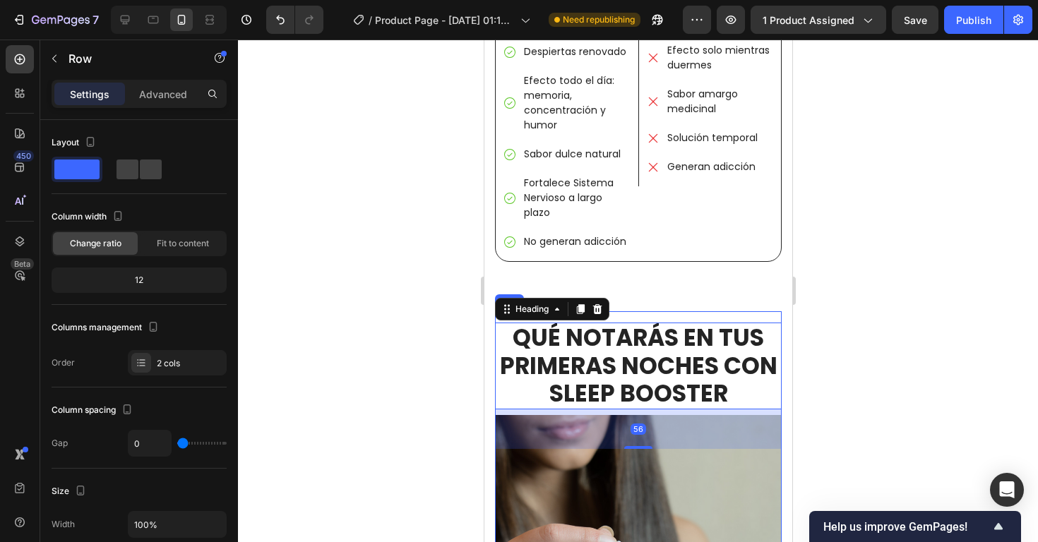
click at [638, 311] on div "QUÉ NOTARÁS EN TUS PRIMERAS NOCHES CON SLEEP BOOSTER Heading 56 Image" at bounding box center [637, 516] width 287 height 410
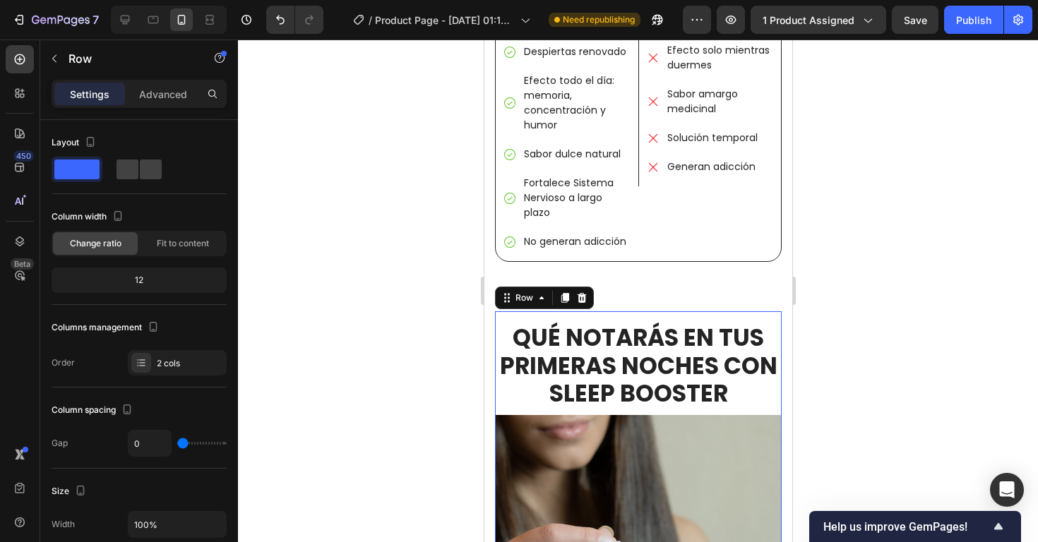
click at [161, 80] on div "Settings Advanced" at bounding box center [139, 94] width 175 height 28
click at [164, 91] on p "Advanced" at bounding box center [163, 94] width 48 height 15
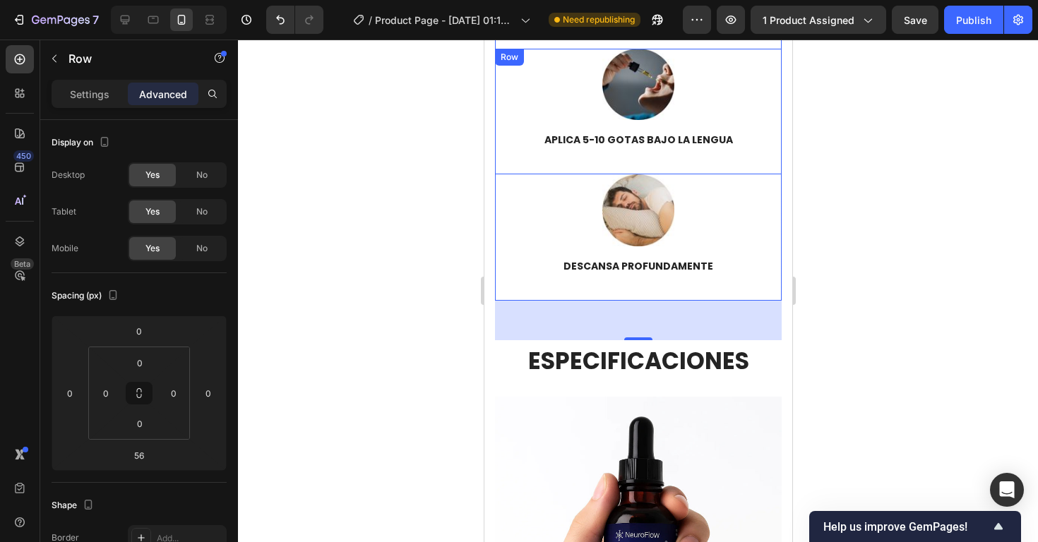
scroll to position [3523, 0]
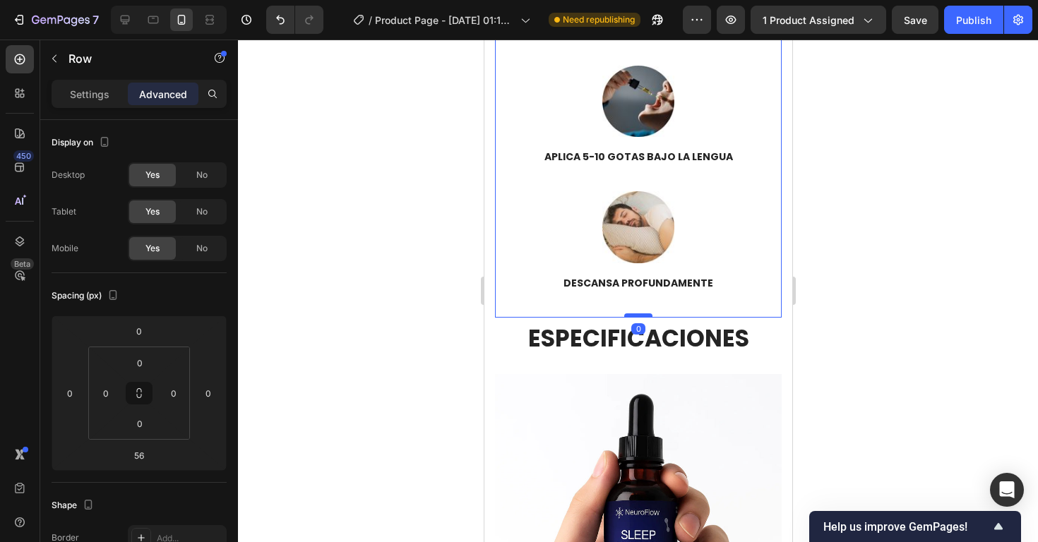
drag, startPoint x: 642, startPoint y: 338, endPoint x: 640, endPoint y: 299, distance: 39.6
click at [640, 313] on div at bounding box center [637, 315] width 28 height 4
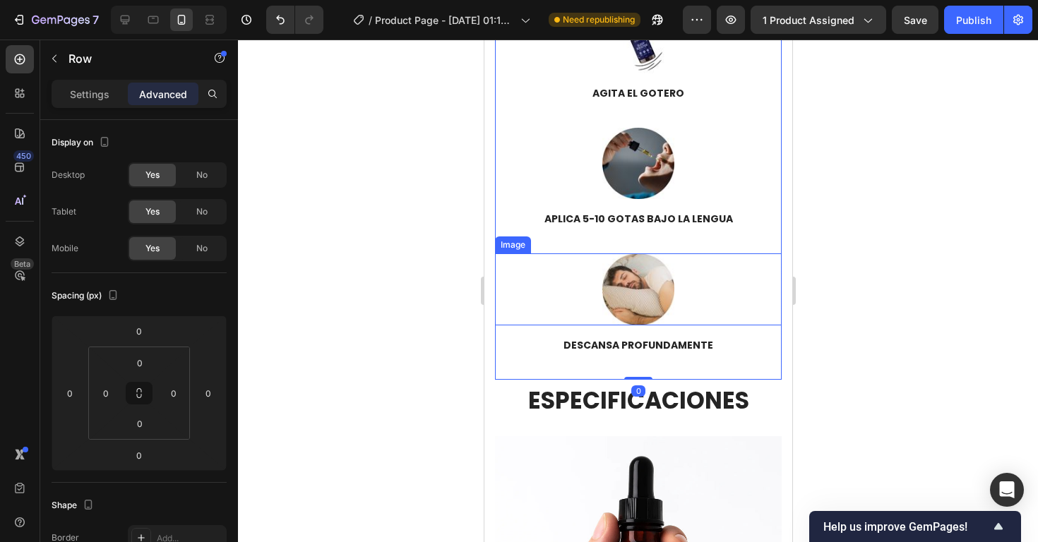
scroll to position [3470, 0]
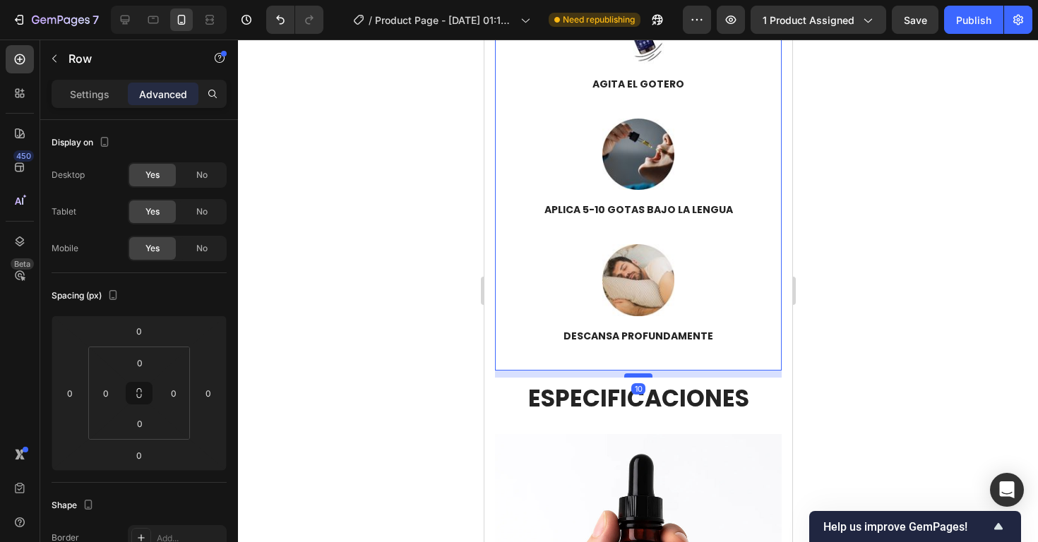
drag, startPoint x: 640, startPoint y: 354, endPoint x: 641, endPoint y: 361, distance: 7.1
click at [641, 373] on div at bounding box center [637, 375] width 28 height 4
type input "10"
click at [846, 301] on div at bounding box center [638, 291] width 800 height 503
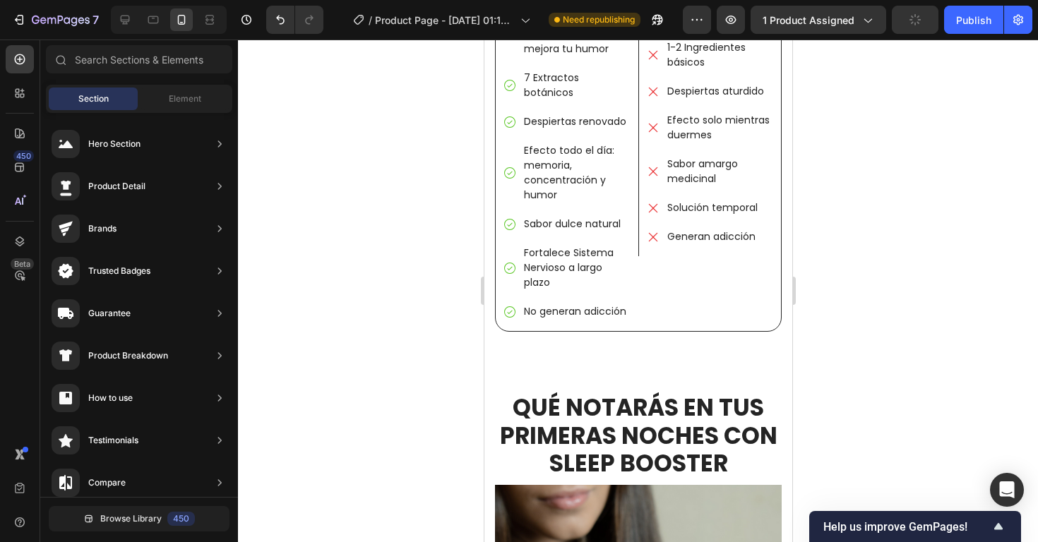
scroll to position [2464, 0]
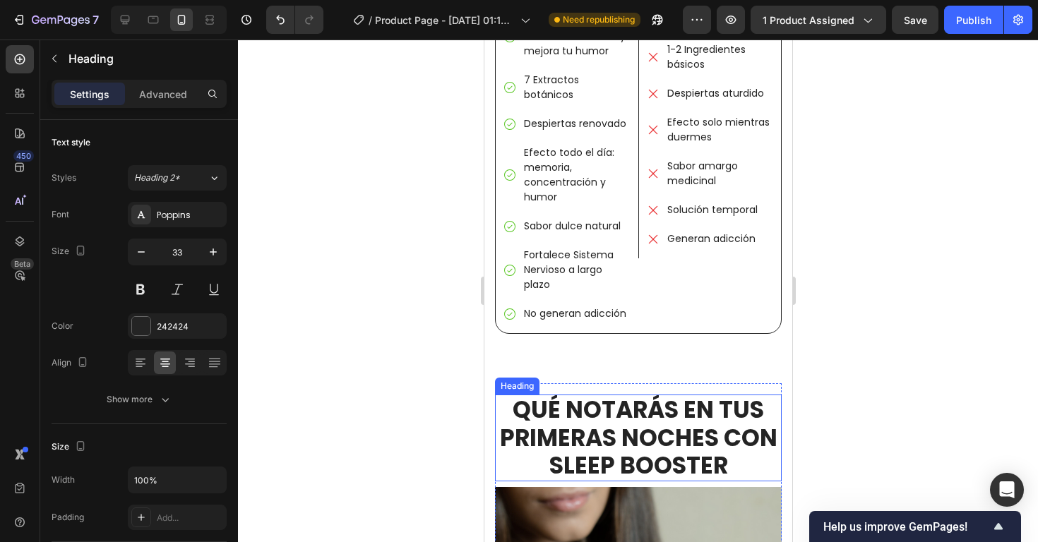
click at [616, 395] on h2 "QUÉ NOTARÁS EN TUS PRIMERAS NOCHES CON SLEEP BOOSTER" at bounding box center [637, 438] width 287 height 87
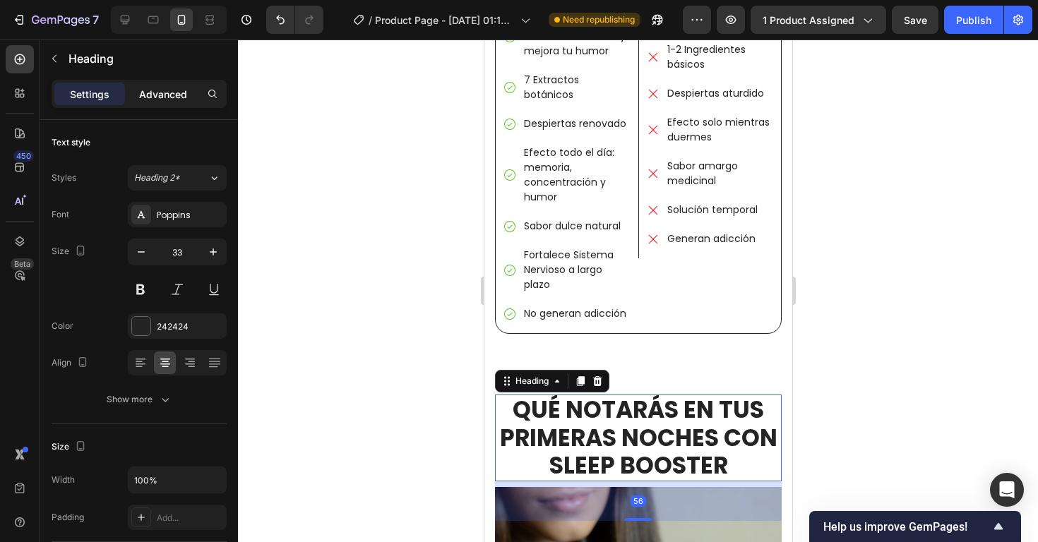
click at [167, 91] on p "Advanced" at bounding box center [163, 94] width 48 height 15
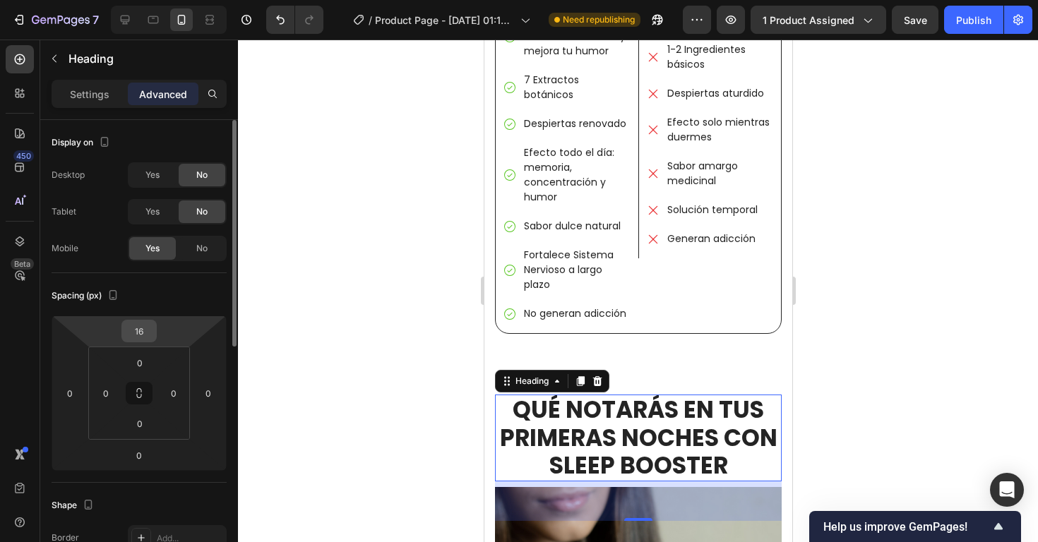
click at [150, 332] on input "16" at bounding box center [139, 330] width 28 height 21
type input "0"
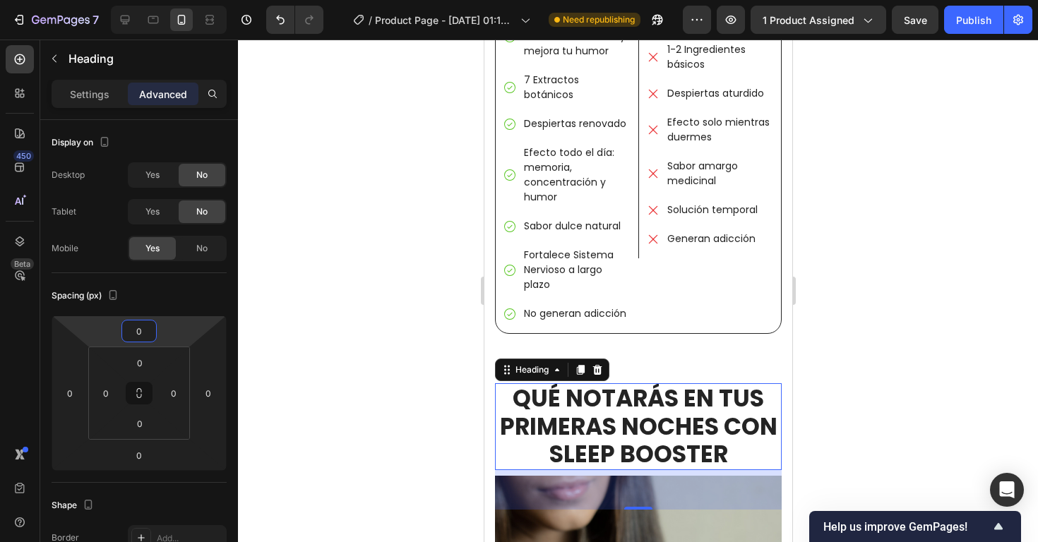
click at [908, 376] on div at bounding box center [638, 291] width 800 height 503
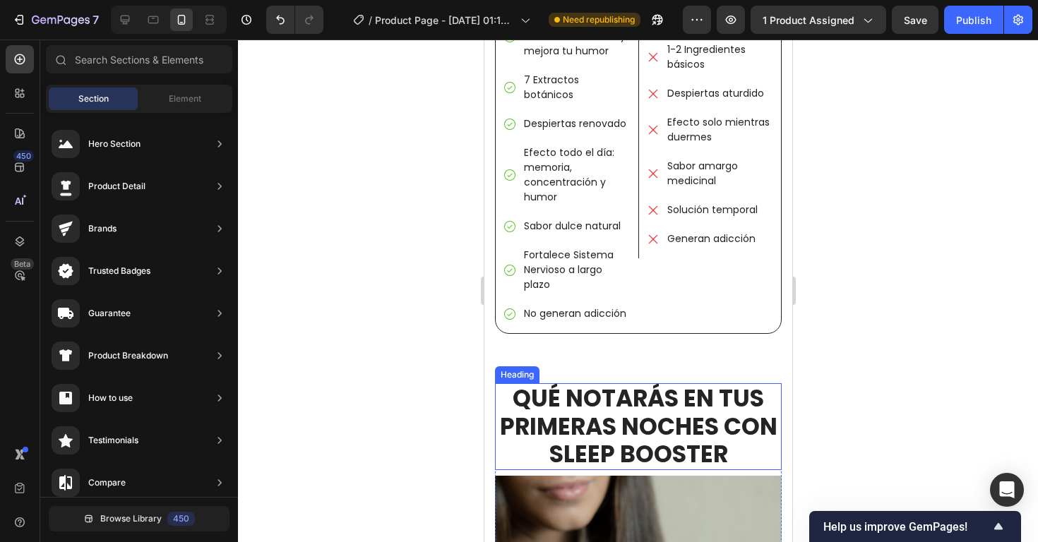
click at [696, 383] on h2 "QUÉ NOTARÁS EN TUS PRIMERAS NOCHES CON SLEEP BOOSTER" at bounding box center [637, 426] width 287 height 87
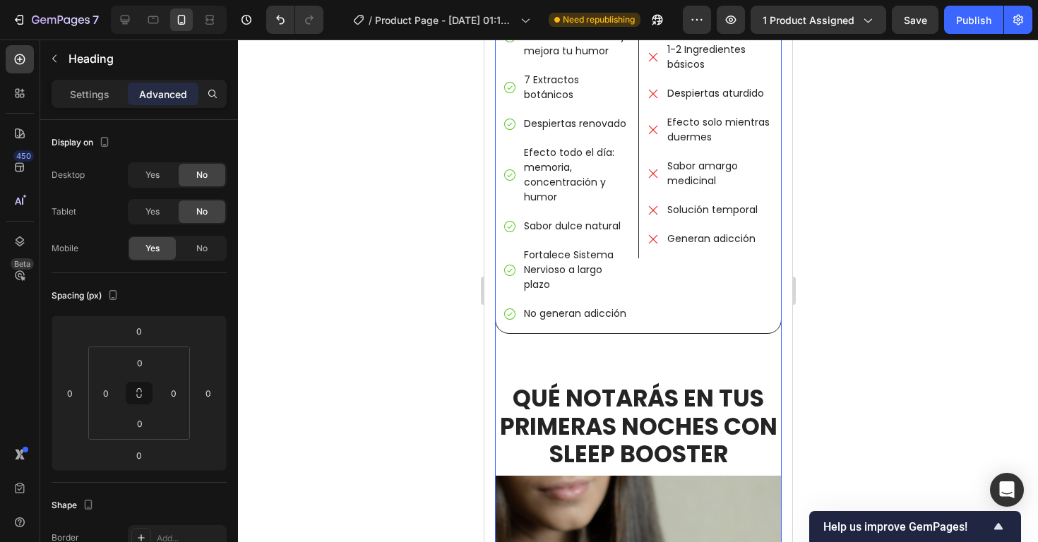
click at [692, 361] on div "SLEEP BOOSTER® v/s OTROS PRODUCTOS Heading La mayoría de gotas para dormir en e…" at bounding box center [637, 34] width 287 height 697
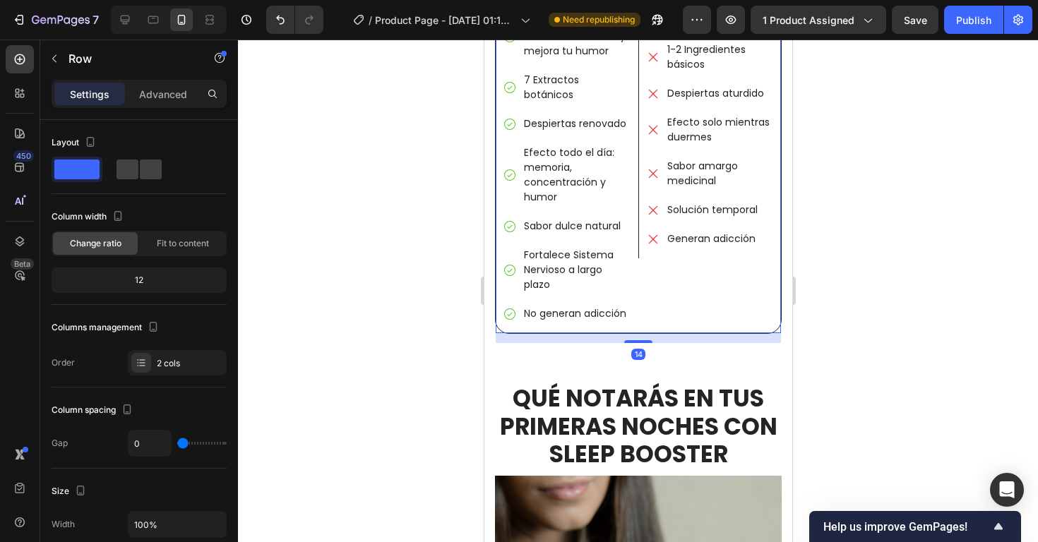
click at [666, 311] on div "Image OTROS Text Block Solo ayuda a dormir 1-2 Ingredientes básicos Despiertas …" at bounding box center [708, 102] width 143 height 461
click at [157, 94] on p "Advanced" at bounding box center [163, 94] width 48 height 15
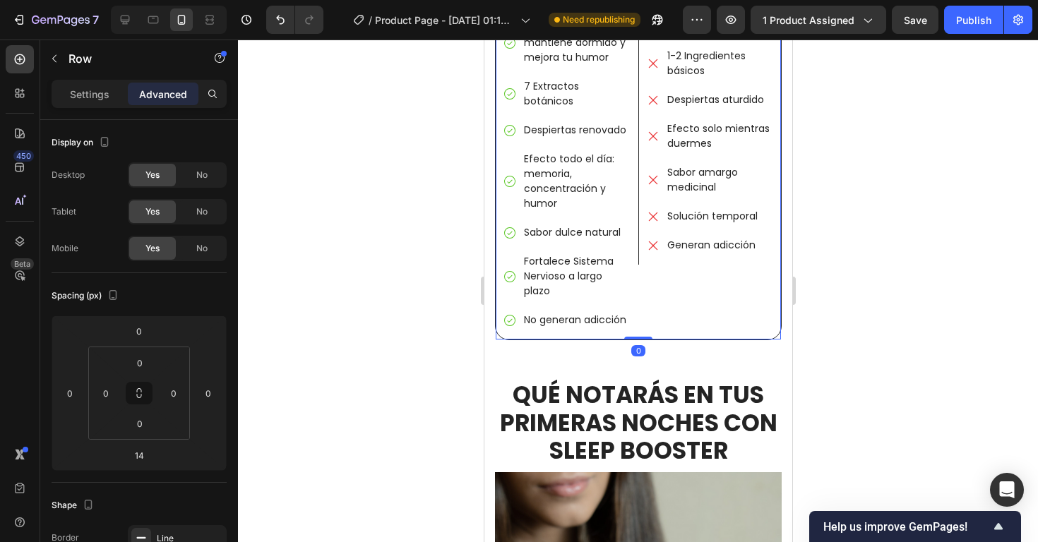
scroll to position [2454, 0]
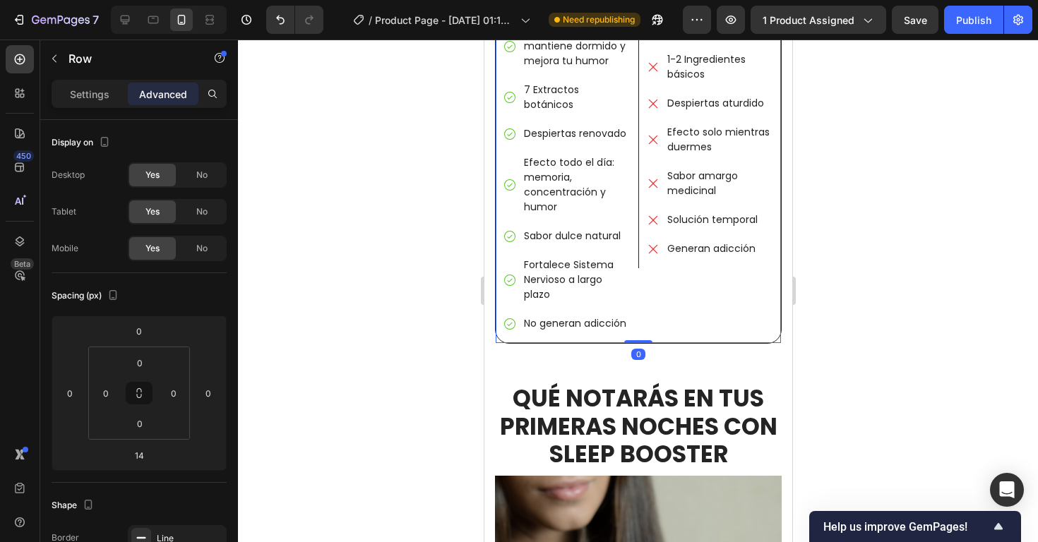
drag, startPoint x: 643, startPoint y: 325, endPoint x: 643, endPoint y: 306, distance: 19.1
click at [643, 306] on div "Image SLEEP BOOSTER® Text Block Te duerme, te mantiene dormido y mejora tu humo…" at bounding box center [637, 112] width 287 height 462
type input "0"
click at [933, 324] on div at bounding box center [638, 291] width 800 height 503
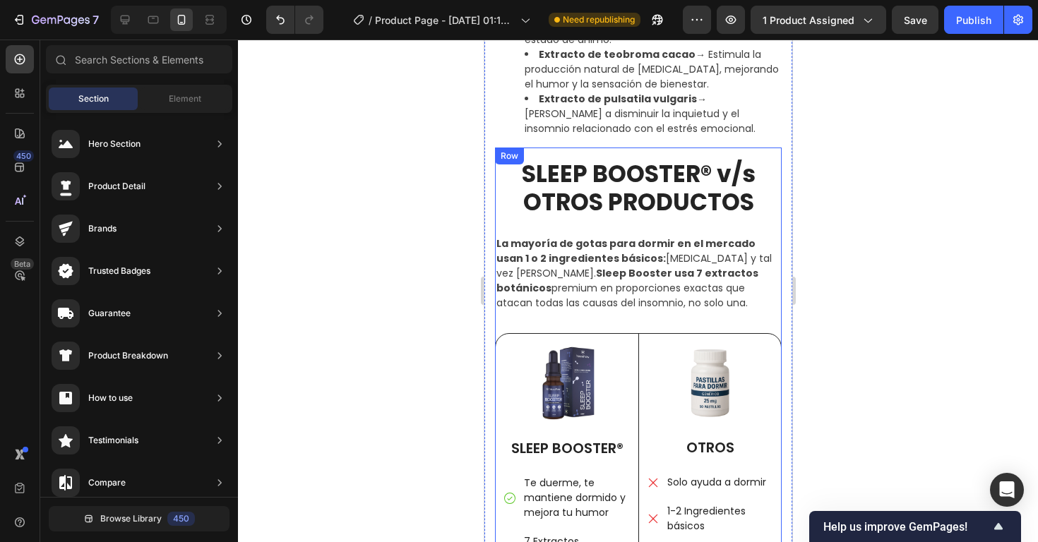
scroll to position [1988, 0]
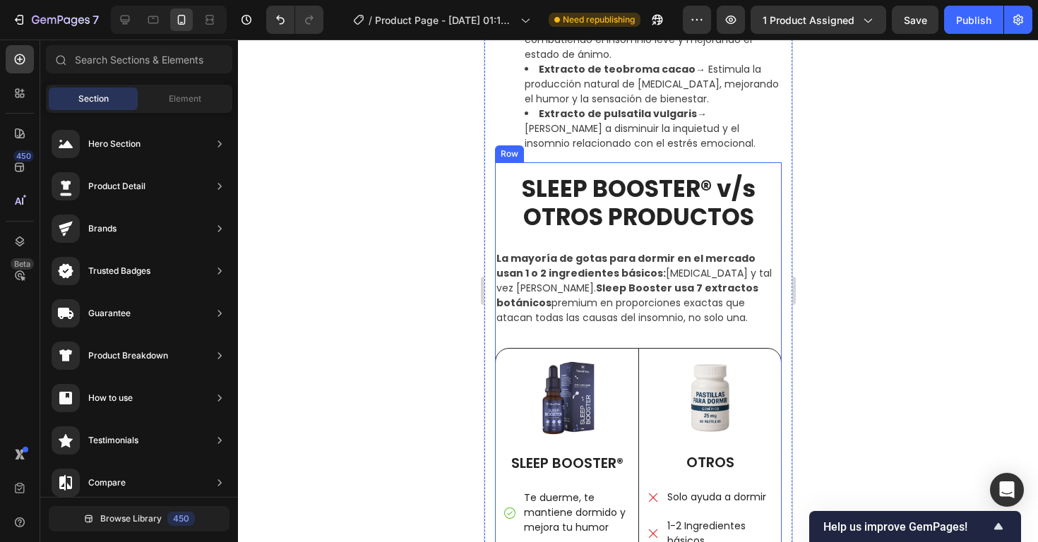
click at [611, 204] on h2 "SLEEP BOOSTER® v/s OTROS PRODUCTOS" at bounding box center [637, 203] width 287 height 59
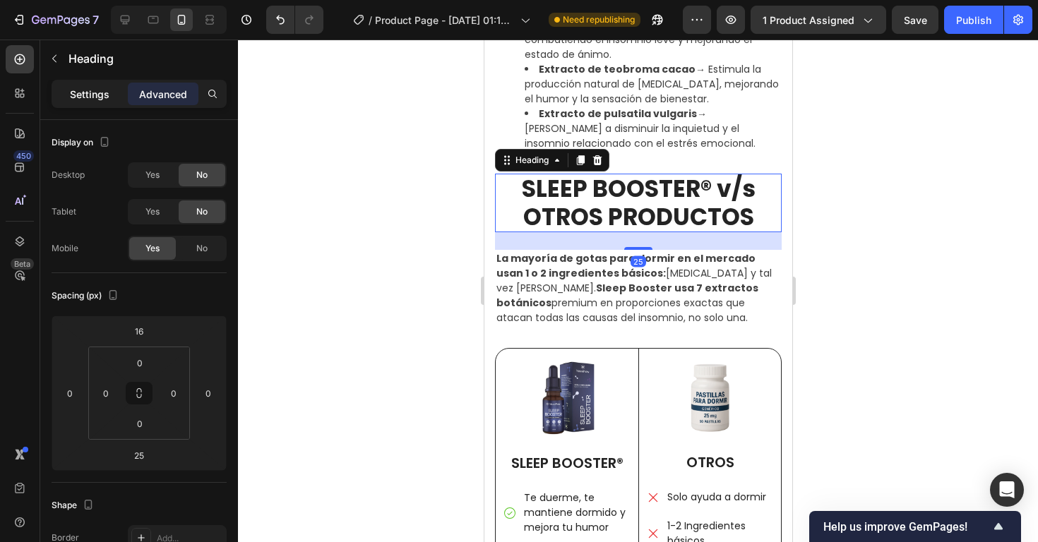
click at [98, 95] on p "Settings" at bounding box center [90, 94] width 40 height 15
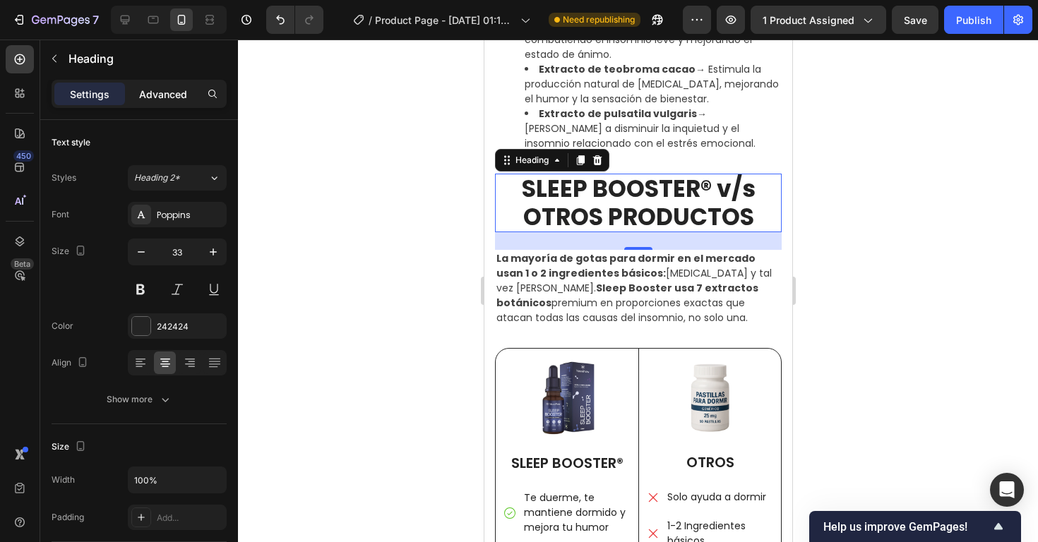
click at [160, 100] on p "Advanced" at bounding box center [163, 94] width 48 height 15
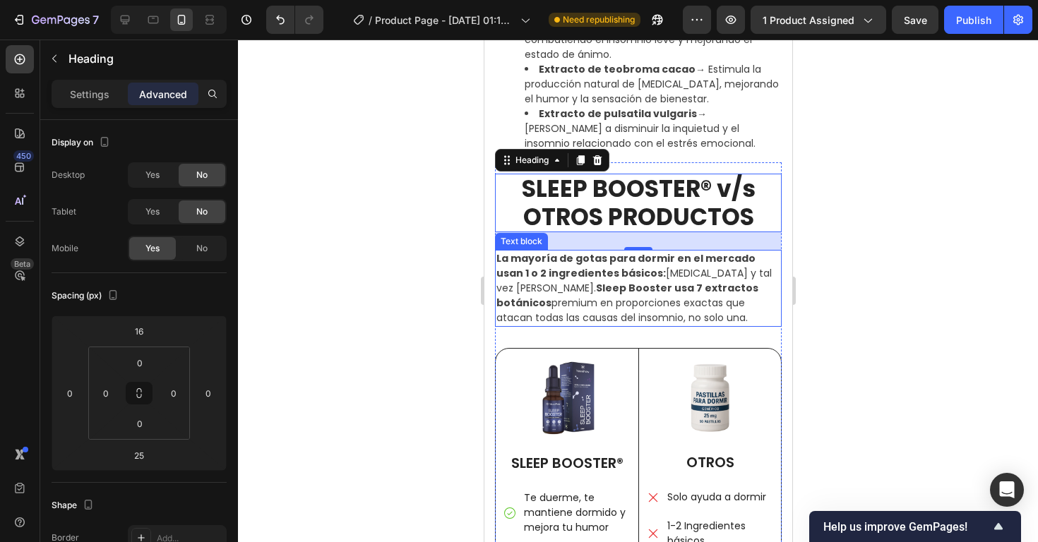
click at [536, 274] on strong "La mayoría de gotas para dormir en el mercado usan 1 o 2 ingredientes básicos:" at bounding box center [625, 265] width 259 height 29
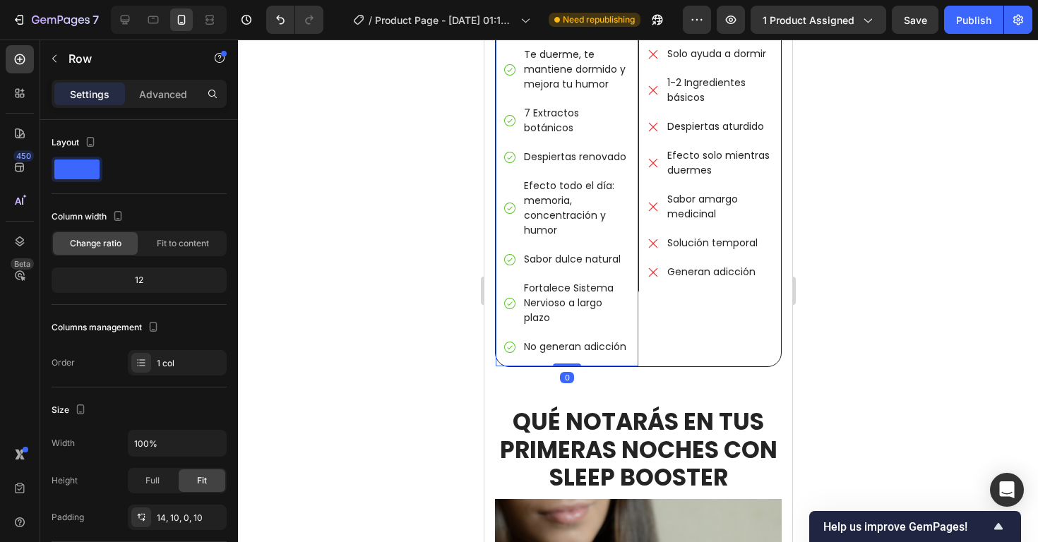
scroll to position [2423, 0]
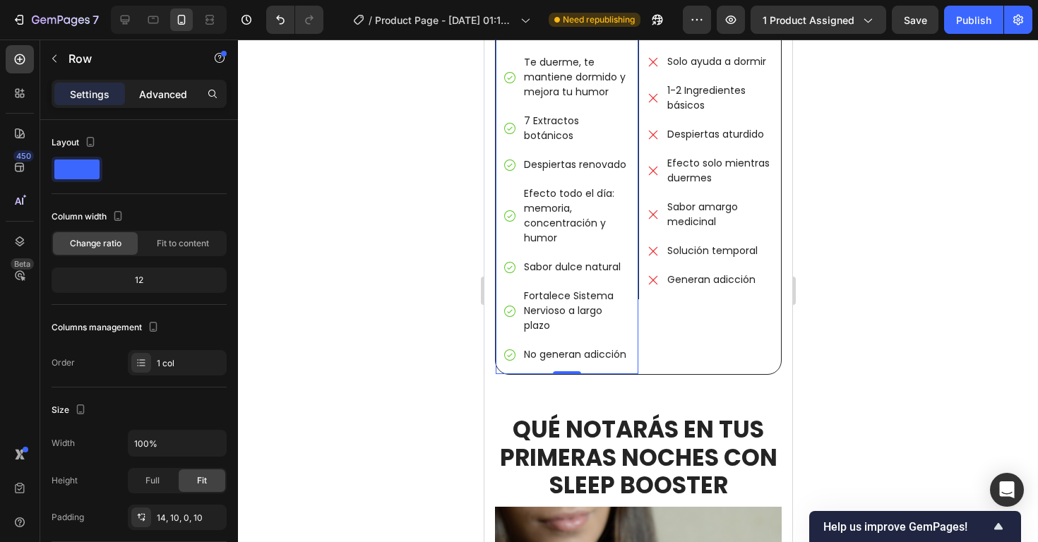
click at [181, 102] on div "Advanced" at bounding box center [163, 94] width 71 height 23
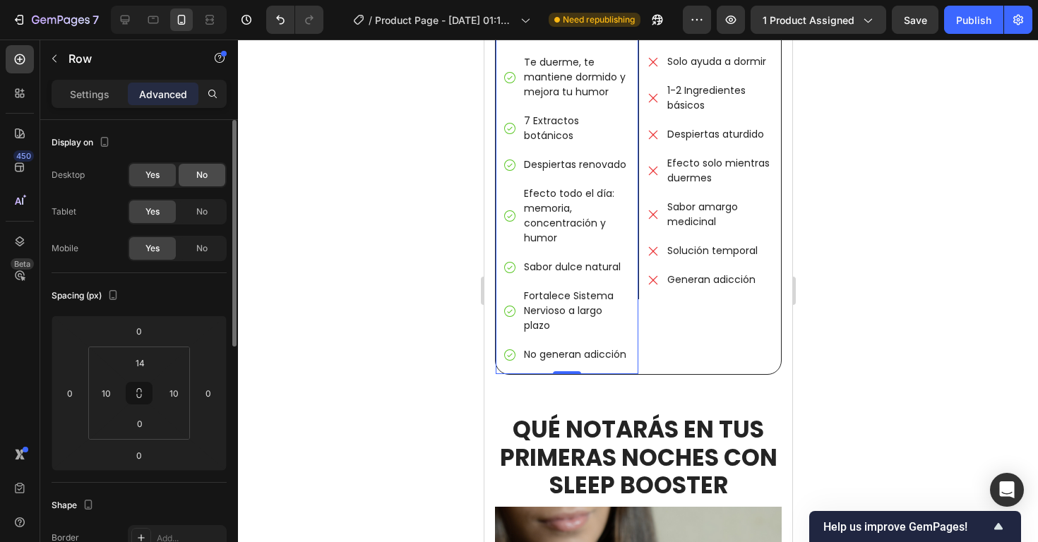
click at [207, 184] on div "No" at bounding box center [202, 175] width 47 height 23
click at [203, 210] on span "No" at bounding box center [201, 211] width 11 height 13
click at [809, 317] on div at bounding box center [638, 291] width 800 height 503
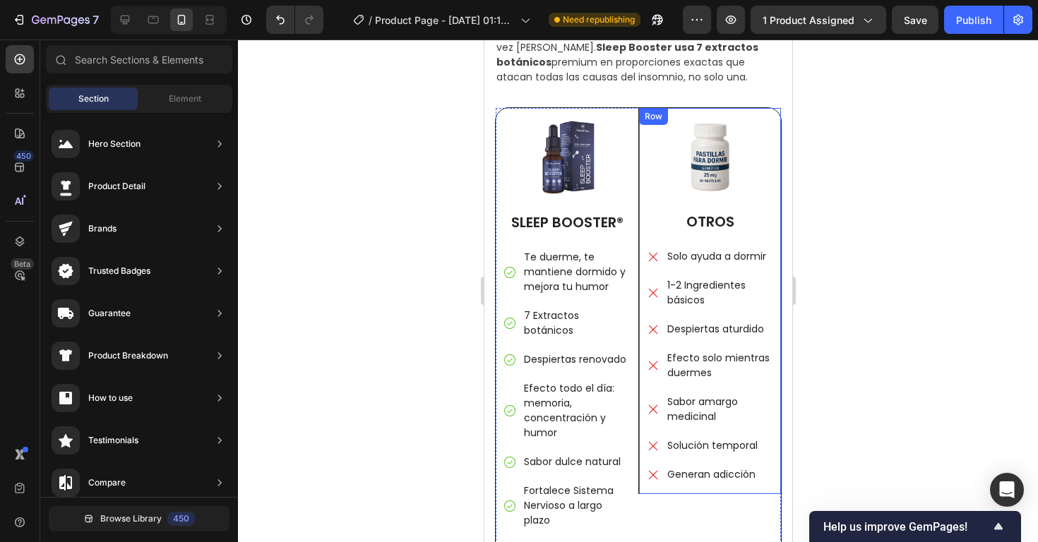
scroll to position [2230, 0]
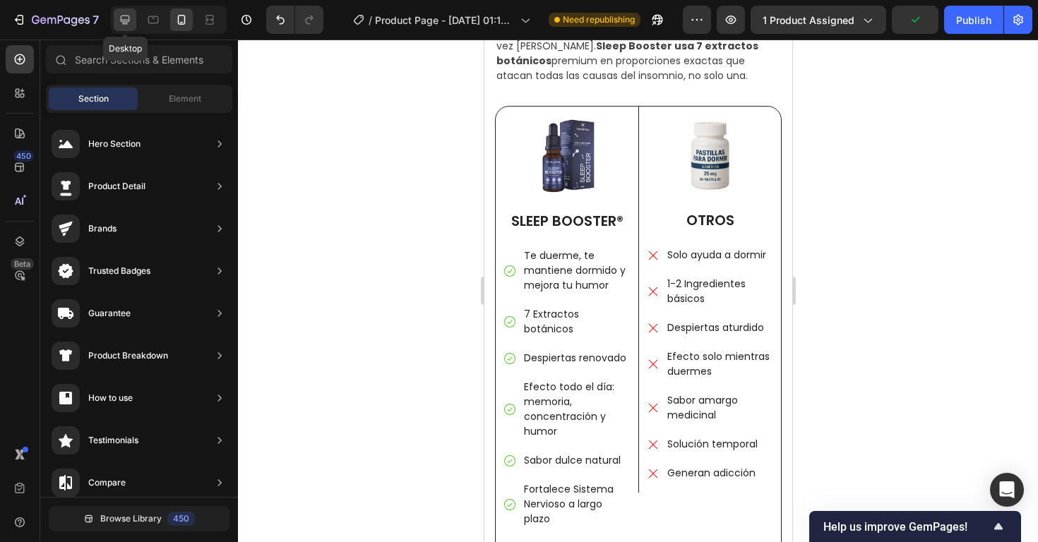
click at [131, 18] on icon at bounding box center [125, 20] width 14 height 14
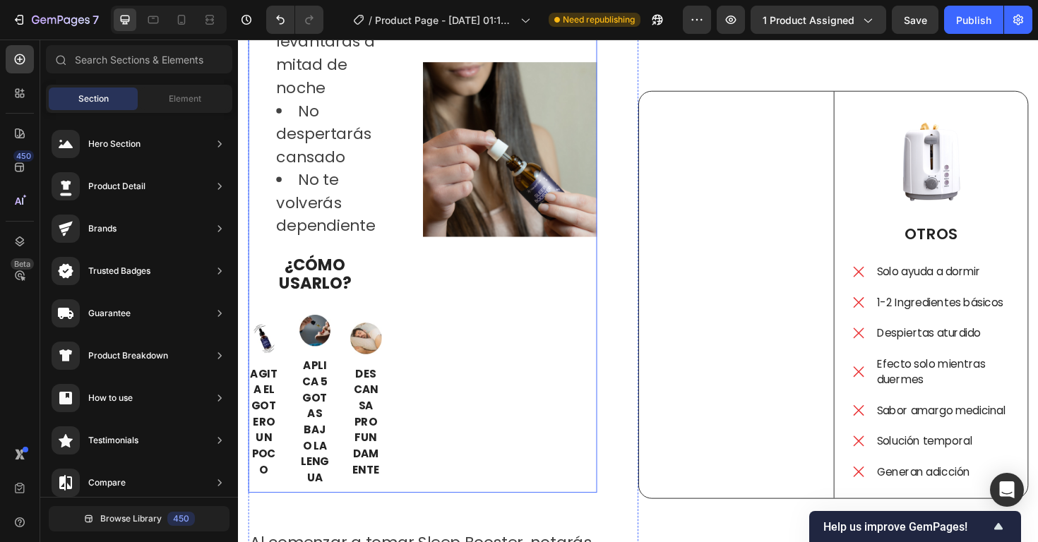
scroll to position [2117, 0]
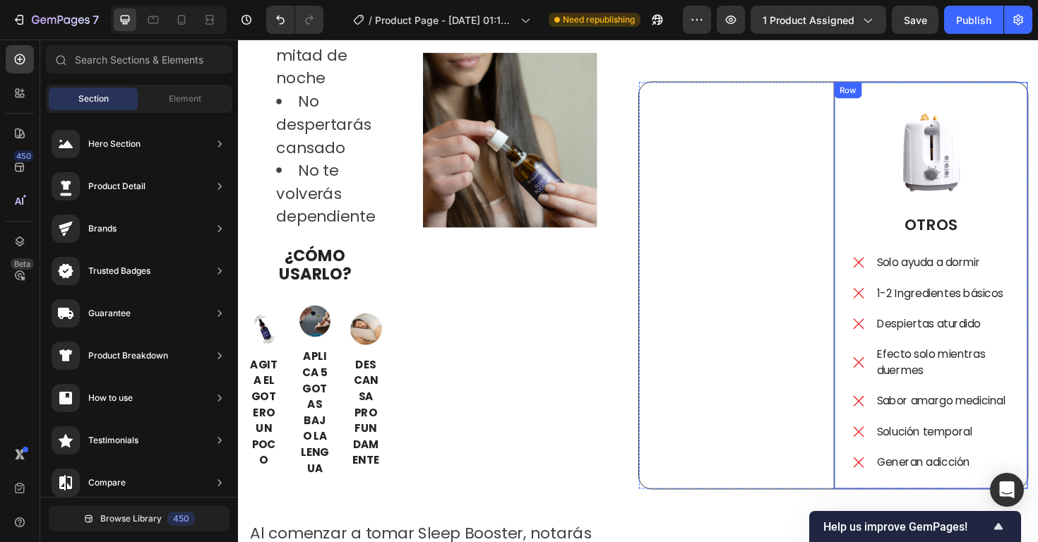
click at [873, 102] on div "Image OTROS Text Block Solo ayuda a dormir 1-2 Ingredientes básicos Despiertas …" at bounding box center [971, 300] width 206 height 430
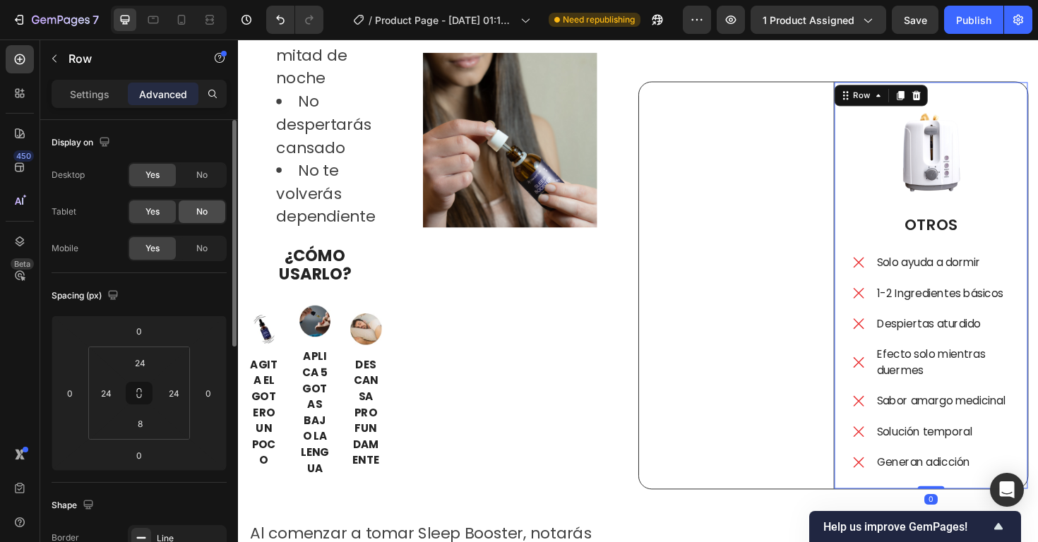
click at [198, 216] on span "No" at bounding box center [201, 211] width 11 height 13
click at [210, 183] on div "No" at bounding box center [202, 175] width 47 height 23
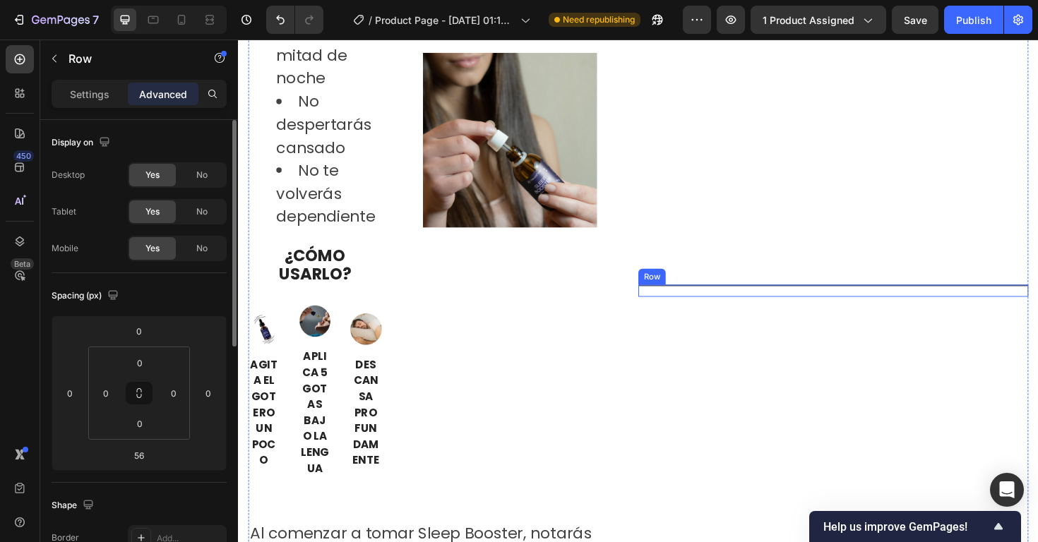
click at [718, 304] on div "Image SLEEP BOOSTER® Text Block Te duerme, te mantiene dormido y mejora tu humo…" at bounding box center [867, 305] width 413 height 13
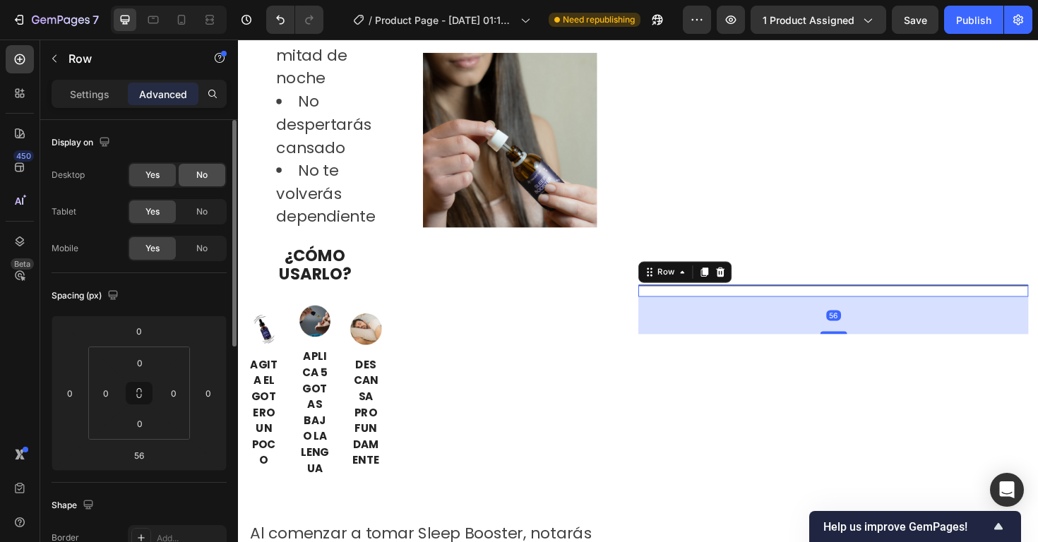
click at [205, 183] on div "No" at bounding box center [202, 175] width 47 height 23
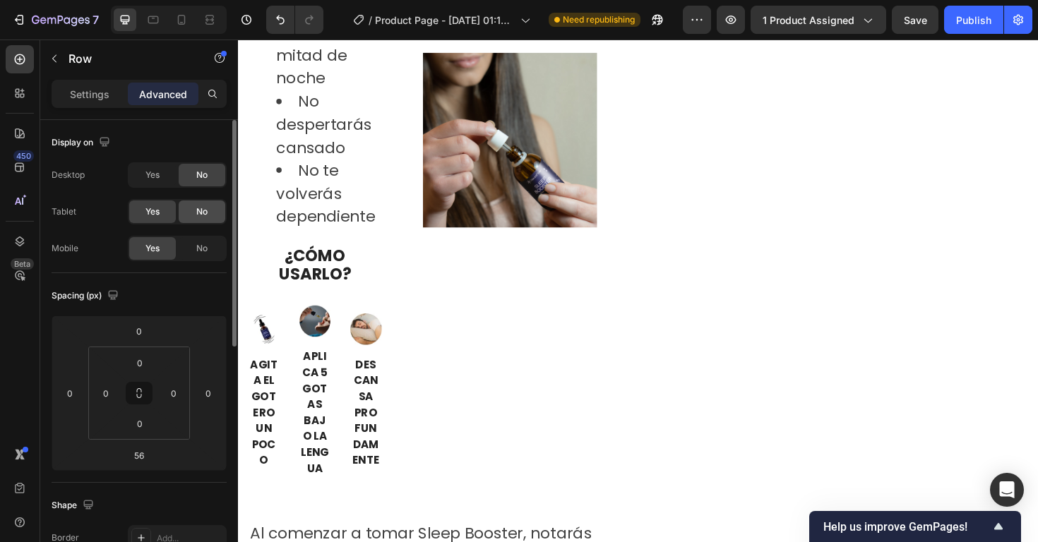
click at [204, 211] on span "No" at bounding box center [201, 211] width 11 height 13
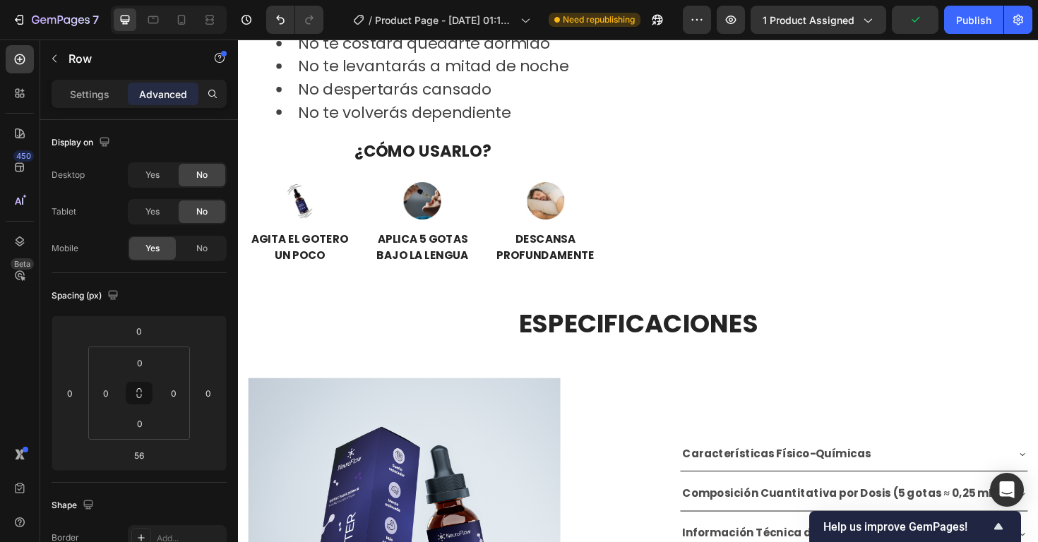
scroll to position [2724, 0]
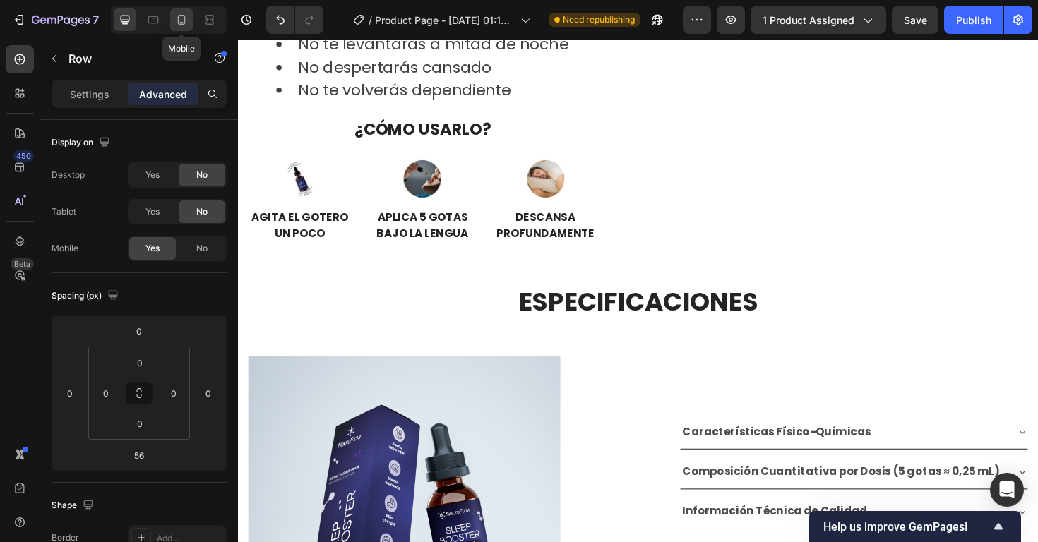
click at [183, 20] on icon at bounding box center [181, 20] width 14 height 14
type input "40"
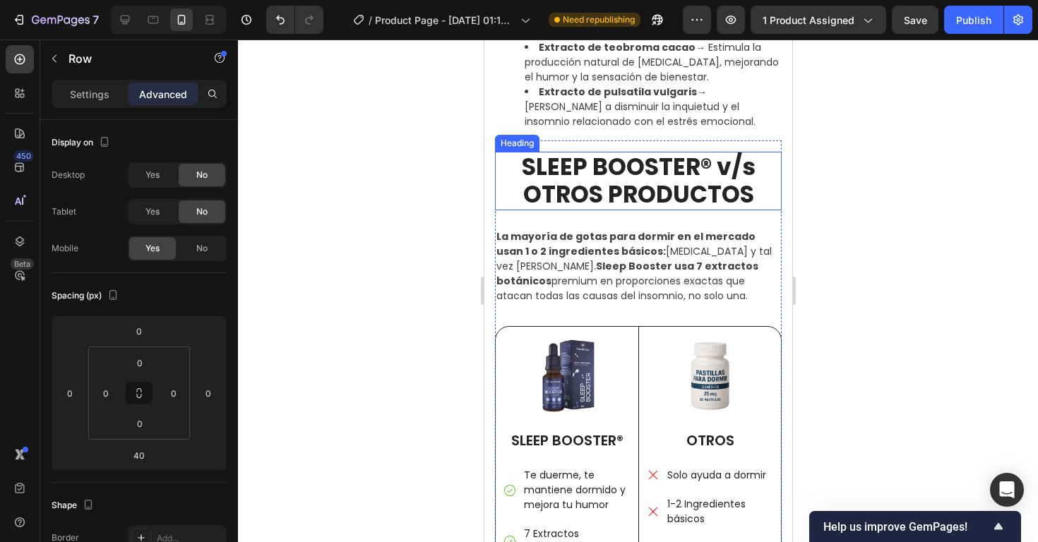
scroll to position [2054, 0]
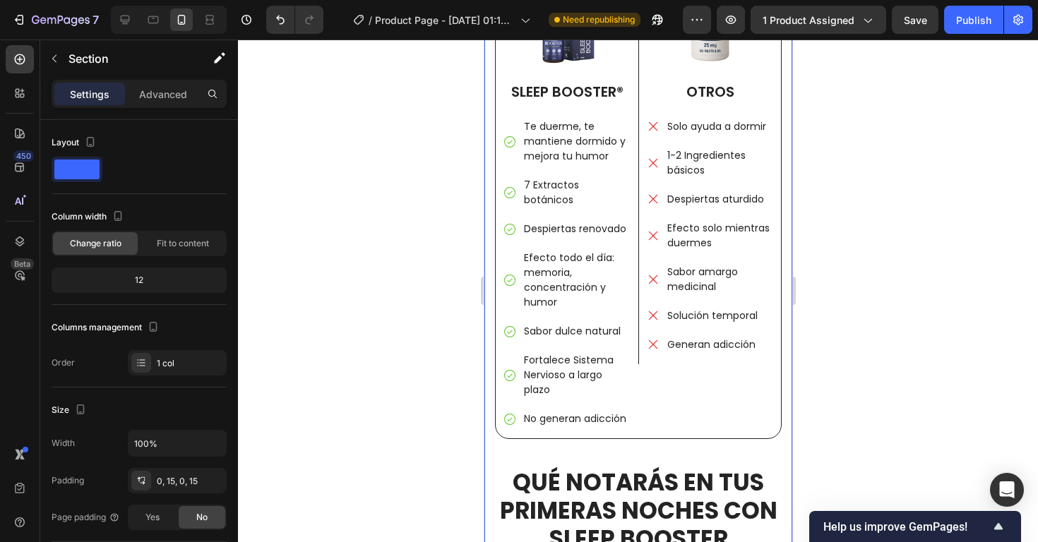
scroll to position [2352, 0]
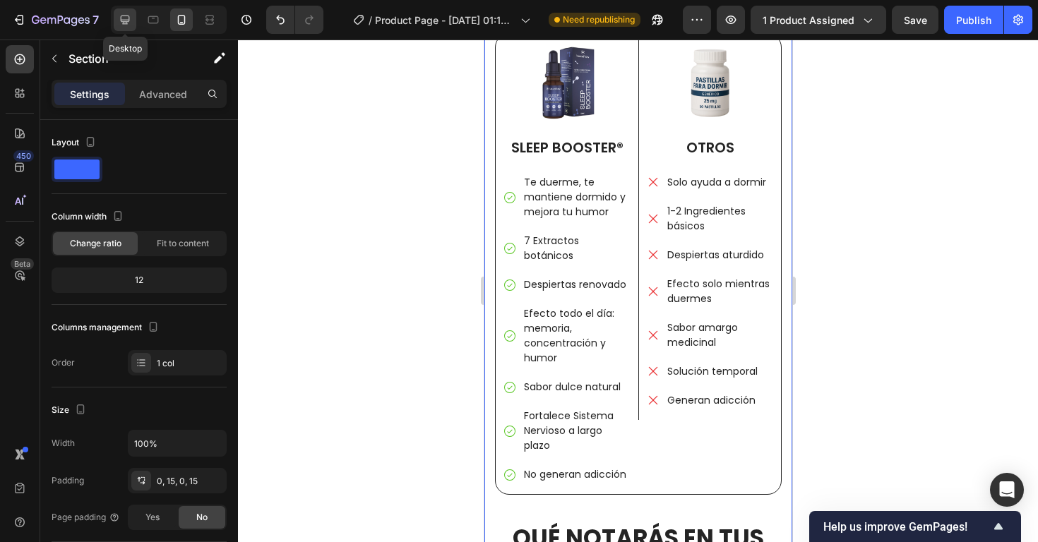
click at [132, 22] on icon at bounding box center [125, 20] width 14 height 14
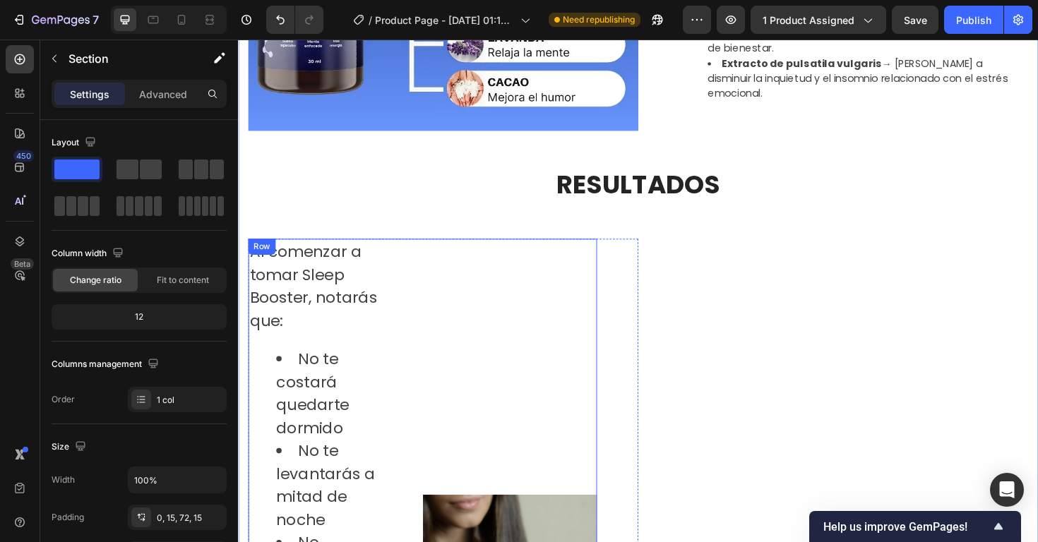
scroll to position [1634, 0]
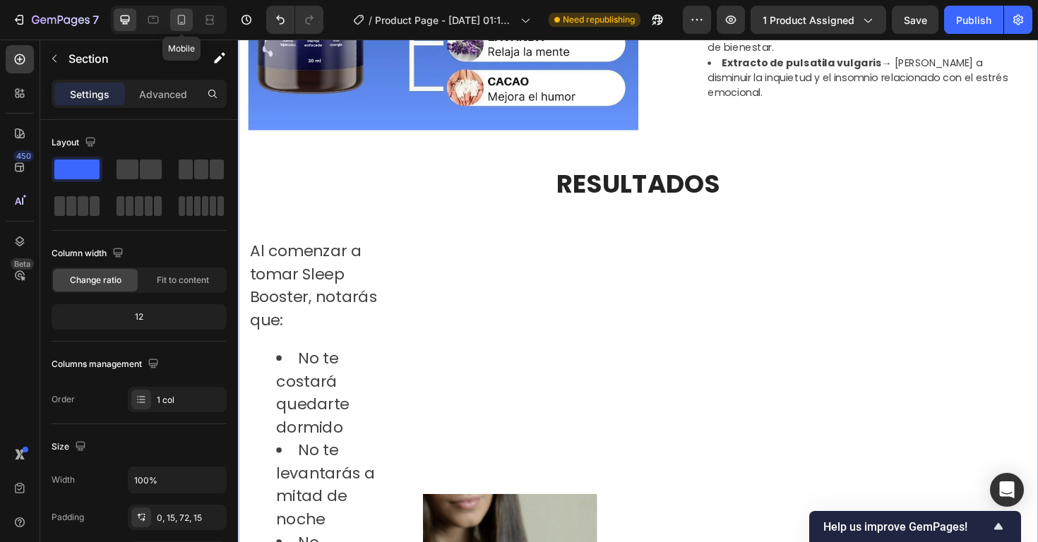
click at [187, 27] on div at bounding box center [181, 19] width 23 height 23
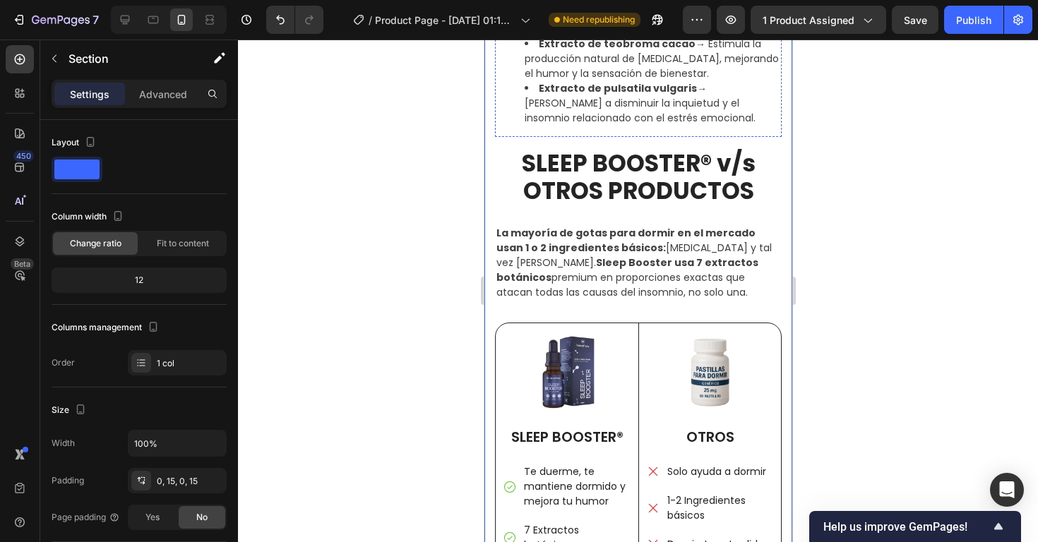
scroll to position [2058, 0]
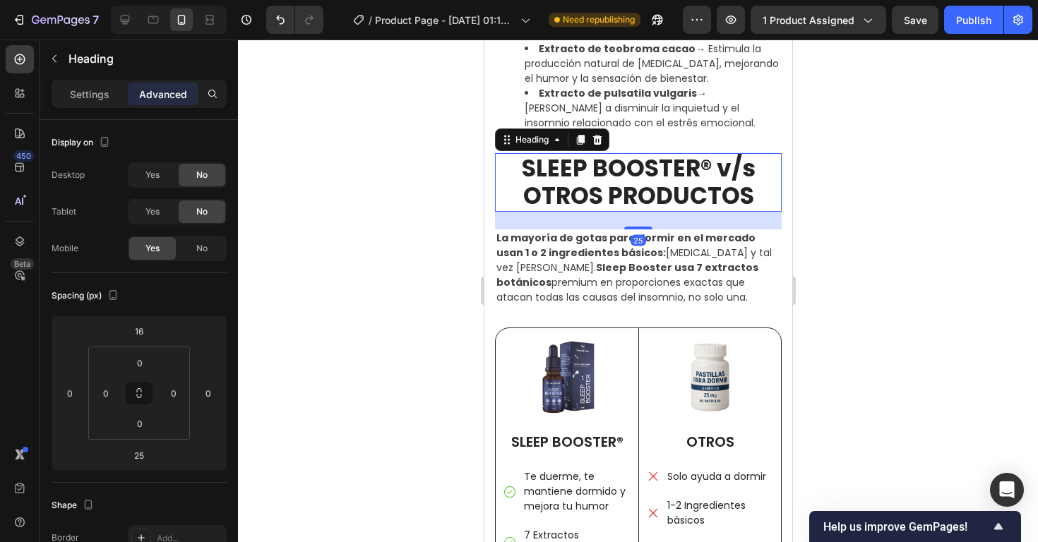
click at [580, 161] on h2 "SLEEP BOOSTER® v/s OTROS PRODUCTOS" at bounding box center [637, 182] width 287 height 59
click at [592, 238] on strong "La mayoría de gotas para dormir en el mercado usan 1 o 2 ingredientes básicos:" at bounding box center [625, 245] width 259 height 29
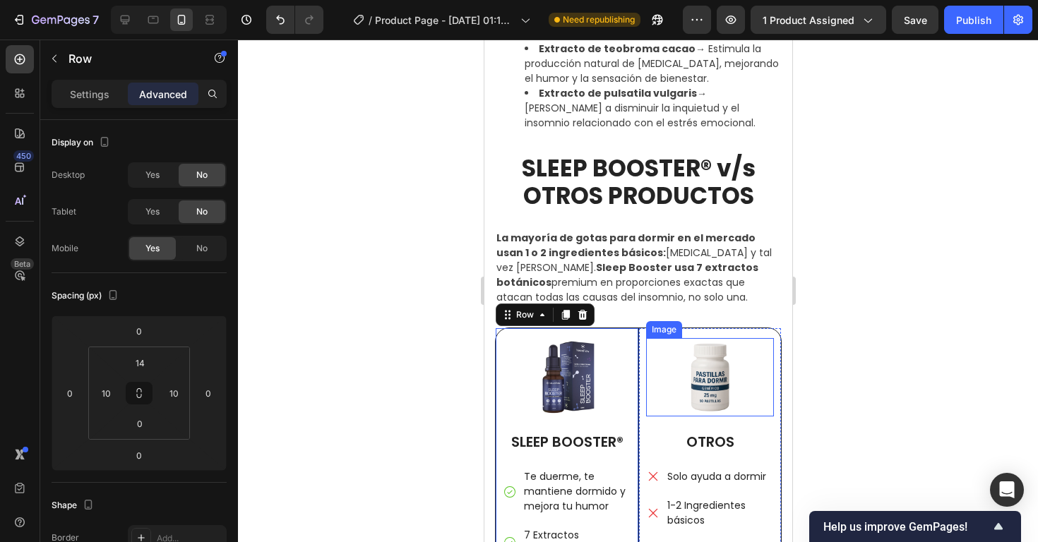
click at [649, 344] on img at bounding box center [709, 377] width 128 height 78
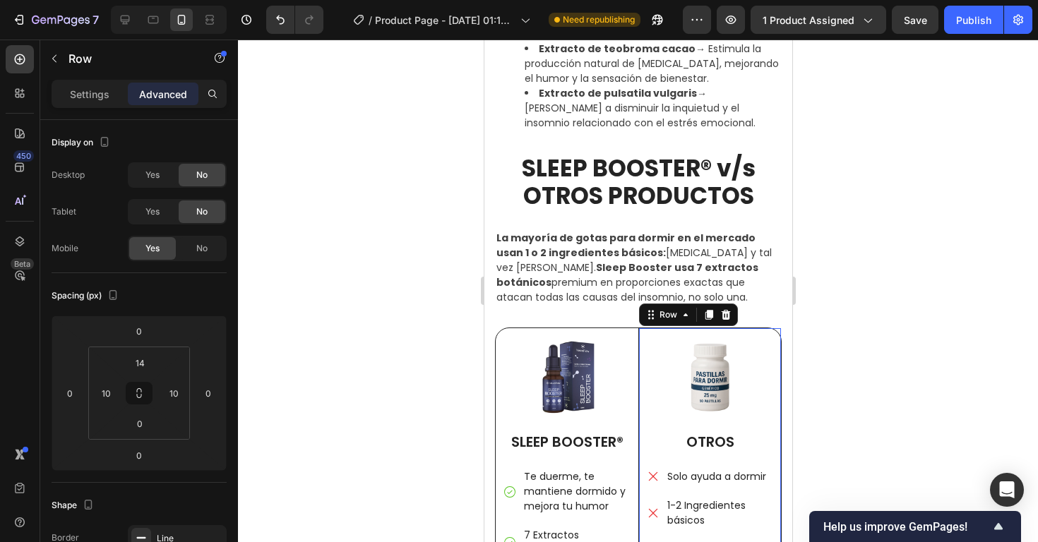
click at [641, 337] on div "Image OTROS Text Block Solo ayuda a dormir 1-2 Ingredientes básicos Despiertas …" at bounding box center [708, 521] width 143 height 386
click at [663, 316] on div "Row" at bounding box center [667, 314] width 23 height 13
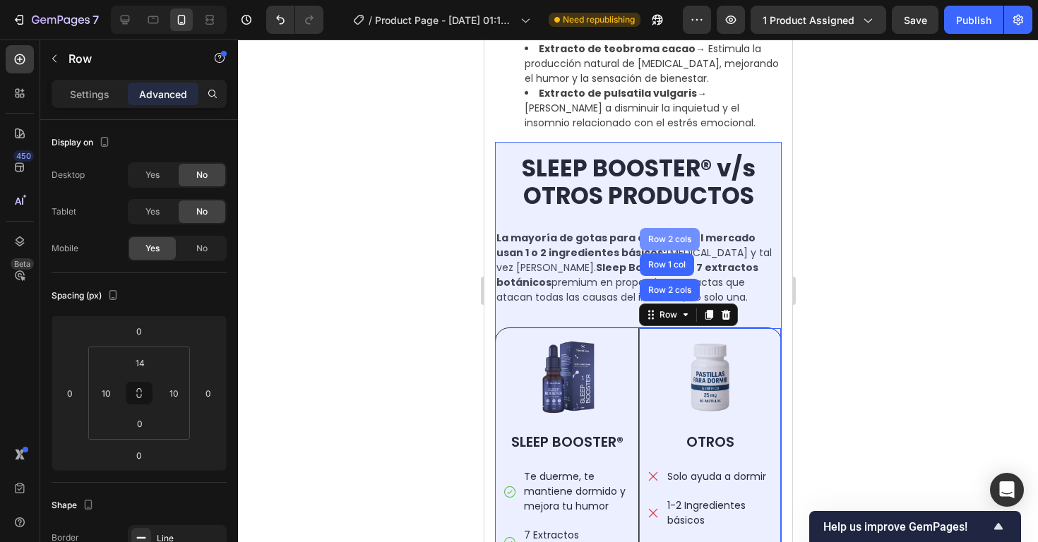
click at [673, 241] on div "Row 2 cols" at bounding box center [668, 239] width 49 height 8
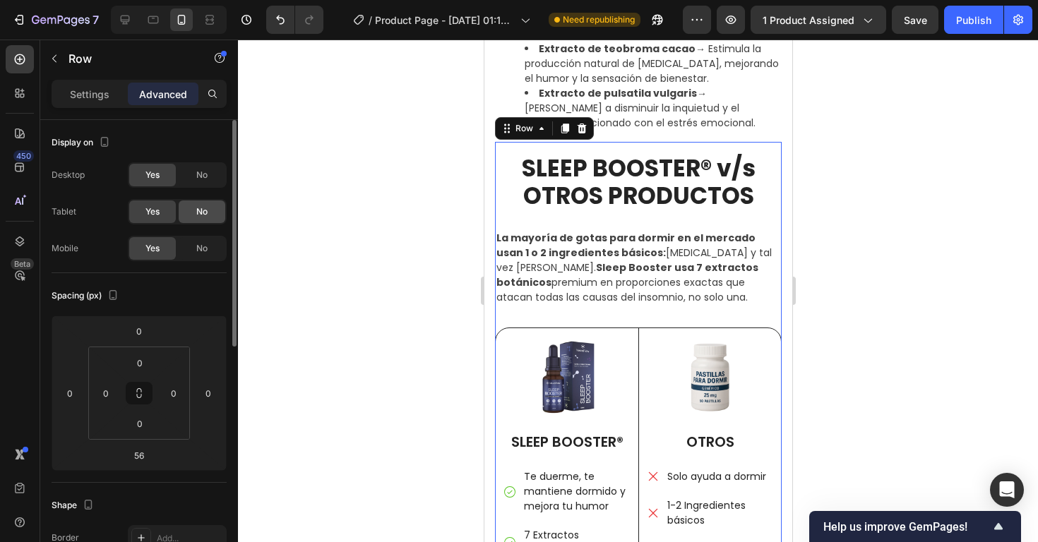
click at [202, 215] on span "No" at bounding box center [201, 211] width 11 height 13
click at [204, 172] on span "No" at bounding box center [201, 175] width 11 height 13
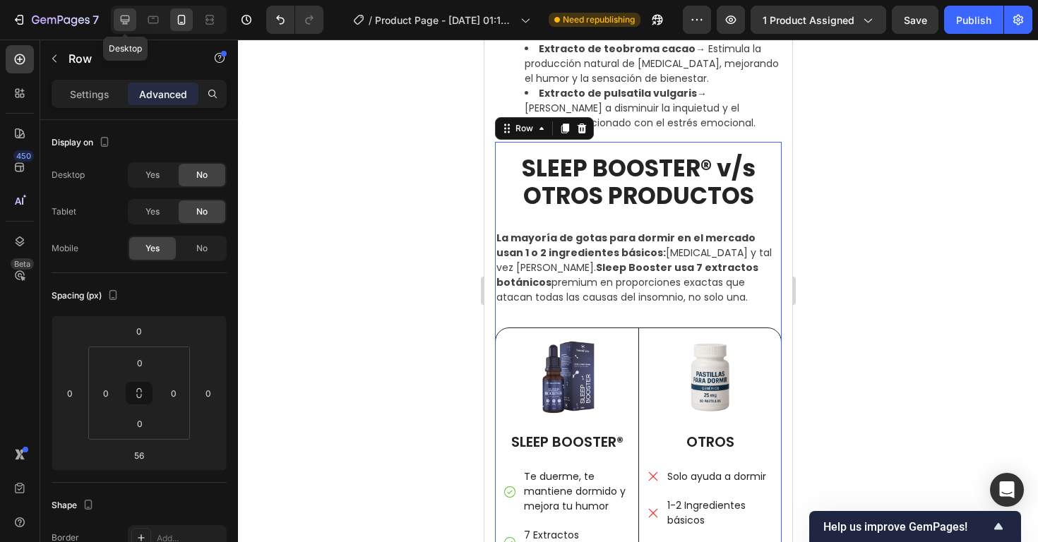
click at [123, 23] on icon at bounding box center [125, 20] width 14 height 14
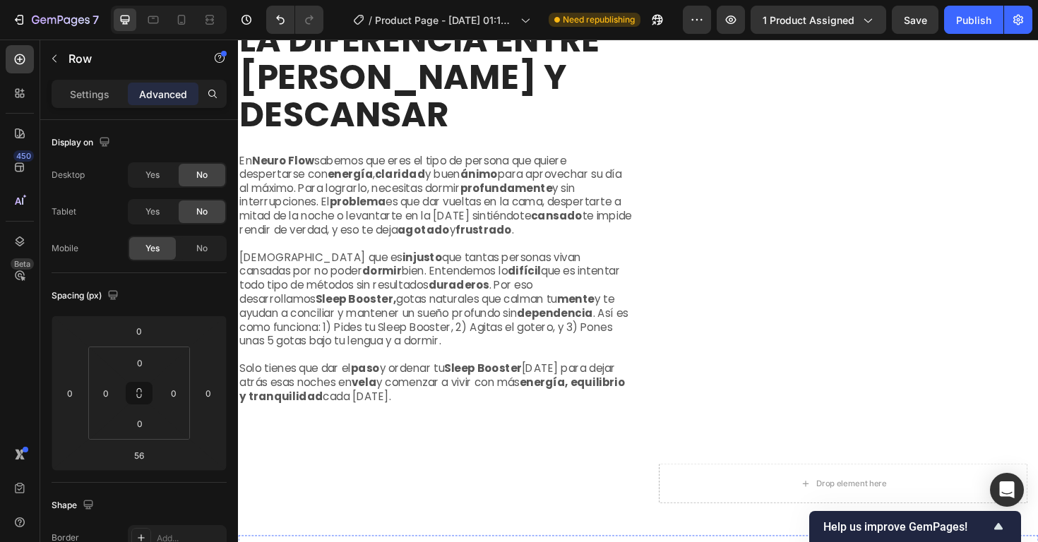
scroll to position [2857, 0]
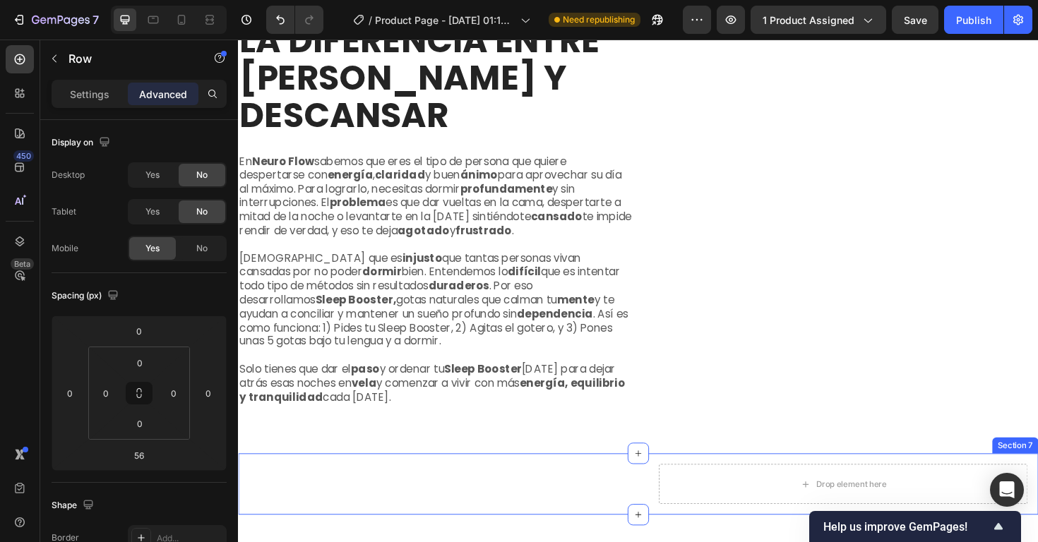
click at [601, 478] on div "Reseñas Heading Row" at bounding box center [444, 510] width 413 height 65
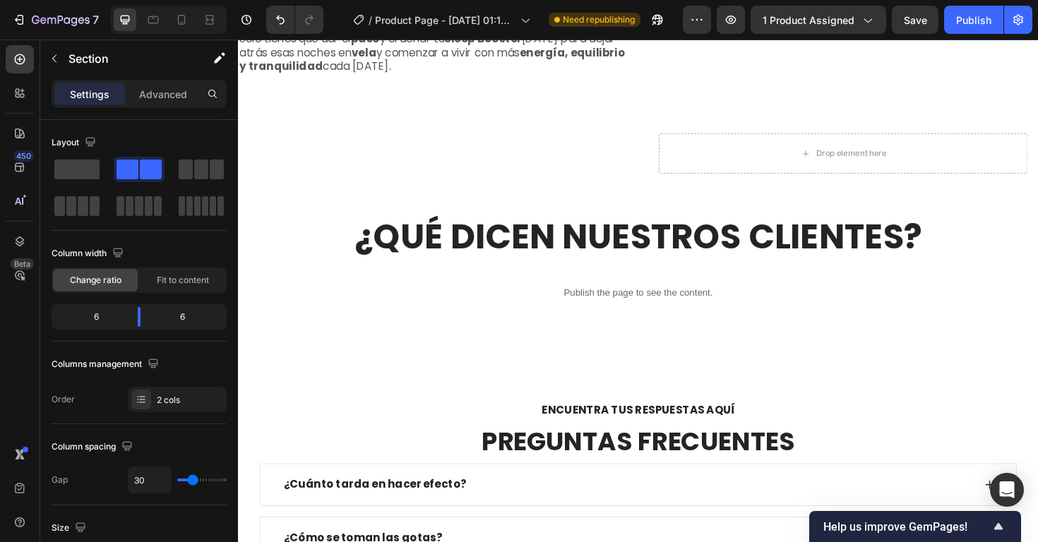
scroll to position [3213, 0]
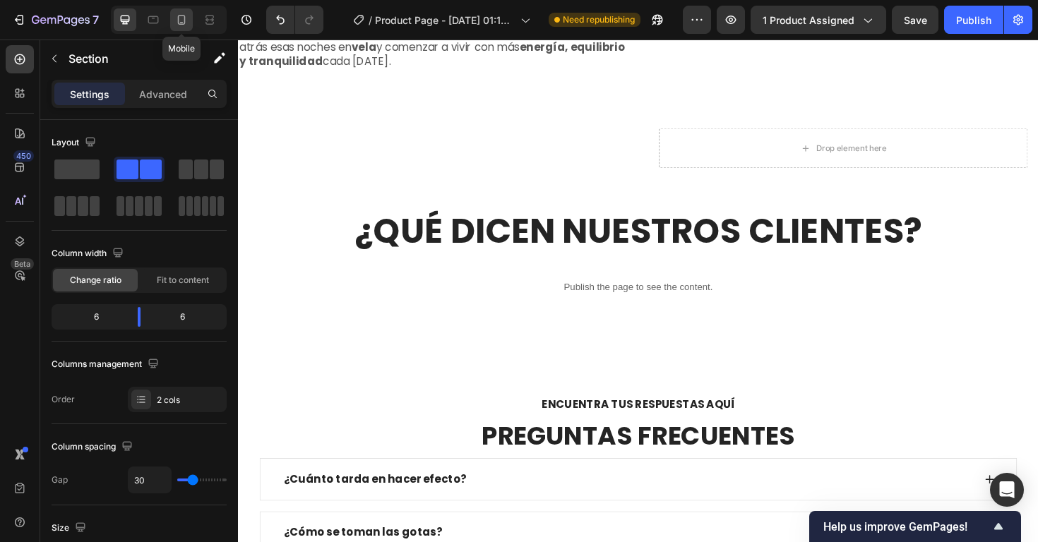
click at [184, 18] on icon at bounding box center [182, 20] width 8 height 10
type input "0"
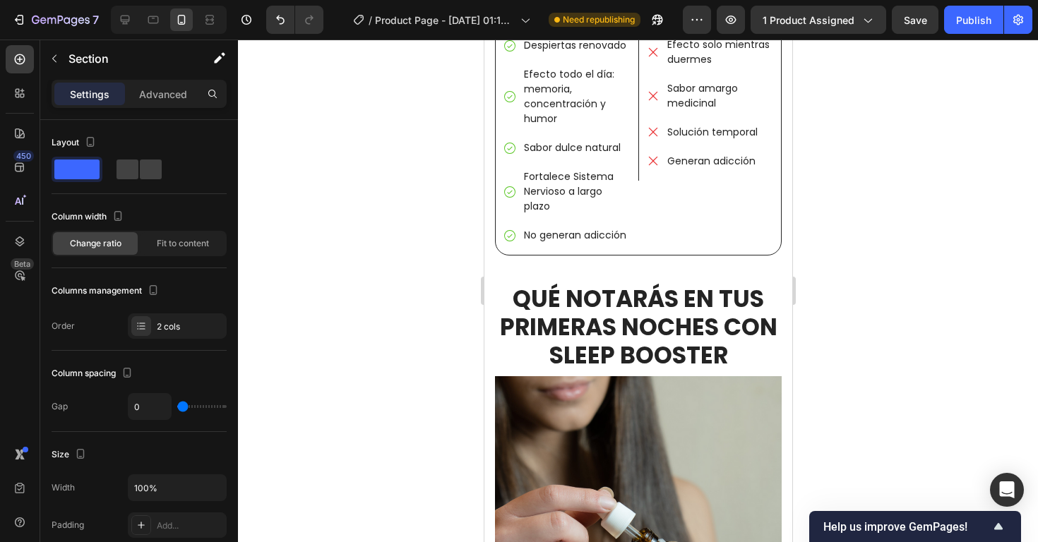
scroll to position [2739, 0]
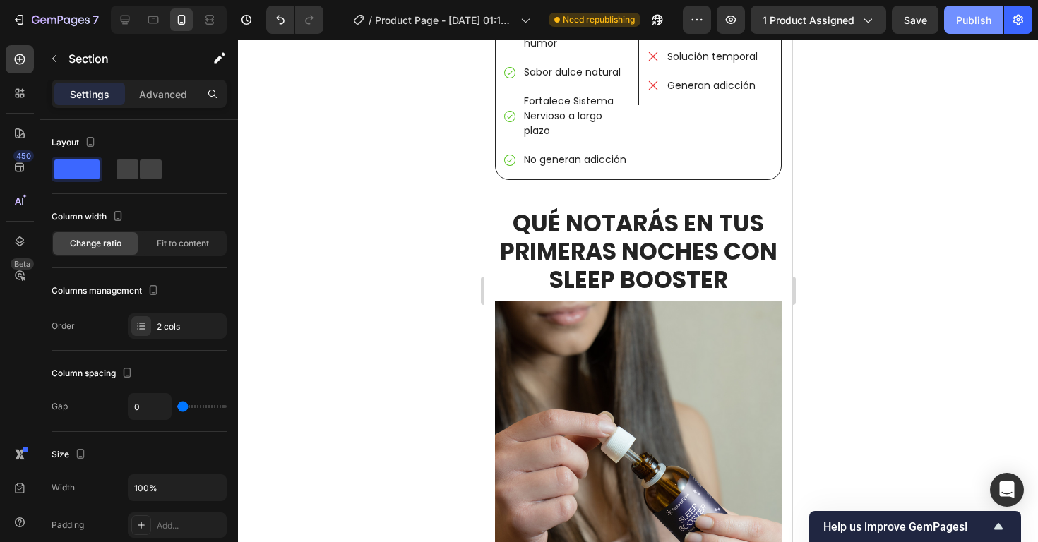
click at [976, 13] on div "Publish" at bounding box center [973, 20] width 35 height 15
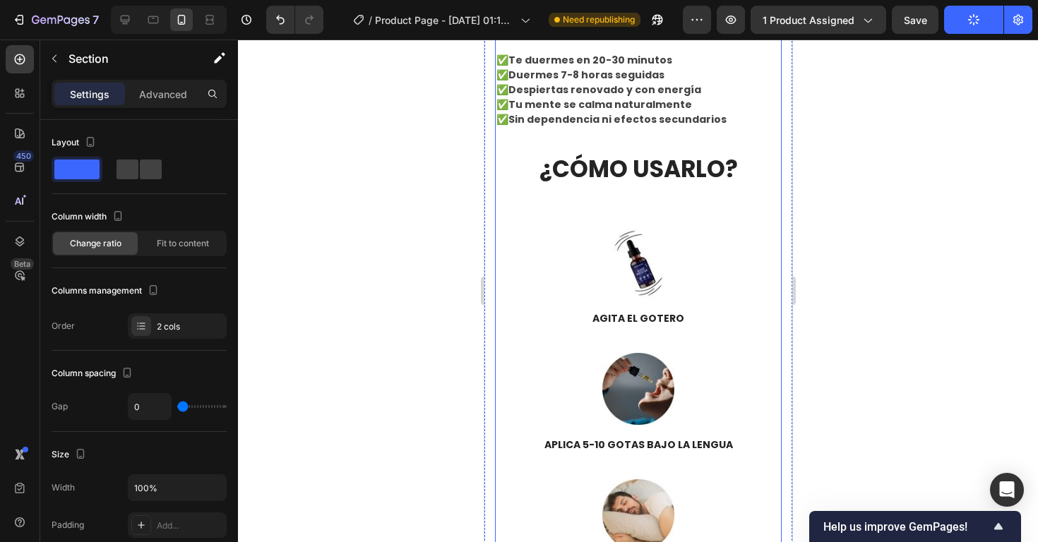
scroll to position [3321, 0]
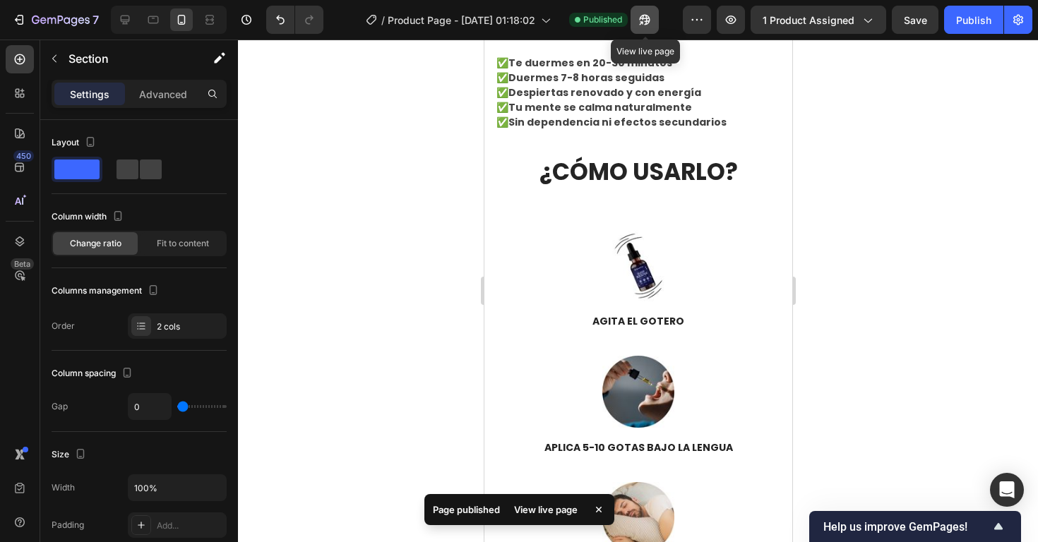
click at [653, 13] on button "button" at bounding box center [644, 20] width 28 height 28
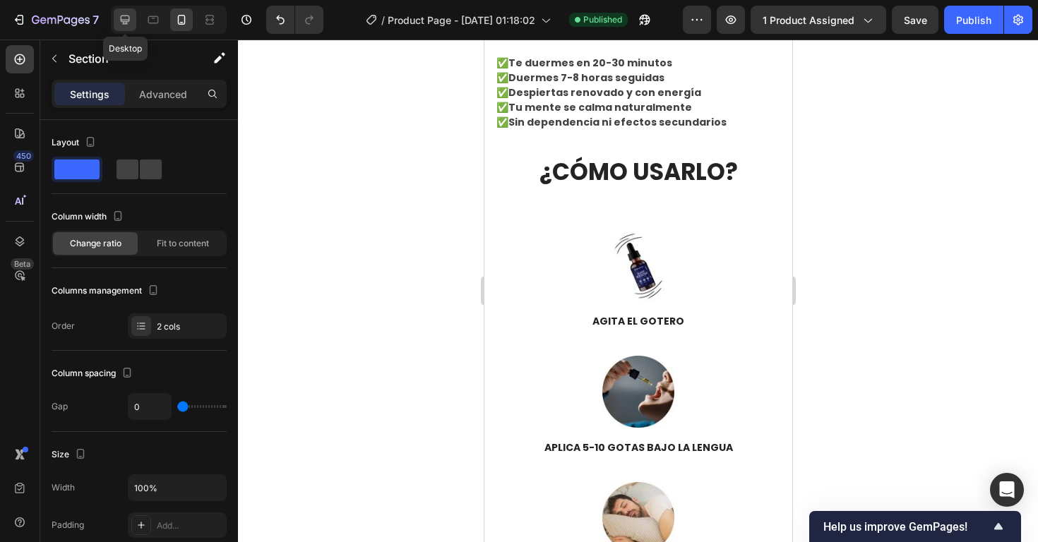
click at [126, 16] on icon at bounding box center [125, 20] width 14 height 14
type input "30"
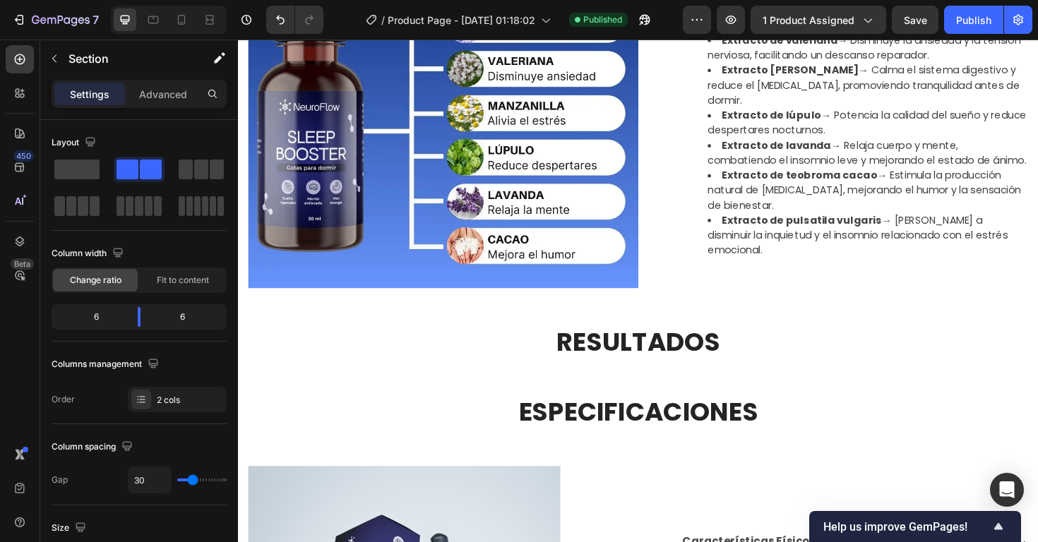
scroll to position [1482, 0]
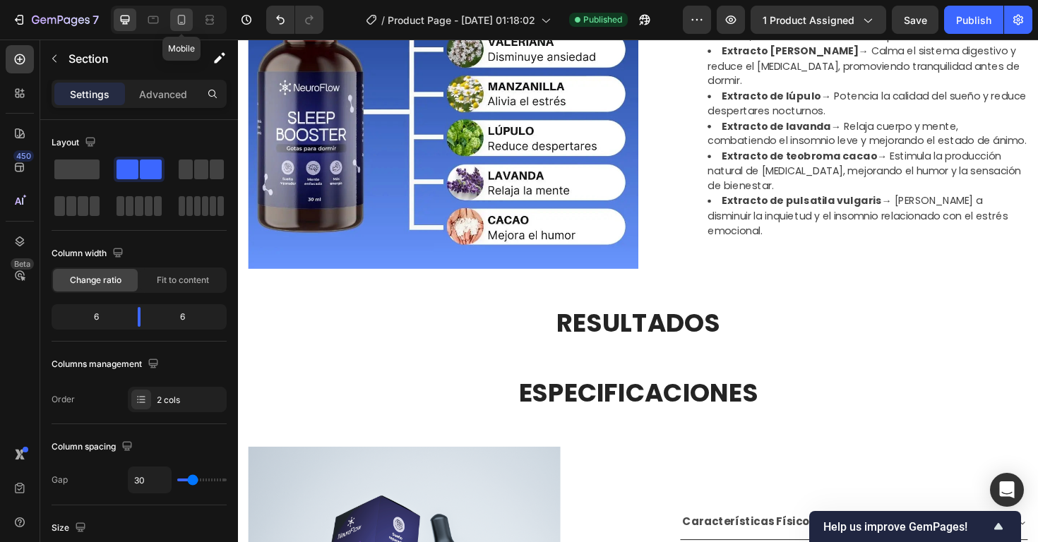
click at [176, 20] on icon at bounding box center [181, 20] width 14 height 14
type input "0"
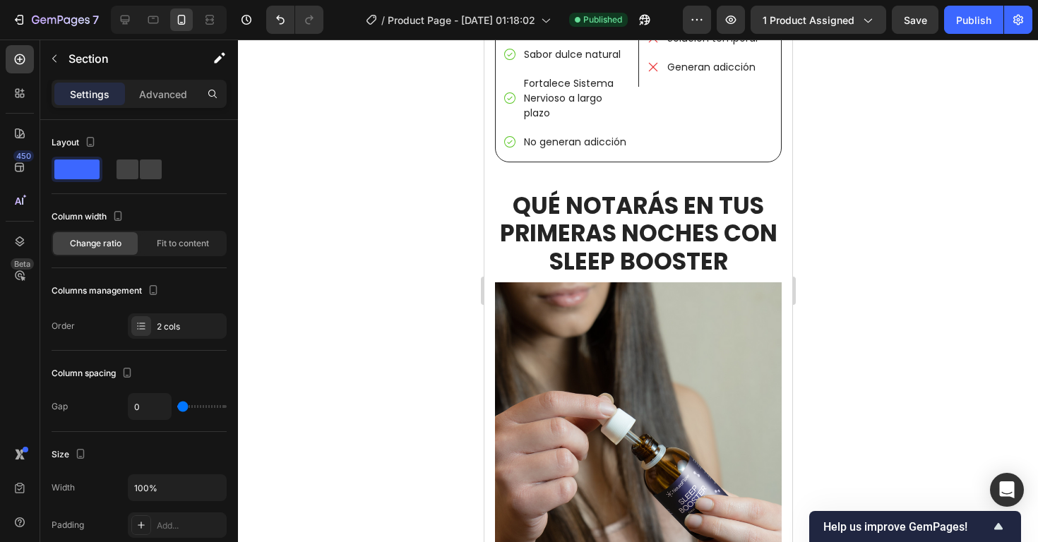
scroll to position [2711, 0]
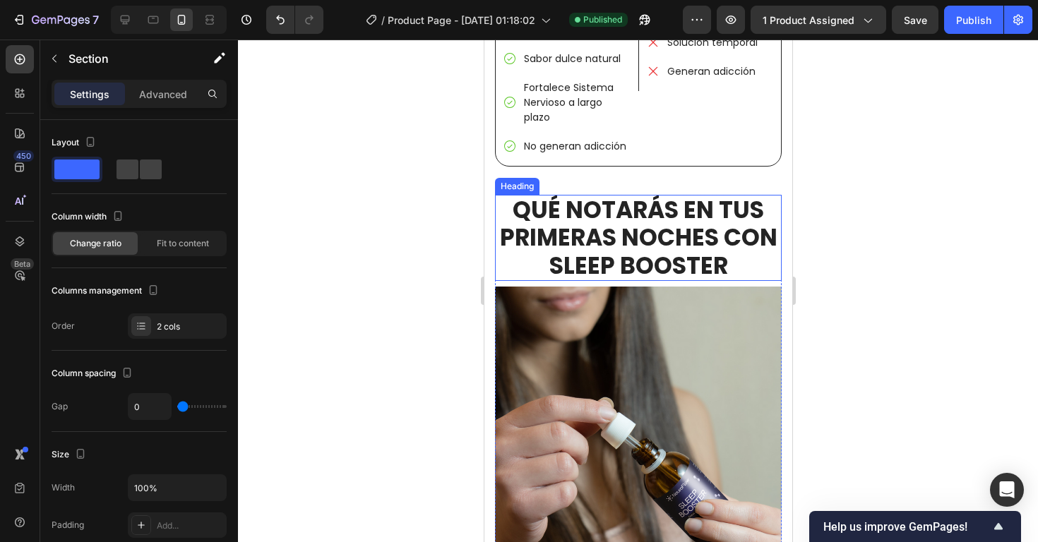
click at [580, 195] on h2 "QUÉ NOTARÁS EN TUS PRIMERAS NOCHES CON SLEEP BOOSTER" at bounding box center [637, 238] width 287 height 87
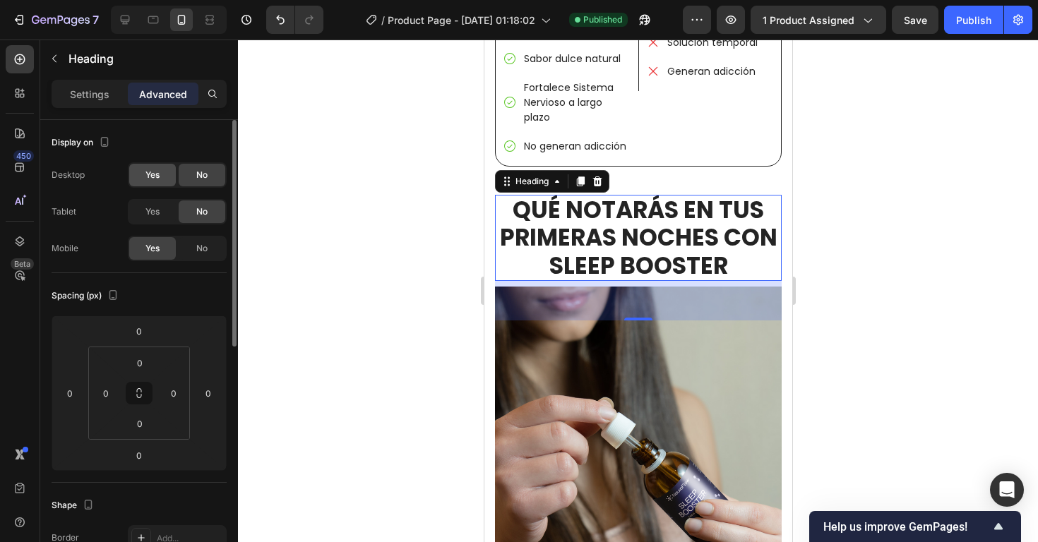
click at [148, 180] on span "Yes" at bounding box center [152, 175] width 14 height 13
click at [193, 176] on div "No" at bounding box center [202, 175] width 47 height 23
click at [164, 174] on div "Yes" at bounding box center [152, 175] width 47 height 23
click at [160, 207] on div "Yes" at bounding box center [152, 211] width 47 height 23
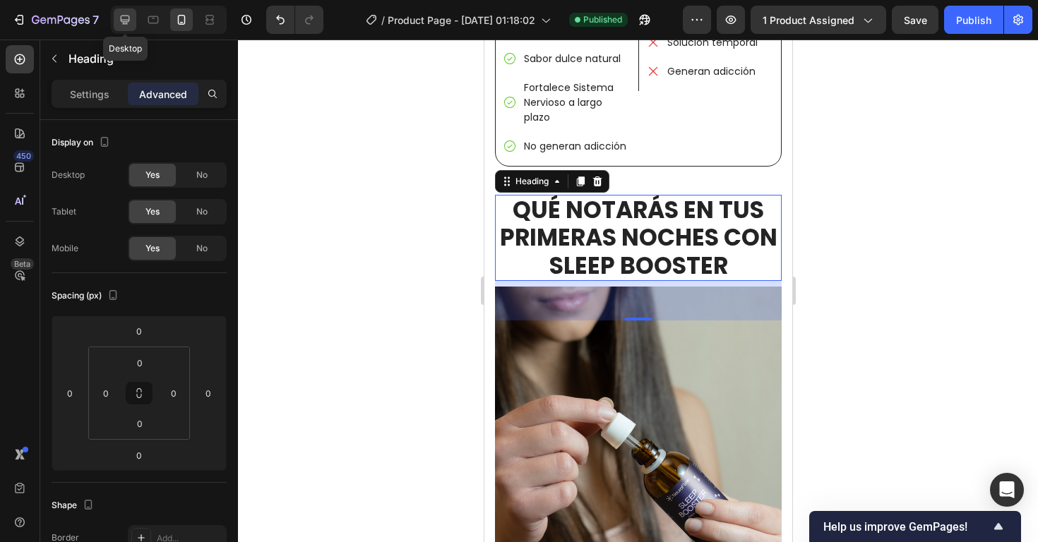
click at [132, 18] on div at bounding box center [125, 19] width 23 height 23
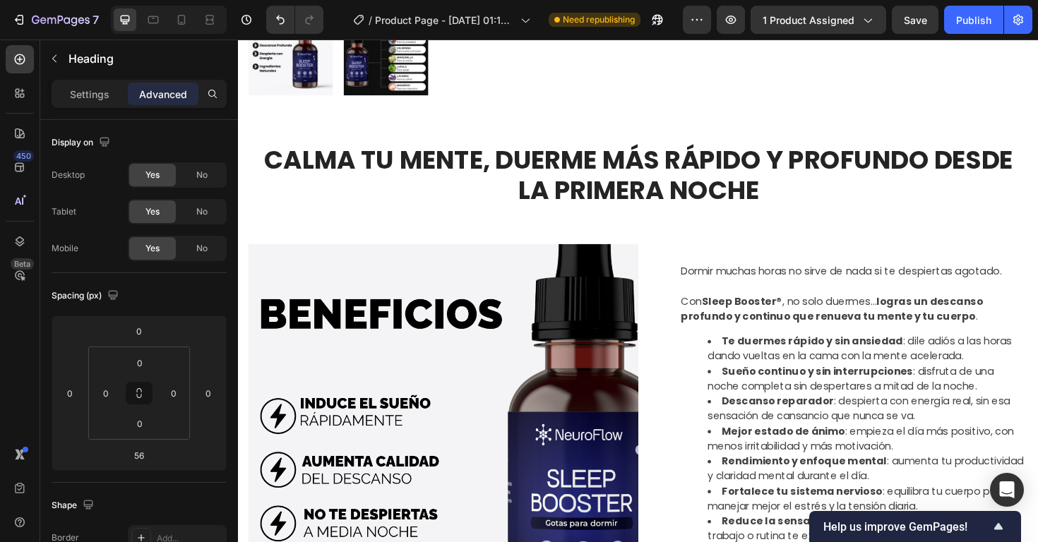
scroll to position [507, 0]
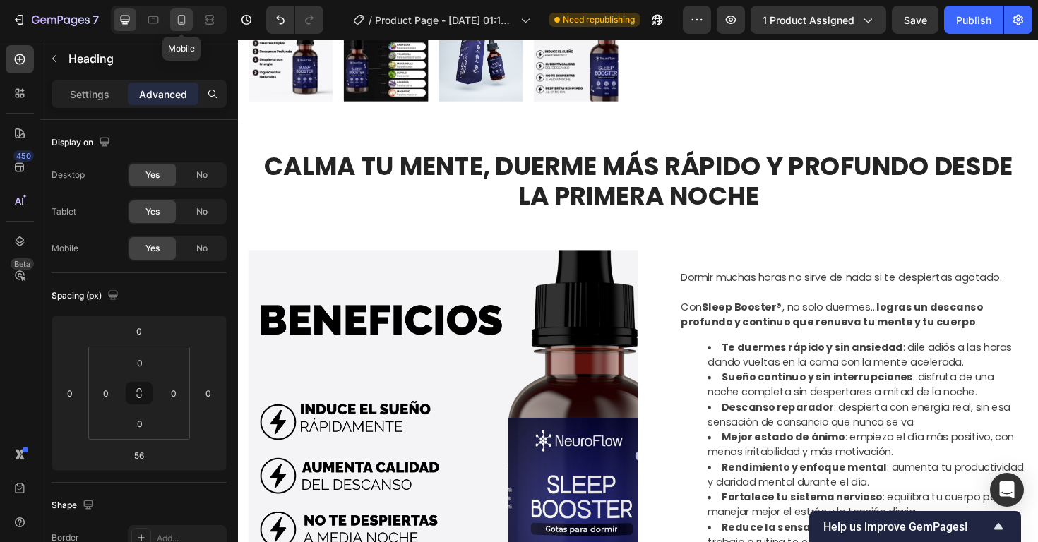
click at [175, 20] on icon at bounding box center [181, 20] width 14 height 14
type input "0"
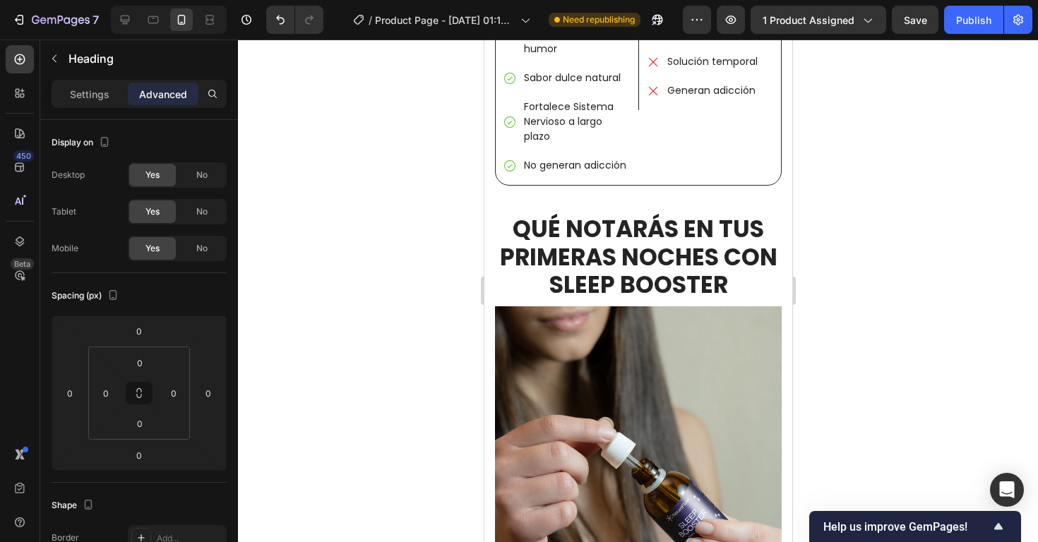
scroll to position [2600, 0]
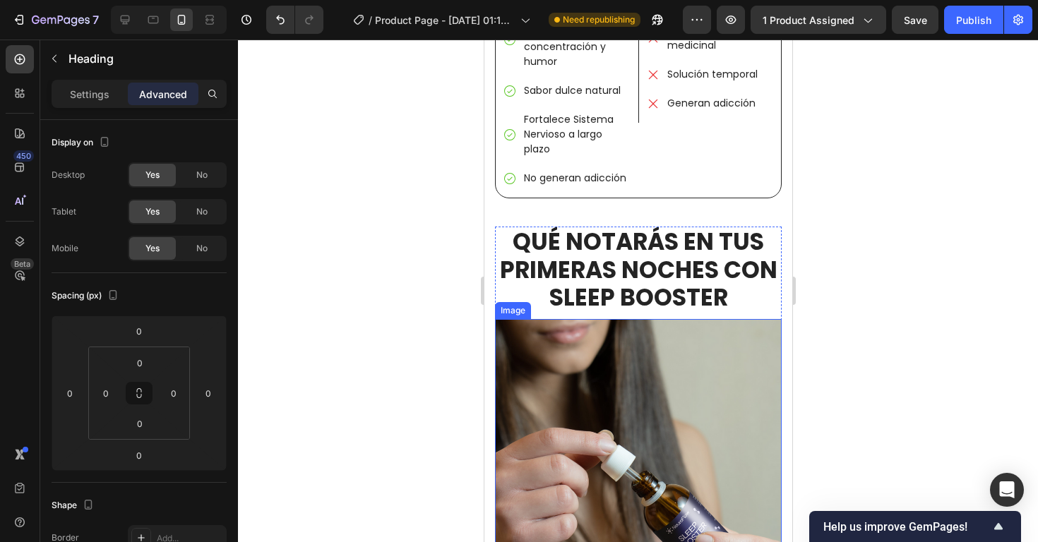
click at [606, 364] on img at bounding box center [637, 462] width 287 height 287
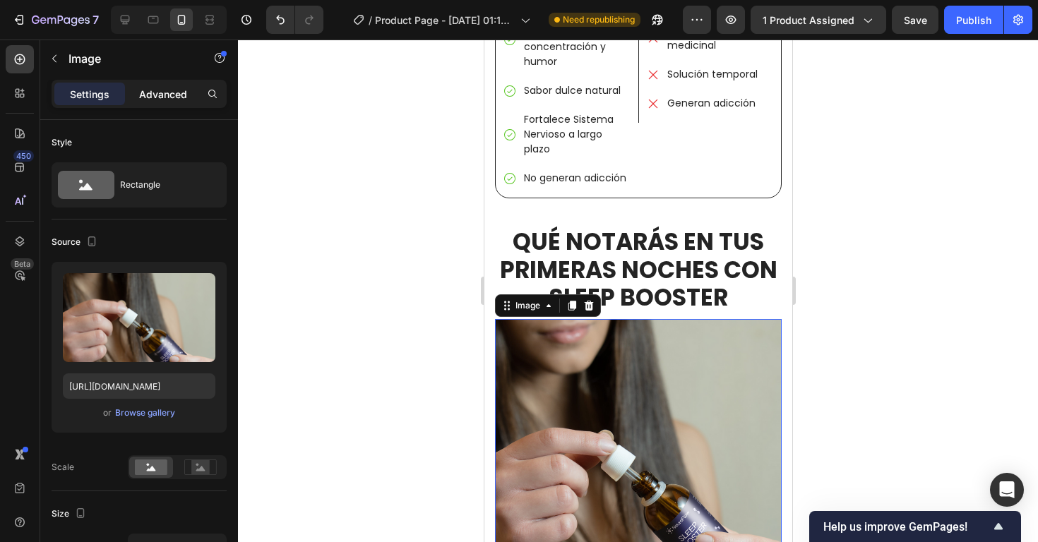
click at [150, 93] on p "Advanced" at bounding box center [163, 94] width 48 height 15
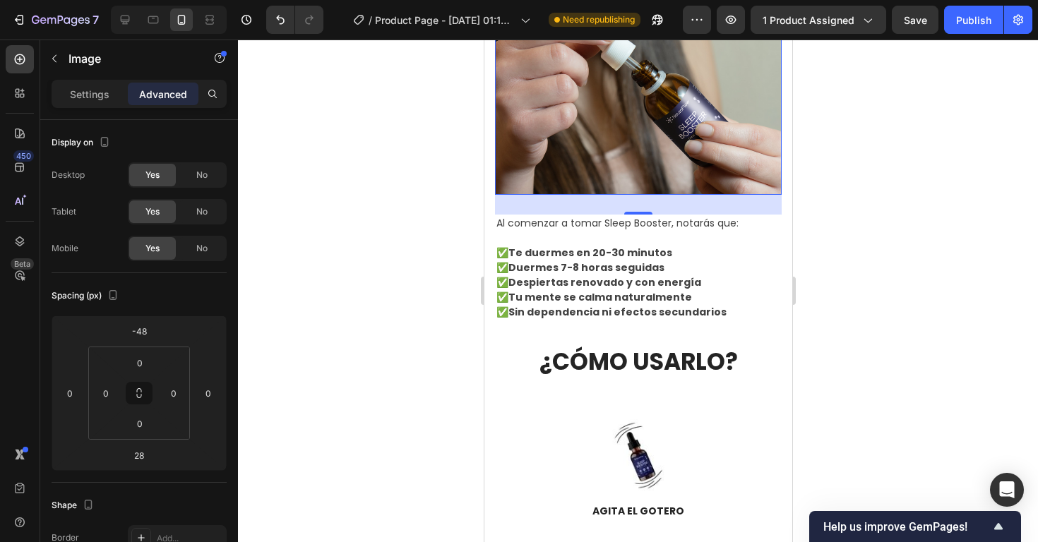
scroll to position [3013, 0]
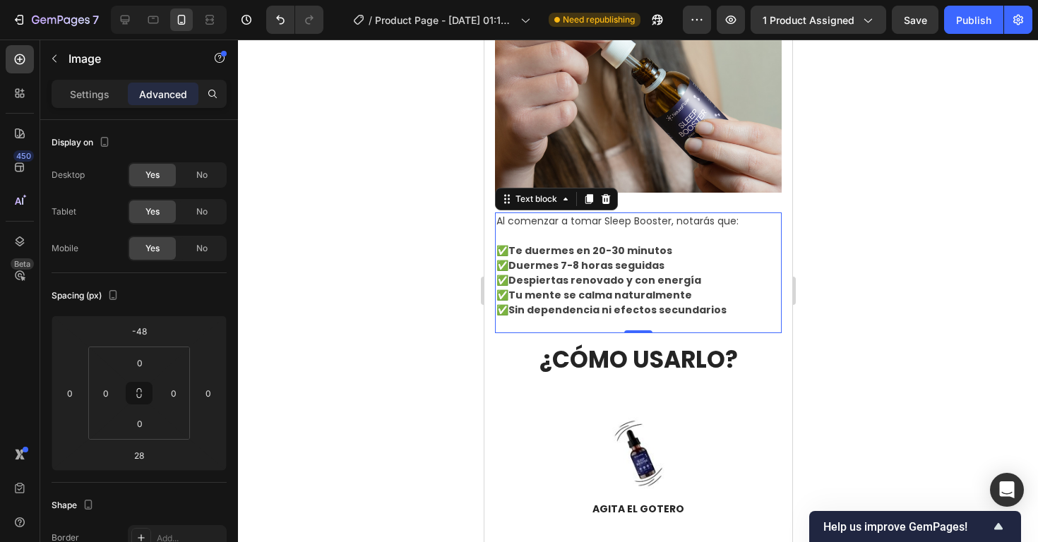
click at [556, 214] on p "Al comenzar a tomar Sleep Booster, notarás que:" at bounding box center [638, 221] width 284 height 15
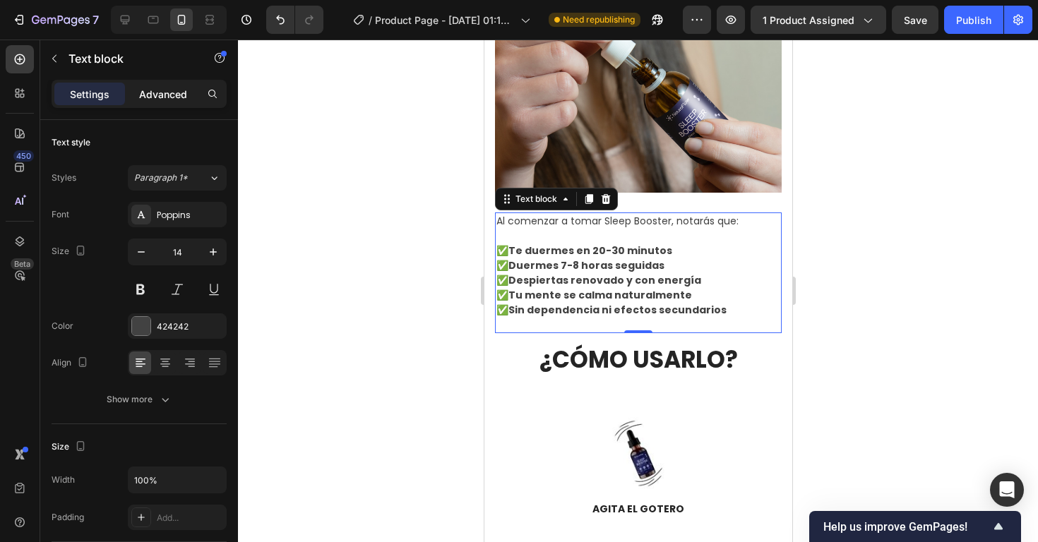
click at [185, 104] on div "Advanced" at bounding box center [163, 94] width 71 height 23
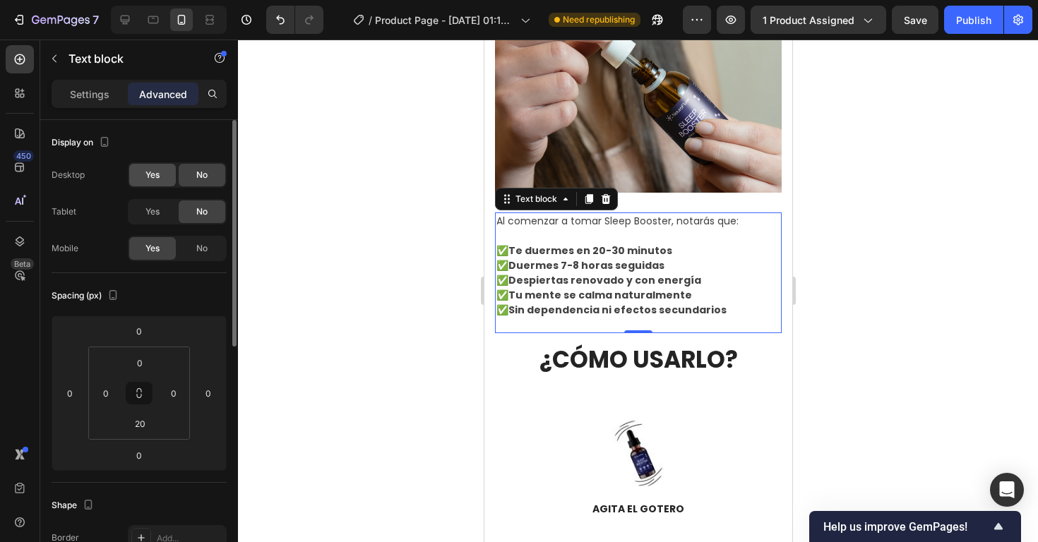
click at [161, 176] on div "Yes" at bounding box center [152, 175] width 47 height 23
click at [160, 210] on div "Yes" at bounding box center [152, 211] width 47 height 23
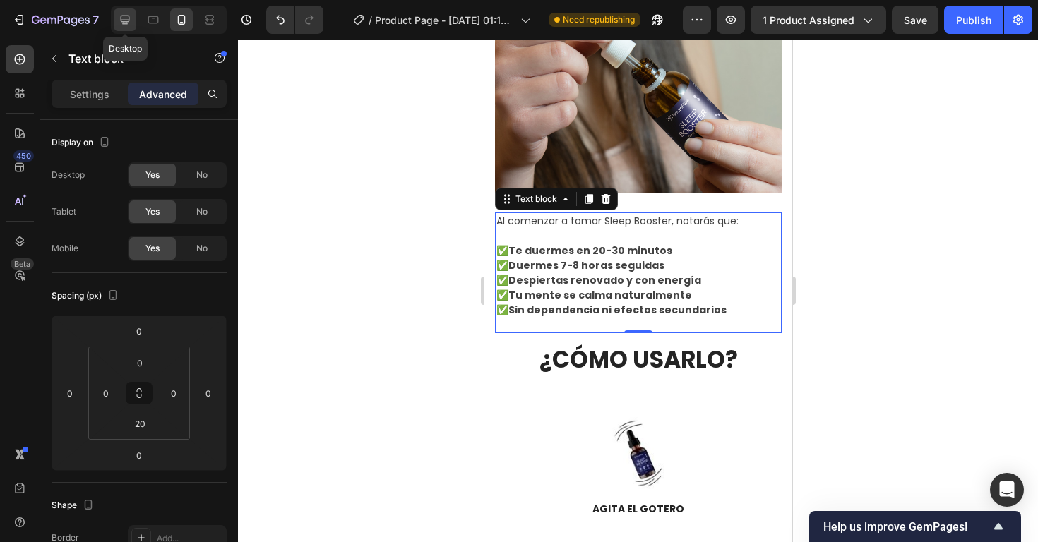
click at [121, 19] on icon at bounding box center [125, 20] width 9 height 9
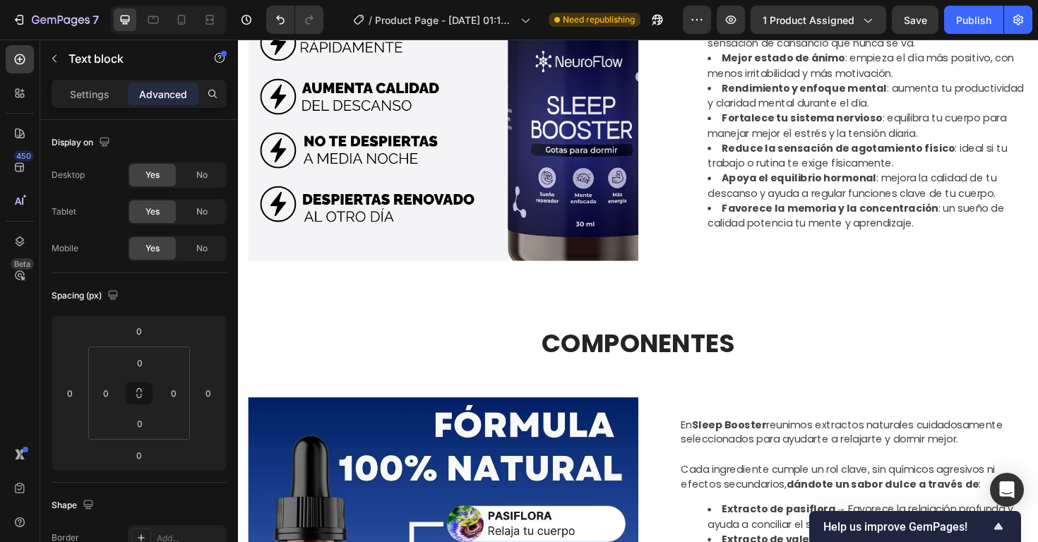
scroll to position [949, 0]
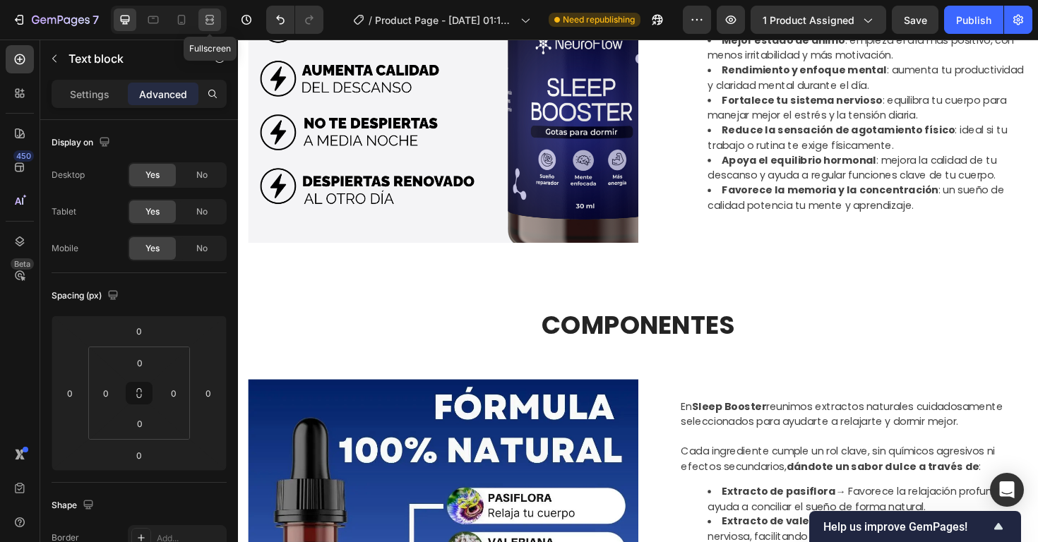
click at [205, 18] on icon at bounding box center [210, 20] width 14 height 14
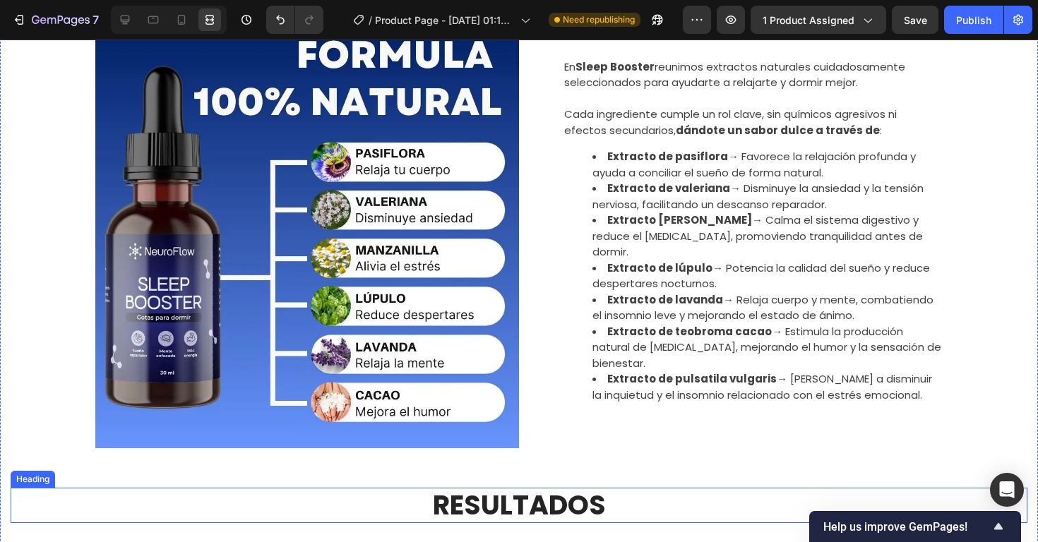
scroll to position [1327, 0]
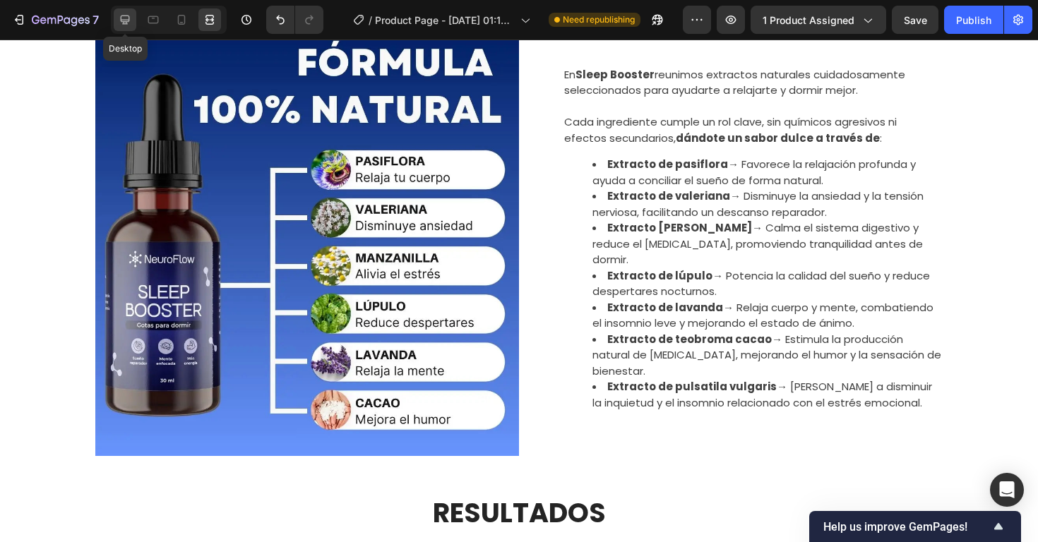
click at [136, 21] on div at bounding box center [125, 19] width 23 height 23
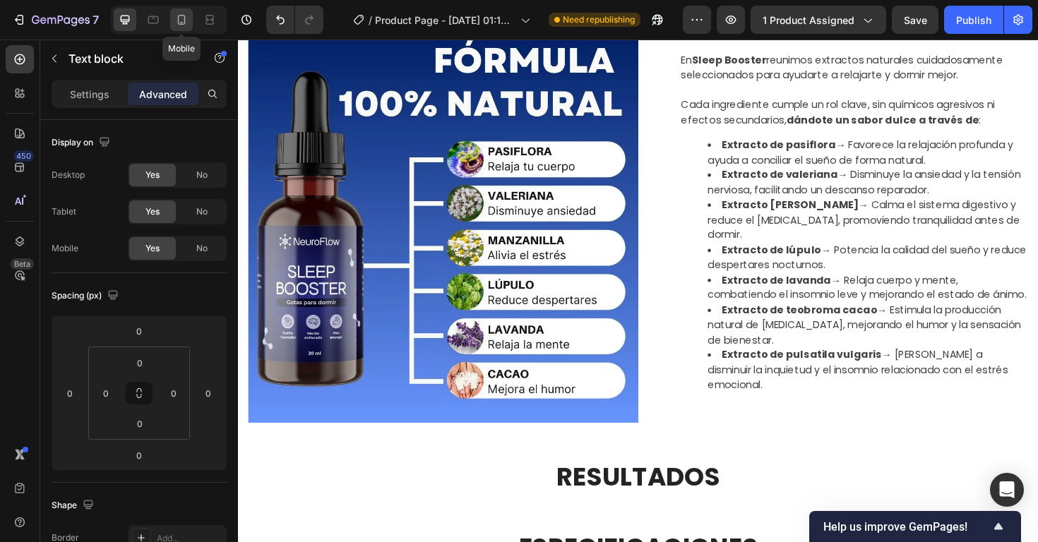
click at [183, 18] on icon at bounding box center [181, 20] width 14 height 14
type input "20"
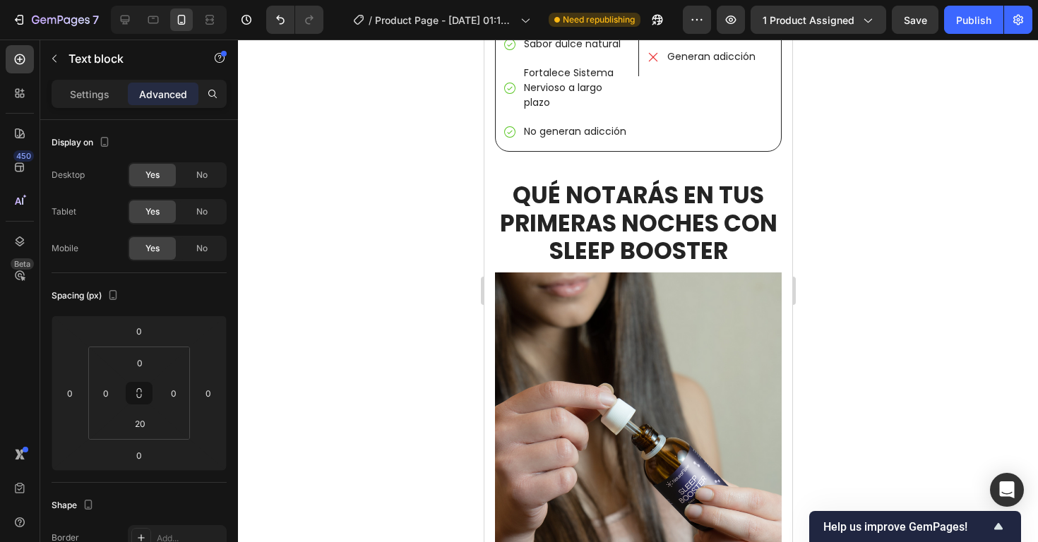
scroll to position [2641, 0]
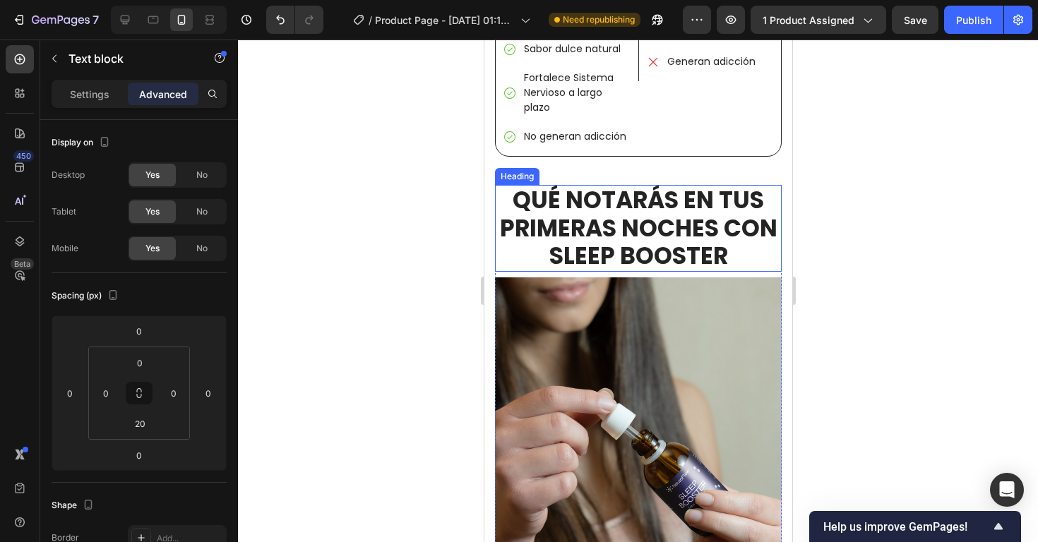
click at [544, 200] on h2 "QUÉ NOTARÁS EN TUS PRIMERAS NOCHES CON SLEEP BOOSTER" at bounding box center [637, 228] width 287 height 87
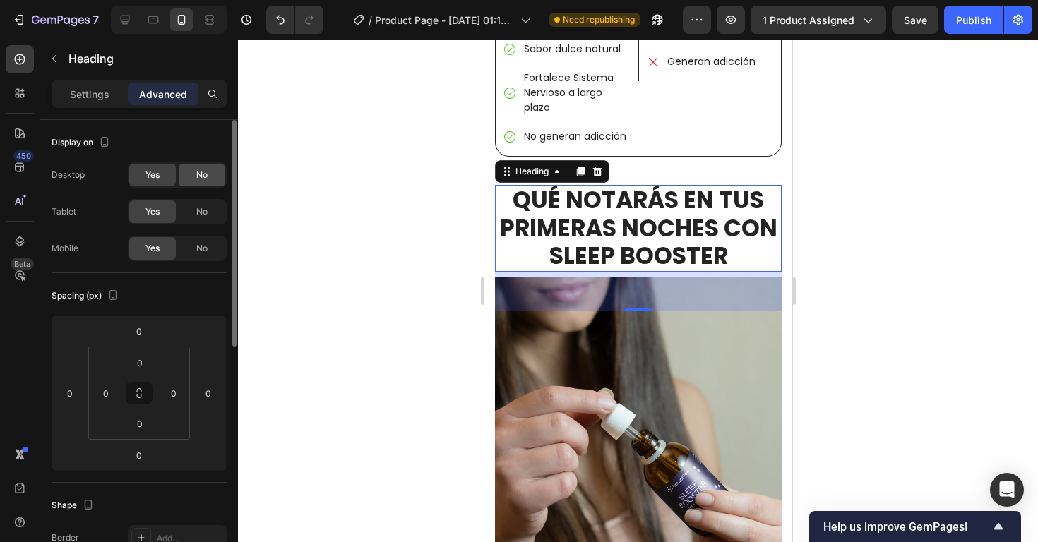
click at [200, 178] on span "No" at bounding box center [201, 175] width 11 height 13
click at [204, 208] on span "No" at bounding box center [201, 211] width 11 height 13
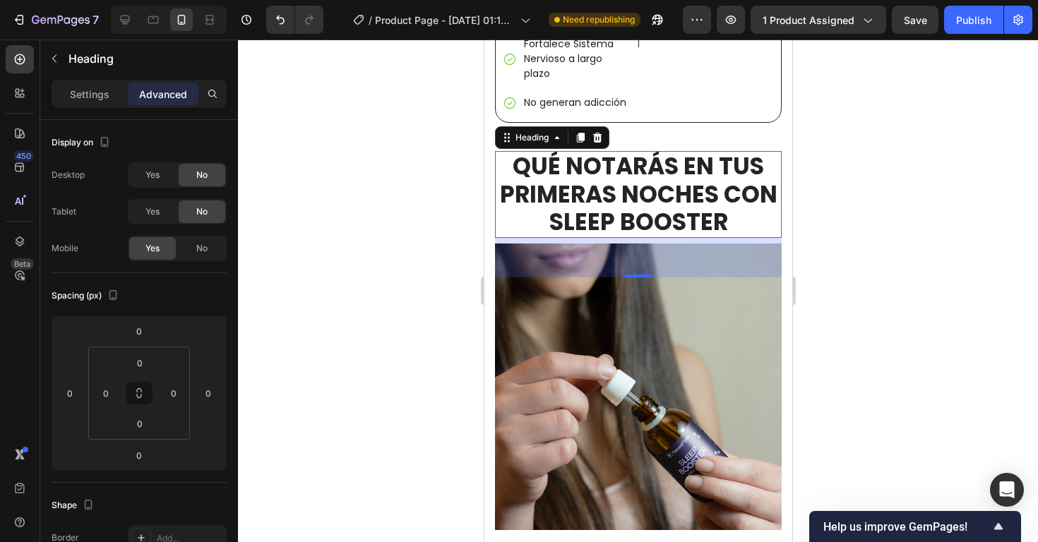
scroll to position [2718, 0]
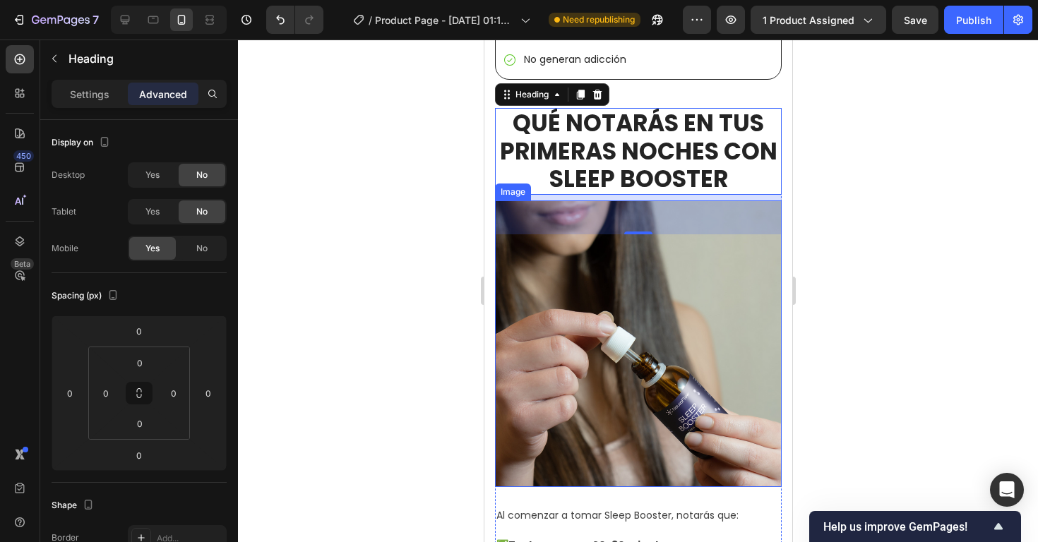
click at [587, 308] on img at bounding box center [637, 343] width 287 height 287
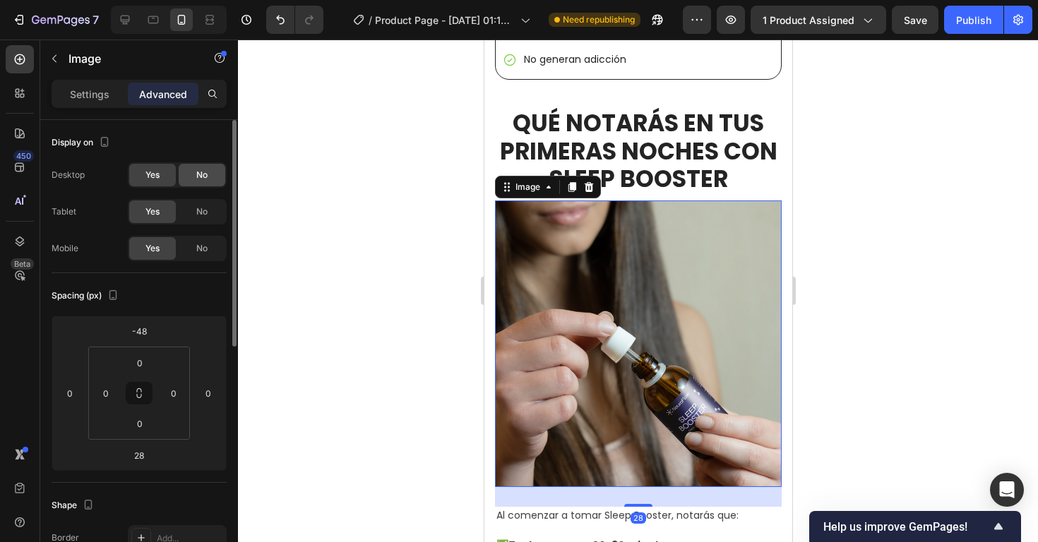
click at [198, 172] on span "No" at bounding box center [201, 175] width 11 height 13
click at [206, 208] on span "No" at bounding box center [201, 211] width 11 height 13
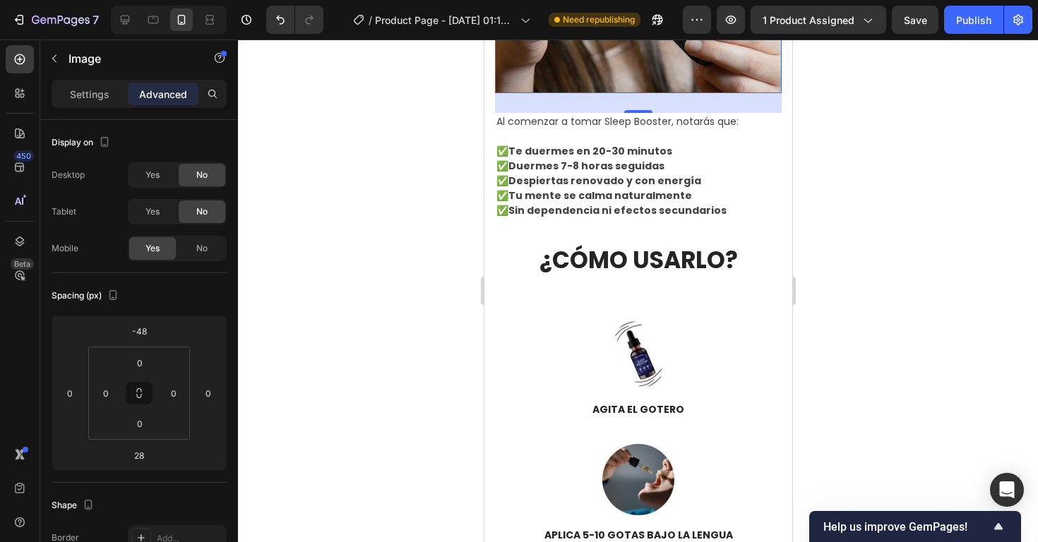
scroll to position [3117, 0]
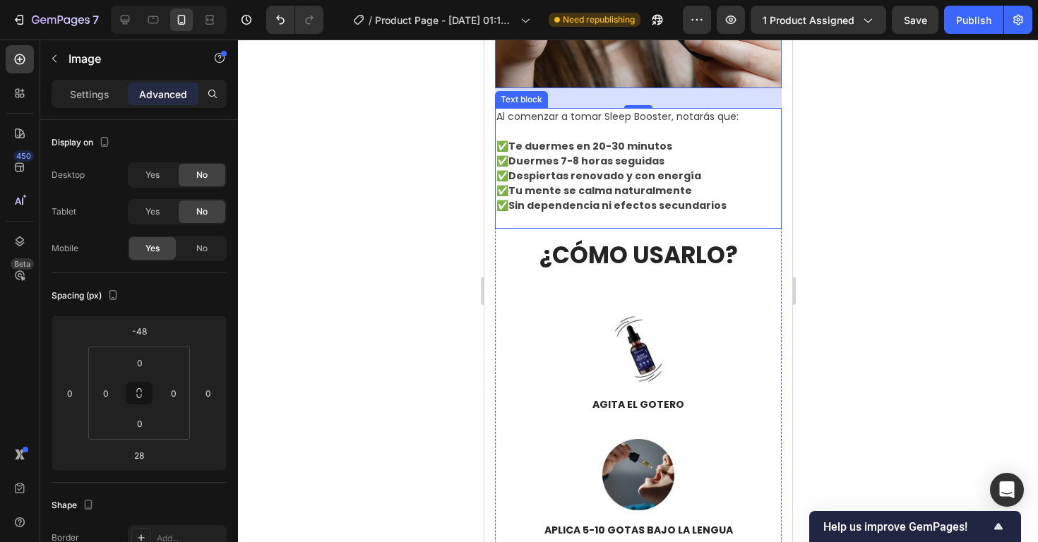
click at [731, 139] on p "✅ Te duermes en 20-30 minutos ✅ Duermes 7-8 horas seguidas ✅ Despiertas renovad…" at bounding box center [638, 176] width 284 height 74
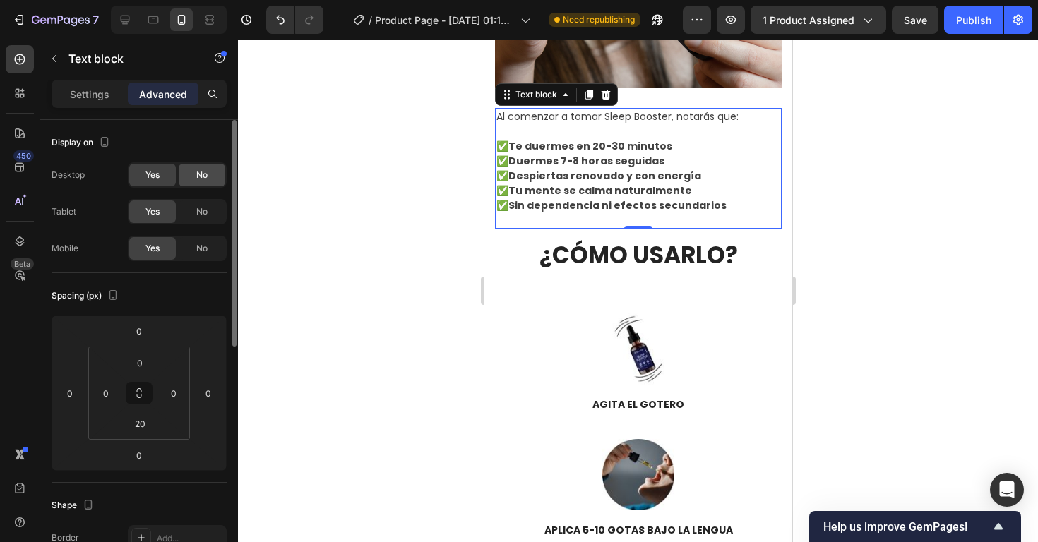
click at [193, 171] on div "No" at bounding box center [202, 175] width 47 height 23
click at [205, 204] on div "No" at bounding box center [202, 211] width 47 height 23
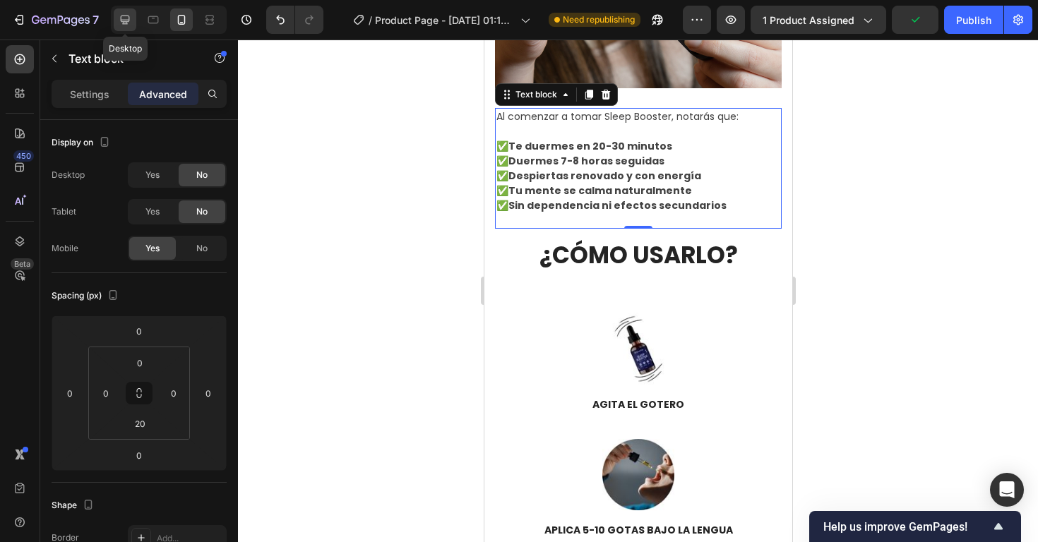
click at [127, 21] on icon at bounding box center [125, 20] width 9 height 9
type input "0"
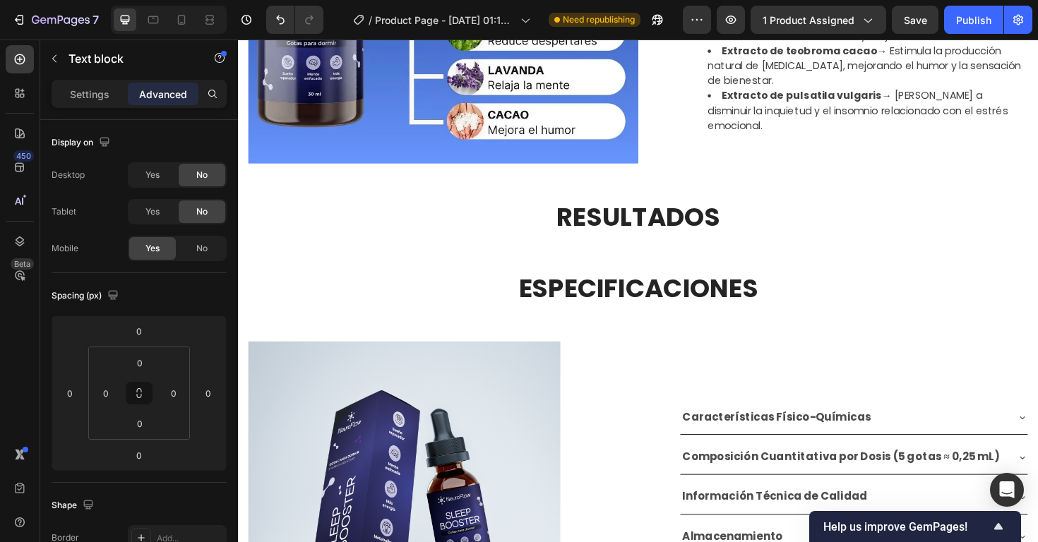
scroll to position [1695, 0]
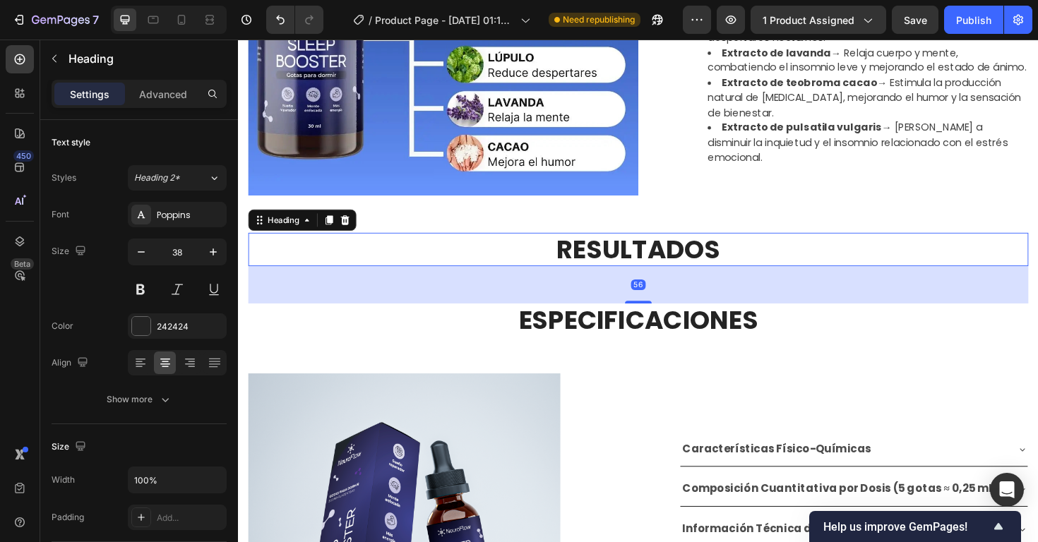
click at [572, 248] on h2 "RESULTADOS" at bounding box center [661, 261] width 826 height 35
click at [149, 95] on p "Advanced" at bounding box center [163, 94] width 48 height 15
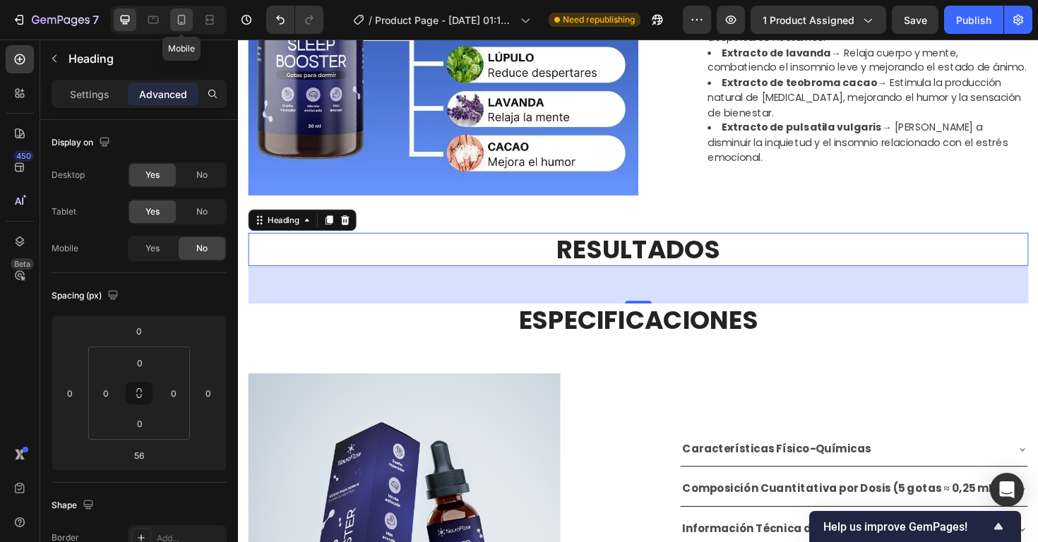
click at [186, 25] on icon at bounding box center [181, 20] width 14 height 14
type input "16"
type input "0"
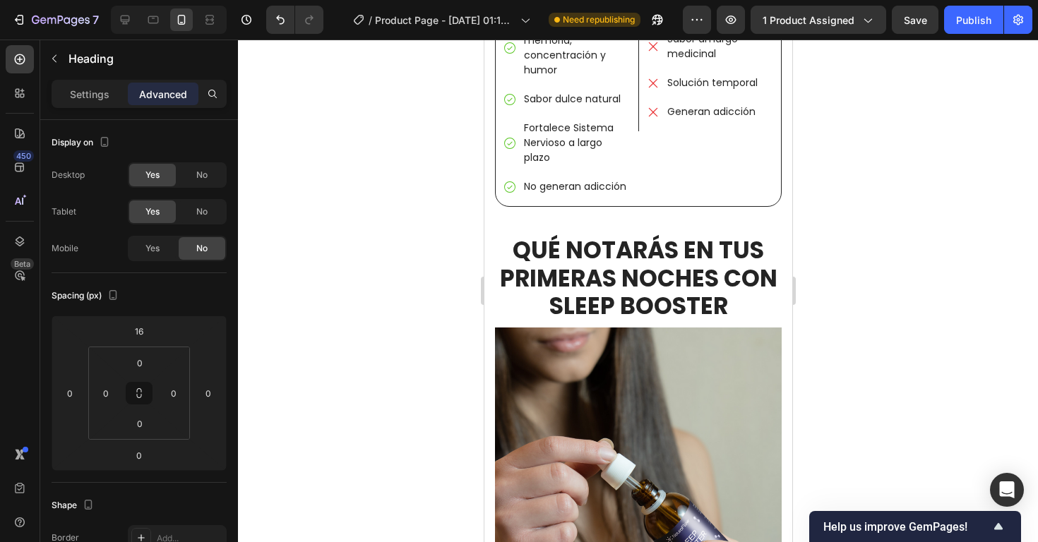
scroll to position [2589, 0]
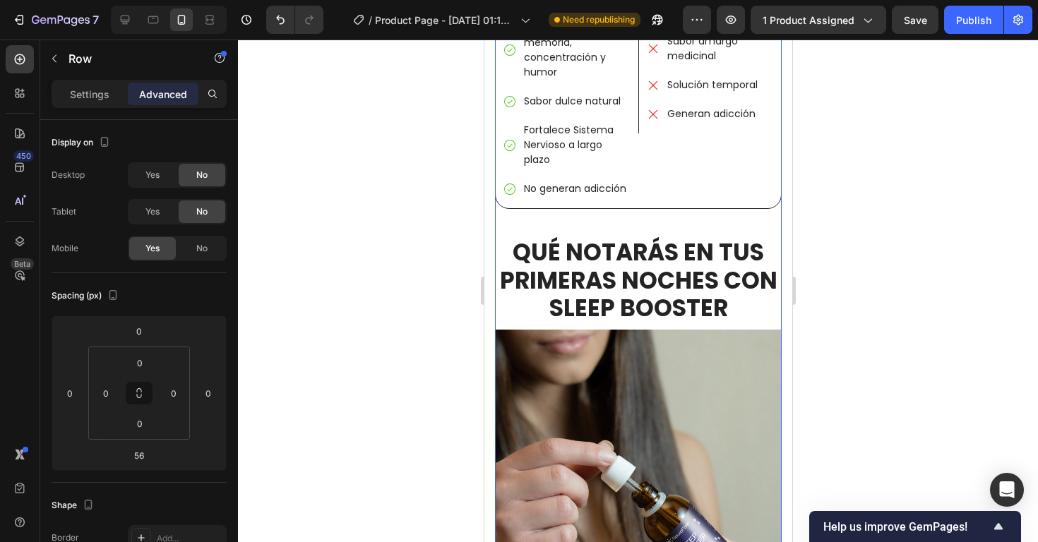
click at [127, 23] on icon at bounding box center [125, 20] width 14 height 14
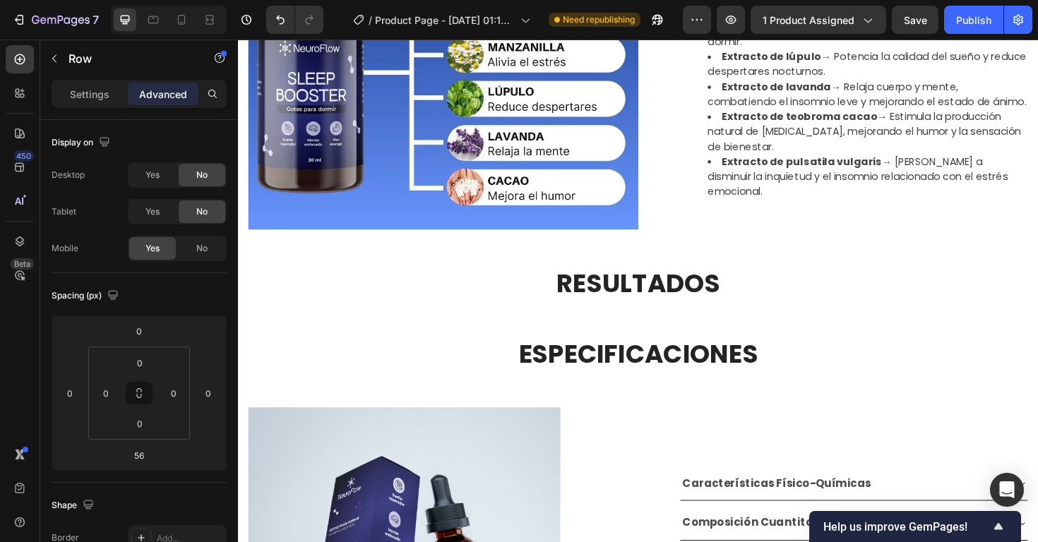
scroll to position [1688, 0]
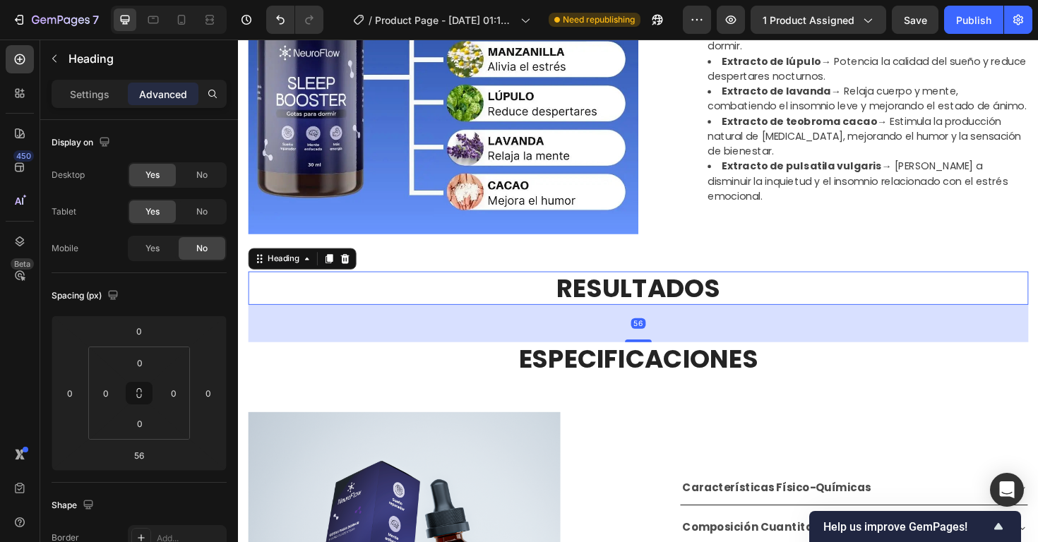
click at [640, 285] on h2 "RESULTADOS" at bounding box center [661, 302] width 826 height 35
click at [350, 271] on icon at bounding box center [350, 271] width 11 height 11
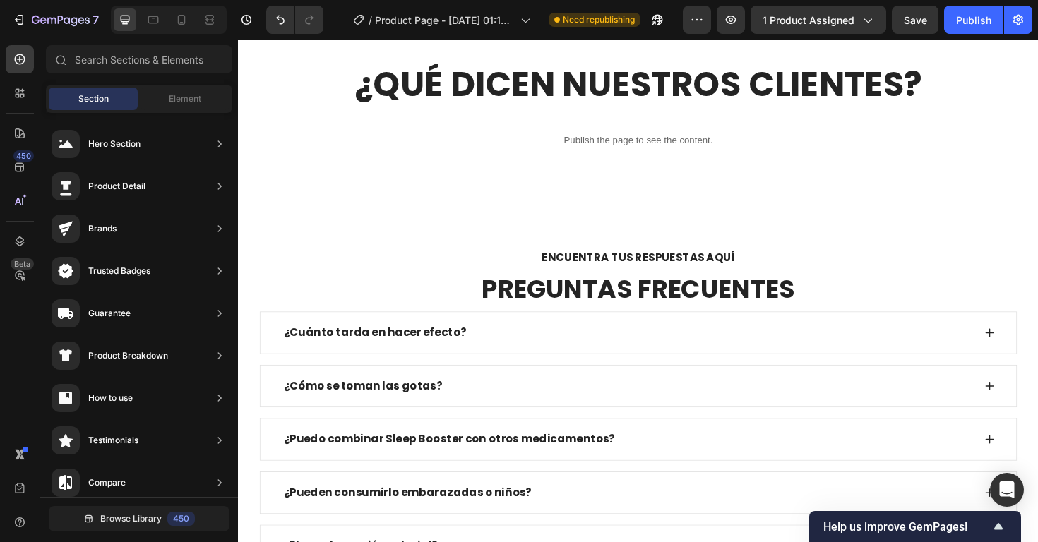
scroll to position [3173, 0]
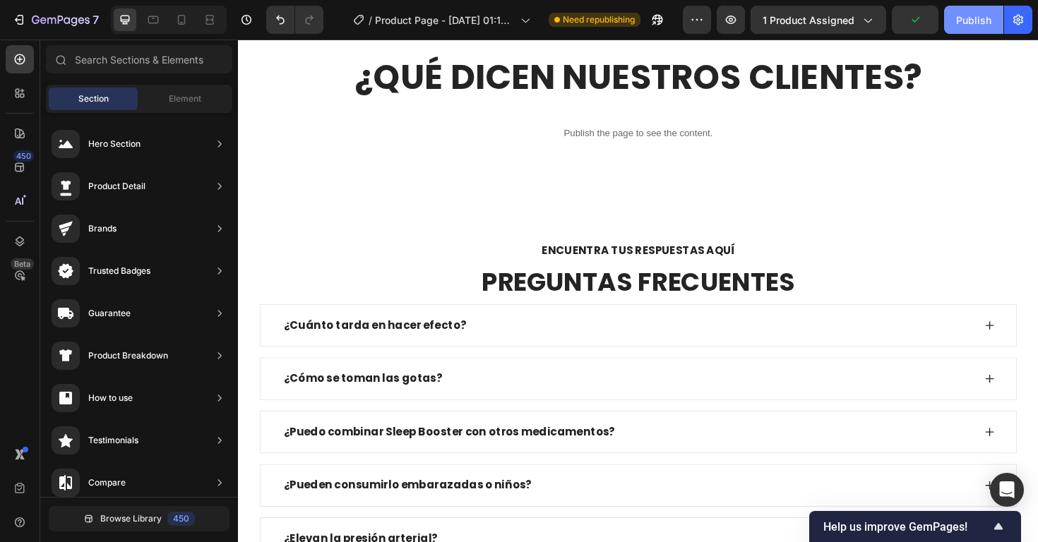
click at [985, 25] on div "Publish" at bounding box center [973, 20] width 35 height 15
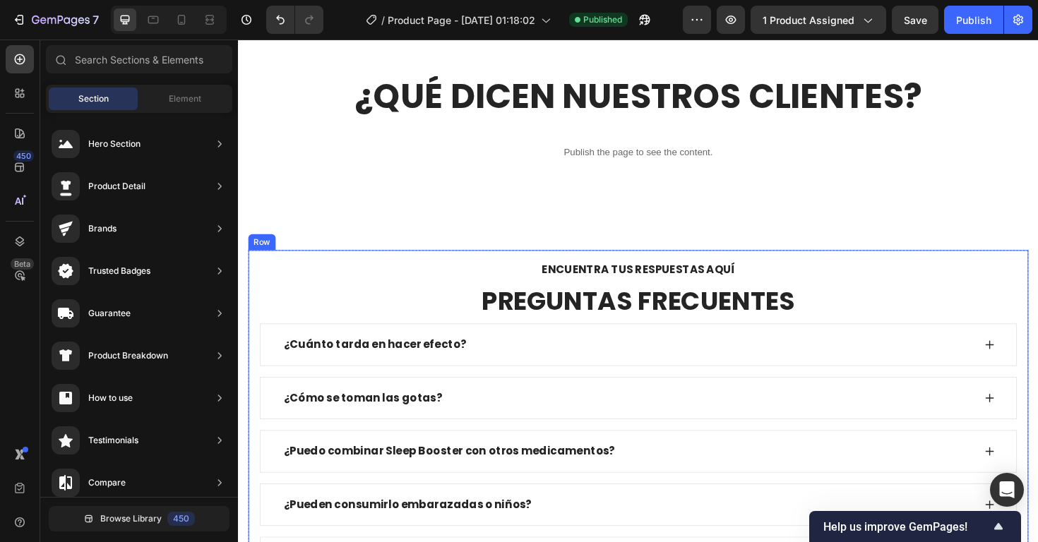
scroll to position [3149, 0]
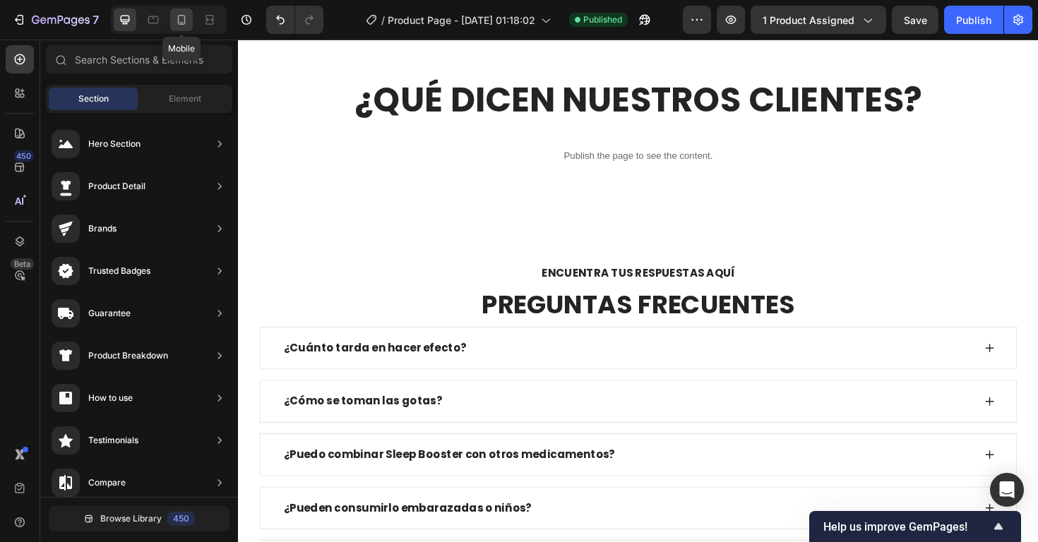
click at [176, 23] on icon at bounding box center [181, 20] width 14 height 14
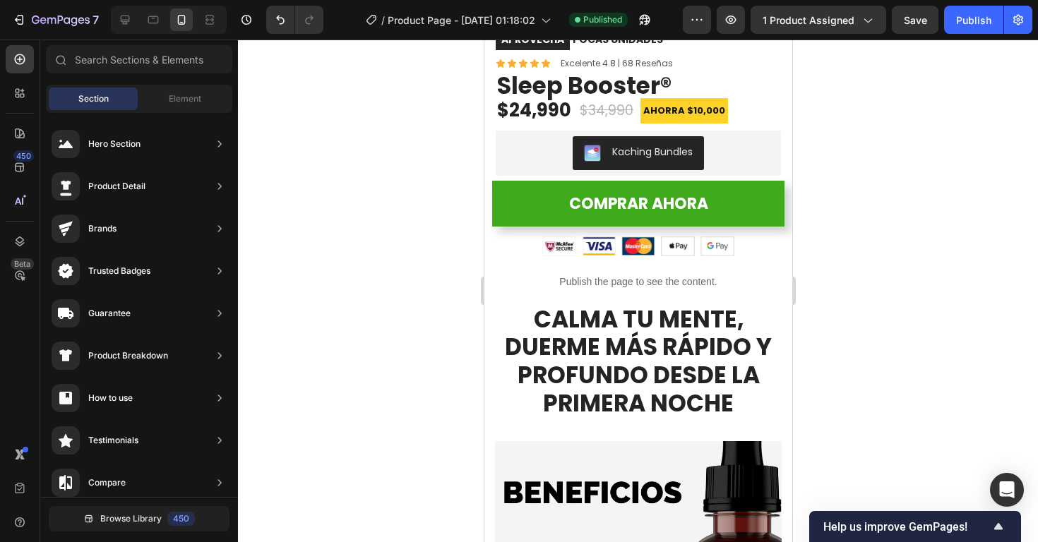
scroll to position [368, 0]
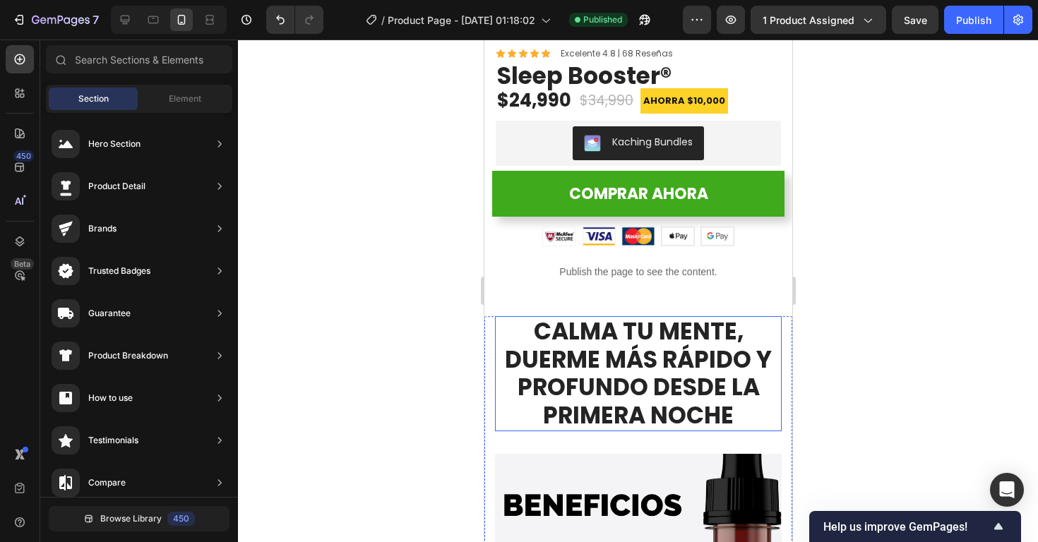
click at [620, 342] on h2 "CALMA TU MENTE, DUERME MÁS RÁPIDO Y PROFUNDO DESDE LA PRIMERA NOCHE" at bounding box center [637, 373] width 287 height 114
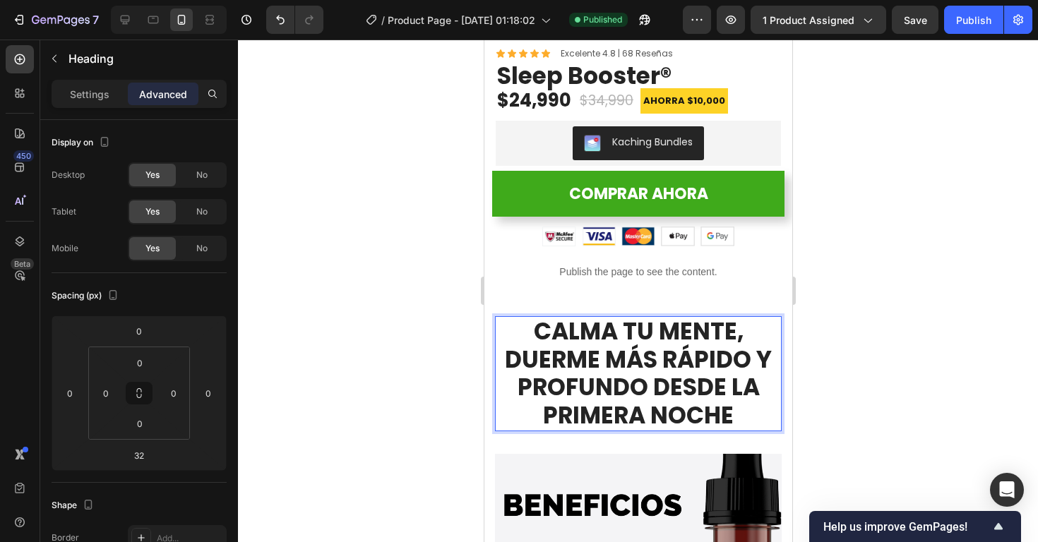
click at [652, 356] on h2 "CALMA TU MENTE, DUERME MÁS RÁPIDO Y PROFUNDO DESDE LA PRIMERA NOCHE" at bounding box center [637, 373] width 287 height 114
click at [652, 356] on p "CALMA TU MENTE, DUERME MÁS RÁPIDO Y PROFUNDO DESDE LA PRIMERA NOCHE" at bounding box center [638, 374] width 284 height 112
click at [744, 357] on p "CALMA TU MENTE, DUERME MÁS RÁPIDO Y PROFUNDO DESDE LA PRIMERA NOCHE" at bounding box center [638, 374] width 284 height 112
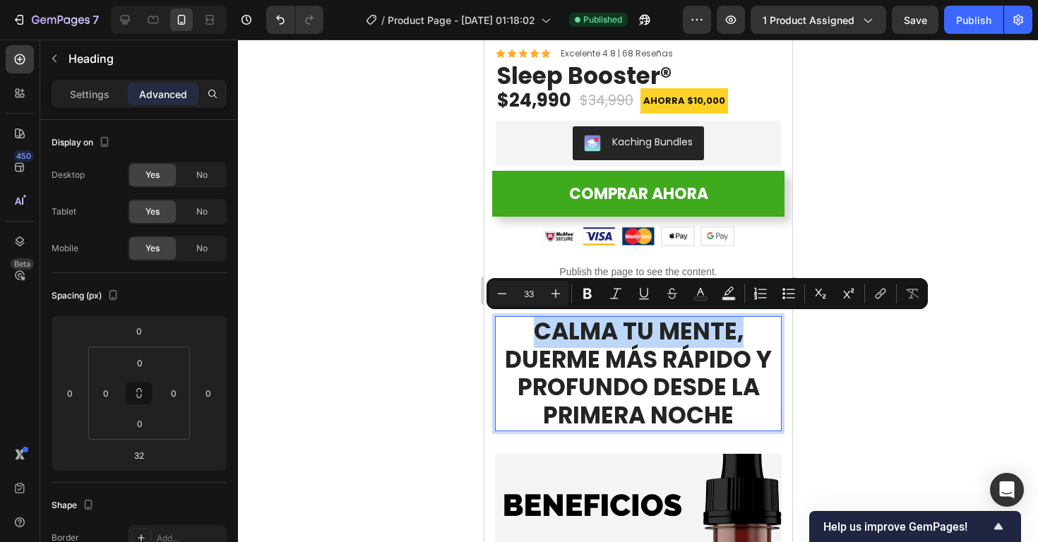
drag, startPoint x: 749, startPoint y: 337, endPoint x: 541, endPoint y: 316, distance: 209.2
click at [541, 318] on p "CALMA TU MENTE, DUERME MÁS RÁPIDO Y PROFUNDO DESDE LA PRIMERA NOCHE" at bounding box center [638, 374] width 284 height 112
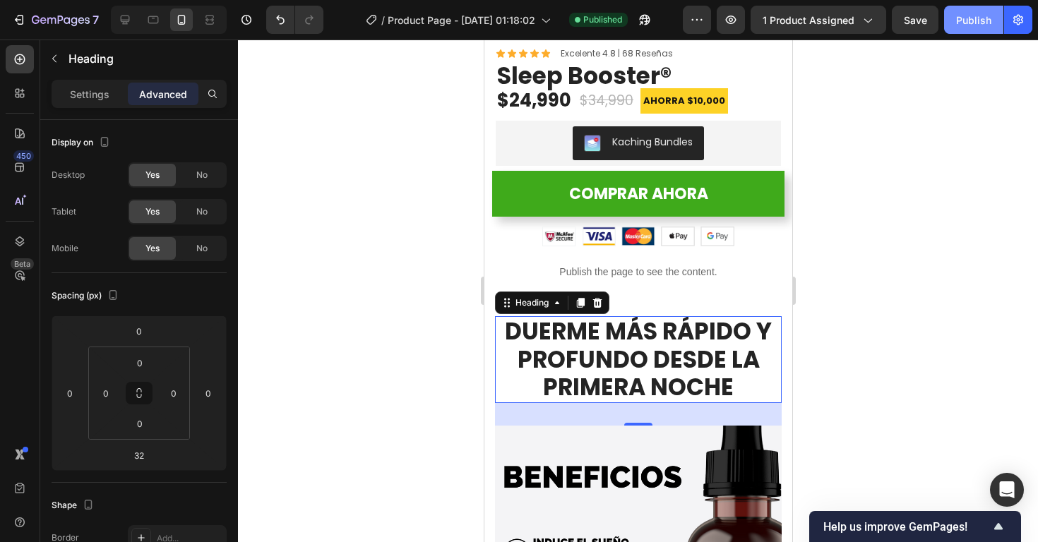
click at [978, 18] on div "Publish" at bounding box center [973, 20] width 35 height 15
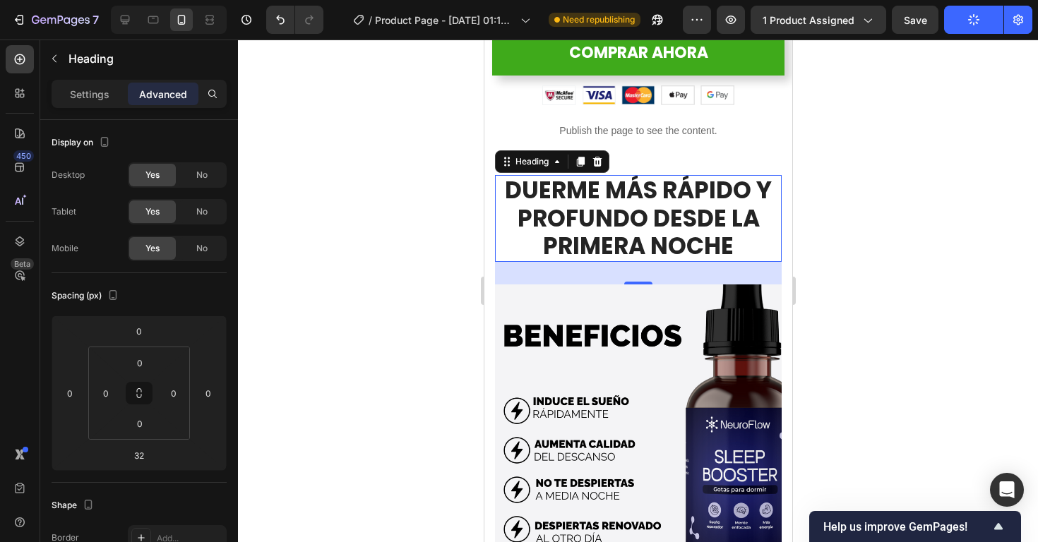
scroll to position [521, 0]
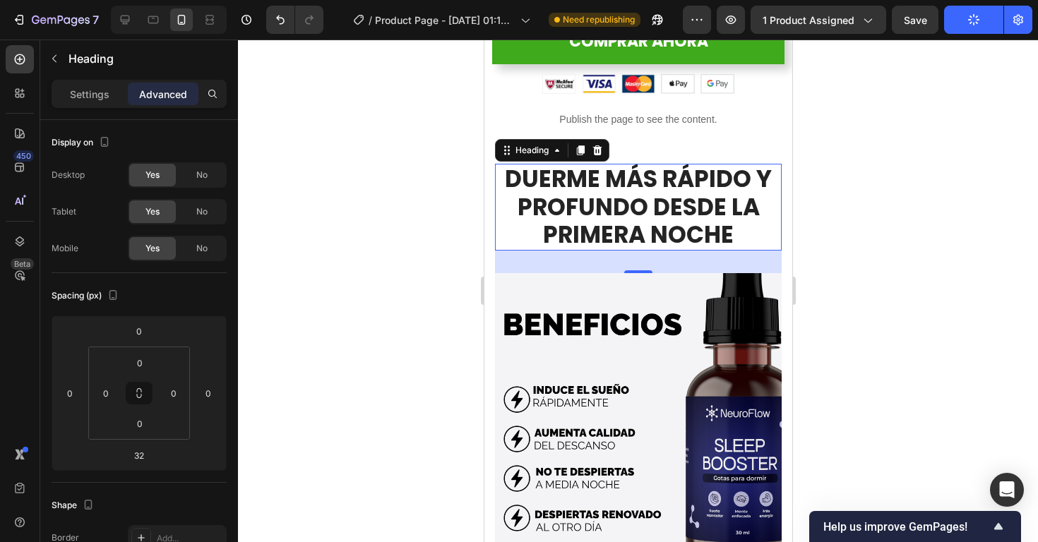
click at [636, 260] on div "32" at bounding box center [638, 261] width 16 height 11
click at [145, 459] on input "32" at bounding box center [139, 455] width 28 height 21
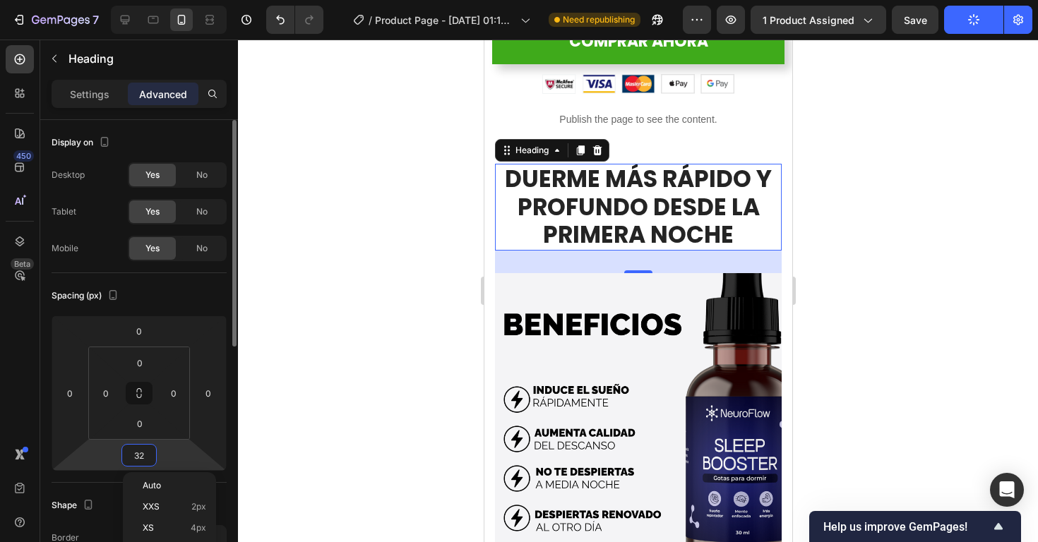
type input "0"
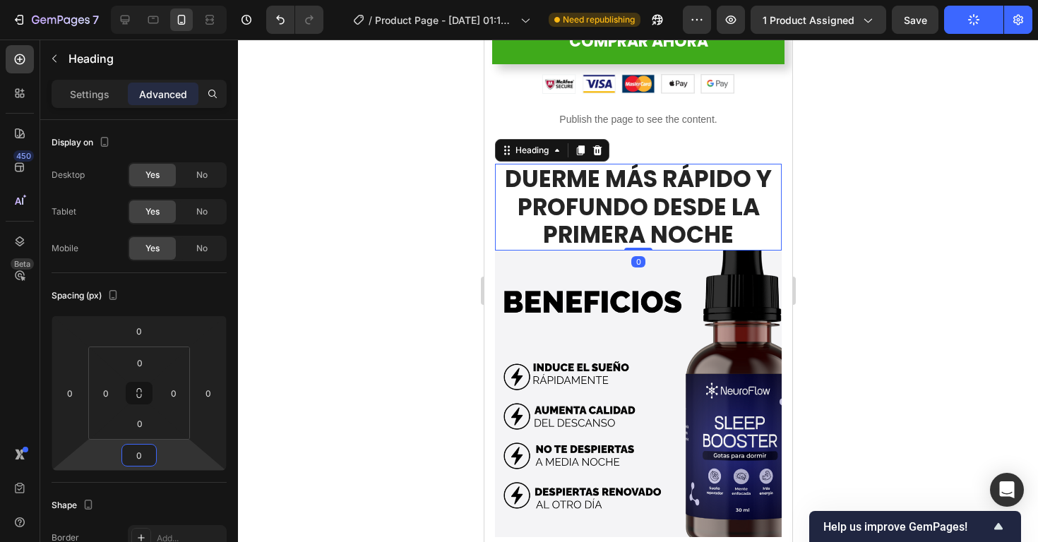
click at [895, 241] on div at bounding box center [638, 291] width 800 height 503
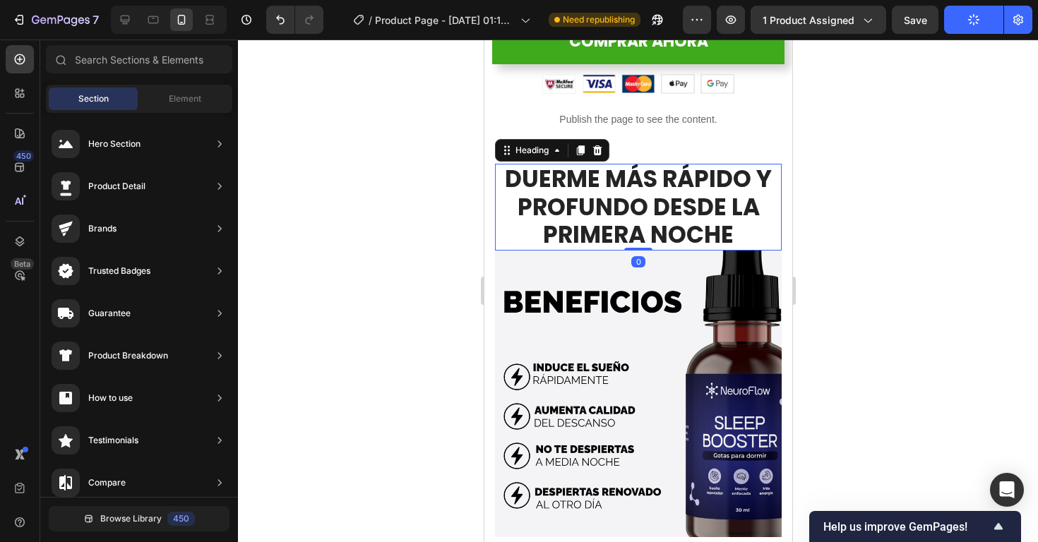
click at [745, 241] on p "DUERME MÁS RÁPIDO Y PROFUNDO DESDE LA PRIMERA NOCHE" at bounding box center [638, 207] width 284 height 84
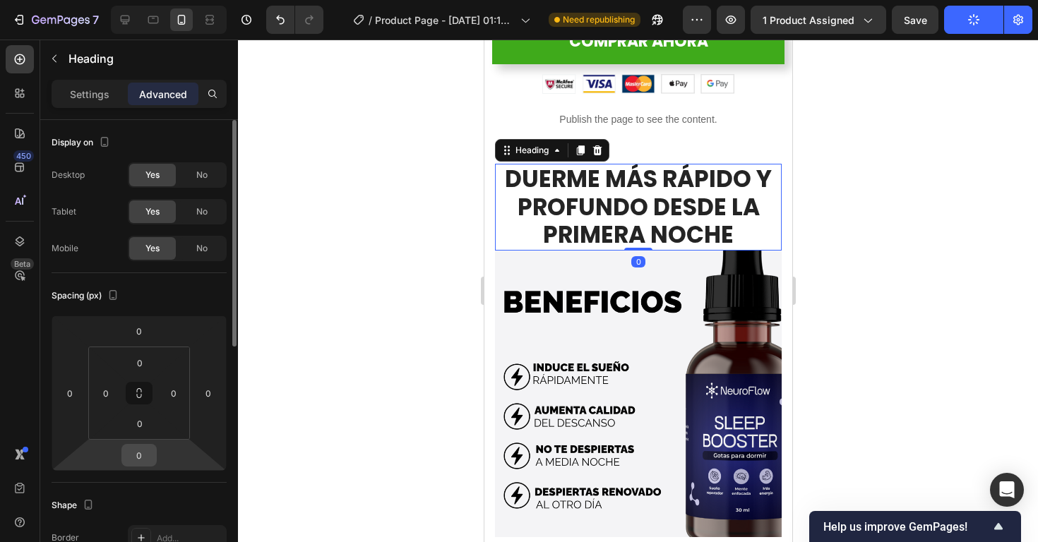
click at [149, 457] on input "0" at bounding box center [139, 455] width 28 height 21
type input "10"
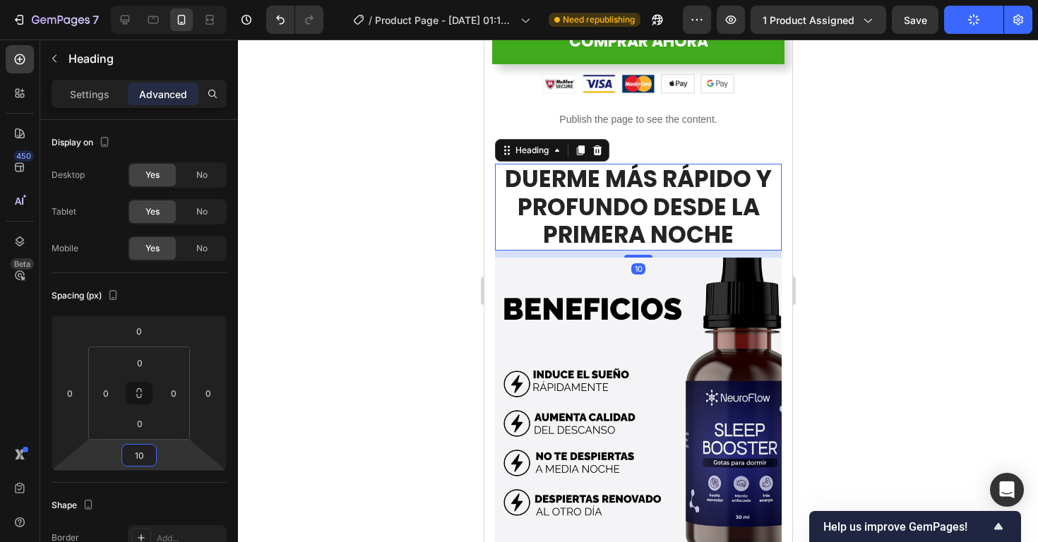
click at [999, 328] on div at bounding box center [638, 291] width 800 height 503
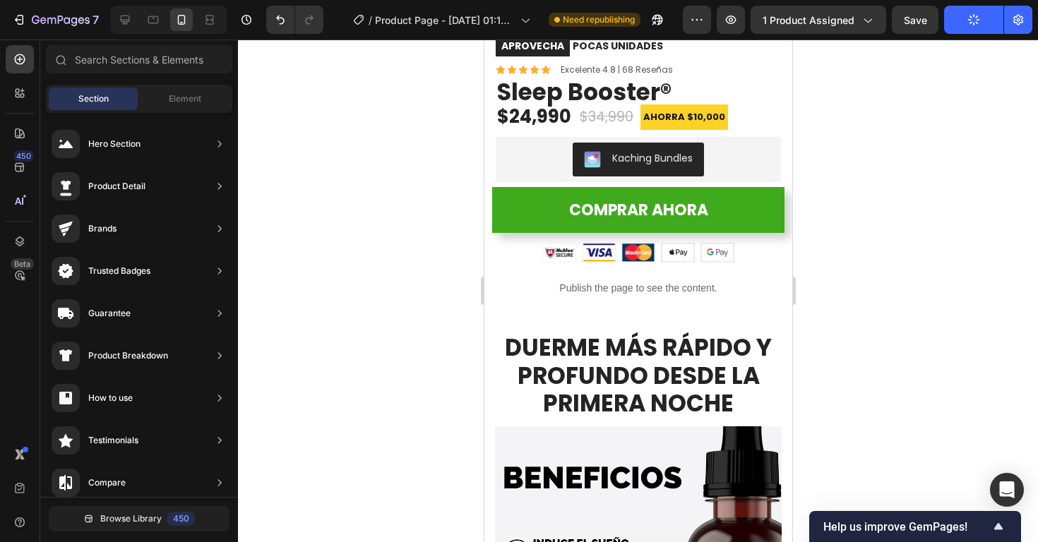
scroll to position [355, 0]
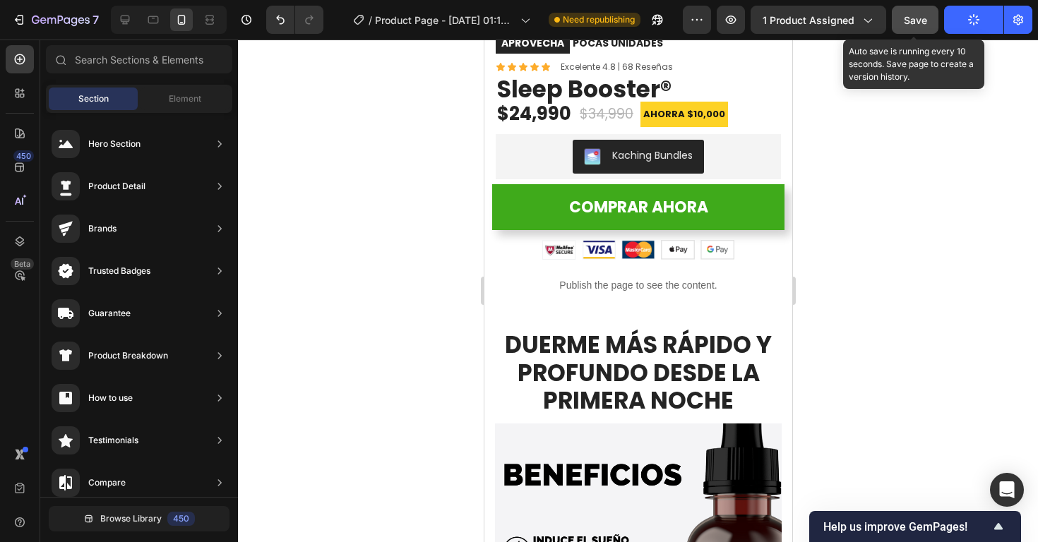
click at [901, 20] on button "Save" at bounding box center [915, 20] width 47 height 28
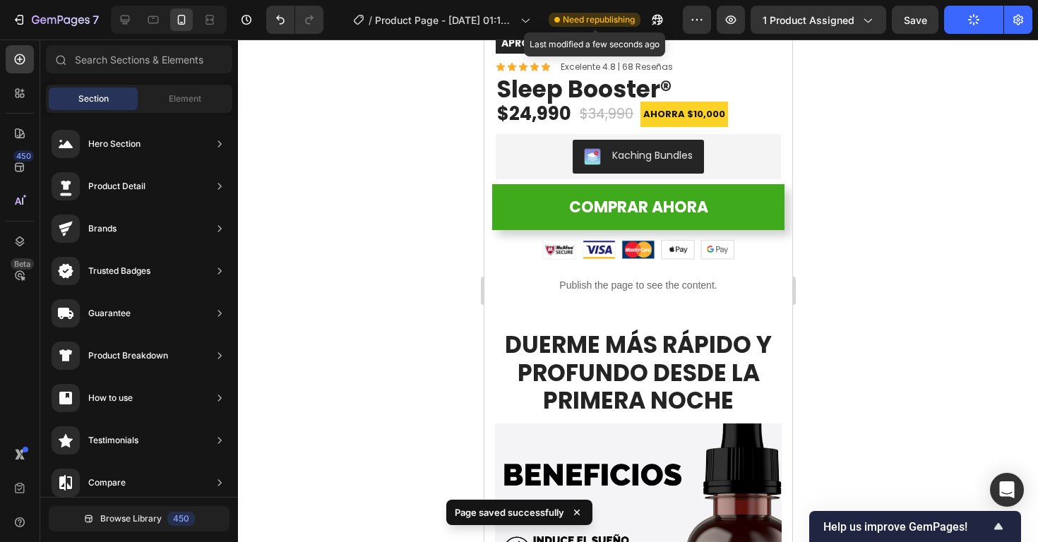
click at [620, 23] on span "Need republishing" at bounding box center [599, 19] width 72 height 13
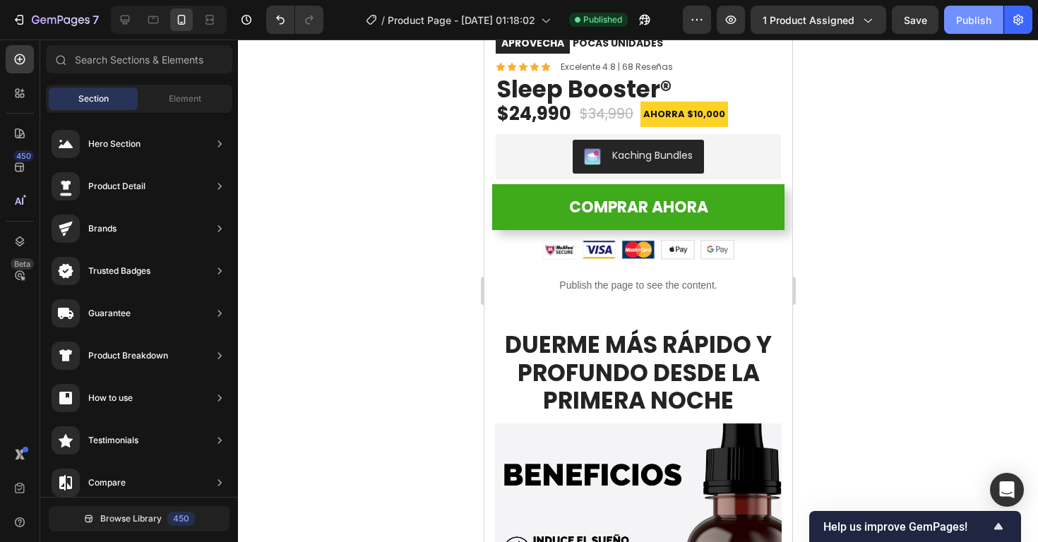
click at [973, 24] on div "Publish" at bounding box center [973, 20] width 35 height 15
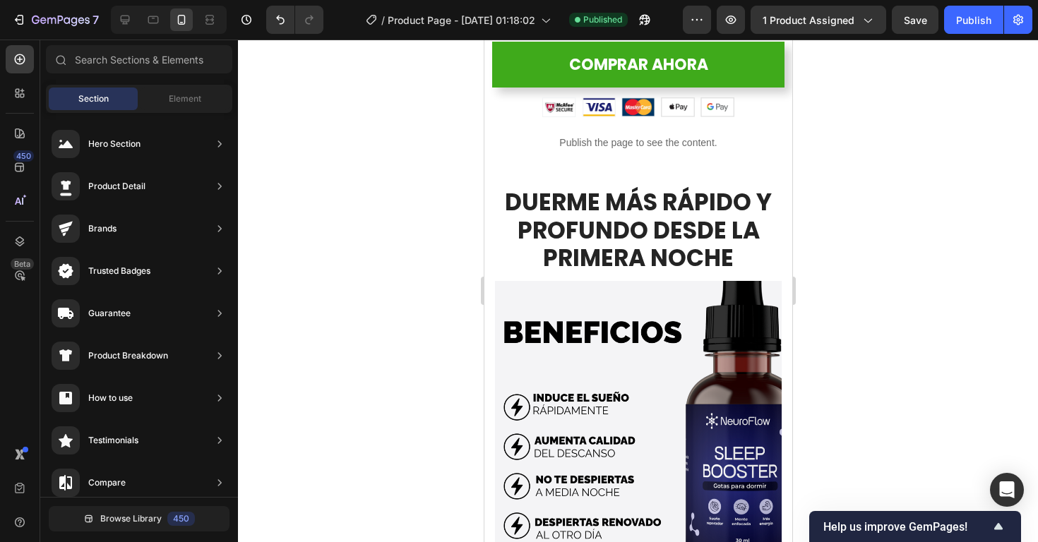
scroll to position [497, 0]
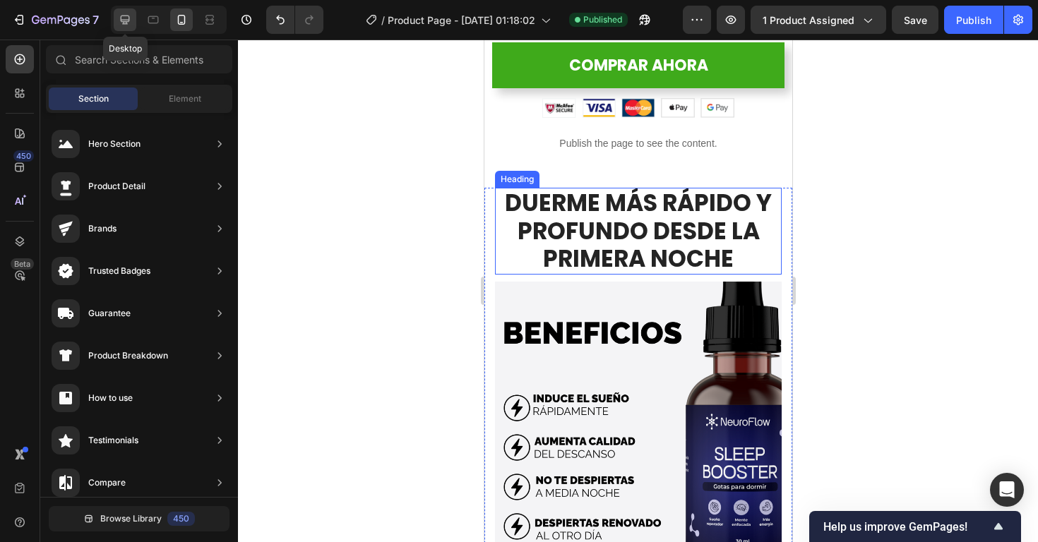
click at [128, 16] on icon at bounding box center [125, 20] width 14 height 14
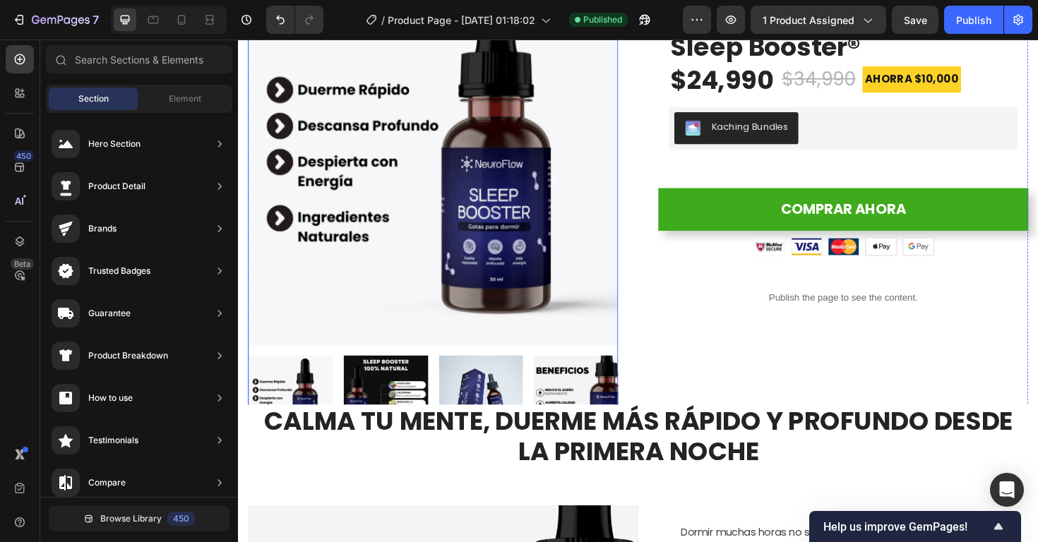
scroll to position [150, 0]
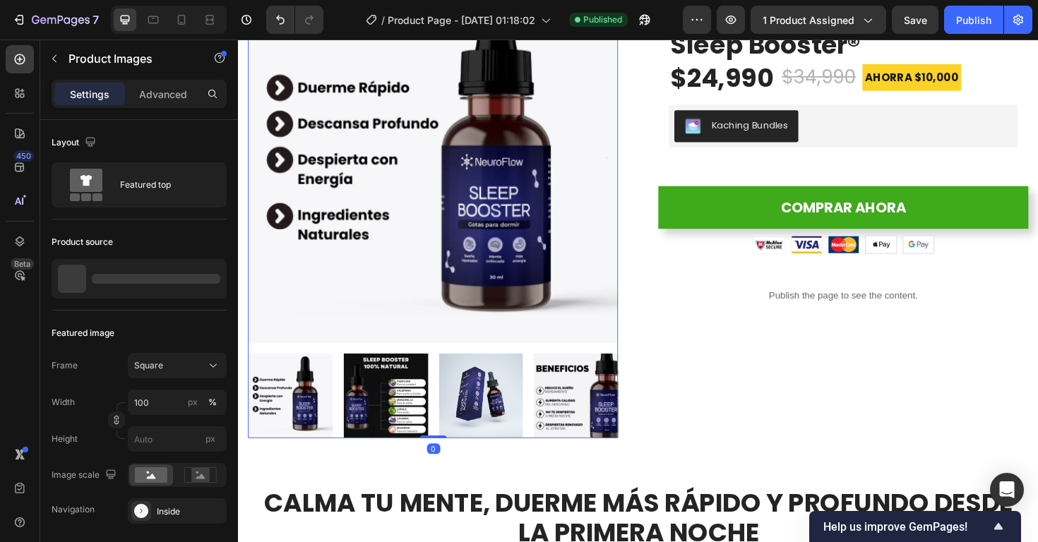
click at [582, 452] on img at bounding box center [596, 417] width 90 height 90
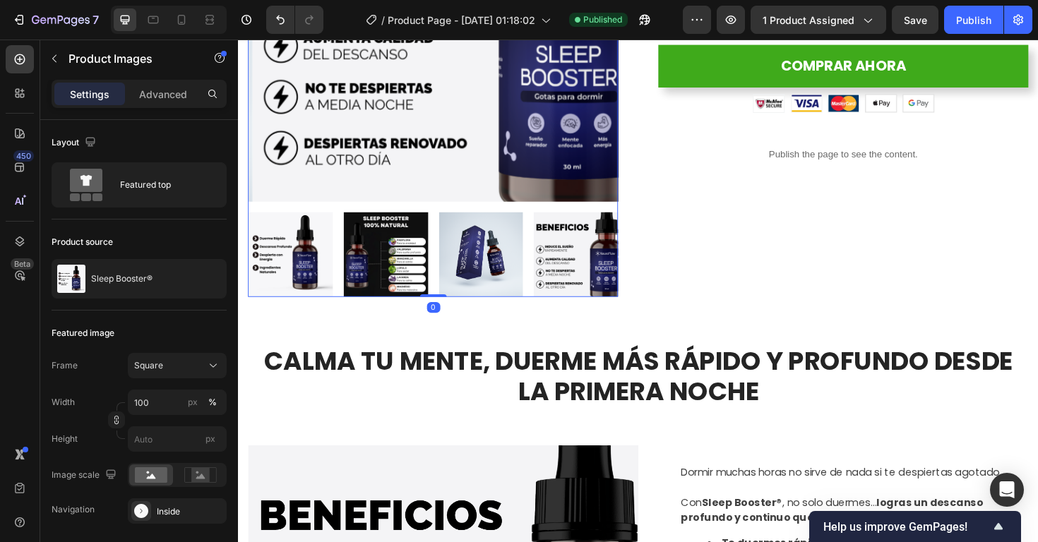
scroll to position [305, 0]
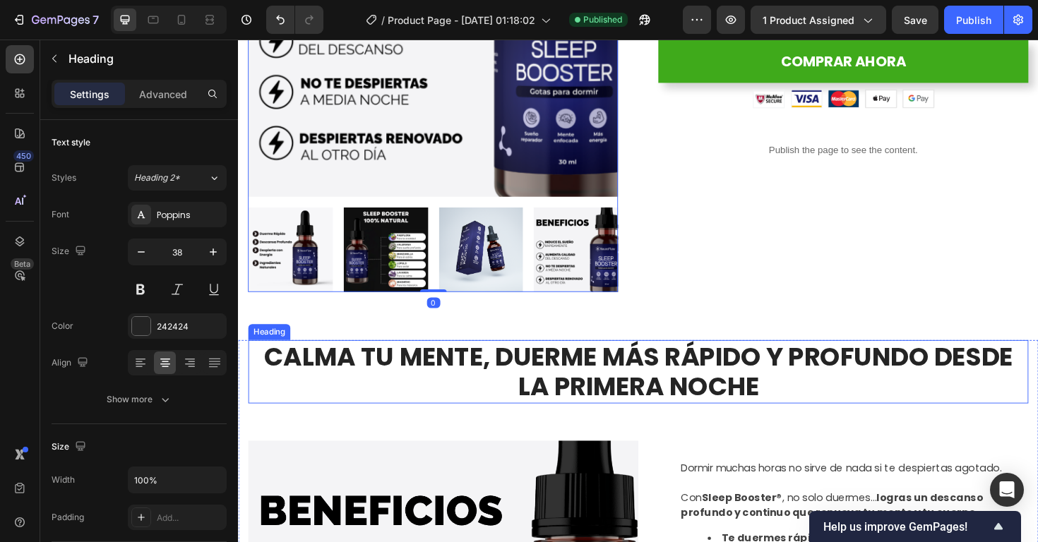
click at [539, 394] on h2 "CALMA TU MENTE, DUERME MÁS RÁPIDO Y PROFUNDO DESDE LA PRIMERA NOCHE" at bounding box center [661, 391] width 826 height 67
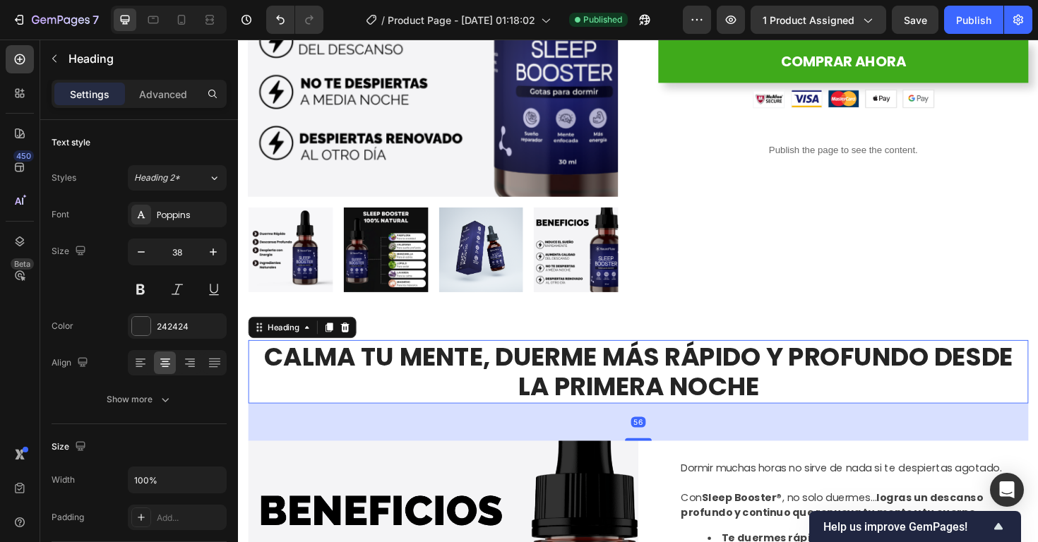
click at [515, 381] on h2 "CALMA TU MENTE, DUERME MÁS RÁPIDO Y PROFUNDO DESDE LA PRIMERA NOCHE" at bounding box center [661, 391] width 826 height 67
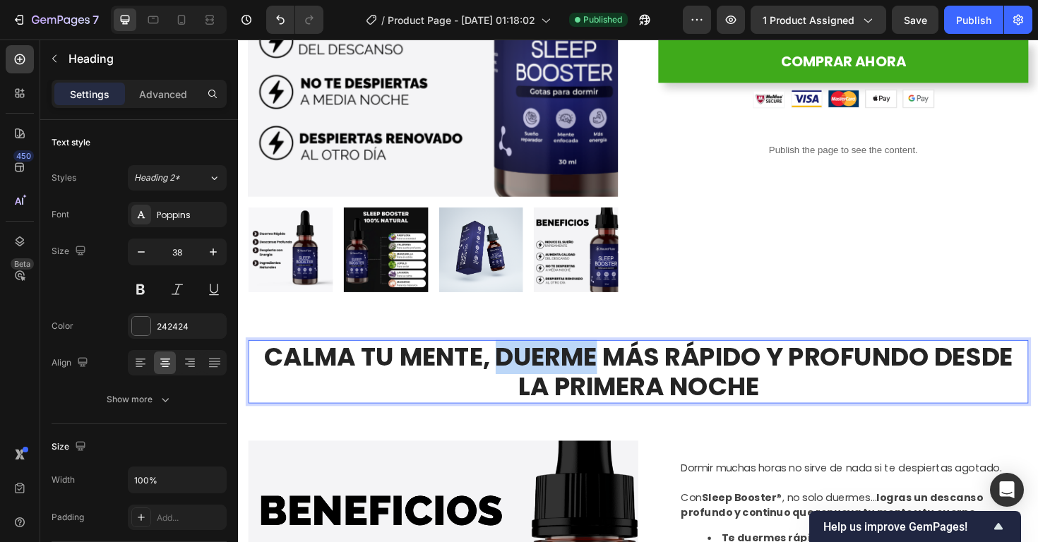
click at [515, 381] on p "CALMA TU MENTE, DUERME MÁS RÁPIDO Y PROFUNDO DESDE LA PRIMERA NOCHE" at bounding box center [661, 391] width 823 height 64
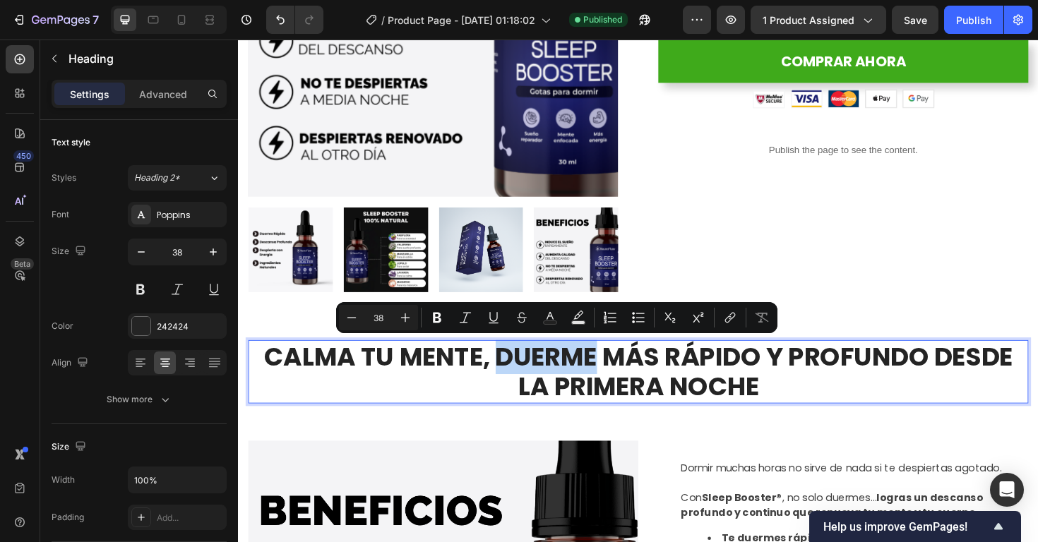
click at [509, 379] on p "CALMA TU MENTE, DUERME MÁS RÁPIDO Y PROFUNDO DESDE LA PRIMERA NOCHE" at bounding box center [661, 391] width 823 height 64
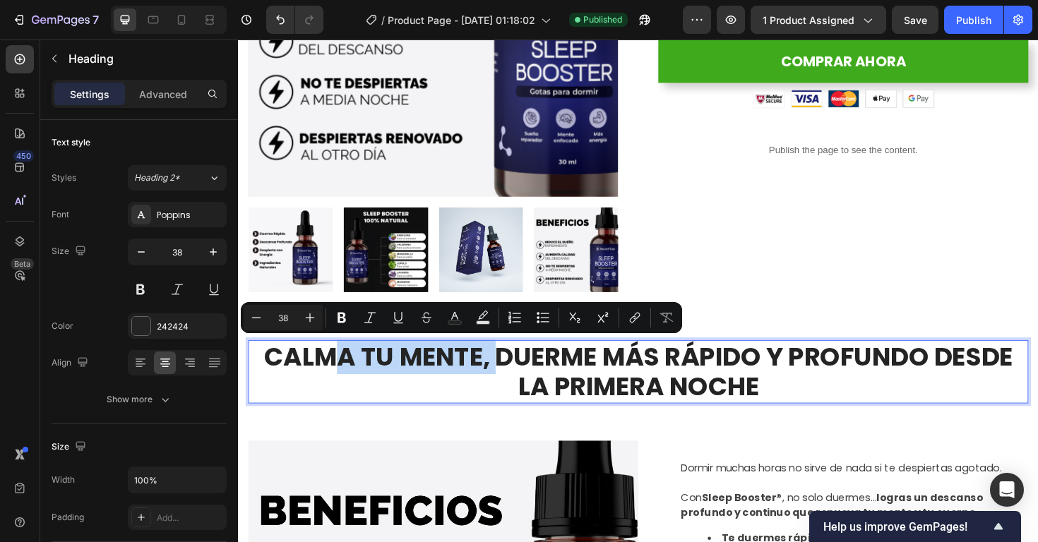
drag, startPoint x: 510, startPoint y: 379, endPoint x: 328, endPoint y: 364, distance: 183.4
click at [328, 364] on p "CALMA TU MENTE, DUERME MÁS RÁPIDO Y PROFUNDO DESDE LA PRIMERA NOCHE" at bounding box center [661, 391] width 823 height 64
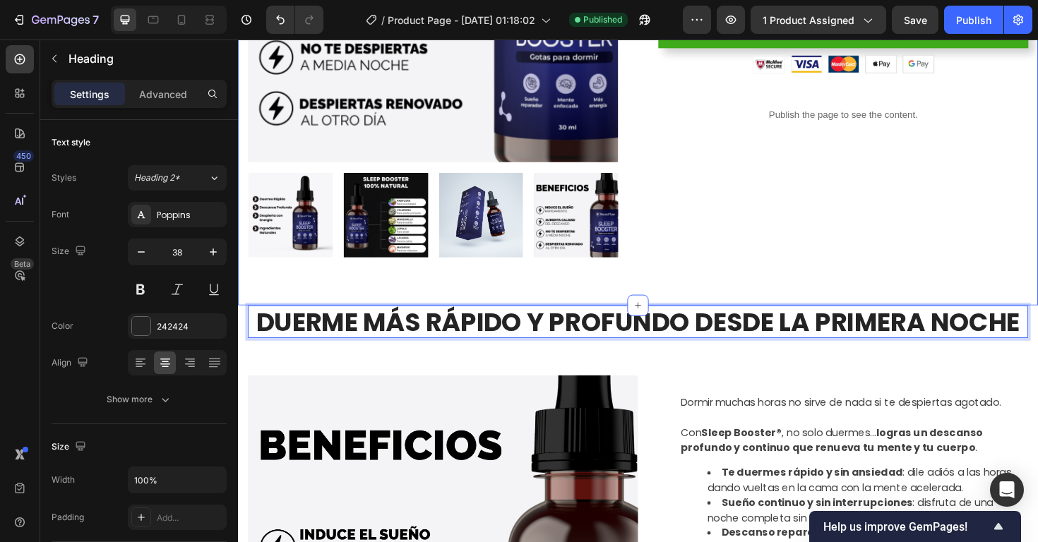
scroll to position [347, 0]
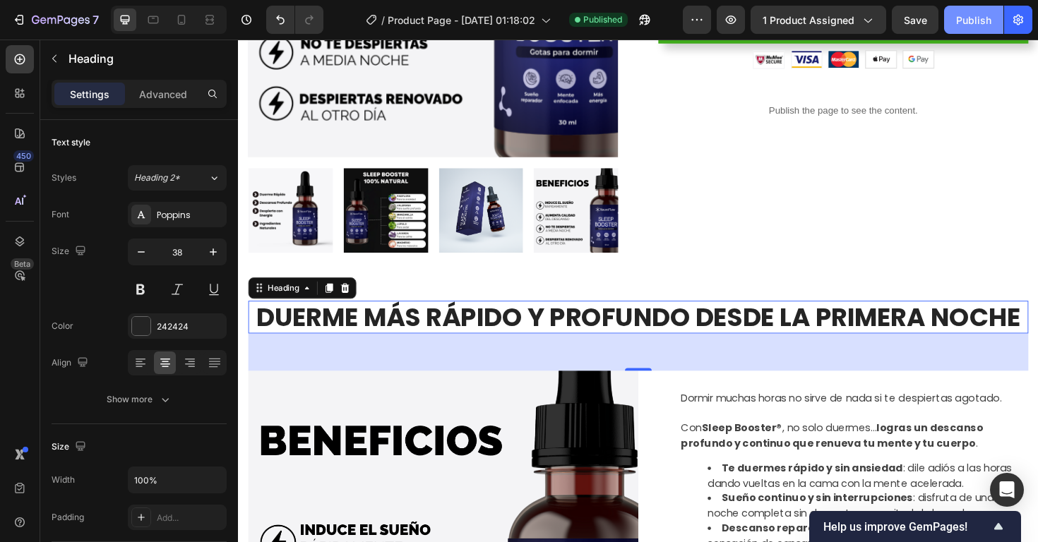
click at [961, 18] on div "Publish" at bounding box center [973, 20] width 35 height 15
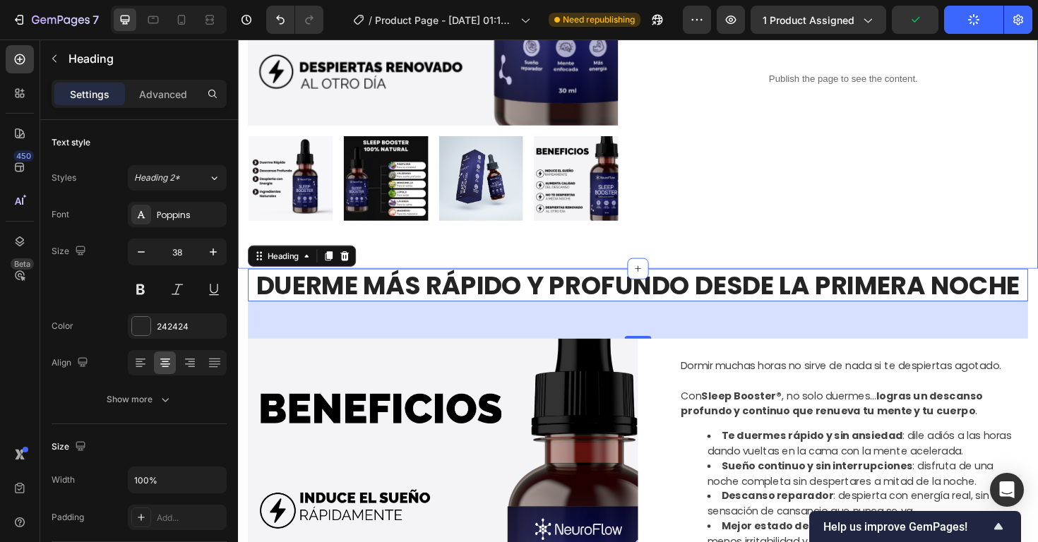
scroll to position [386, 0]
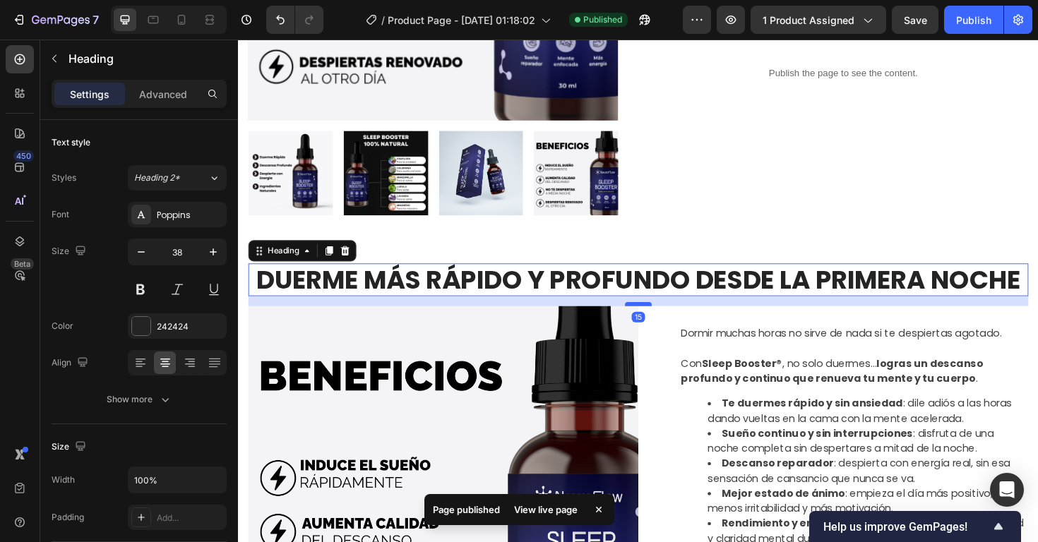
drag, startPoint x: 671, startPoint y: 347, endPoint x: 672, endPoint y: 318, distance: 29.0
click at [672, 318] on div at bounding box center [661, 320] width 28 height 4
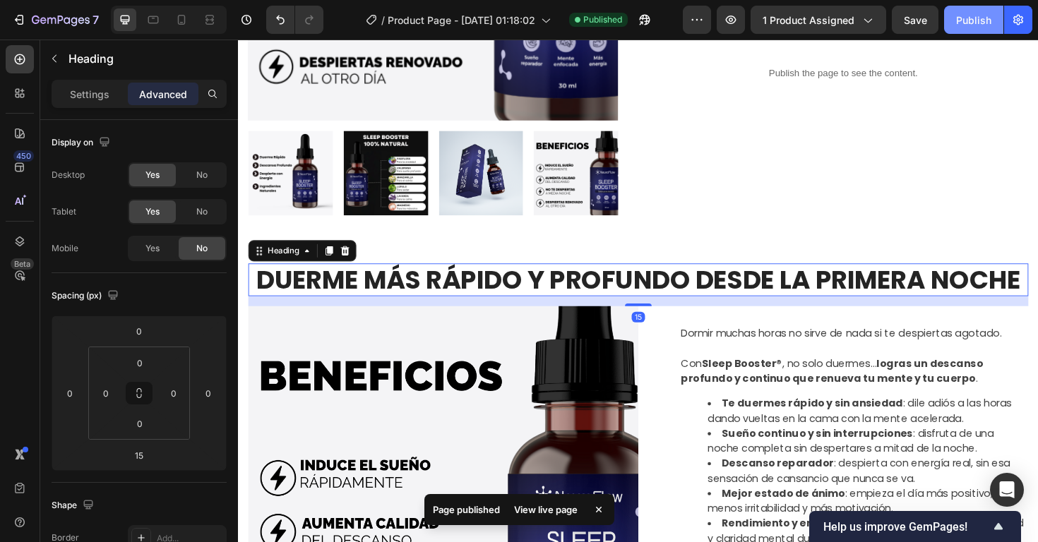
click at [971, 22] on div "Publish" at bounding box center [973, 20] width 35 height 15
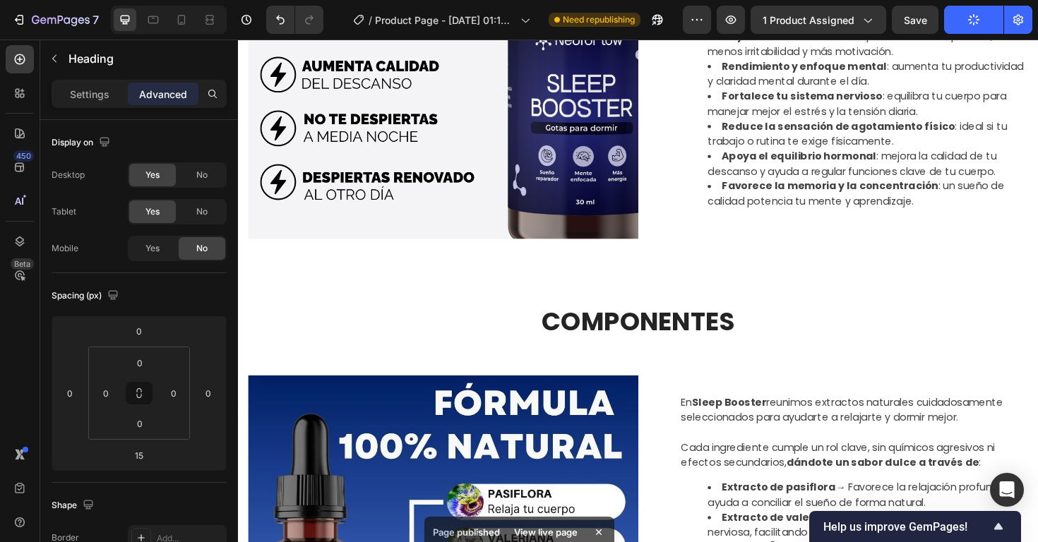
scroll to position [878, 0]
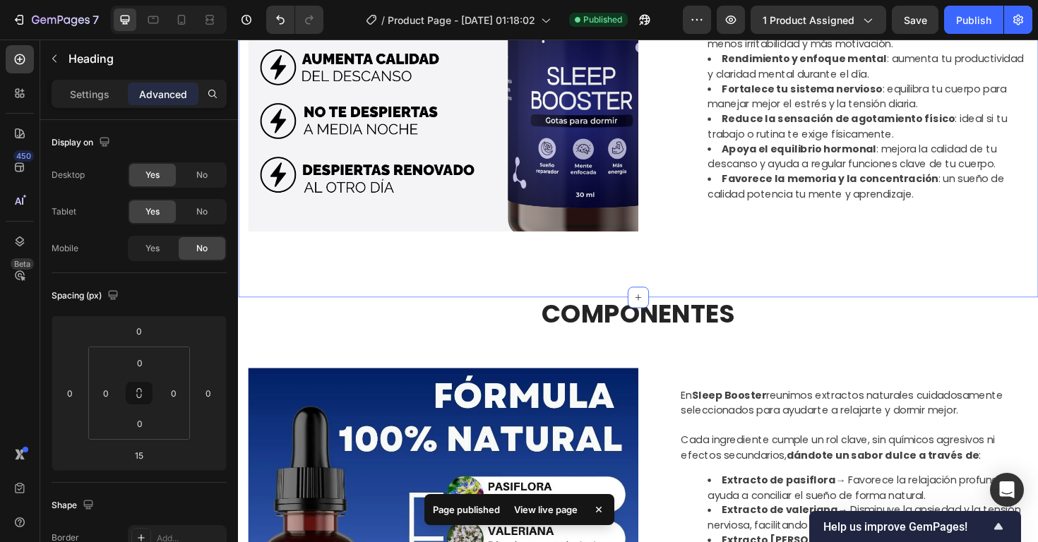
click at [696, 287] on div "DUERME MÁS RÁPIDO Y PROFUNDO DESDE LA PRIMERA NOCHE Heading 15 COMPONENTES Head…" at bounding box center [661, 49] width 847 height 529
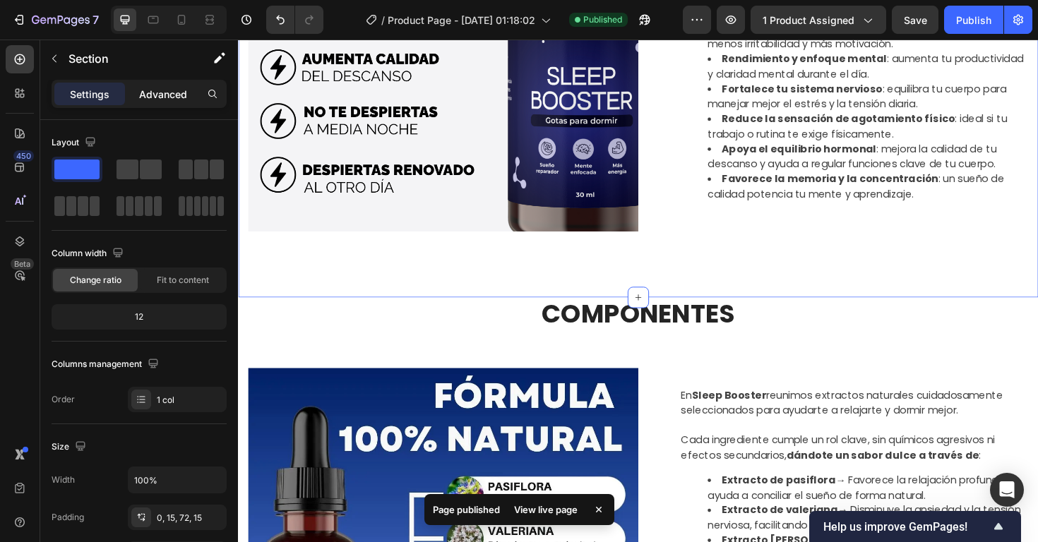
click at [167, 95] on p "Advanced" at bounding box center [163, 94] width 48 height 15
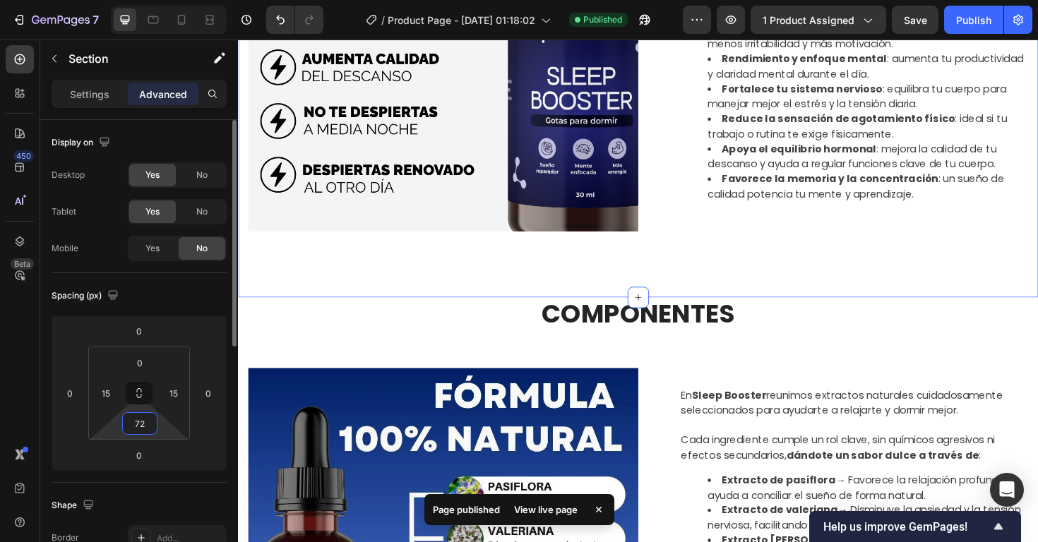
click at [136, 421] on input "72" at bounding box center [140, 423] width 28 height 21
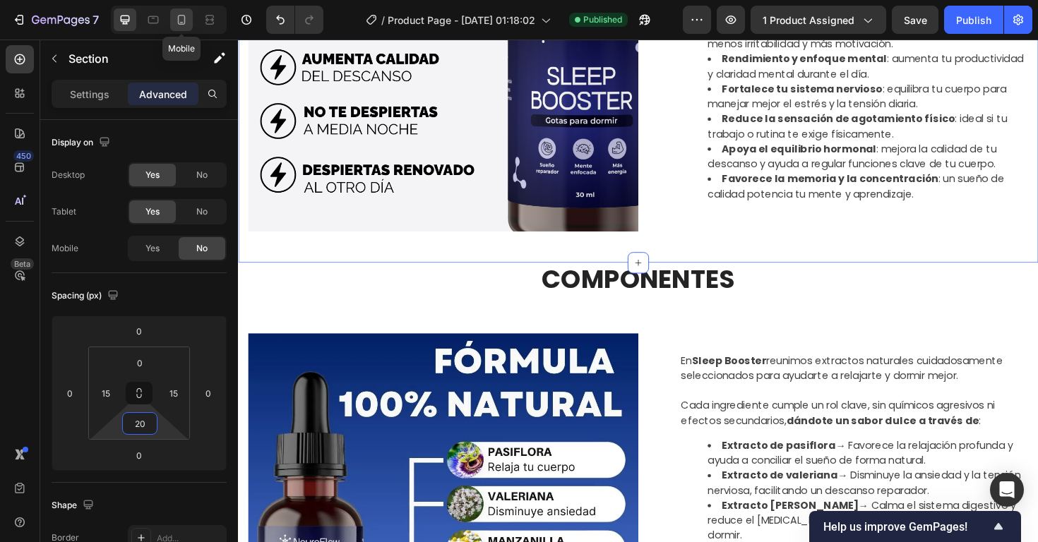
type input "20"
click at [182, 25] on icon at bounding box center [181, 20] width 14 height 14
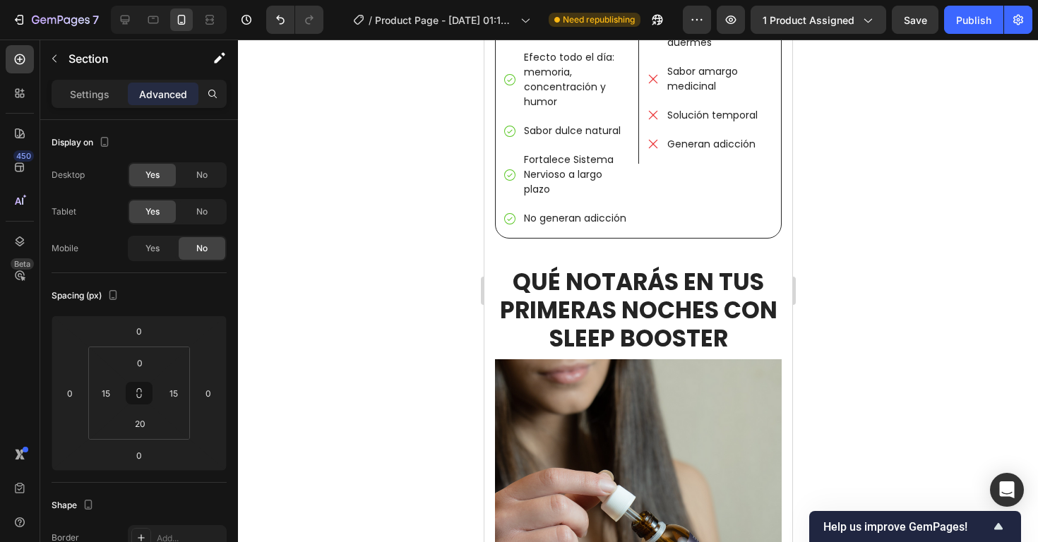
scroll to position [2513, 0]
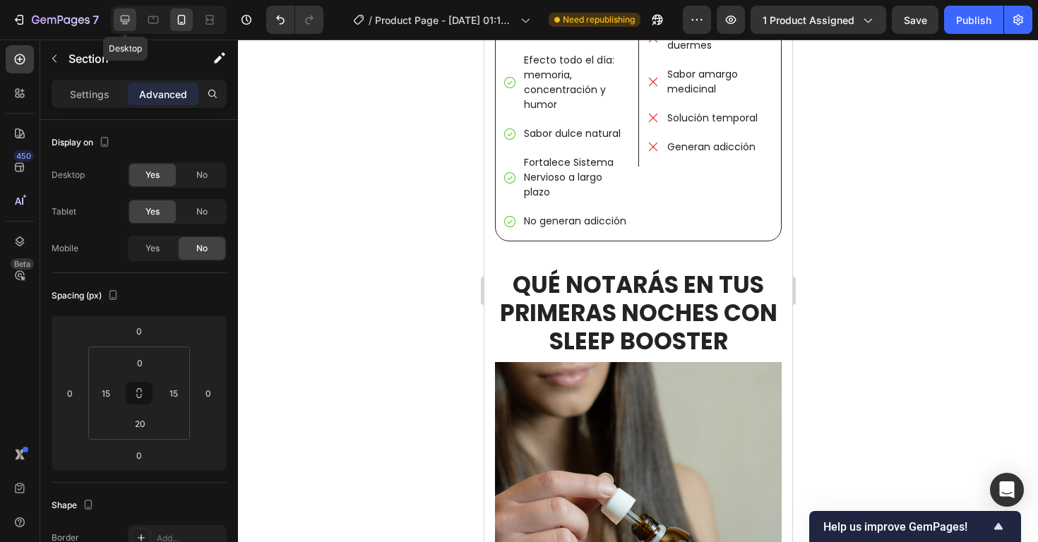
click at [124, 17] on icon at bounding box center [125, 20] width 14 height 14
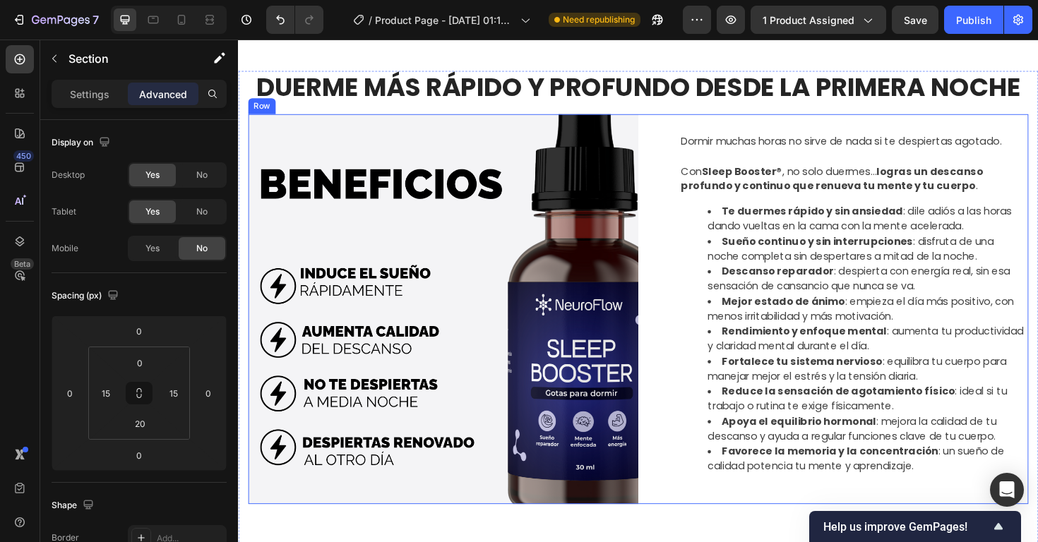
scroll to position [596, 0]
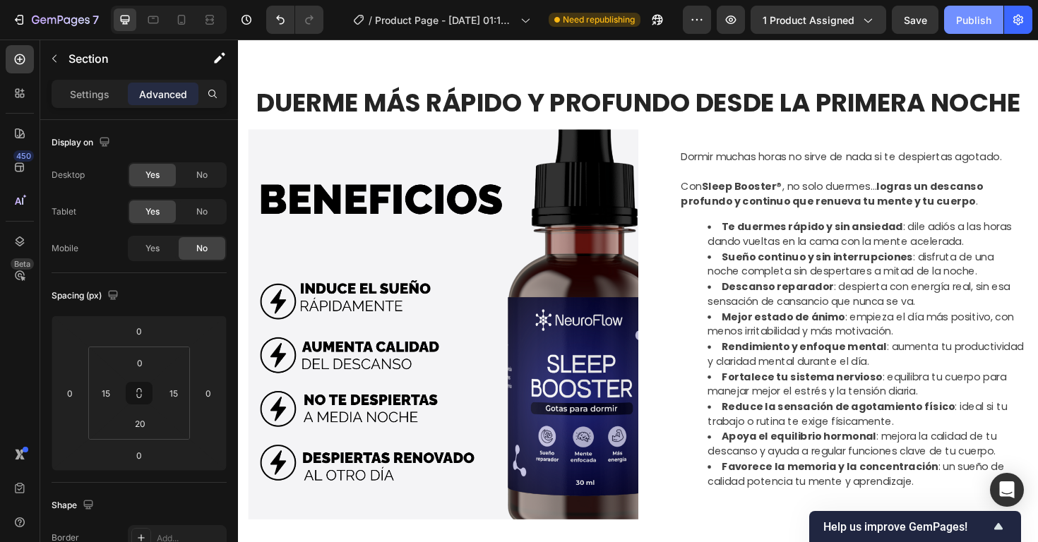
click at [988, 17] on div "Publish" at bounding box center [973, 20] width 35 height 15
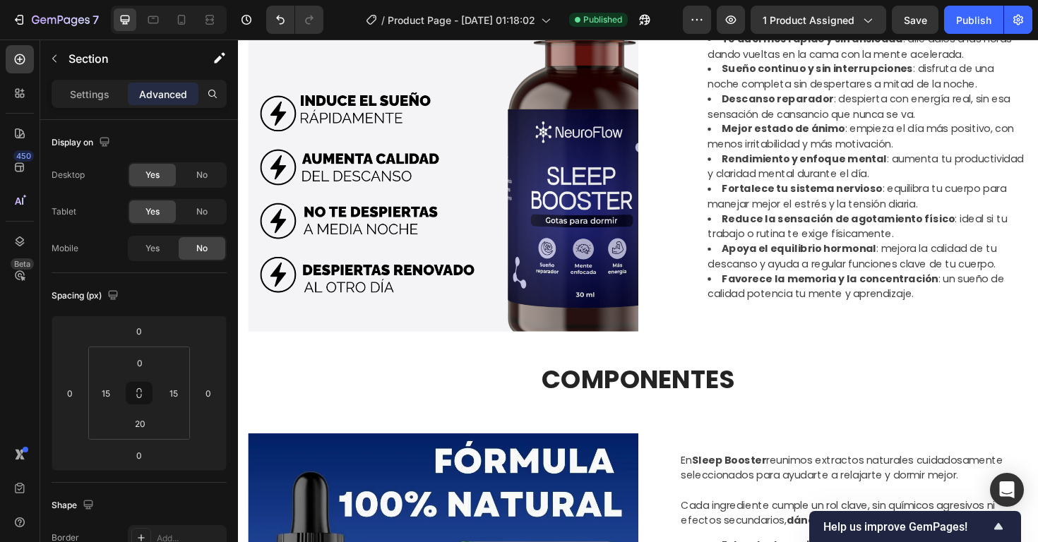
scroll to position [700, 0]
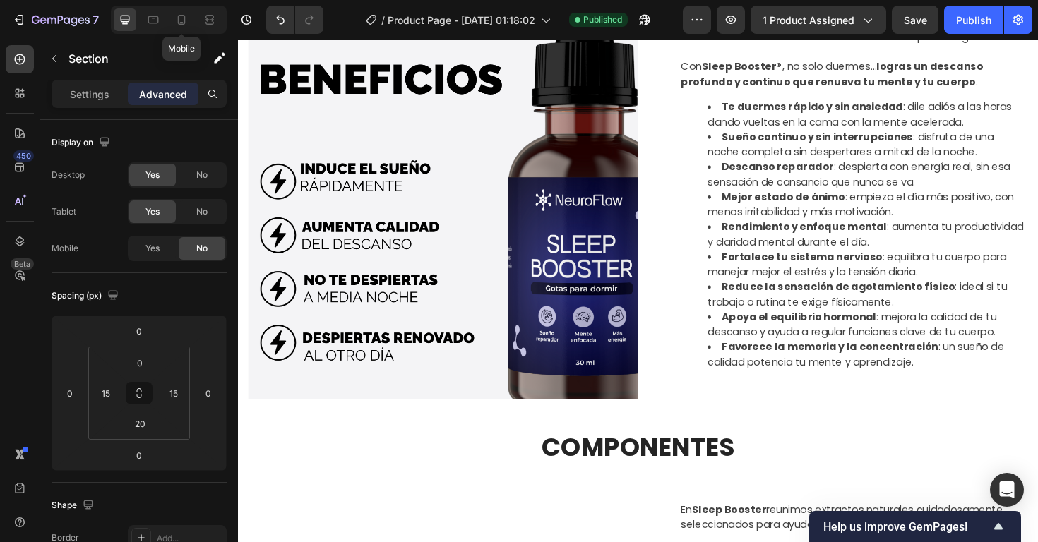
click at [184, 20] on icon at bounding box center [181, 20] width 14 height 14
type input "0"
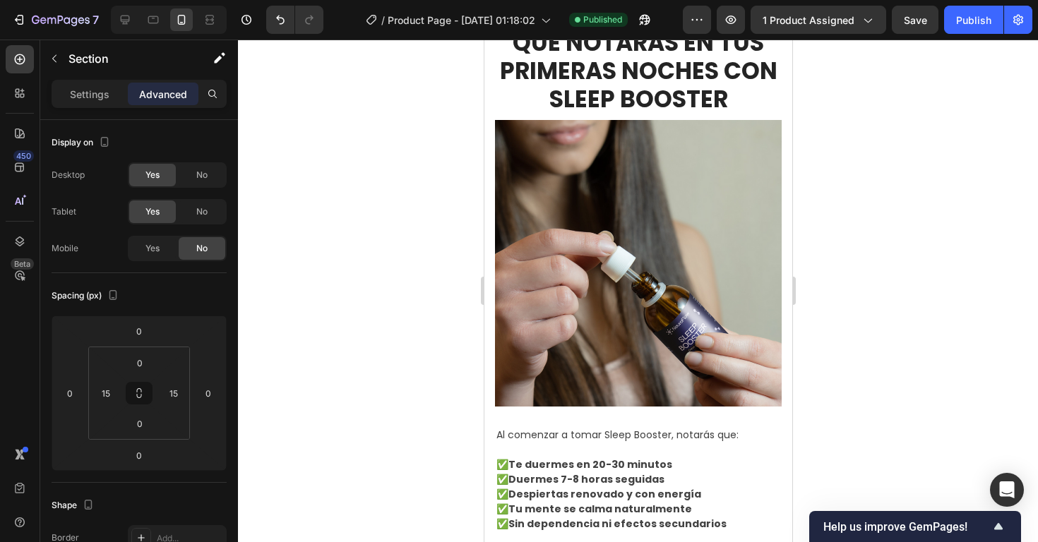
scroll to position [2267, 0]
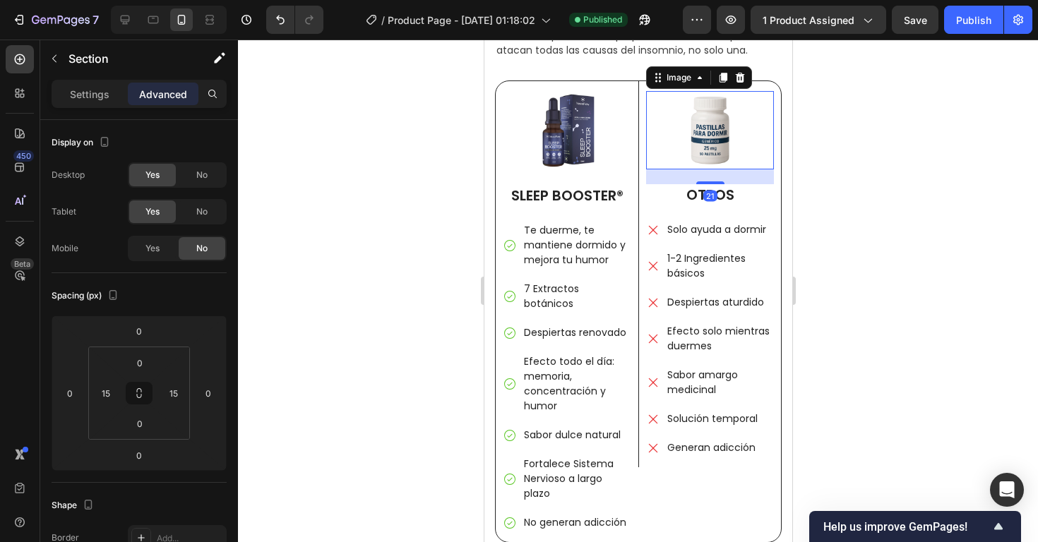
click at [716, 150] on img at bounding box center [709, 130] width 128 height 78
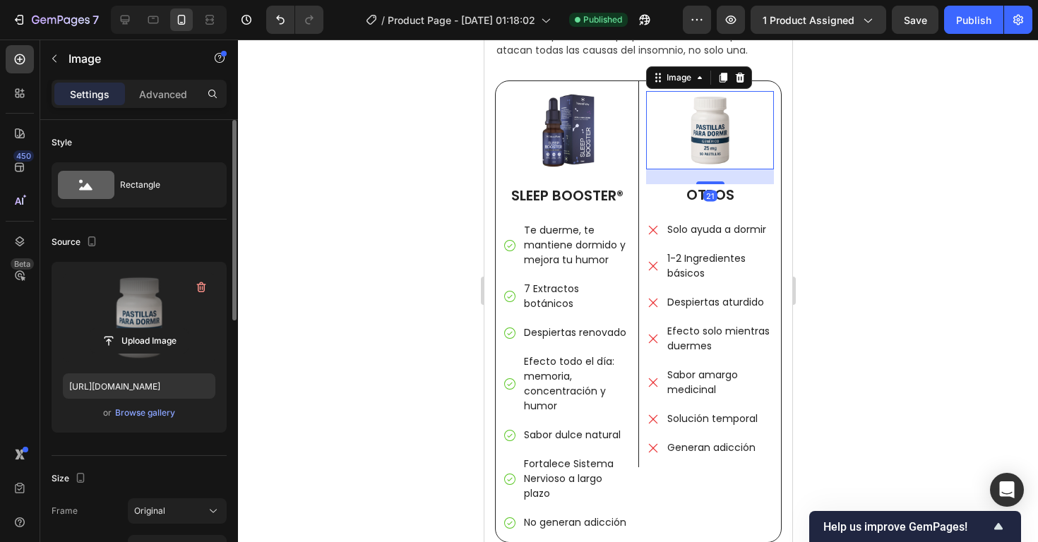
click at [156, 324] on label at bounding box center [139, 317] width 152 height 89
click at [156, 329] on input "file" at bounding box center [138, 341] width 97 height 24
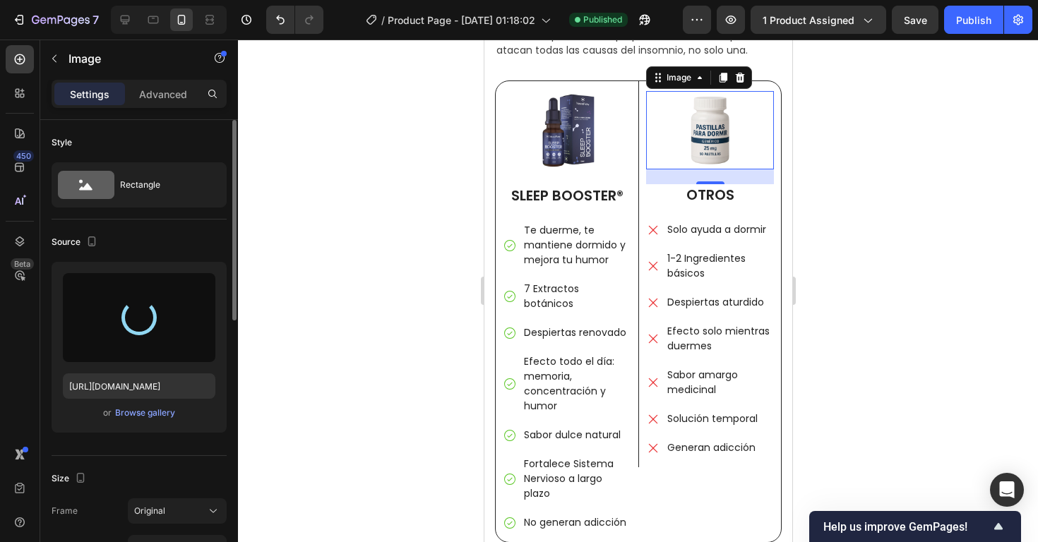
type input "[URL][DOMAIN_NAME]"
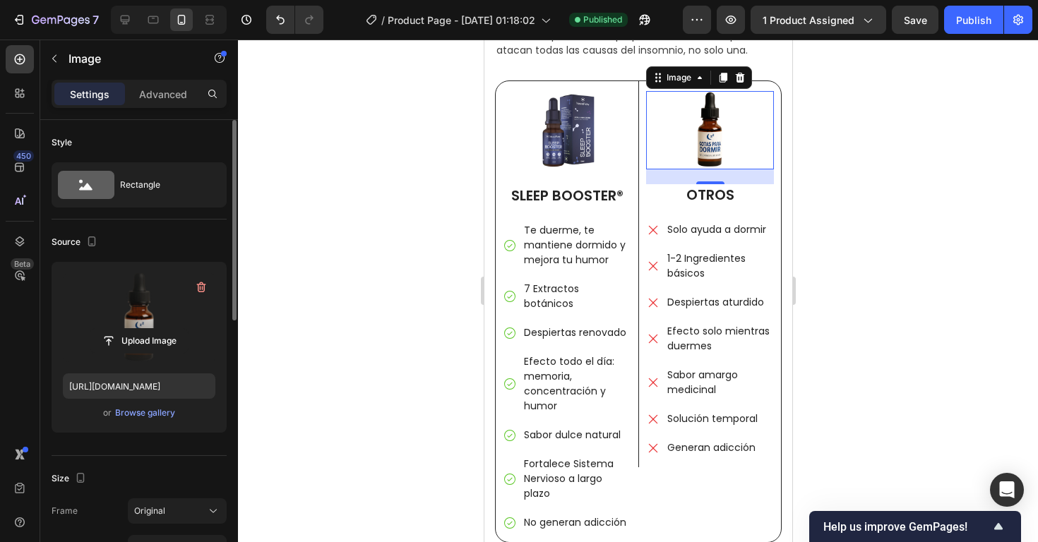
click at [916, 203] on div at bounding box center [638, 291] width 800 height 503
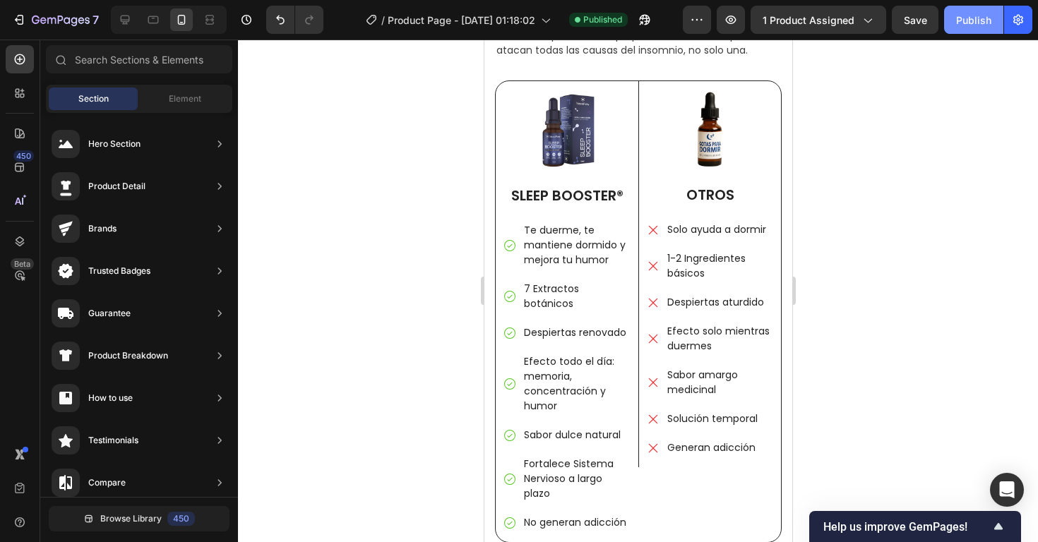
click at [977, 21] on div "Publish" at bounding box center [973, 20] width 35 height 15
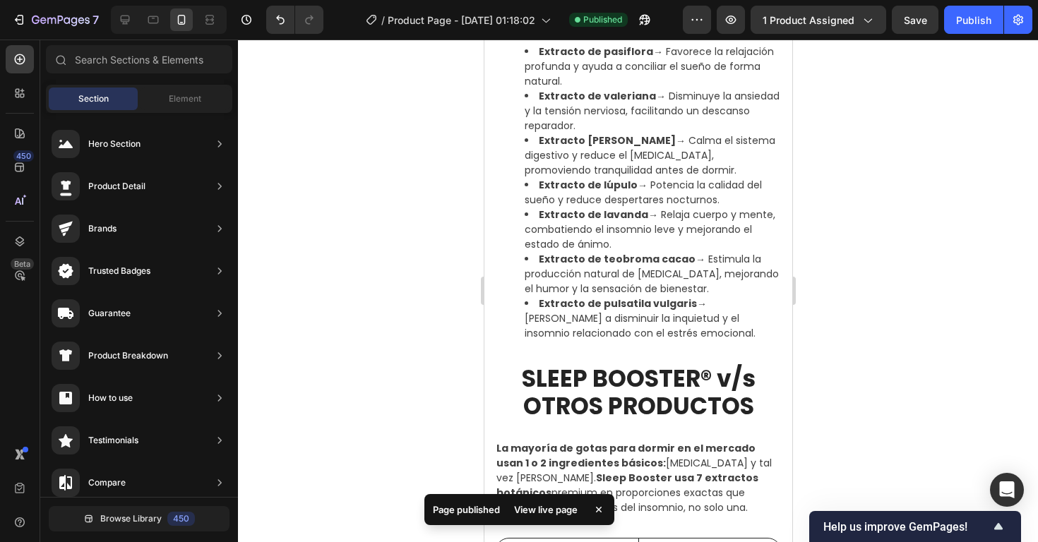
scroll to position [1785, 0]
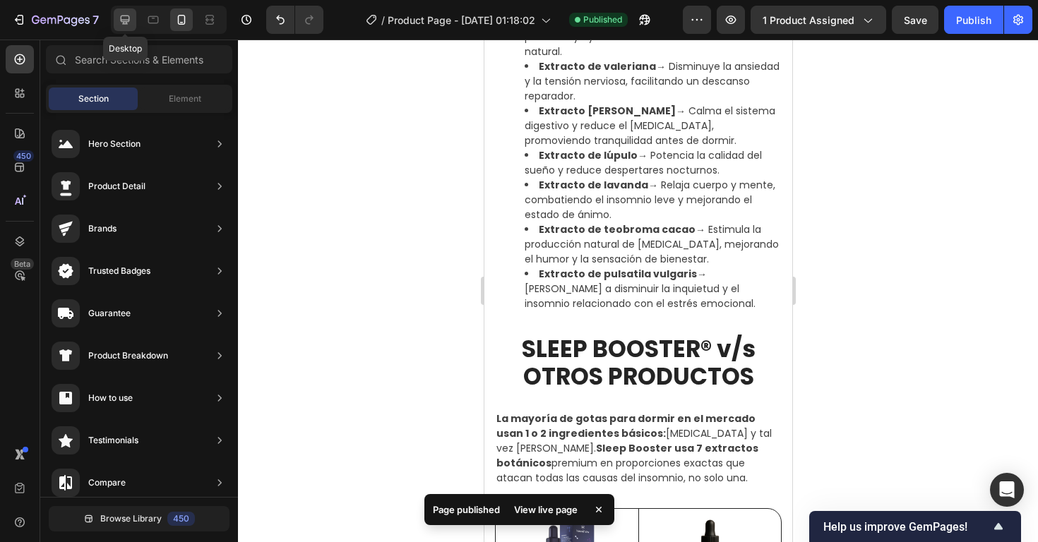
click at [126, 26] on icon at bounding box center [125, 20] width 14 height 14
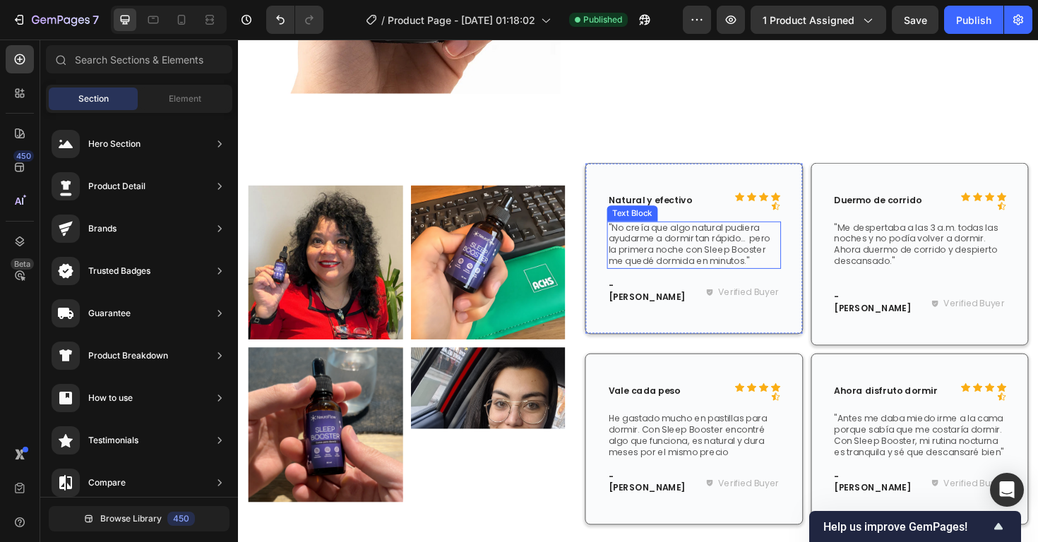
scroll to position [1997, 0]
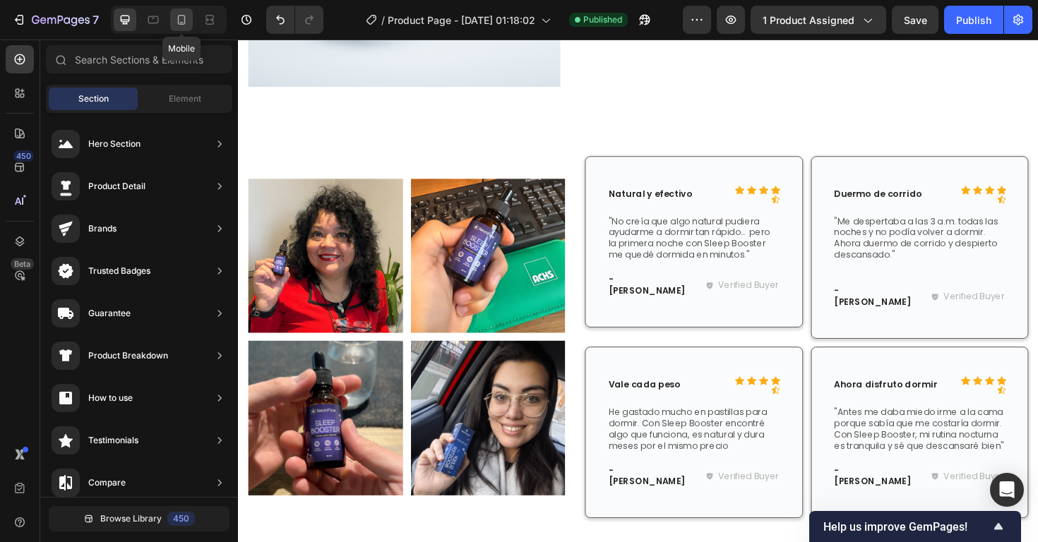
click at [184, 29] on div at bounding box center [181, 19] width 23 height 23
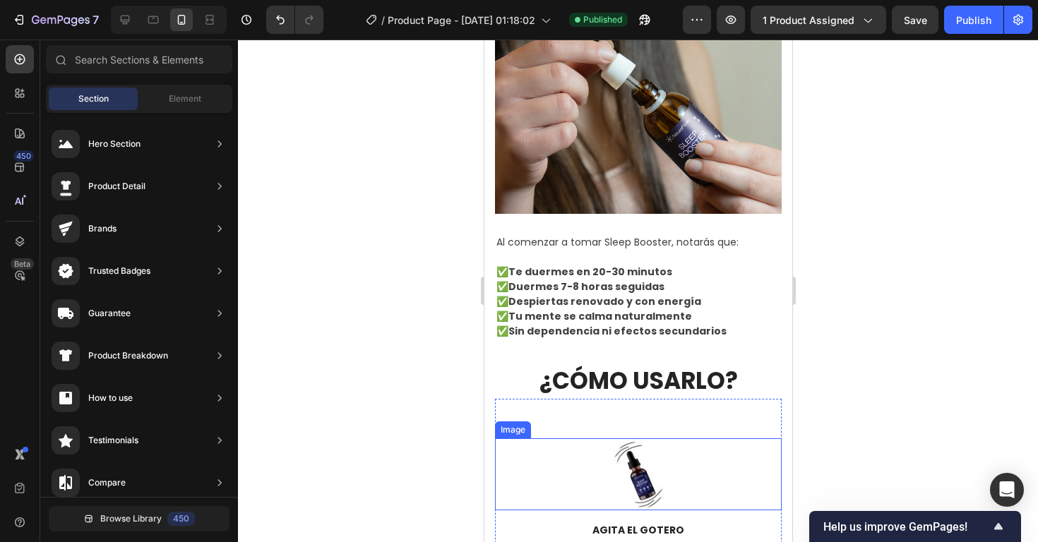
scroll to position [3065, 0]
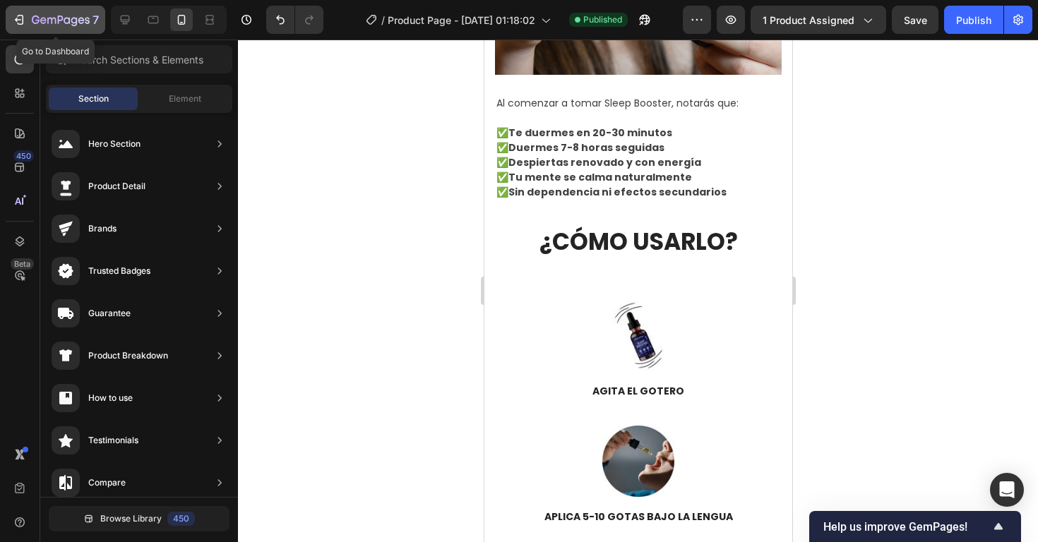
click at [18, 25] on icon "button" at bounding box center [19, 20] width 14 height 14
